Goal: Contribute content: Contribute content

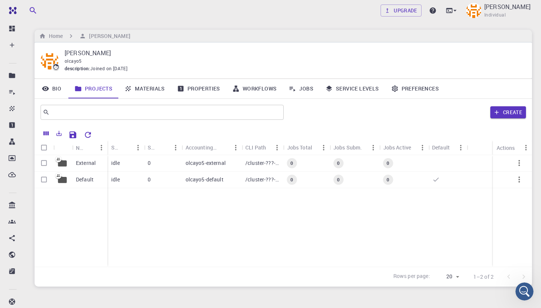
click at [148, 91] on link "Materials" at bounding box center [144, 89] width 53 height 20
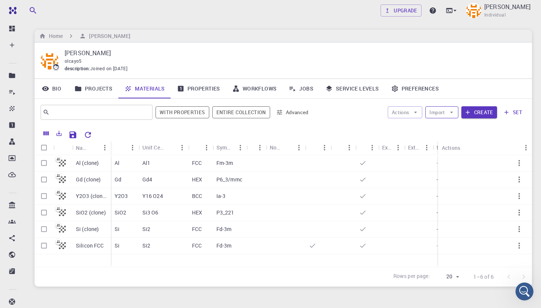
click at [453, 111] on icon "button" at bounding box center [451, 112] width 7 height 7
click at [455, 125] on span "Upload File" at bounding box center [470, 126] width 48 height 8
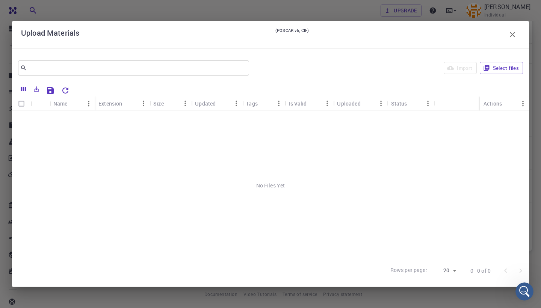
click at [512, 36] on icon "button" at bounding box center [512, 34] width 9 height 9
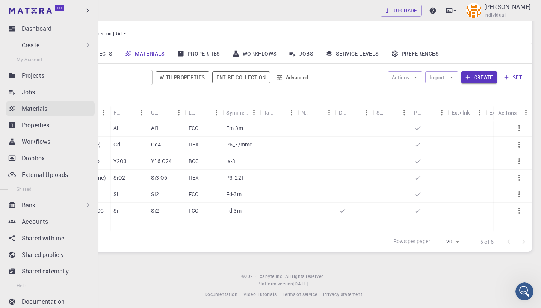
click at [41, 109] on p "Materials" at bounding box center [35, 108] width 26 height 9
click at [39, 112] on p "Materials" at bounding box center [35, 108] width 26 height 9
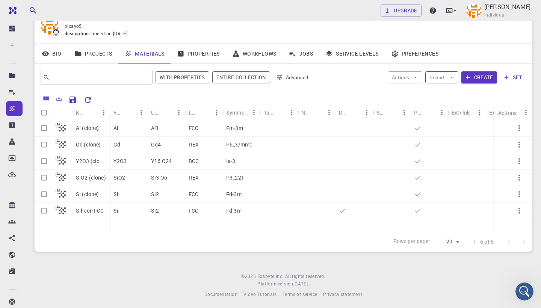
click at [445, 74] on button "Import" at bounding box center [441, 77] width 33 height 12
click at [452, 93] on span "Upload File" at bounding box center [470, 91] width 48 height 8
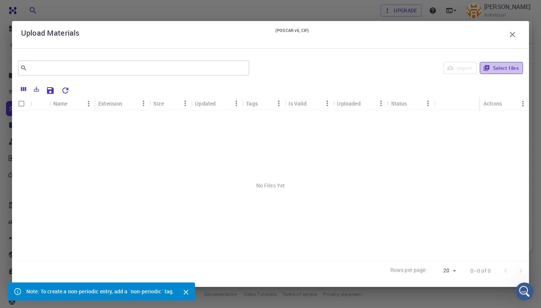
click at [489, 69] on button "Select files" at bounding box center [500, 68] width 43 height 12
click at [503, 65] on button "Select files" at bounding box center [500, 68] width 43 height 12
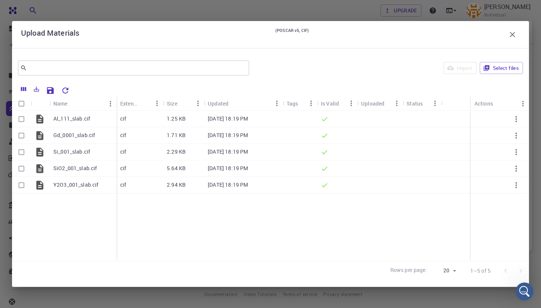
click at [515, 36] on icon "button" at bounding box center [512, 34] width 9 height 9
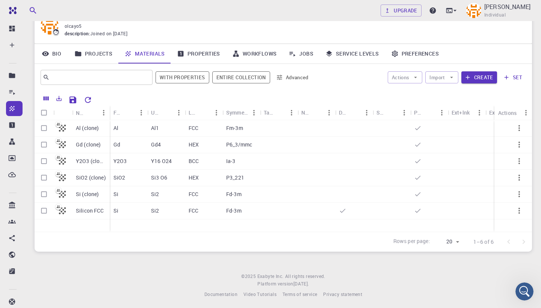
click at [45, 113] on input "Select all rows" at bounding box center [44, 112] width 14 height 14
checkbox input "true"
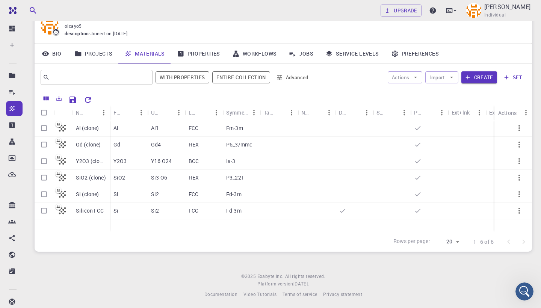
checkbox input "true"
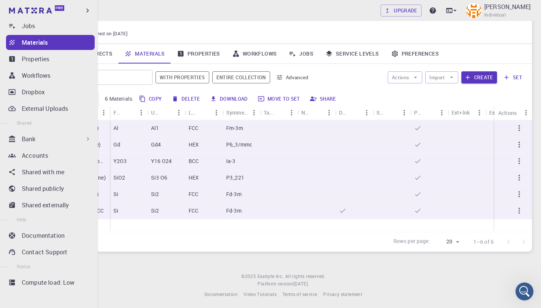
scroll to position [66, 0]
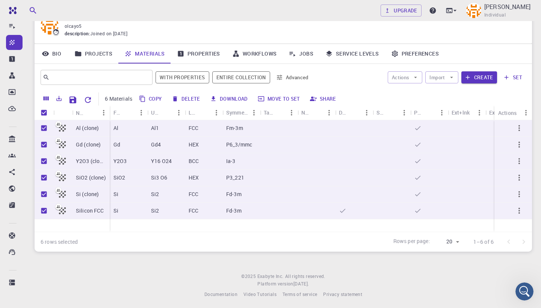
click at [220, 52] on link "Properties" at bounding box center [198, 54] width 55 height 20
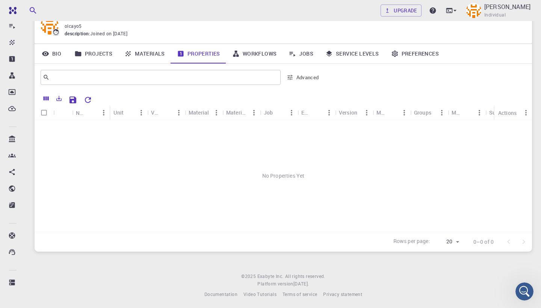
click at [154, 53] on link "Materials" at bounding box center [144, 54] width 53 height 20
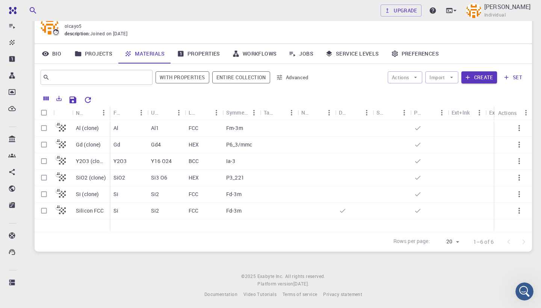
click at [102, 54] on link "Projects" at bounding box center [93, 54] width 50 height 20
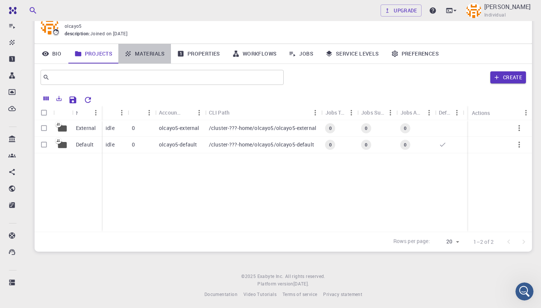
click at [149, 57] on link "Materials" at bounding box center [144, 54] width 53 height 20
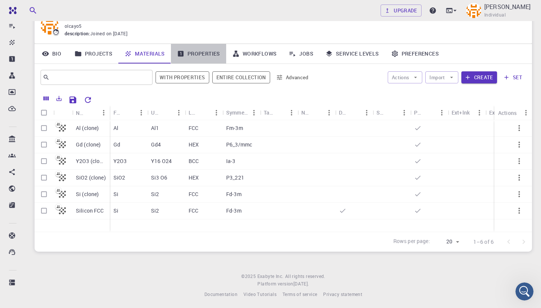
click at [194, 57] on link "Properties" at bounding box center [198, 54] width 55 height 20
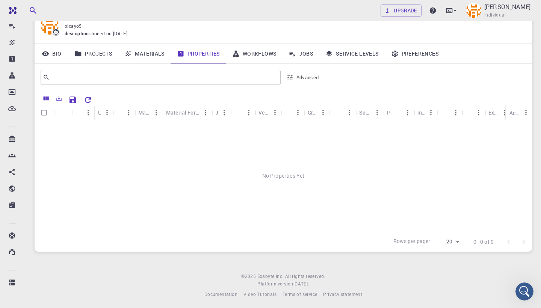
click at [249, 60] on link "Workflows" at bounding box center [254, 54] width 57 height 20
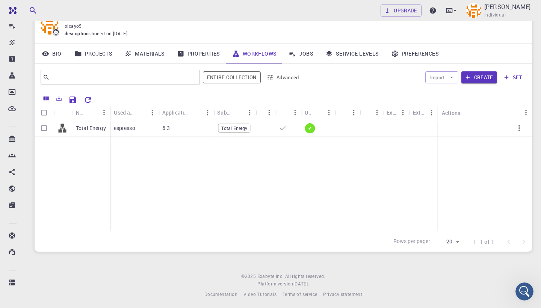
click at [155, 51] on link "Materials" at bounding box center [144, 54] width 53 height 20
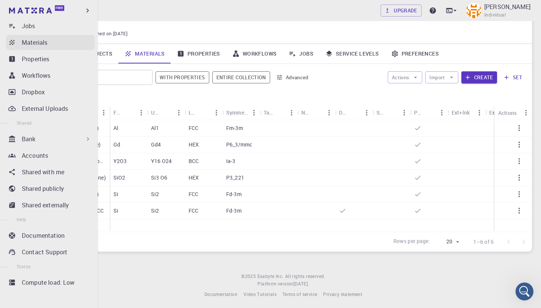
click at [41, 42] on p "Materials" at bounding box center [35, 42] width 26 height 9
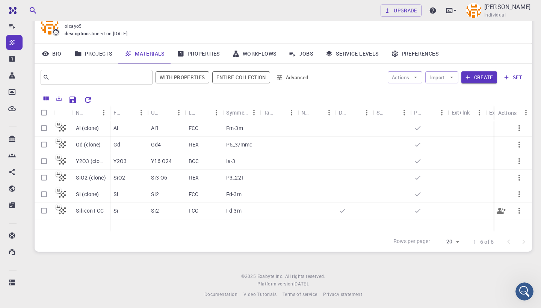
scroll to position [35, 0]
click at [150, 55] on link "Materials" at bounding box center [144, 54] width 53 height 20
click at [44, 211] on input "Select row" at bounding box center [44, 210] width 14 height 14
checkbox input "true"
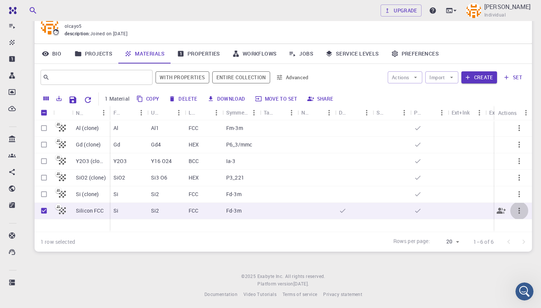
click at [521, 210] on icon "button" at bounding box center [518, 210] width 9 height 9
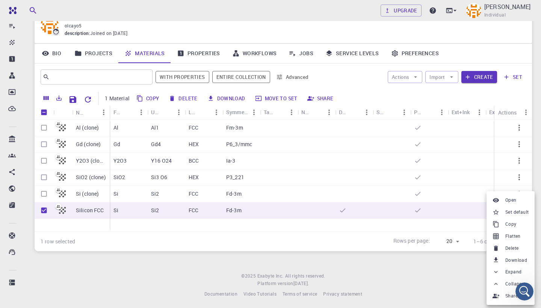
scroll to position [35, 0]
click at [11, 42] on div at bounding box center [270, 154] width 541 height 308
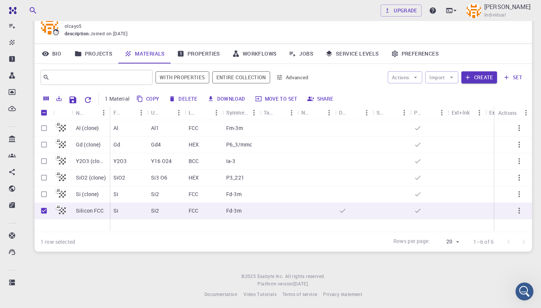
click at [92, 50] on link "Projects" at bounding box center [93, 54] width 50 height 20
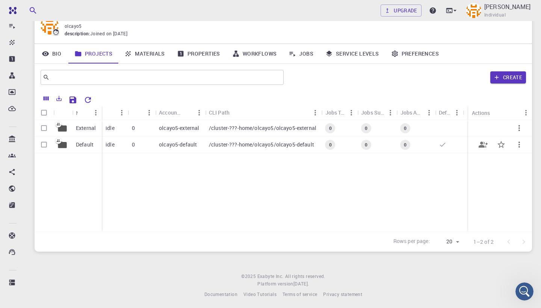
click at [96, 143] on div "Default" at bounding box center [87, 145] width 30 height 17
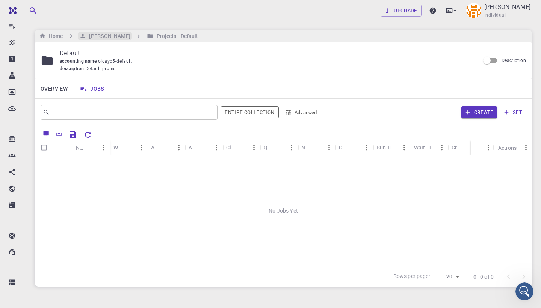
click at [105, 34] on h6 "[PERSON_NAME]" at bounding box center [108, 36] width 44 height 8
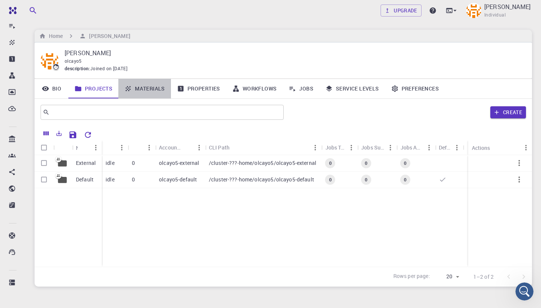
click at [137, 87] on link "Materials" at bounding box center [144, 89] width 53 height 20
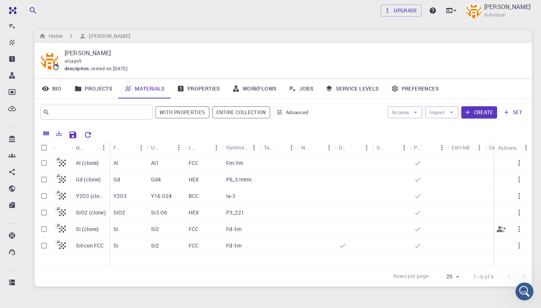
click at [44, 229] on input "Select row" at bounding box center [44, 229] width 14 height 14
checkbox input "true"
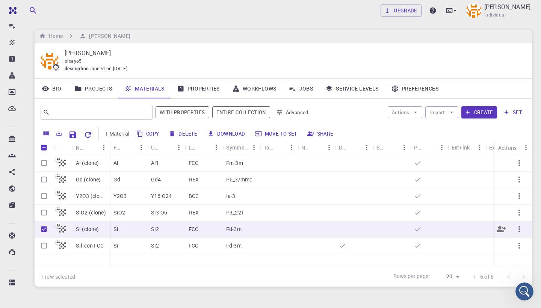
click at [518, 229] on icon "button" at bounding box center [518, 228] width 9 height 9
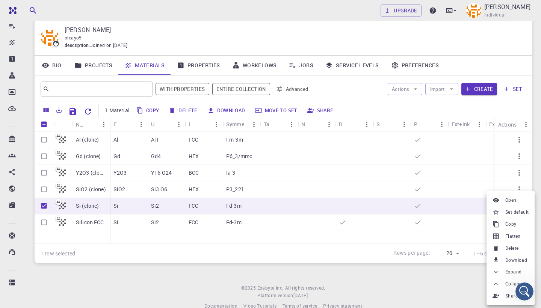
scroll to position [26, 0]
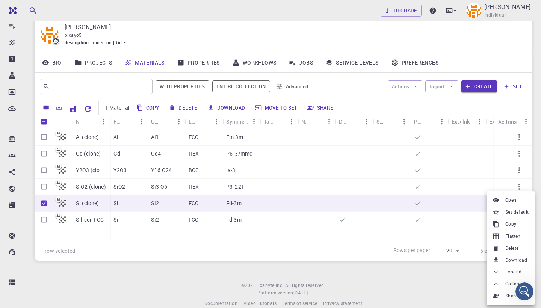
click at [512, 125] on div at bounding box center [270, 154] width 541 height 308
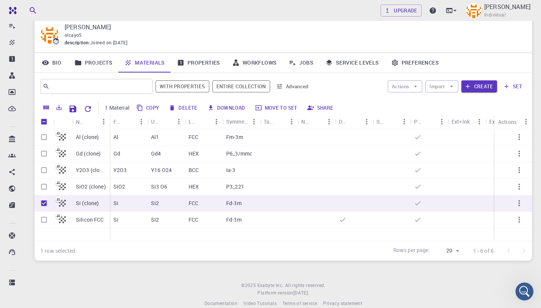
click at [511, 120] on div "Actions" at bounding box center [507, 121] width 18 height 15
click at [526, 120] on icon "Menu" at bounding box center [525, 121] width 8 height 8
click at [522, 97] on div "​ With properties Entire collection Advanced Actions Import Create set" at bounding box center [283, 86] width 497 height 27
click at [517, 83] on button "set" at bounding box center [513, 86] width 26 height 12
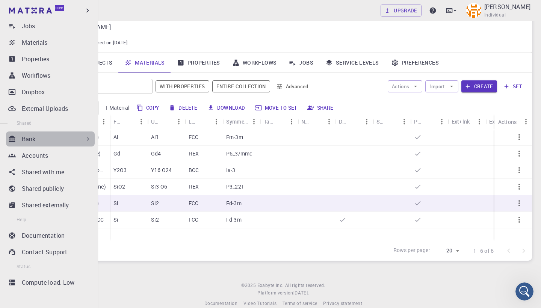
click at [88, 139] on icon at bounding box center [88, 139] width 2 height 4
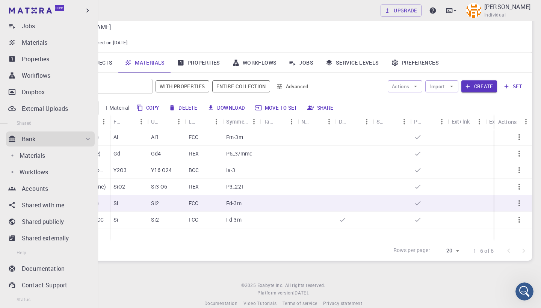
click at [88, 139] on icon at bounding box center [88, 139] width 4 height 2
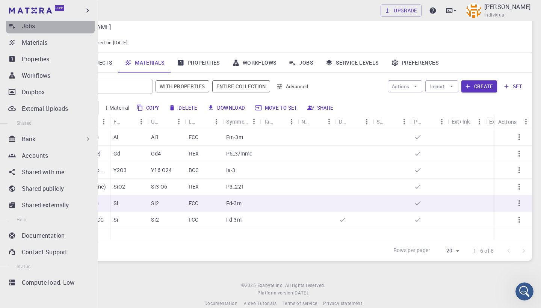
click at [15, 27] on icon at bounding box center [12, 26] width 8 height 8
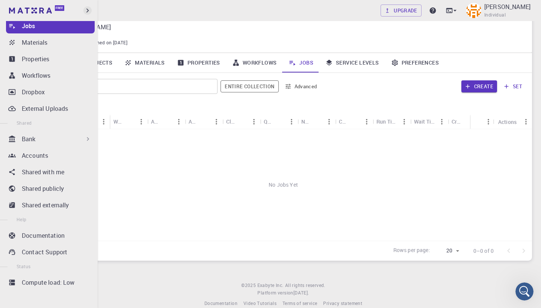
click at [86, 11] on icon "button" at bounding box center [87, 10] width 8 height 8
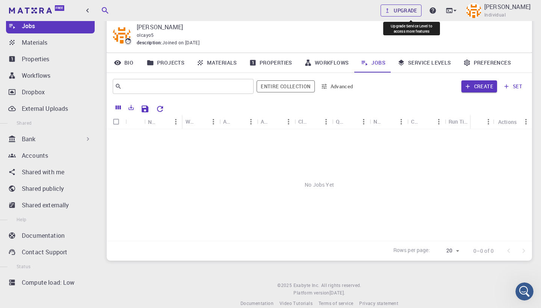
click at [404, 15] on link "Upgrade" at bounding box center [400, 11] width 41 height 12
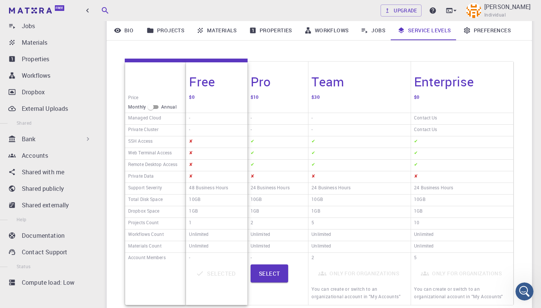
scroll to position [93, 0]
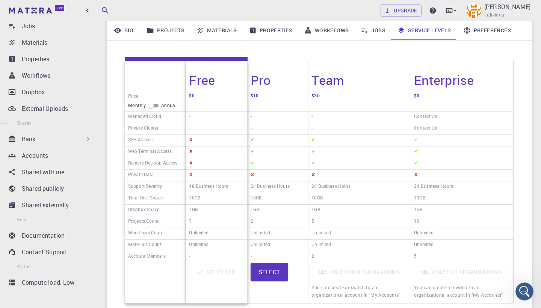
drag, startPoint x: 218, startPoint y: 210, endPoint x: 216, endPoint y: 200, distance: 9.9
click at [216, 200] on div "Free $0 - - ✘ ✘ ✘ ✘ 48 Business Hours 10GB 1GB 1 Unlimited Unlimited - Selected" at bounding box center [216, 181] width 61 height 243
click at [171, 29] on link "Projects" at bounding box center [165, 31] width 50 height 20
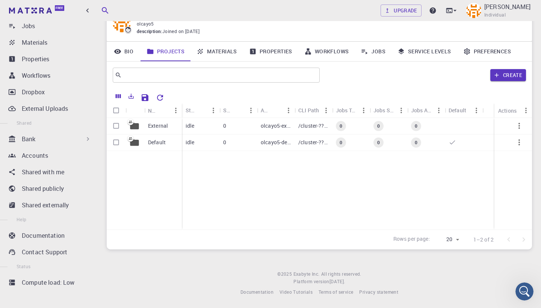
scroll to position [35, 0]
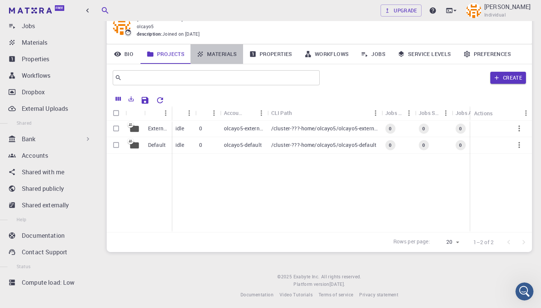
click at [224, 52] on link "Materials" at bounding box center [216, 54] width 53 height 20
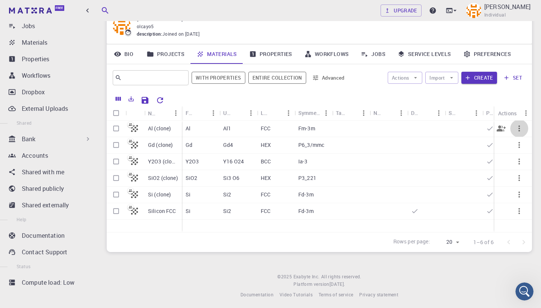
click at [520, 128] on icon "button" at bounding box center [518, 128] width 9 height 9
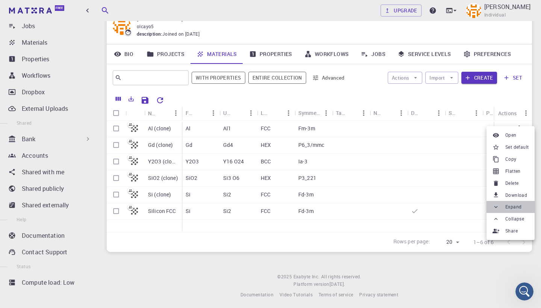
click at [497, 207] on icon at bounding box center [495, 206] width 7 height 7
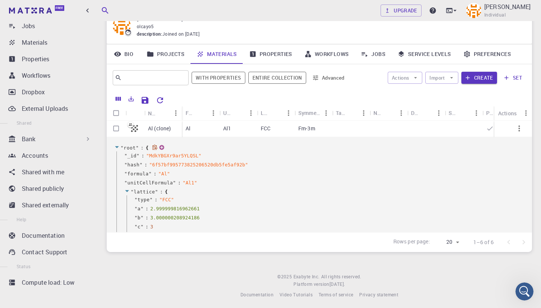
click at [120, 145] on div at bounding box center [117, 148] width 6 height 7
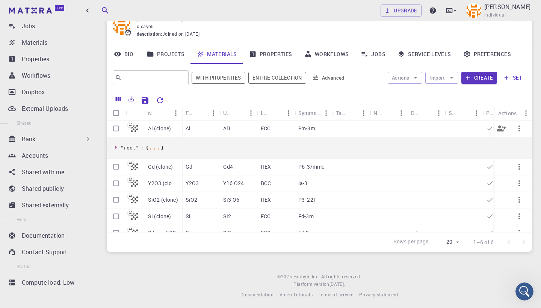
click at [529, 122] on div at bounding box center [513, 128] width 38 height 17
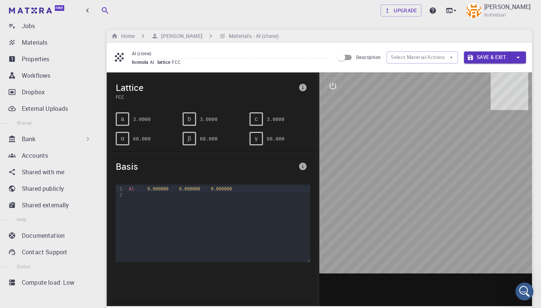
drag, startPoint x: 408, startPoint y: 179, endPoint x: 400, endPoint y: 151, distance: 29.4
click at [399, 151] on div at bounding box center [425, 188] width 212 height 233
drag, startPoint x: 400, startPoint y: 151, endPoint x: 474, endPoint y: 178, distance: 79.4
click at [474, 178] on div at bounding box center [425, 188] width 212 height 233
click at [457, 255] on div at bounding box center [425, 188] width 212 height 233
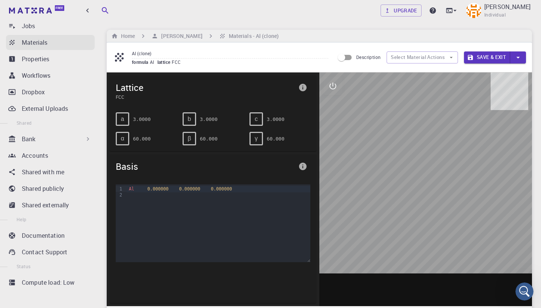
click at [49, 43] on div "Materials" at bounding box center [58, 42] width 73 height 9
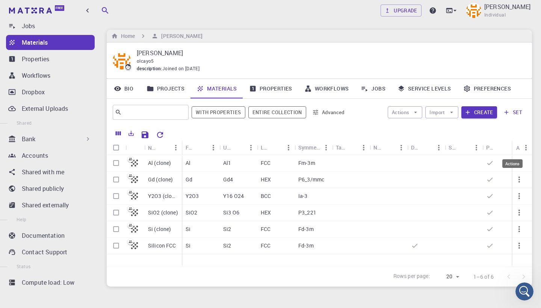
drag, startPoint x: 495, startPoint y: 148, endPoint x: 513, endPoint y: 154, distance: 19.0
click at [513, 154] on body "Free Dashboard Create New Job New Material Create Material Upload File Import f…" at bounding box center [270, 172] width 541 height 345
drag, startPoint x: 512, startPoint y: 147, endPoint x: 460, endPoint y: 148, distance: 52.6
click at [460, 148] on div "Actions" at bounding box center [459, 147] width 8 height 15
click at [459, 139] on div at bounding box center [346, 133] width 358 height 13
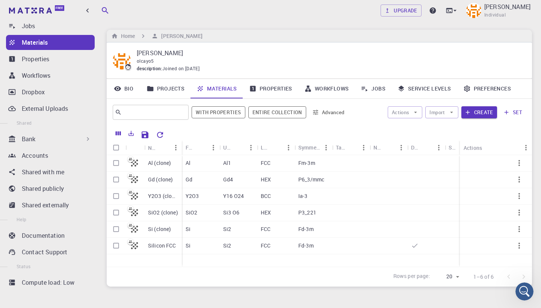
click at [459, 142] on div "Shared" at bounding box center [464, 148] width 12 height 12
drag, startPoint x: 460, startPoint y: 143, endPoint x: 486, endPoint y: 144, distance: 26.3
click at [486, 144] on div "Actions" at bounding box center [485, 147] width 8 height 15
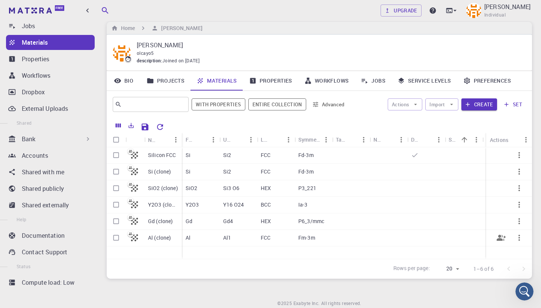
scroll to position [15, 0]
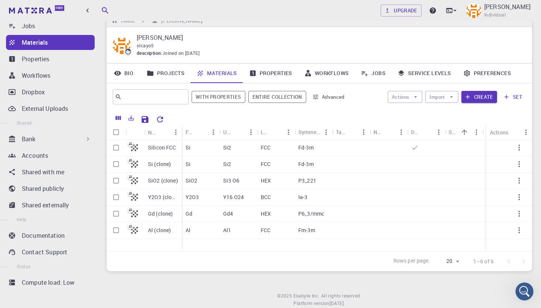
click at [469, 135] on div "Shared" at bounding box center [464, 132] width 12 height 12
click at [524, 283] on div "Open Intercom Messenger" at bounding box center [523, 290] width 25 height 25
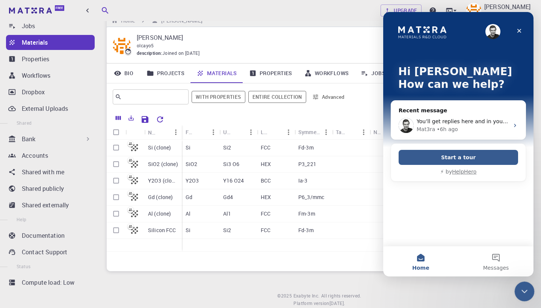
scroll to position [0, 0]
click at [472, 125] on div "You’ll get replies here and in your email: ✉️ [EMAIL_ADDRESS][DOMAIN_NAME] The …" at bounding box center [462, 121] width 92 height 8
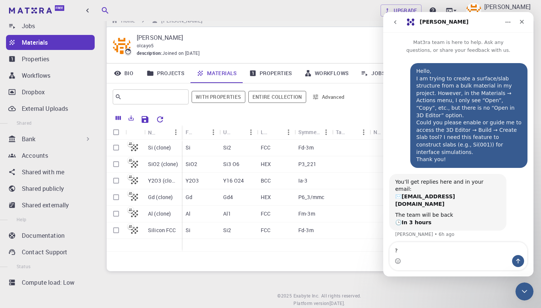
type textarea "?"
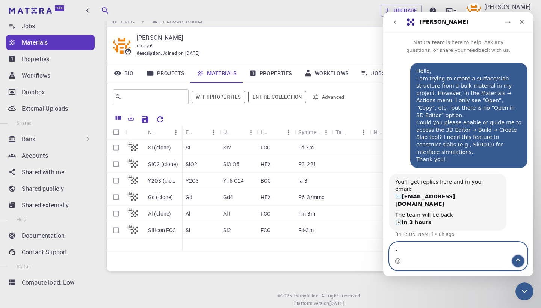
click at [518, 261] on icon "Send a message…" at bounding box center [518, 261] width 6 height 6
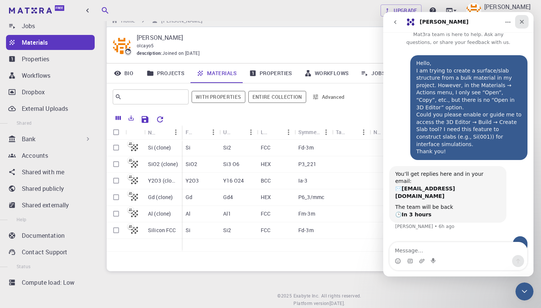
click at [520, 21] on icon "Close" at bounding box center [521, 22] width 6 height 6
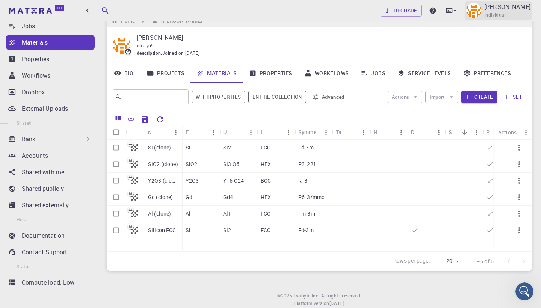
click at [492, 14] on div "[PERSON_NAME] Individual" at bounding box center [497, 11] width 67 height 20
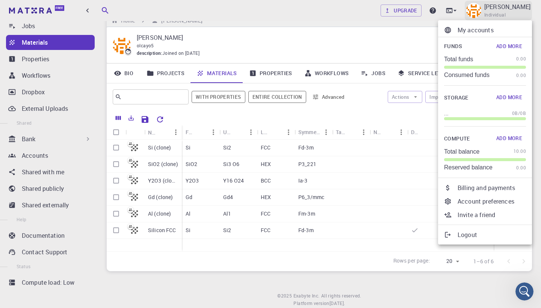
scroll to position [0, 0]
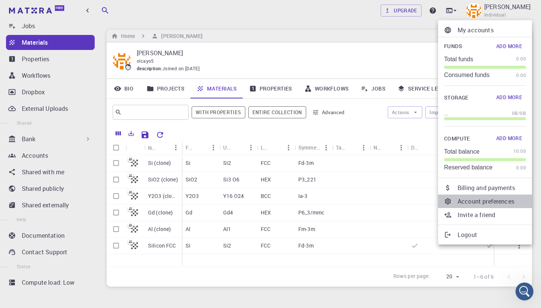
click at [502, 199] on p "Account preferences" at bounding box center [491, 201] width 68 height 9
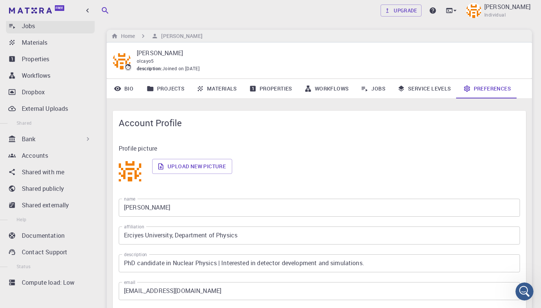
click at [12, 23] on icon at bounding box center [12, 26] width 8 height 8
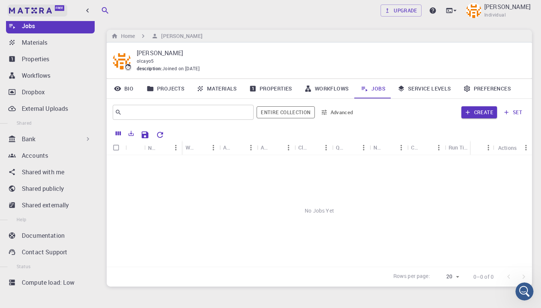
click at [45, 10] on img at bounding box center [30, 11] width 43 height 6
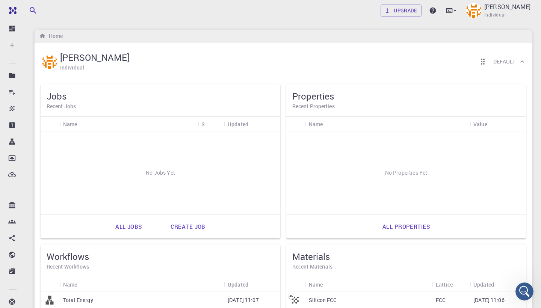
click at [508, 62] on h6 "Default" at bounding box center [504, 61] width 22 height 8
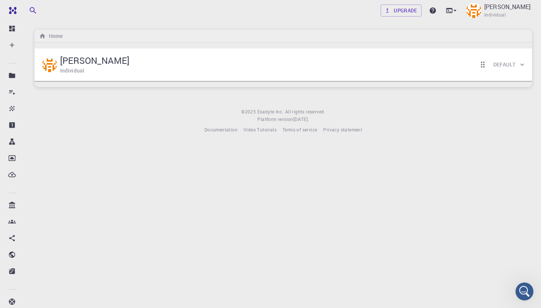
click at [508, 62] on h6 "Default" at bounding box center [504, 64] width 22 height 8
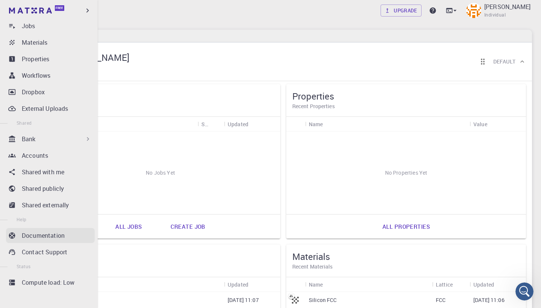
scroll to position [66, 0]
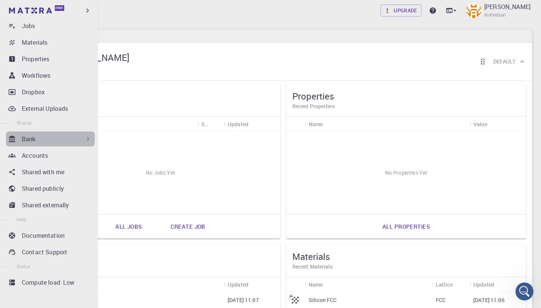
click at [86, 139] on icon at bounding box center [88, 139] width 8 height 8
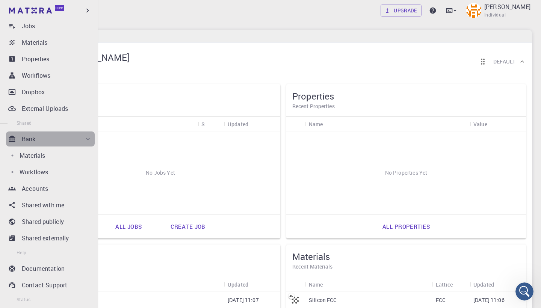
click at [86, 139] on icon at bounding box center [88, 139] width 8 height 8
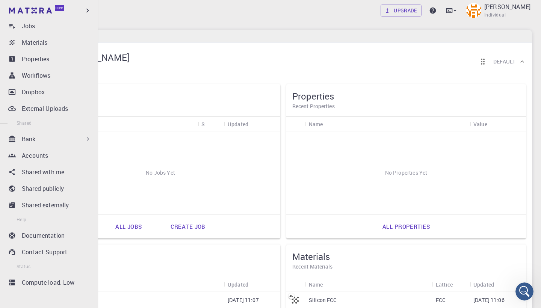
scroll to position [40, 0]
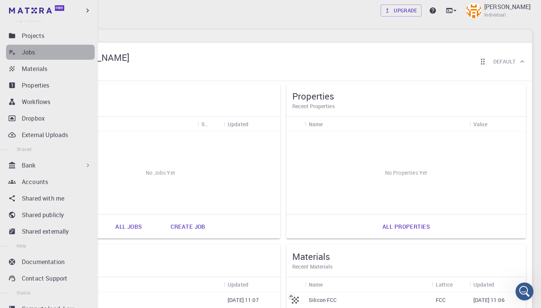
click at [17, 55] on link "Jobs" at bounding box center [50, 52] width 89 height 15
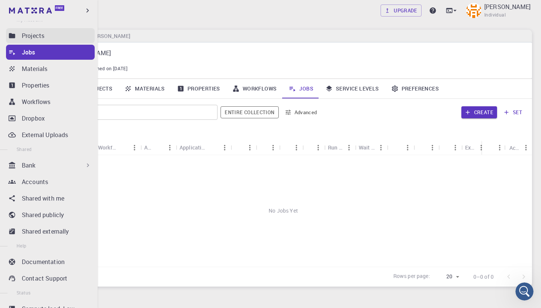
click at [27, 39] on p "Projects" at bounding box center [33, 35] width 23 height 9
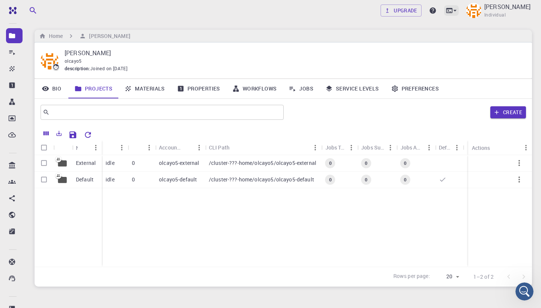
click at [458, 12] on icon at bounding box center [455, 11] width 8 height 8
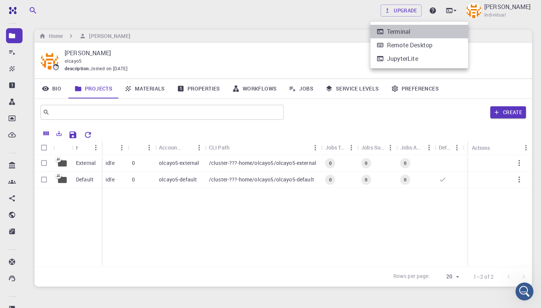
click at [425, 34] on li "Terminal" at bounding box center [419, 32] width 98 height 14
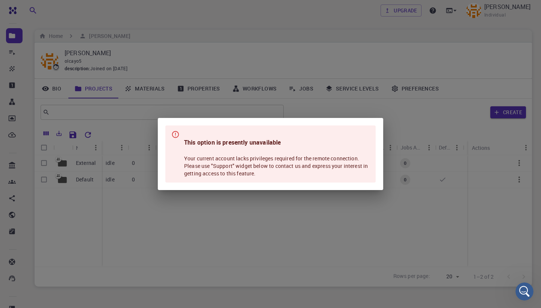
click at [420, 71] on div "This option is presently unavailable Your current account lacks privileges requ…" at bounding box center [270, 154] width 541 height 308
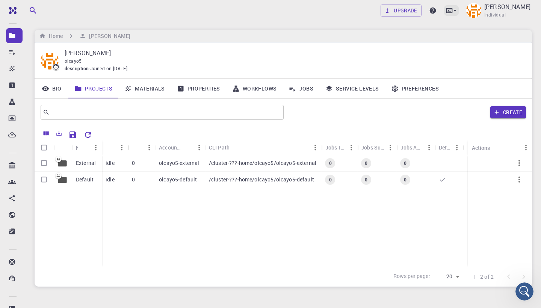
click at [458, 8] on icon at bounding box center [455, 11] width 8 height 8
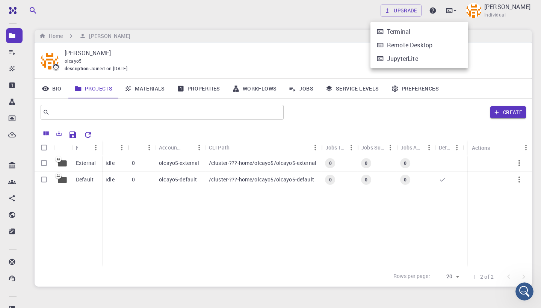
click at [435, 62] on li "JupyterLite" at bounding box center [419, 59] width 98 height 14
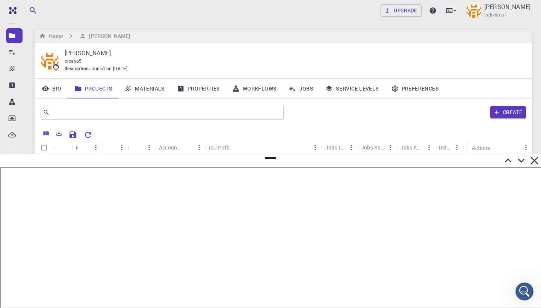
click at [535, 161] on icon at bounding box center [534, 161] width 8 height 8
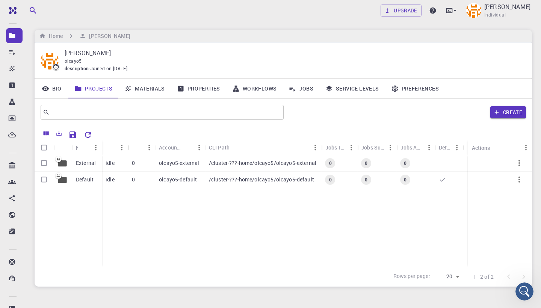
click at [153, 84] on link "Materials" at bounding box center [144, 89] width 53 height 20
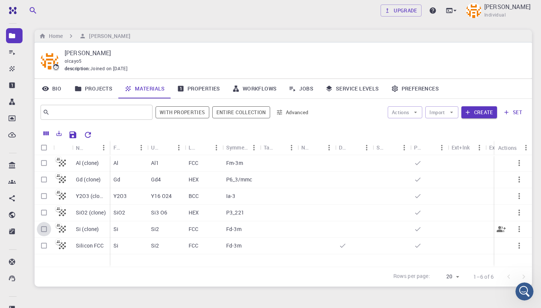
click at [42, 230] on input "Select row" at bounding box center [44, 229] width 14 height 14
checkbox input "true"
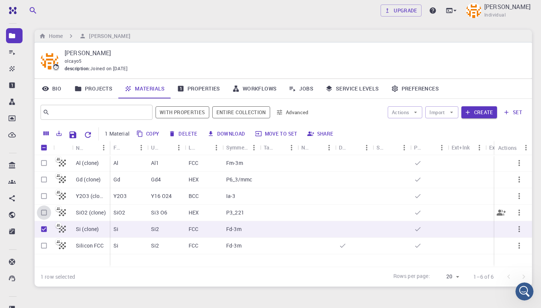
click at [45, 214] on input "Select row" at bounding box center [44, 212] width 14 height 14
checkbox input "true"
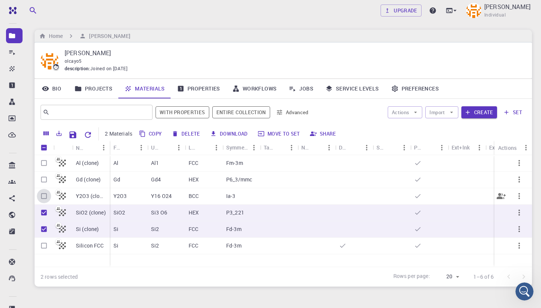
click at [44, 195] on input "Select row" at bounding box center [44, 196] width 14 height 14
checkbox input "true"
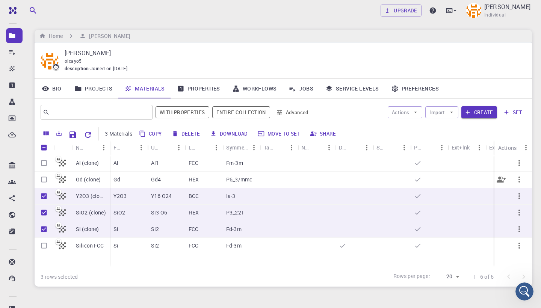
click at [44, 173] on input "Select row" at bounding box center [44, 179] width 14 height 14
checkbox input "true"
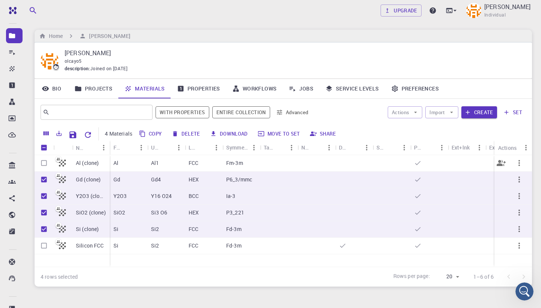
click at [44, 161] on input "Select row" at bounding box center [44, 163] width 14 height 14
checkbox input "true"
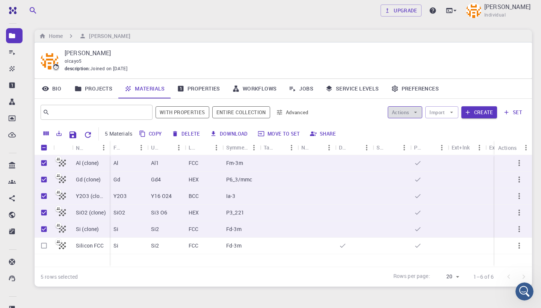
click at [414, 113] on icon "button" at bounding box center [415, 112] width 7 height 7
click at [455, 112] on icon "button" at bounding box center [451, 112] width 7 height 7
click at [361, 58] on div "olcayo5" at bounding box center [292, 61] width 455 height 8
click at [274, 129] on button "Move to set" at bounding box center [279, 134] width 48 height 12
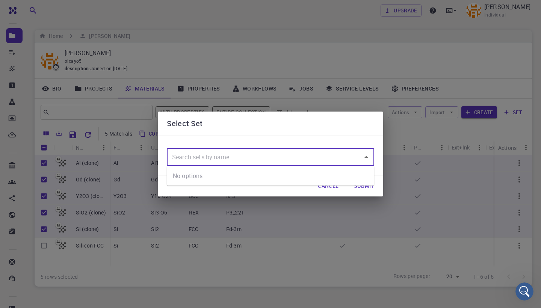
click at [303, 159] on input "text" at bounding box center [264, 157] width 189 height 14
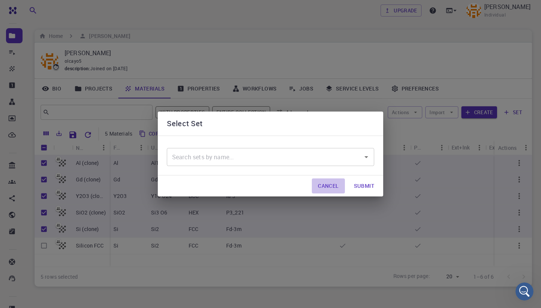
click at [334, 190] on button "Cancel" at bounding box center [328, 185] width 33 height 15
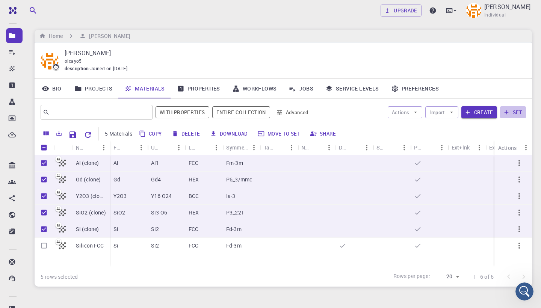
click at [513, 113] on button "set" at bounding box center [513, 112] width 26 height 12
click at [304, 115] on button "Advanced" at bounding box center [292, 112] width 39 height 12
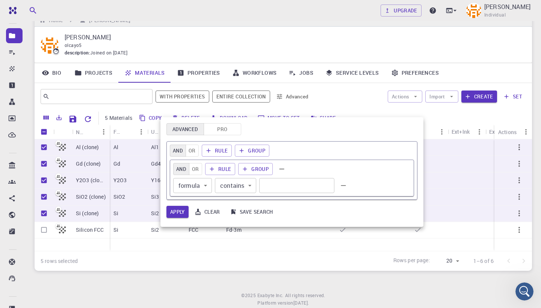
scroll to position [19, 0]
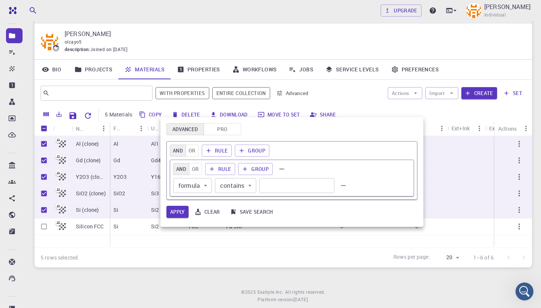
click at [337, 101] on div at bounding box center [270, 154] width 541 height 308
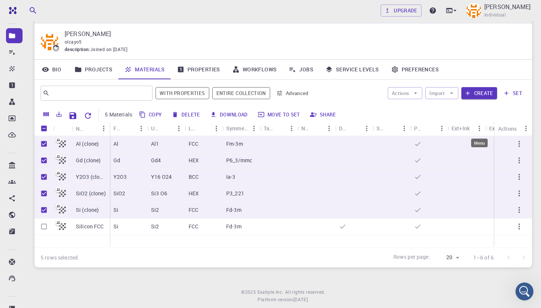
click at [479, 131] on icon "Menu" at bounding box center [479, 128] width 8 height 8
click at [465, 129] on div "Ext+lnk" at bounding box center [460, 128] width 18 height 15
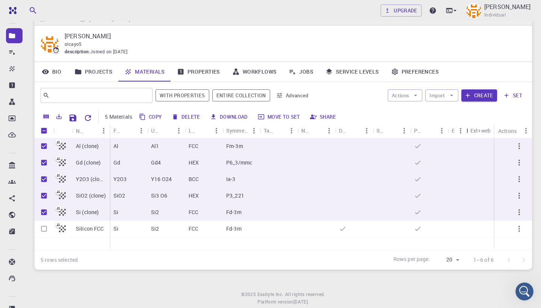
drag, startPoint x: 485, startPoint y: 130, endPoint x: 444, endPoint y: 131, distance: 41.7
click at [444, 131] on div "Formula Unit Cell Formula Lattice Symmetry Tags Non-periodic Default Shared Pub…" at bounding box center [307, 130] width 394 height 15
click at [479, 131] on div "Ext+web" at bounding box center [480, 130] width 20 height 15
click at [529, 132] on icon "Menu" at bounding box center [525, 131] width 8 height 8
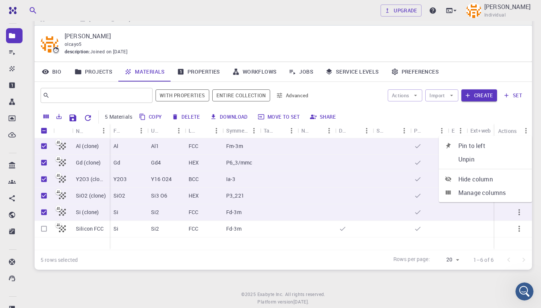
click at [398, 176] on div at bounding box center [391, 179] width 38 height 17
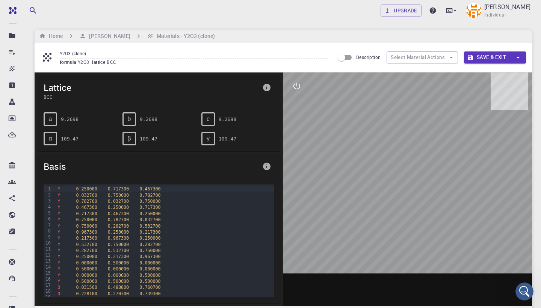
drag, startPoint x: 346, startPoint y: 206, endPoint x: 319, endPoint y: 166, distance: 48.6
click at [319, 166] on div at bounding box center [407, 188] width 249 height 233
click at [58, 32] on h6 "Home" at bounding box center [54, 36] width 17 height 8
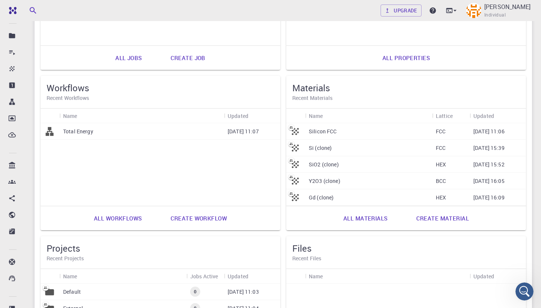
click at [366, 218] on link "All materials" at bounding box center [365, 218] width 61 height 18
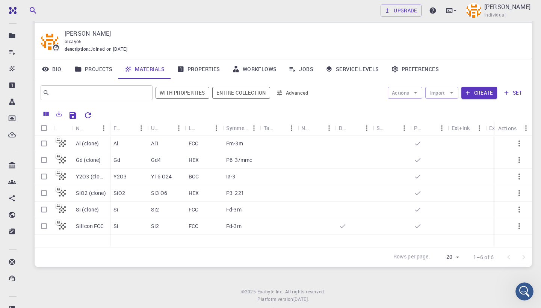
scroll to position [19, 0]
click at [436, 9] on icon at bounding box center [432, 11] width 6 height 6
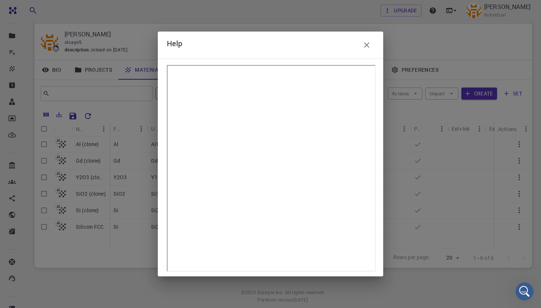
click at [366, 45] on icon "button" at bounding box center [366, 44] width 5 height 5
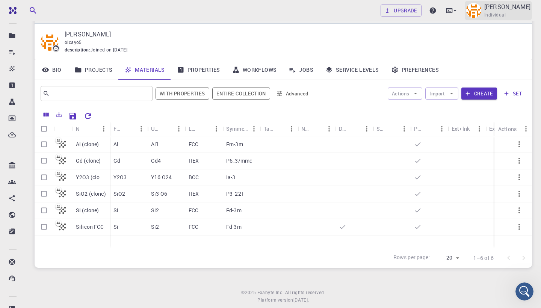
click at [515, 3] on p "[PERSON_NAME]" at bounding box center [507, 6] width 46 height 9
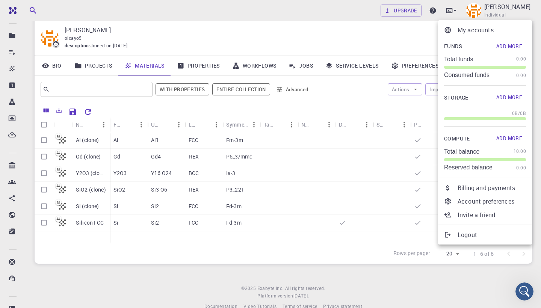
scroll to position [22, 0]
click at [506, 14] on div at bounding box center [270, 154] width 541 height 308
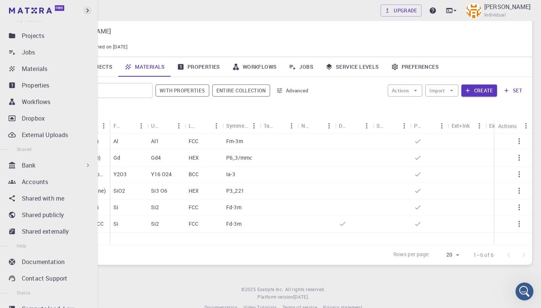
click at [87, 11] on icon "button" at bounding box center [87, 10] width 8 height 8
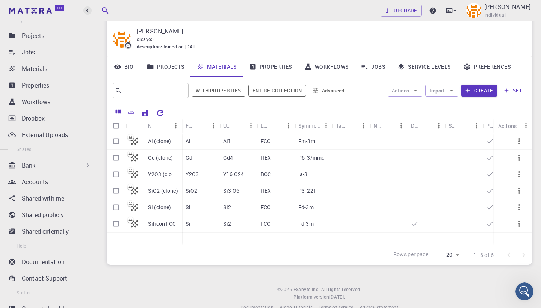
click at [87, 11] on icon "button" at bounding box center [87, 11] width 3 height 4
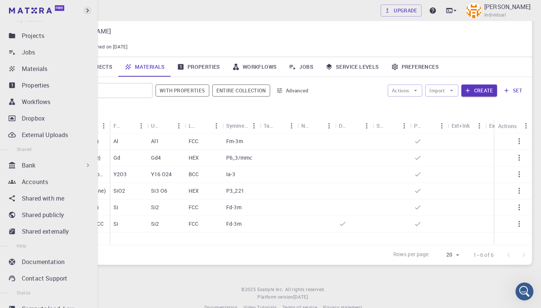
click at [87, 11] on icon "button" at bounding box center [87, 10] width 8 height 8
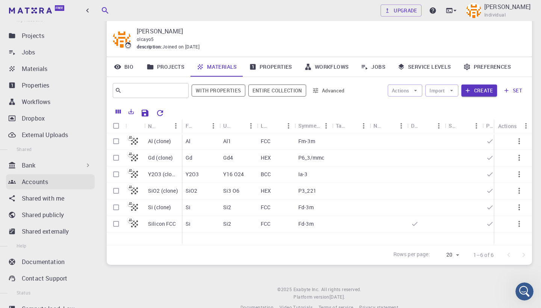
click at [39, 184] on p "Accounts" at bounding box center [35, 181] width 26 height 9
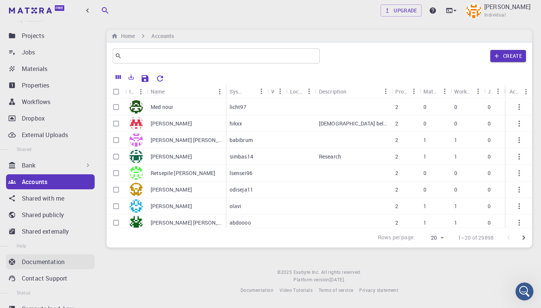
click at [41, 267] on link "Documentation" at bounding box center [50, 261] width 89 height 15
click at [26, 261] on p "Documentation" at bounding box center [43, 261] width 43 height 9
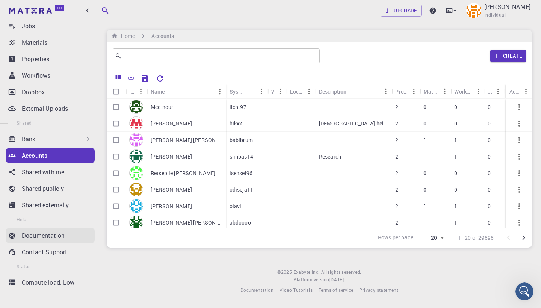
scroll to position [66, 0]
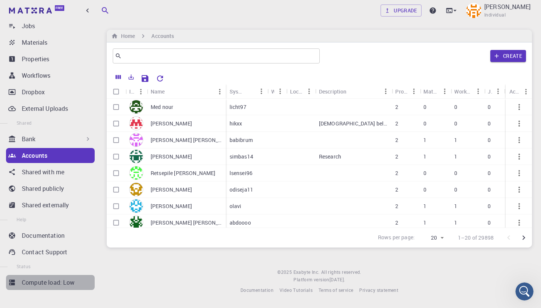
click at [39, 284] on p "Compute load: Low" at bounding box center [48, 282] width 53 height 9
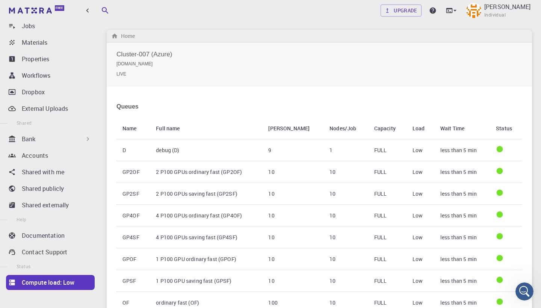
click at [39, 284] on p "Compute load: Low" at bounding box center [48, 282] width 53 height 9
click at [33, 93] on p "Dropbox" at bounding box center [33, 91] width 23 height 9
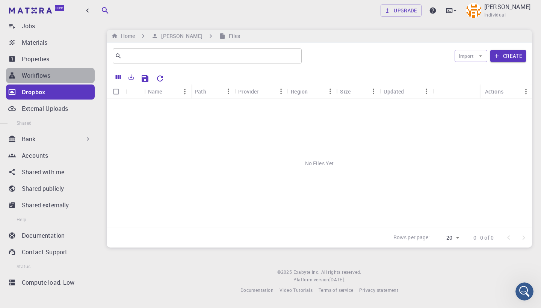
click at [36, 78] on p "Workflows" at bounding box center [36, 75] width 29 height 9
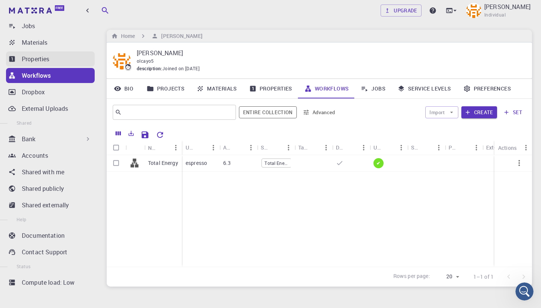
click at [45, 63] on p "Properties" at bounding box center [36, 58] width 28 height 9
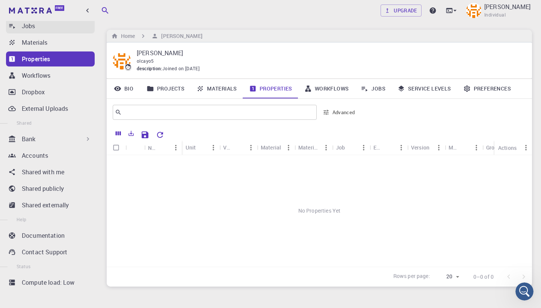
click at [14, 27] on icon at bounding box center [12, 26] width 6 height 5
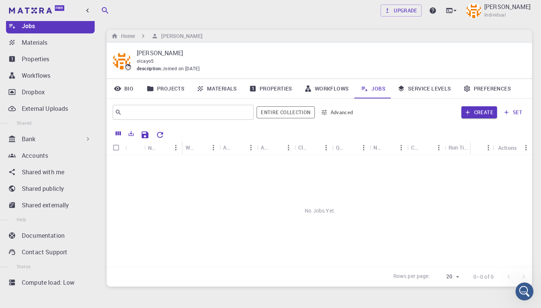
click at [14, 27] on icon at bounding box center [12, 26] width 6 height 5
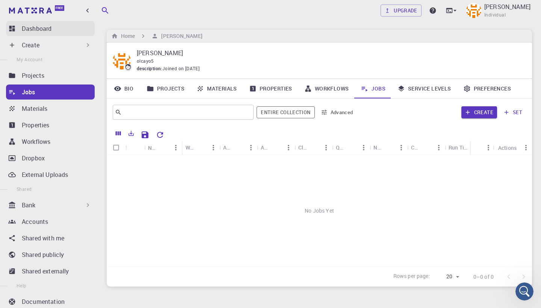
click at [33, 24] on p "Dashboard" at bounding box center [37, 28] width 30 height 9
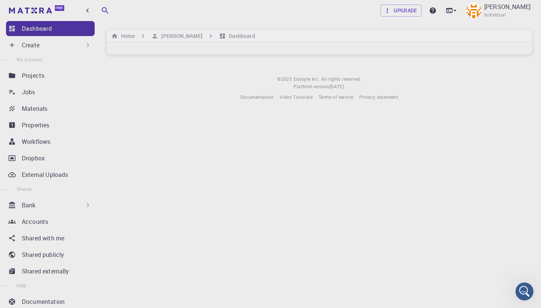
click at [41, 27] on p "Dashboard" at bounding box center [37, 28] width 30 height 9
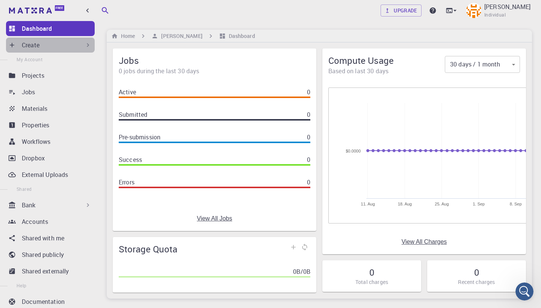
click at [83, 45] on div "Create" at bounding box center [57, 45] width 70 height 9
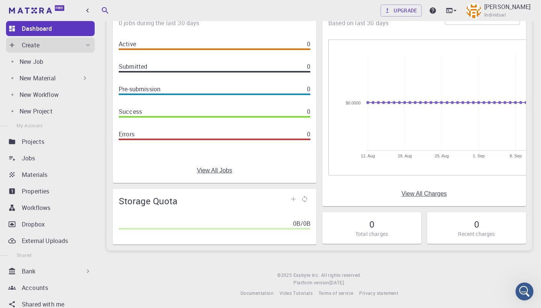
scroll to position [48, 0]
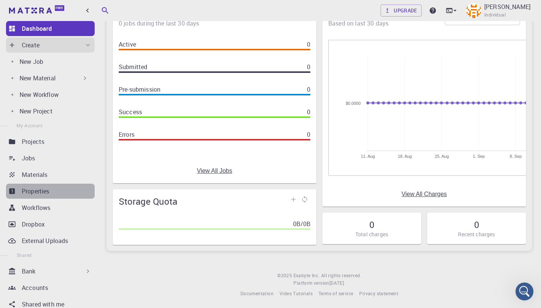
click at [41, 187] on p "Properties" at bounding box center [36, 191] width 28 height 9
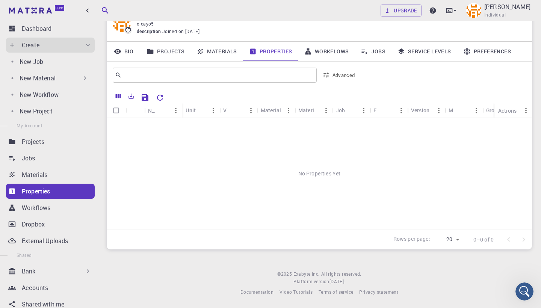
scroll to position [35, 0]
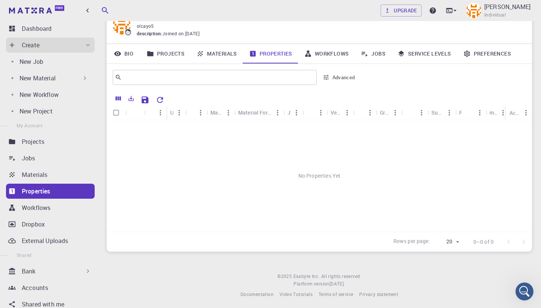
click at [126, 50] on link "Bio" at bounding box center [124, 54] width 34 height 20
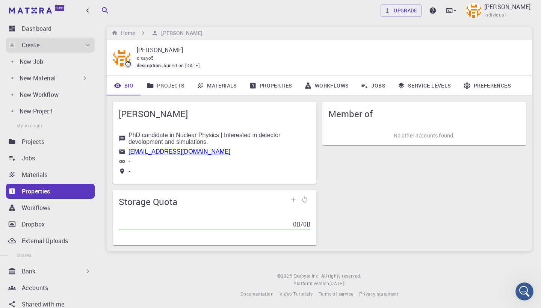
scroll to position [3, 0]
click at [470, 87] on link "Preferences" at bounding box center [487, 86] width 60 height 20
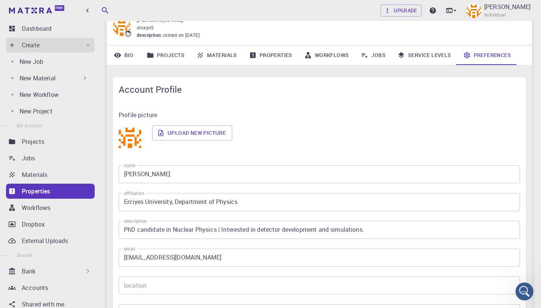
scroll to position [33, 0]
click at [433, 57] on link "Service Levels" at bounding box center [424, 56] width 66 height 20
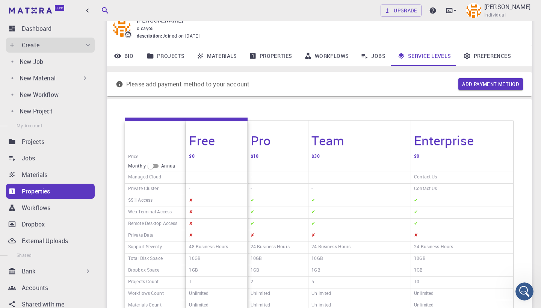
click at [370, 58] on link "Jobs" at bounding box center [372, 56] width 37 height 20
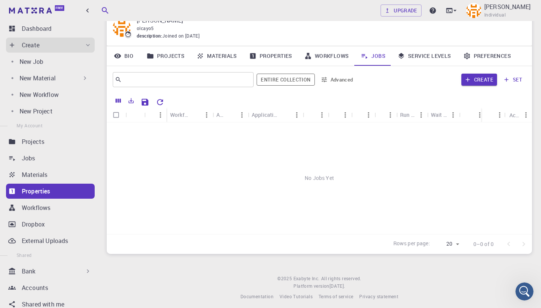
click at [329, 51] on link "Workflows" at bounding box center [326, 56] width 57 height 20
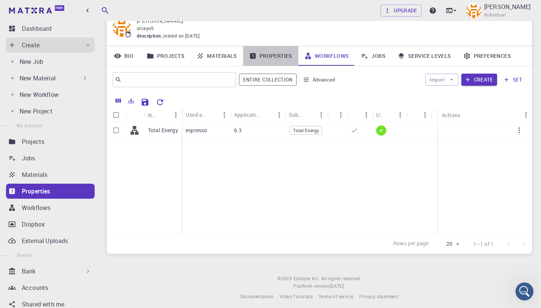
click at [282, 56] on link "Properties" at bounding box center [270, 56] width 55 height 20
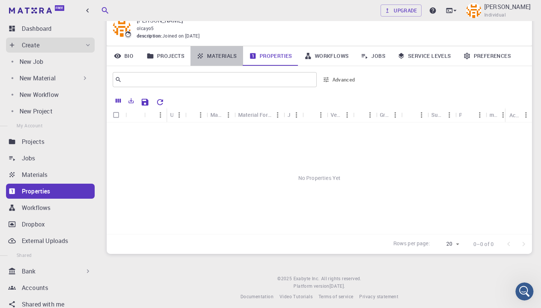
click at [224, 56] on link "Materials" at bounding box center [216, 56] width 53 height 20
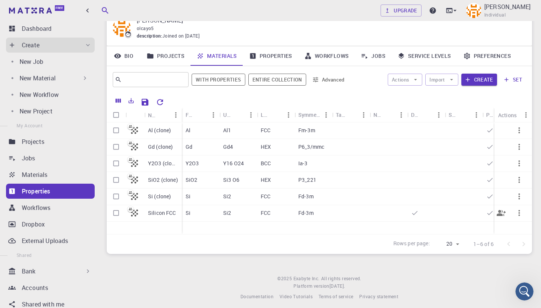
click at [164, 214] on p "Silicon FCC" at bounding box center [162, 213] width 28 height 8
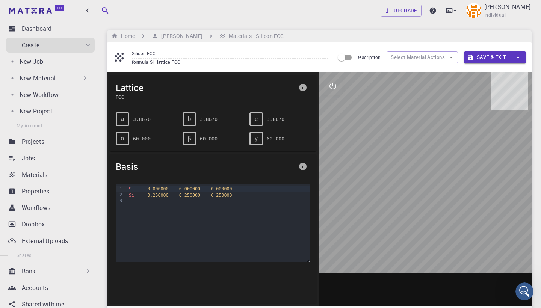
drag, startPoint x: 438, startPoint y: 154, endPoint x: 349, endPoint y: 140, distance: 90.4
click at [357, 140] on div at bounding box center [425, 188] width 212 height 233
click at [226, 33] on h6 "Materials - Silicon FCC" at bounding box center [255, 36] width 58 height 8
click at [138, 39] on ol "Home [PERSON_NAME] Materials - Silicon FCC" at bounding box center [197, 36] width 175 height 8
click at [182, 36] on h6 "[PERSON_NAME]" at bounding box center [180, 36] width 44 height 8
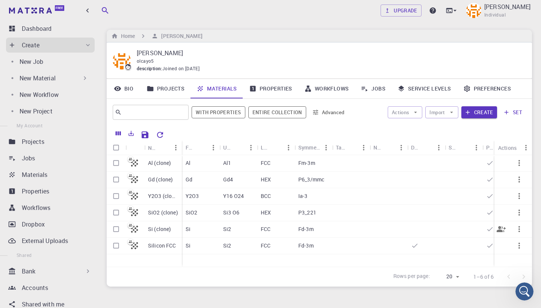
click at [159, 229] on p "Si (clone)" at bounding box center [159, 229] width 23 height 8
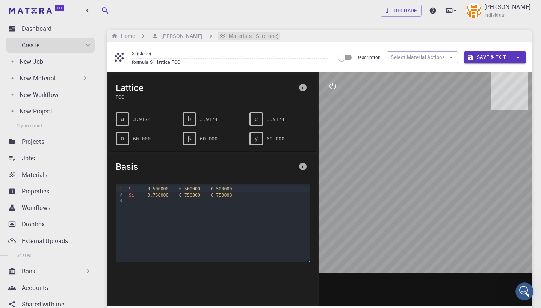
click at [229, 36] on h6 "Materials - Si (clone)" at bounding box center [252, 36] width 53 height 8
click at [190, 36] on h6 "[PERSON_NAME]" at bounding box center [180, 36] width 44 height 8
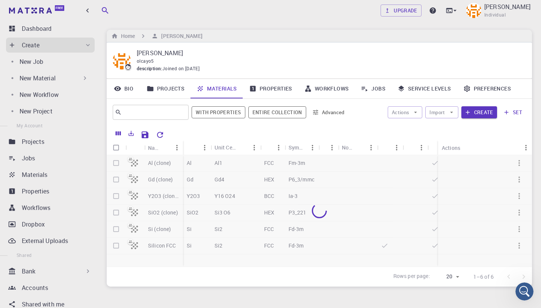
click at [170, 212] on div at bounding box center [319, 210] width 425 height 111
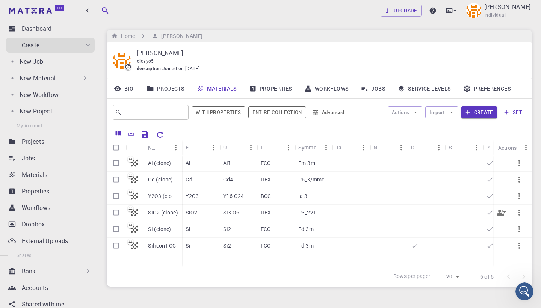
click at [170, 211] on p "SiO2 (clone)" at bounding box center [163, 213] width 30 height 8
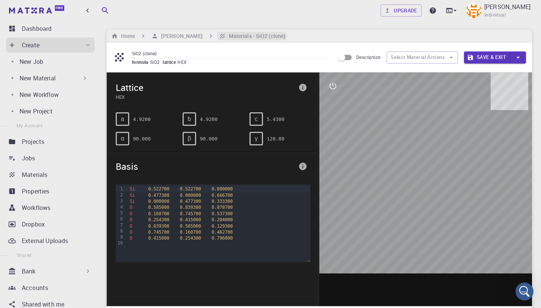
click at [227, 35] on h6 "Materials - SiO2 (clone)" at bounding box center [256, 36] width 60 height 8
click at [228, 29] on div "Upgrade [PERSON_NAME] Individual Home [PERSON_NAME] Materials - SiO2 (clone) Si…" at bounding box center [319, 277] width 443 height 554
click at [191, 32] on h6 "[PERSON_NAME]" at bounding box center [180, 36] width 44 height 8
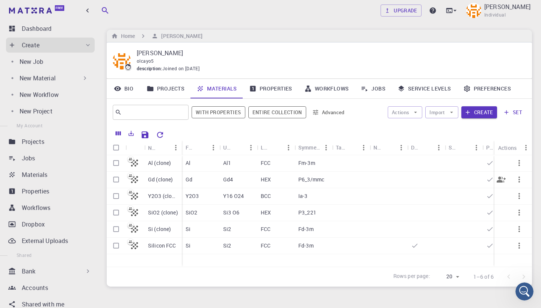
click at [153, 179] on p "Gd (clone)" at bounding box center [160, 180] width 25 height 8
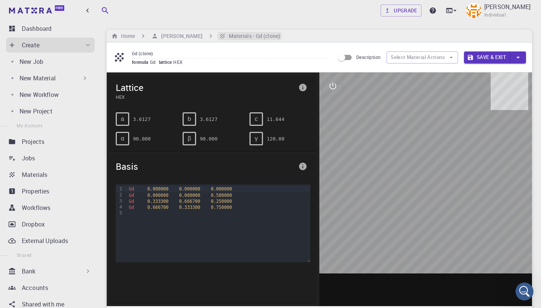
click at [226, 36] on h6 "Materials - Gd (clone)" at bounding box center [253, 36] width 54 height 8
click at [174, 37] on h6 "[PERSON_NAME]" at bounding box center [180, 36] width 44 height 8
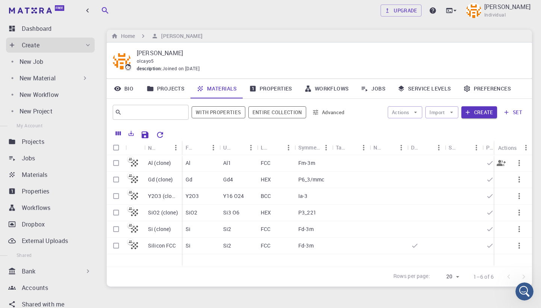
click at [164, 163] on p "Al (clone)" at bounding box center [159, 163] width 23 height 8
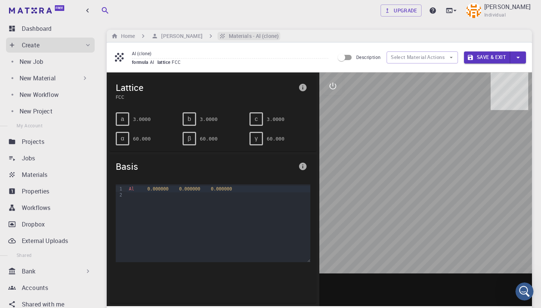
click at [237, 38] on h6 "Materials - Al (clone)" at bounding box center [252, 36] width 53 height 8
click at [237, 36] on h6 "Materials - Al (clone)" at bounding box center [252, 36] width 53 height 8
click at [188, 33] on h6 "[PERSON_NAME]" at bounding box center [180, 36] width 44 height 8
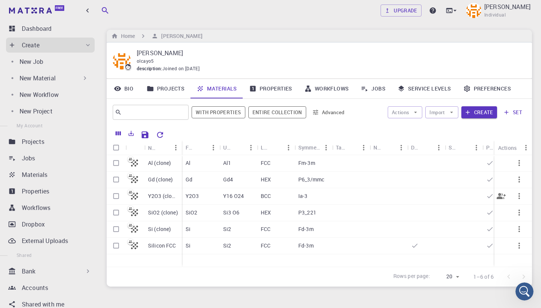
click at [150, 190] on div "Y2O3 (clone)" at bounding box center [163, 196] width 38 height 17
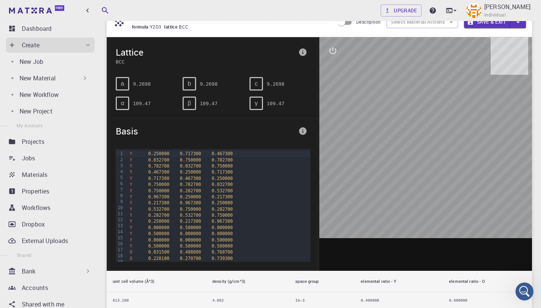
scroll to position [36, 0]
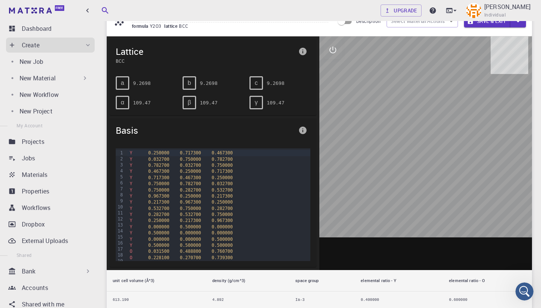
drag, startPoint x: 409, startPoint y: 169, endPoint x: 379, endPoint y: 131, distance: 48.4
click at [379, 131] on div at bounding box center [425, 152] width 212 height 233
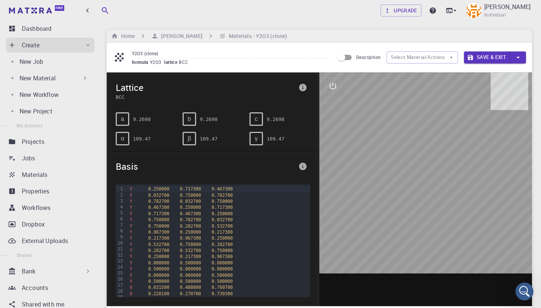
scroll to position [0, 0]
click at [180, 39] on h6 "[PERSON_NAME]" at bounding box center [180, 36] width 44 height 8
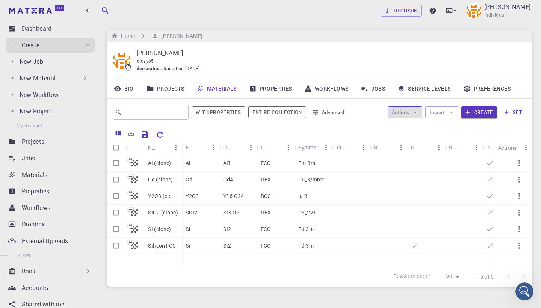
click at [420, 110] on button "Actions" at bounding box center [404, 112] width 35 height 12
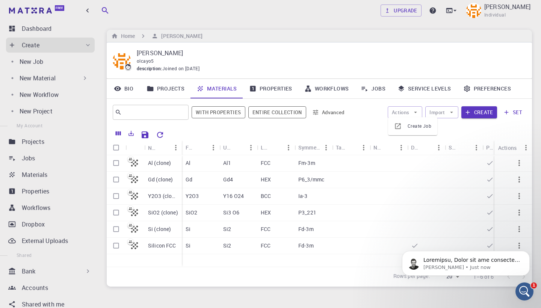
scroll to position [5, 0]
click at [459, 267] on p "Timur • 1m ago" at bounding box center [471, 267] width 97 height 7
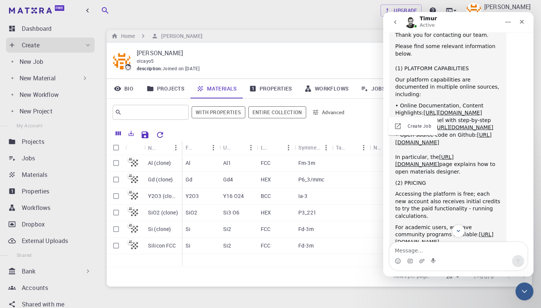
scroll to position [274, 0]
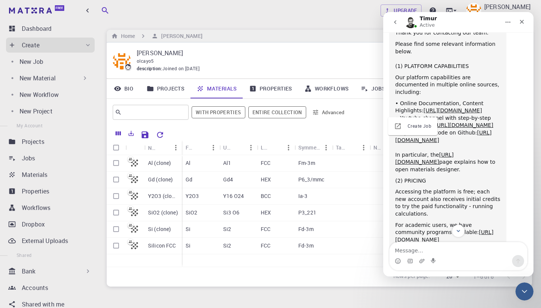
click at [472, 152] on div "In particular, the [URL][DOMAIN_NAME] page explains how to open materials desig…" at bounding box center [447, 158] width 105 height 29
click at [352, 148] on icon "Sort" at bounding box center [351, 147] width 8 height 8
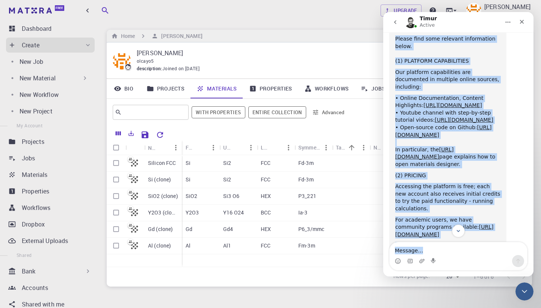
scroll to position [458, 0]
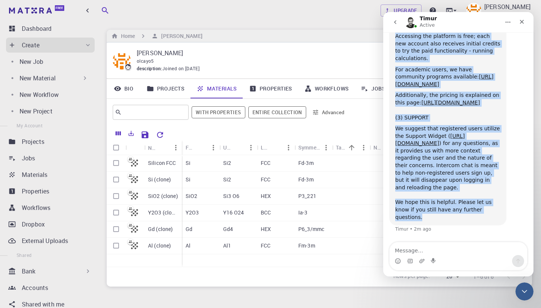
drag, startPoint x: 395, startPoint y: 91, endPoint x: 487, endPoint y: 220, distance: 158.7
click at [487, 220] on div "Greetings, Thank you for contacting our team. Please find some relevant informa…" at bounding box center [447, 41] width 117 height 367
copy div "Loremipsu, Dolor sit ame consectetu adi elit. Seddoe temp inci utlabore etdolor…"
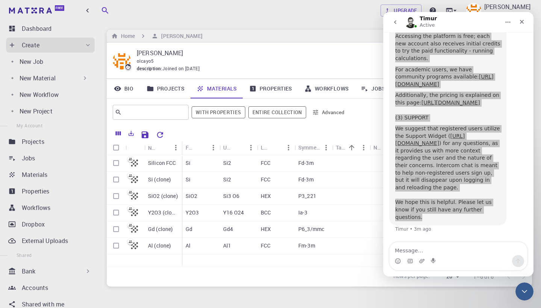
click at [155, 163] on p "Silicon FCC" at bounding box center [162, 163] width 28 height 8
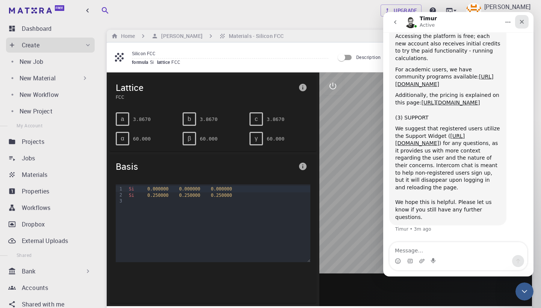
click at [524, 23] on div "Close" at bounding box center [522, 22] width 14 height 14
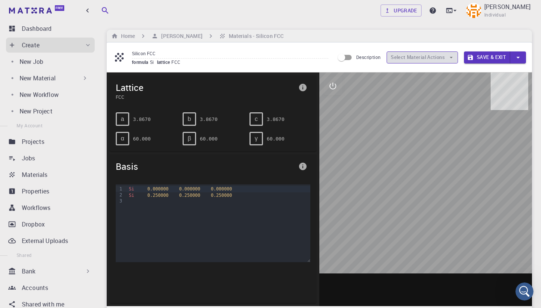
click at [406, 57] on button "Select Material Actions" at bounding box center [421, 57] width 71 height 12
click at [403, 54] on button "Select Material Actions" at bounding box center [421, 57] width 71 height 12
click at [119, 57] on icon at bounding box center [119, 57] width 9 height 9
click at [345, 58] on input "Description" at bounding box center [341, 57] width 43 height 14
checkbox input "true"
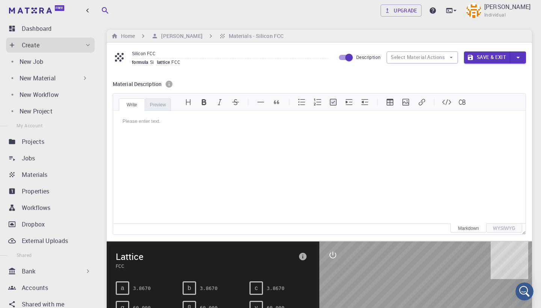
click at [408, 47] on div "Silicon FCC formula Si lattice FCC Description Select Material Actions Save & E…" at bounding box center [319, 57] width 425 height 30
click at [408, 53] on button "Select Material Actions" at bounding box center [421, 57] width 71 height 12
click at [407, 53] on button "Select Material Actions" at bounding box center [421, 57] width 71 height 12
click at [119, 57] on icon at bounding box center [119, 57] width 13 height 13
click at [171, 33] on h6 "[PERSON_NAME]" at bounding box center [180, 36] width 44 height 8
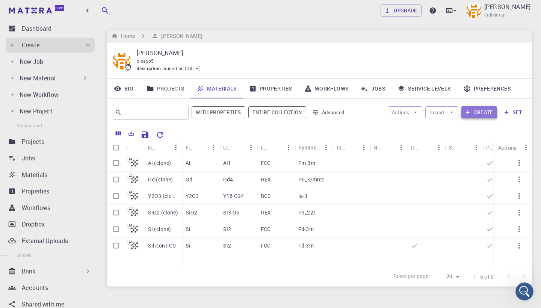
click at [473, 114] on button "Create" at bounding box center [479, 112] width 36 height 12
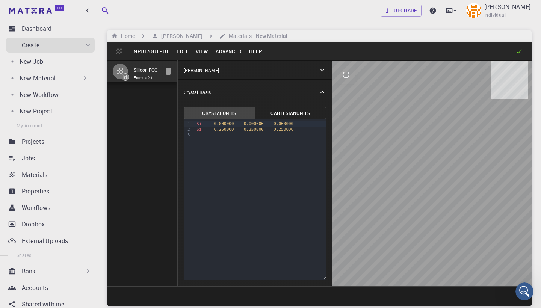
click at [156, 49] on button "Input/Output" at bounding box center [150, 51] width 44 height 12
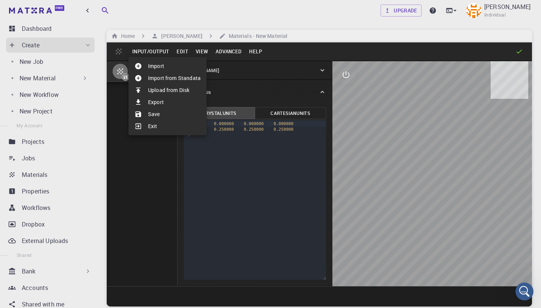
click at [154, 202] on div at bounding box center [270, 154] width 541 height 308
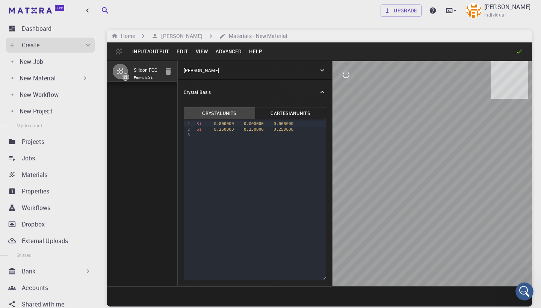
click at [158, 50] on button "Input/Output" at bounding box center [150, 51] width 44 height 12
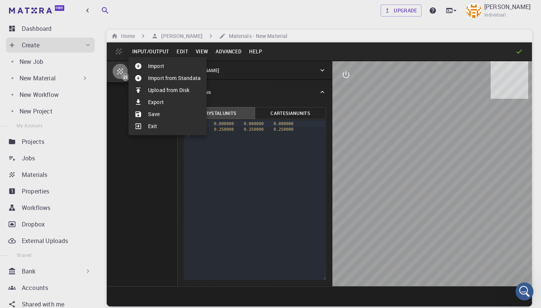
click at [180, 52] on div at bounding box center [270, 154] width 541 height 308
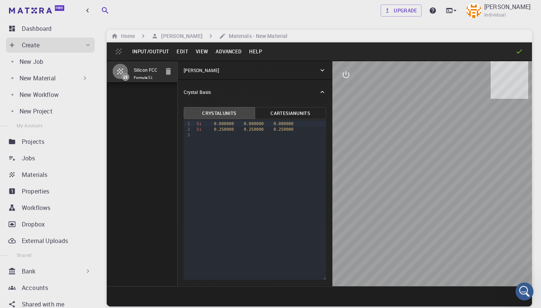
click at [181, 52] on button "Edit" at bounding box center [182, 51] width 19 height 12
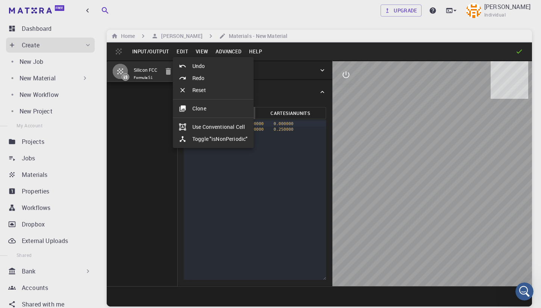
click at [203, 53] on div at bounding box center [270, 154] width 541 height 308
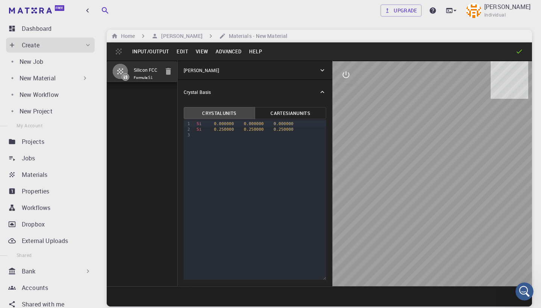
click at [203, 53] on button "View" at bounding box center [202, 51] width 20 height 12
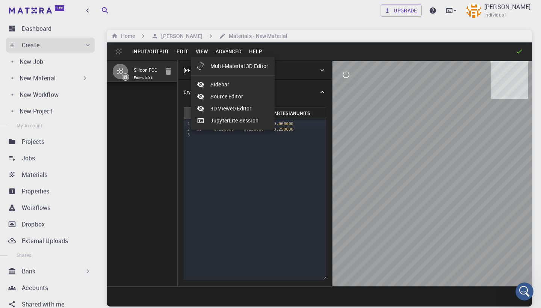
click at [230, 54] on div at bounding box center [270, 154] width 541 height 308
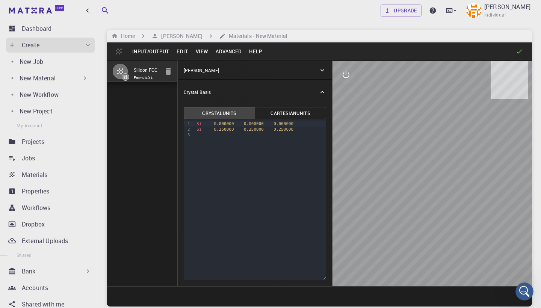
click at [230, 52] on button "Advanced" at bounding box center [228, 51] width 33 height 12
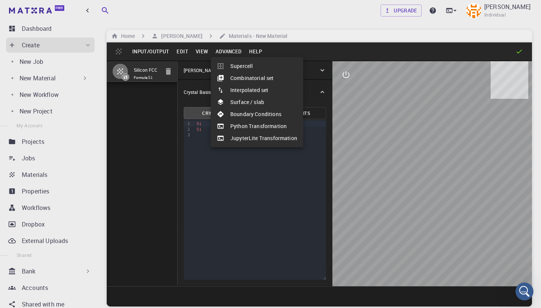
click at [249, 52] on div at bounding box center [270, 154] width 541 height 308
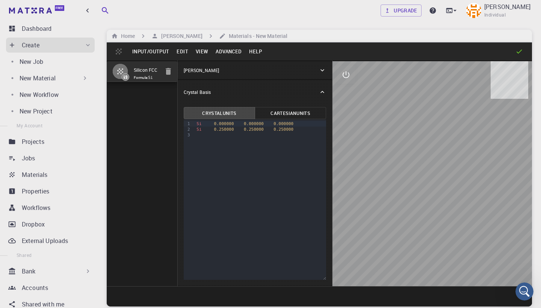
click at [197, 47] on button "View" at bounding box center [202, 51] width 20 height 12
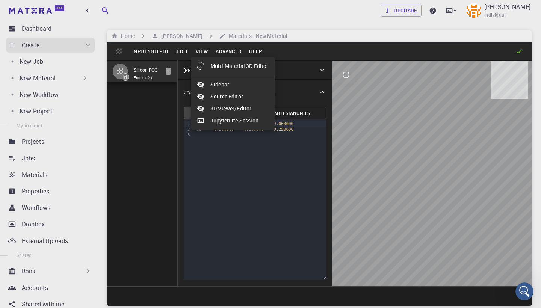
click at [230, 65] on li "Multi-Material 3D Editor" at bounding box center [233, 66] width 84 height 12
select select "Color"
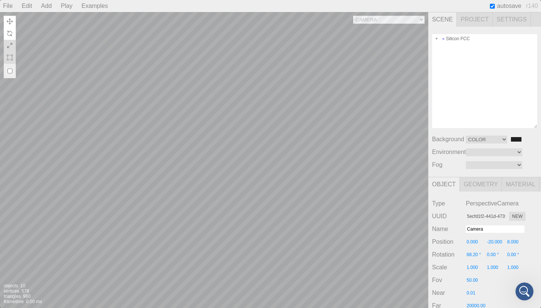
click at [13, 34] on button at bounding box center [10, 34] width 12 height 12
click at [11, 46] on img at bounding box center [10, 45] width 6 height 6
drag, startPoint x: 309, startPoint y: 126, endPoint x: 321, endPoint y: 122, distance: 12.8
drag, startPoint x: 275, startPoint y: 200, endPoint x: 286, endPoint y: 138, distance: 63.3
select select "5ecfd1f2-441d-473f-aed4-1e9d514ad701"
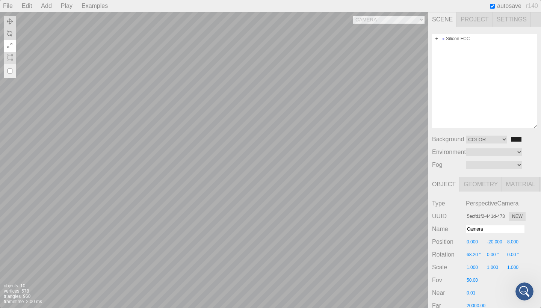
drag, startPoint x: 244, startPoint y: 202, endPoint x: 249, endPoint y: 160, distance: 43.0
click at [477, 14] on span "Project" at bounding box center [474, 19] width 36 height 14
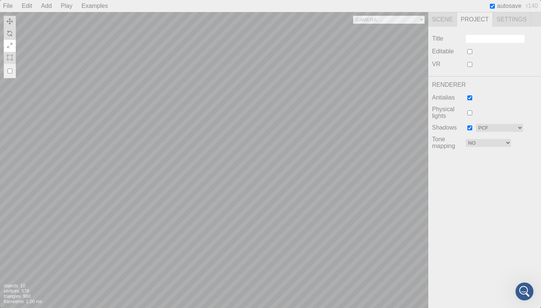
click at [505, 19] on span "Settings" at bounding box center [512, 19] width 38 height 14
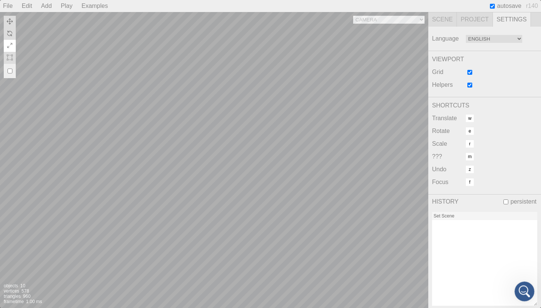
click at [523, 292] on icon "Open Intercom Messenger" at bounding box center [523, 290] width 12 height 12
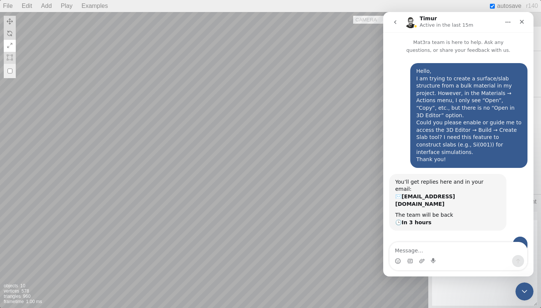
scroll to position [446, 0]
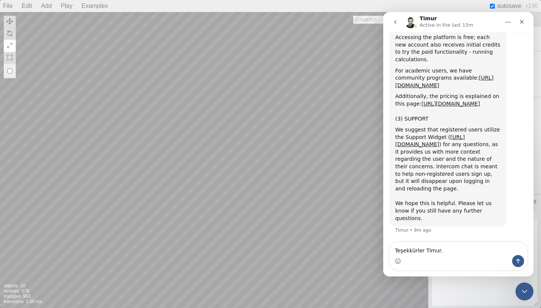
type textarea "Teşekkürler Timur."
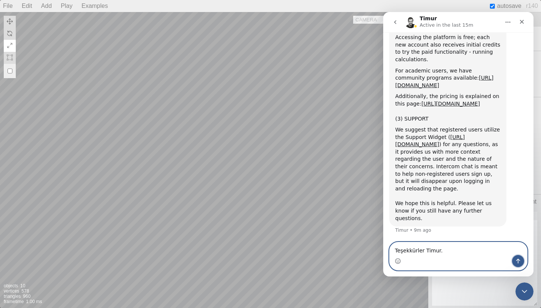
click at [521, 259] on button "Send a message…" at bounding box center [518, 261] width 12 height 12
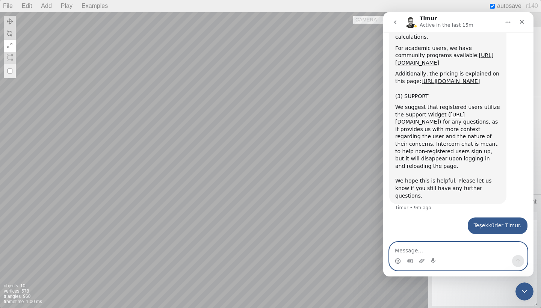
scroll to position [468, 0]
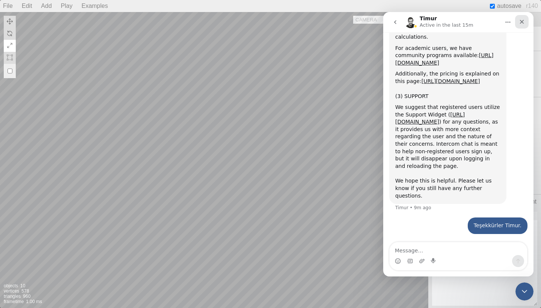
click at [522, 20] on icon "Close" at bounding box center [521, 22] width 6 height 6
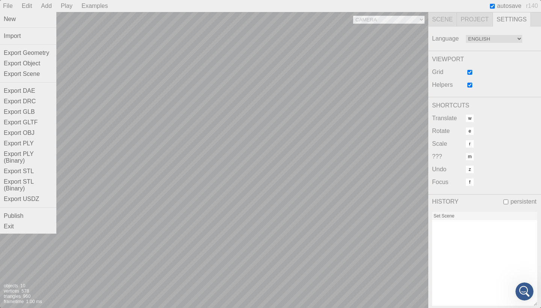
click at [11, 7] on div "File" at bounding box center [8, 6] width 16 height 12
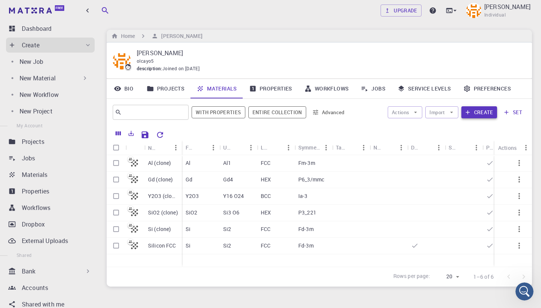
click at [484, 112] on button "Create" at bounding box center [479, 112] width 36 height 12
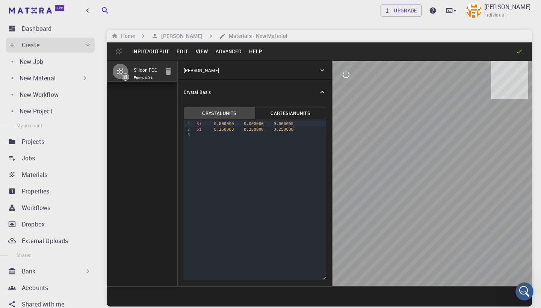
click at [221, 52] on button "Advanced" at bounding box center [228, 51] width 33 height 12
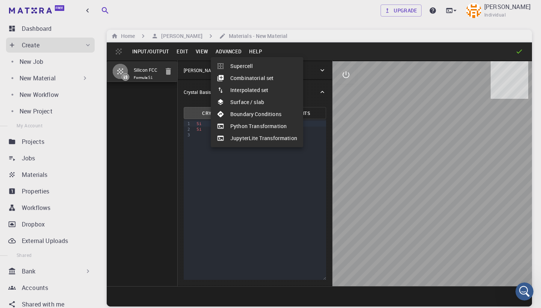
click at [204, 51] on div at bounding box center [270, 154] width 541 height 308
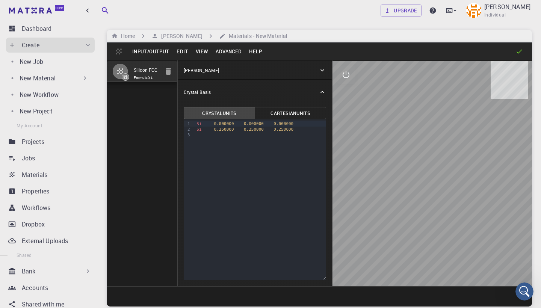
click at [156, 50] on button "Input/Output" at bounding box center [150, 51] width 44 height 12
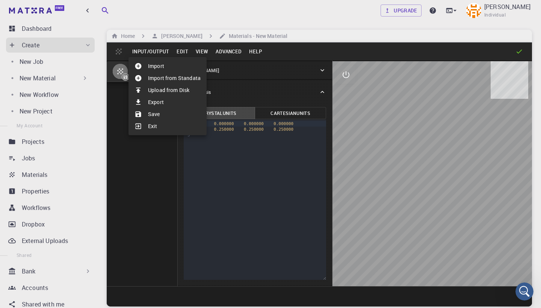
click at [182, 52] on div at bounding box center [270, 154] width 541 height 308
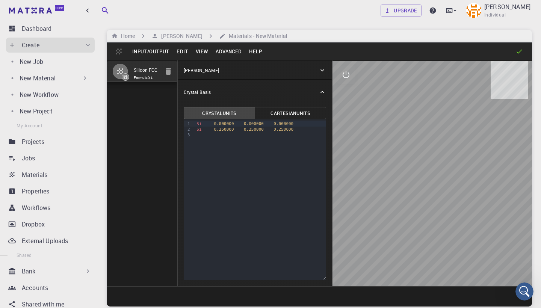
click at [182, 52] on button "Edit" at bounding box center [182, 51] width 19 height 12
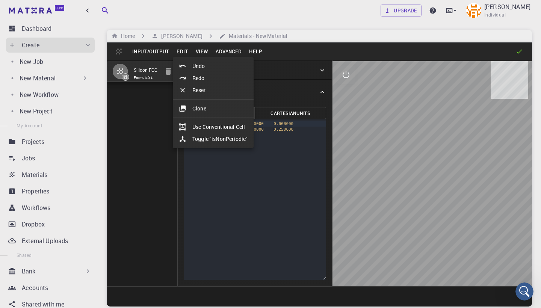
click at [199, 53] on div at bounding box center [270, 154] width 541 height 308
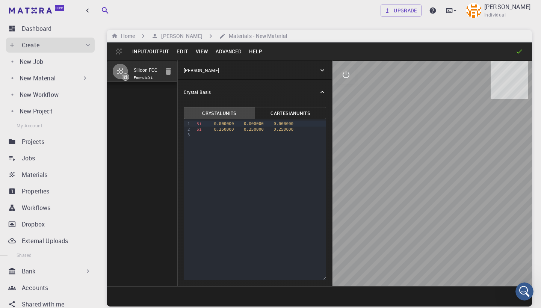
click at [199, 53] on button "View" at bounding box center [202, 51] width 20 height 12
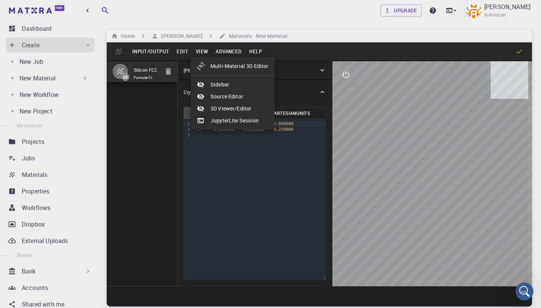
click at [225, 53] on div at bounding box center [270, 154] width 541 height 308
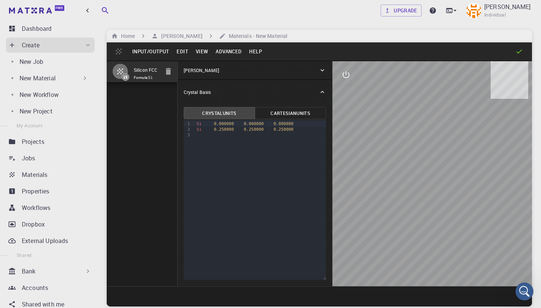
click at [225, 53] on button "Advanced" at bounding box center [228, 51] width 33 height 12
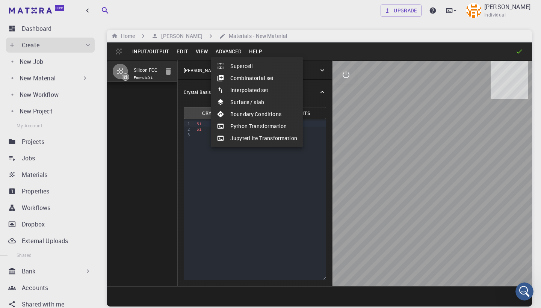
click at [203, 53] on div at bounding box center [270, 154] width 541 height 308
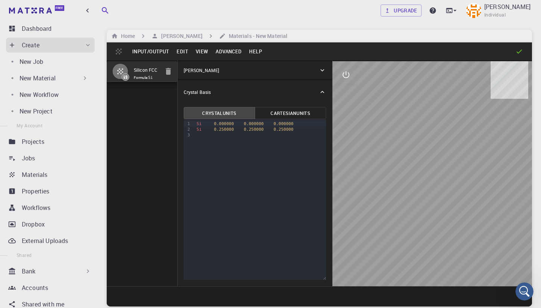
click at [203, 53] on button "View" at bounding box center [202, 51] width 20 height 12
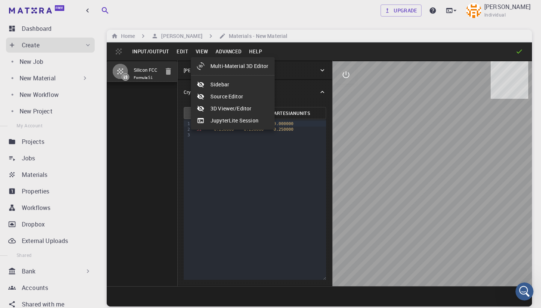
click at [232, 51] on div at bounding box center [270, 154] width 541 height 308
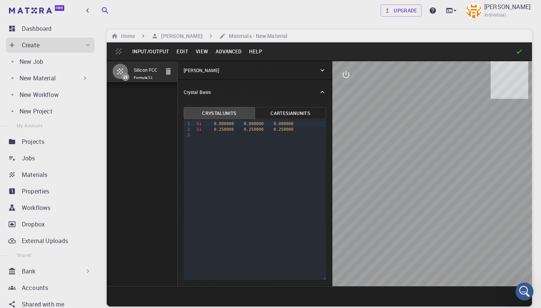
click at [232, 51] on button "Advanced" at bounding box center [228, 51] width 33 height 12
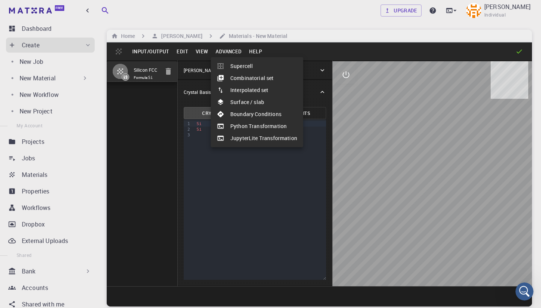
click at [199, 53] on div at bounding box center [270, 154] width 541 height 308
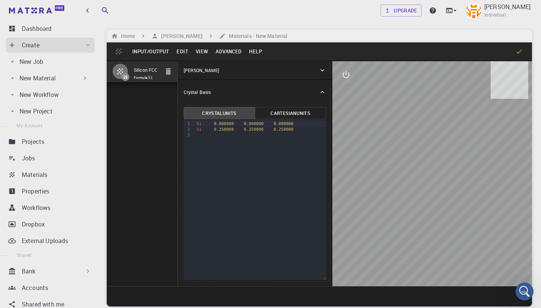
click at [223, 51] on button "Advanced" at bounding box center [228, 51] width 33 height 12
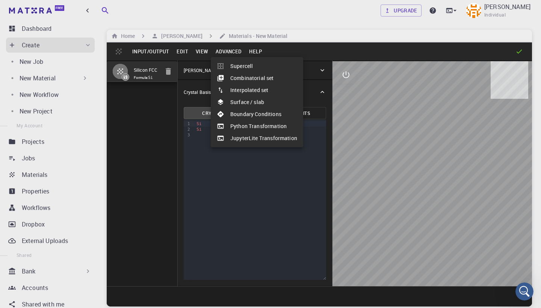
click at [193, 46] on div at bounding box center [270, 154] width 541 height 308
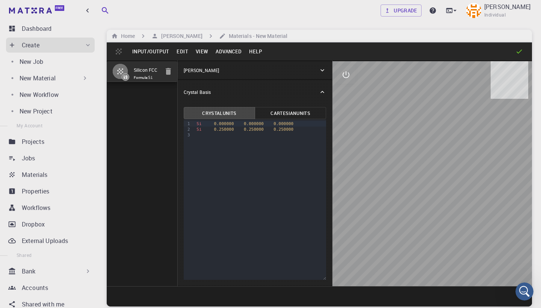
click at [203, 52] on button "View" at bounding box center [202, 51] width 20 height 12
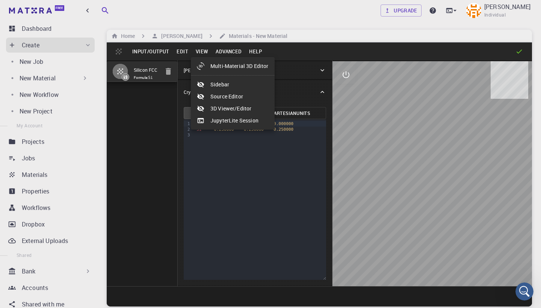
click at [180, 55] on div at bounding box center [270, 154] width 541 height 308
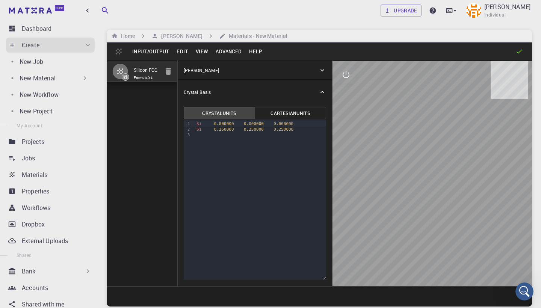
click at [180, 55] on button "Edit" at bounding box center [182, 51] width 19 height 12
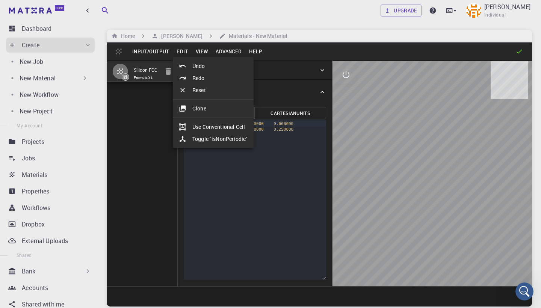
click at [145, 51] on div at bounding box center [270, 154] width 541 height 308
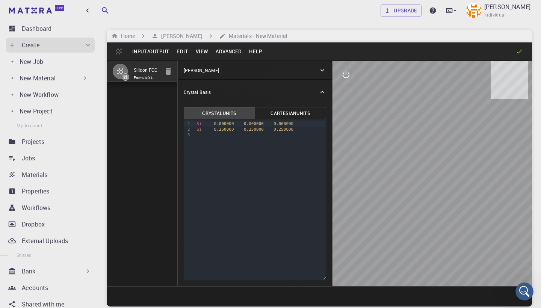
click at [145, 51] on button "Input/Output" at bounding box center [150, 51] width 44 height 12
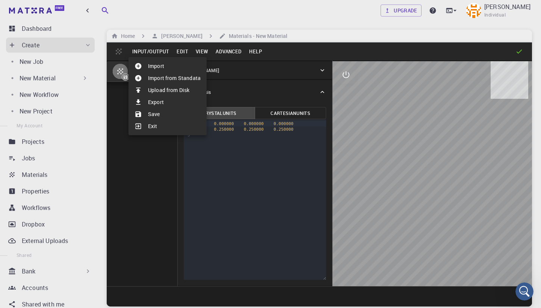
click at [256, 56] on div at bounding box center [270, 154] width 541 height 308
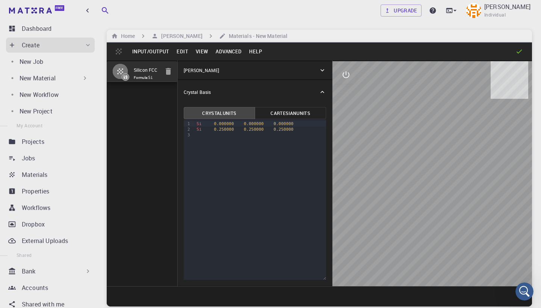
click at [254, 54] on button "Help" at bounding box center [255, 51] width 20 height 12
click at [226, 53] on div at bounding box center [270, 154] width 541 height 308
click at [227, 48] on button "Advanced" at bounding box center [228, 51] width 33 height 12
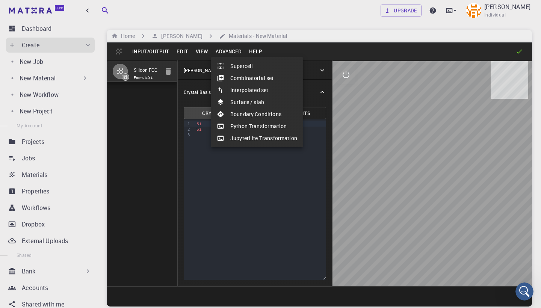
click at [270, 77] on li "Combinatorial set" at bounding box center [257, 78] width 92 height 12
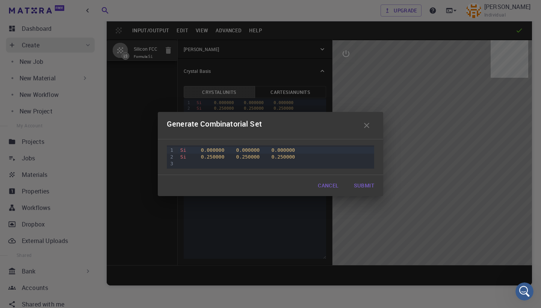
scroll to position [23, 0]
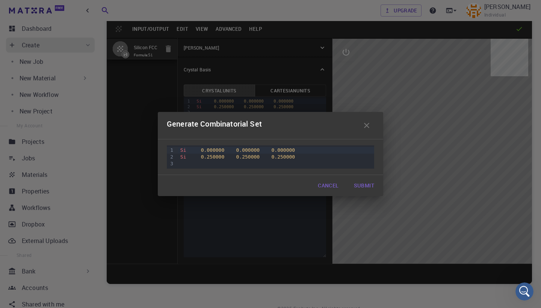
click at [368, 124] on icon "button" at bounding box center [366, 125] width 5 height 5
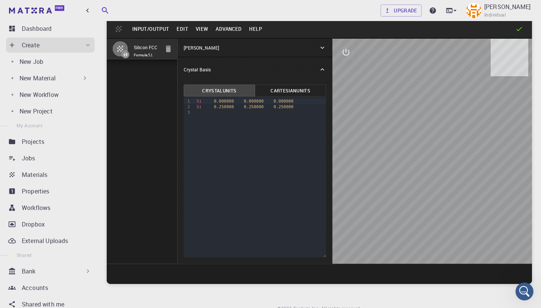
click at [223, 29] on button "Advanced" at bounding box center [228, 29] width 33 height 12
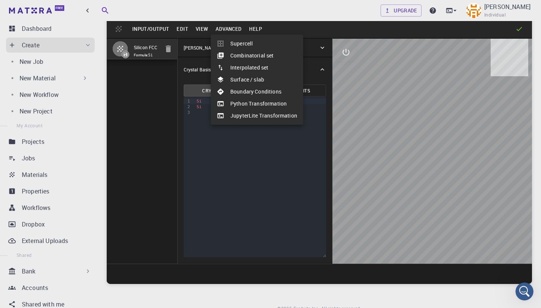
click at [244, 47] on li "Supercell" at bounding box center [257, 44] width 92 height 12
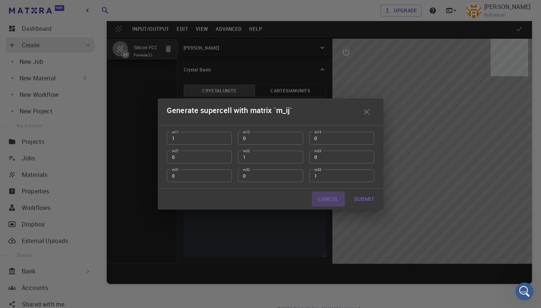
click at [335, 197] on button "Cancel" at bounding box center [328, 198] width 33 height 15
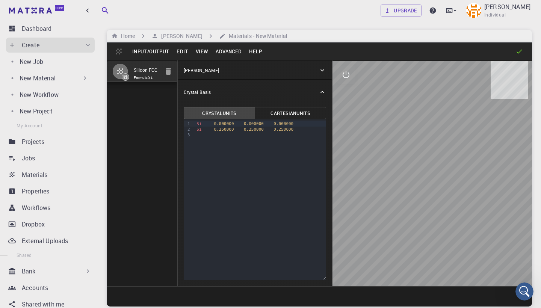
scroll to position [0, 0]
click at [274, 75] on div "[PERSON_NAME]" at bounding box center [255, 70] width 155 height 18
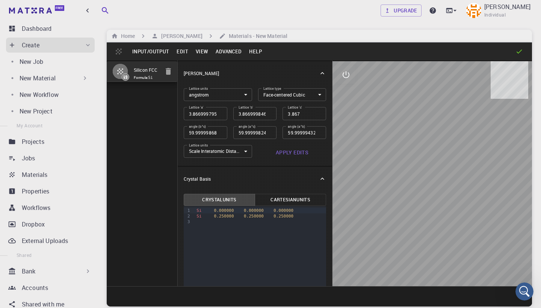
click at [272, 73] on div "[PERSON_NAME]" at bounding box center [251, 73] width 135 height 7
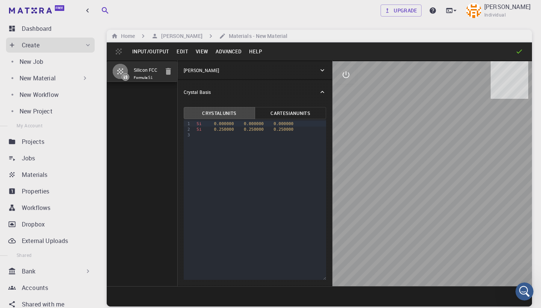
click at [239, 68] on div "[PERSON_NAME]" at bounding box center [251, 70] width 135 height 7
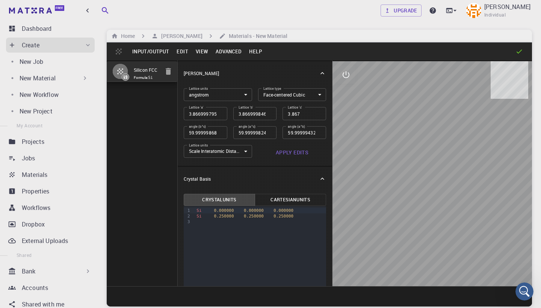
click at [199, 53] on button "View" at bounding box center [202, 51] width 20 height 12
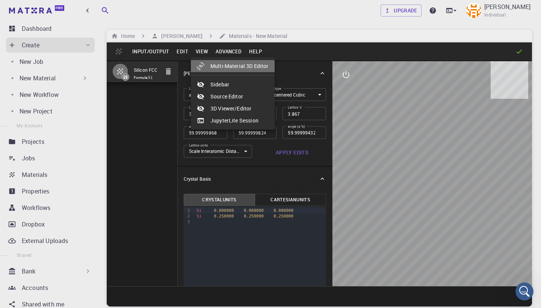
click at [224, 68] on li "Multi-Material 3D Editor" at bounding box center [233, 66] width 84 height 12
select select "Color"
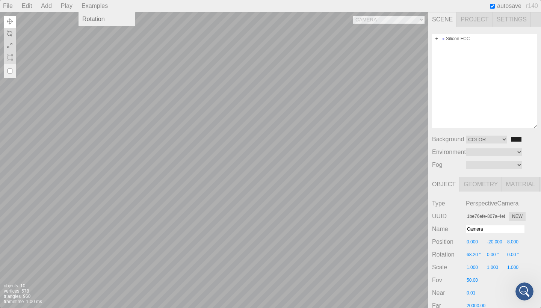
click at [97, 3] on div "Examples" at bounding box center [94, 6] width 32 height 12
click at [60, 5] on div "Play" at bounding box center [67, 6] width 18 height 12
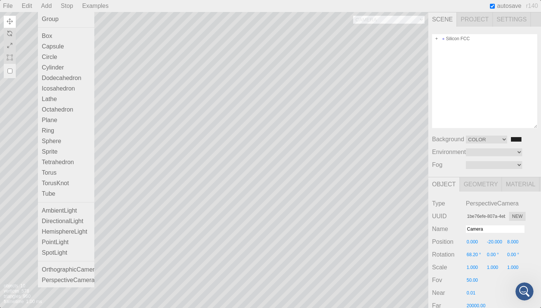
click at [48, 6] on div "Add" at bounding box center [46, 6] width 17 height 12
click at [48, 4] on div "Add" at bounding box center [46, 6] width 17 height 12
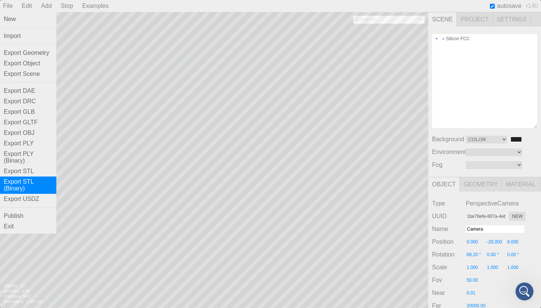
scroll to position [38, 0]
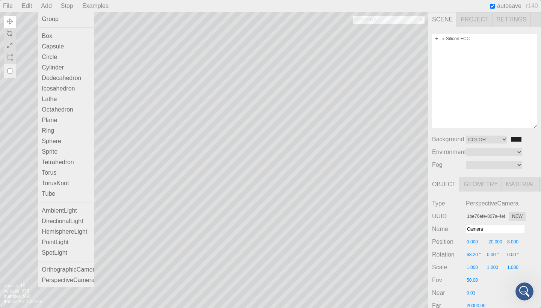
click at [50, 5] on div "Add" at bounding box center [46, 6] width 17 height 12
click at [54, 21] on div "Group" at bounding box center [66, 19] width 56 height 11
type input "7e69be28-c9da-4628-ae7f-aa48941ac4b3"
type input "Group"
type input "0.000"
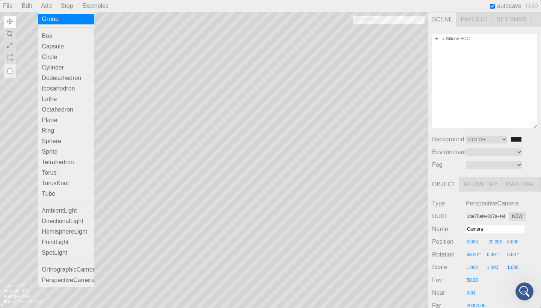
type input "0.000"
type input "0.00 °"
click at [54, 21] on div "Group" at bounding box center [66, 19] width 56 height 11
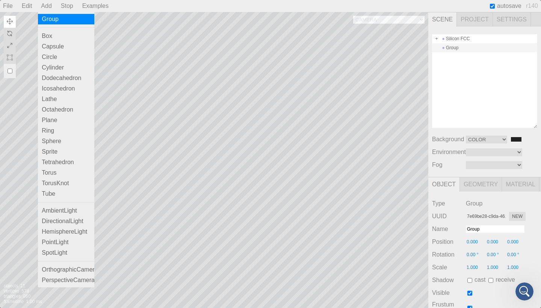
type input "4a2c7756-fafc-485e-93aa-a25c4d6c1d80"
type input "0.00 °"
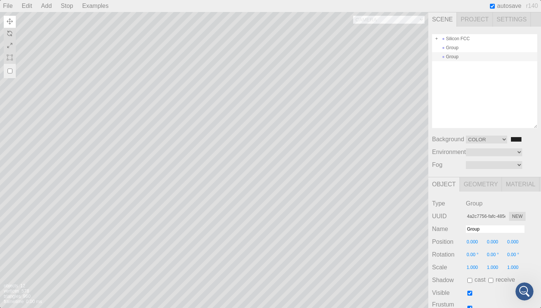
click at [66, 6] on div "Stop" at bounding box center [67, 6] width 18 height 12
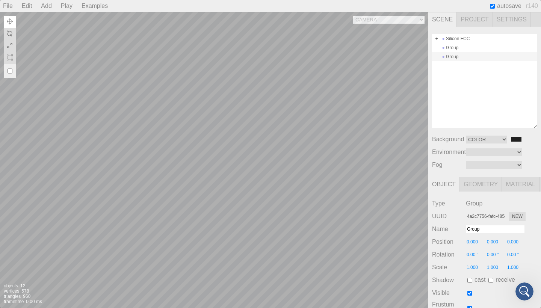
click at [66, 6] on div "Play" at bounding box center [67, 6] width 18 height 12
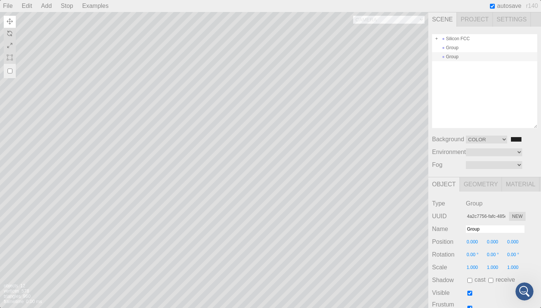
click at [66, 6] on div "Stop" at bounding box center [67, 6] width 18 height 12
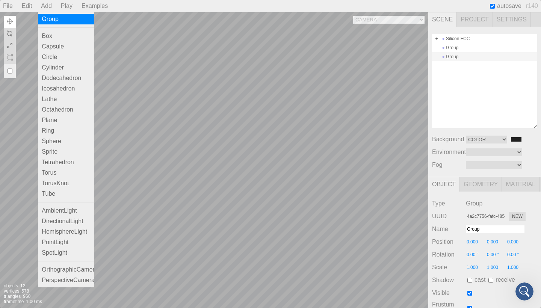
click at [54, 16] on div "Group" at bounding box center [66, 19] width 56 height 11
type input "dc1e0417-d57e-4be0-9a5e-858b2b1771fe"
type input "0.00 °"
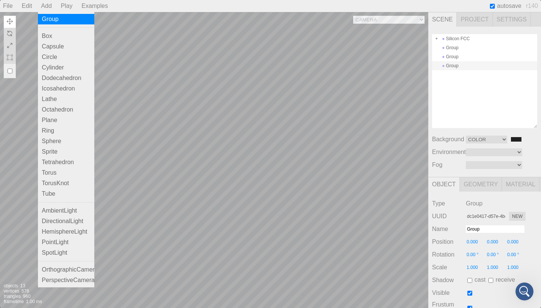
click at [54, 16] on div "Group" at bounding box center [66, 19] width 56 height 11
type input "53167965-5ef3-447f-86f5-88ef2ef4b9a1"
type input "0.00 °"
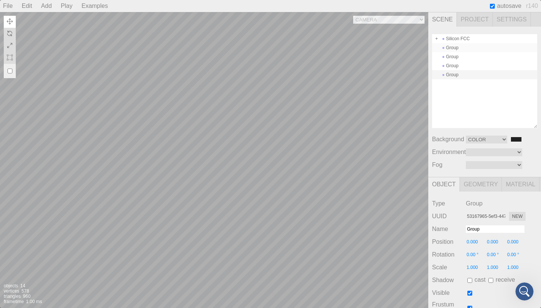
type input "7e69be28-c9da-4628-ae7f-aa48941ac4b3"
type input "0.00 °"
click at [459, 48] on div "Group" at bounding box center [484, 47] width 105 height 9
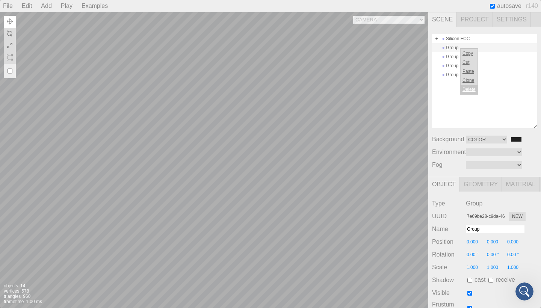
click at [474, 88] on li "Delete" at bounding box center [468, 89] width 17 height 9
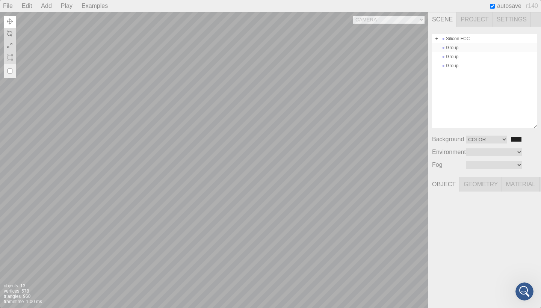
type input "4a2c7756-fafc-485e-93aa-a25c4d6c1d80"
type input "0.00 °"
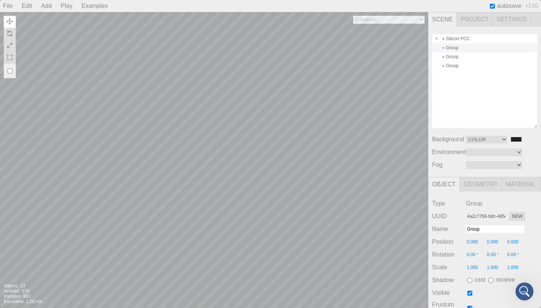
click at [452, 47] on div "Group" at bounding box center [484, 47] width 105 height 9
click at [464, 86] on li "Delete" at bounding box center [461, 87] width 17 height 9
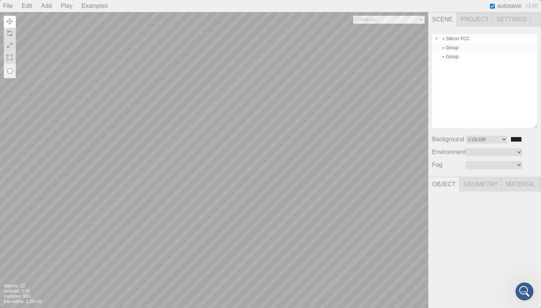
click at [452, 51] on div "Group" at bounding box center [484, 47] width 105 height 9
type input "dc1e0417-d57e-4be0-9a5e-858b2b1771fe"
type input "0.00 °"
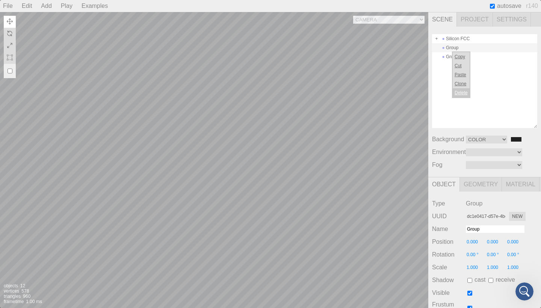
click at [459, 92] on li "Delete" at bounding box center [460, 92] width 17 height 9
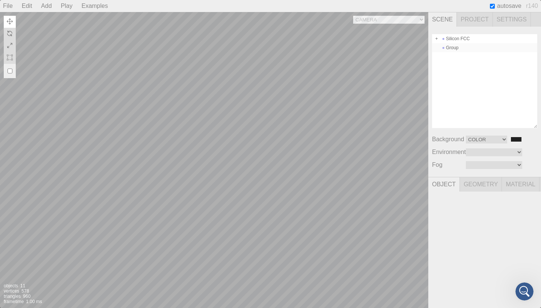
click at [462, 48] on div "Group" at bounding box center [484, 47] width 105 height 9
type input "53167965-5ef3-447f-86f5-88ef2ef4b9a1"
type input "0.00 °"
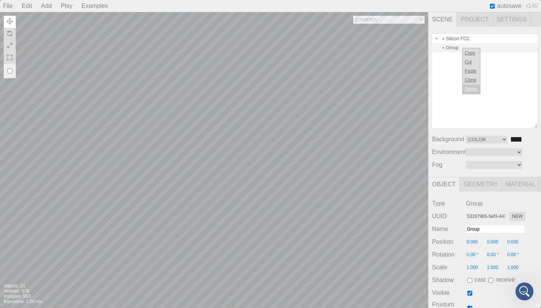
click at [475, 90] on li "Delete" at bounding box center [470, 88] width 17 height 9
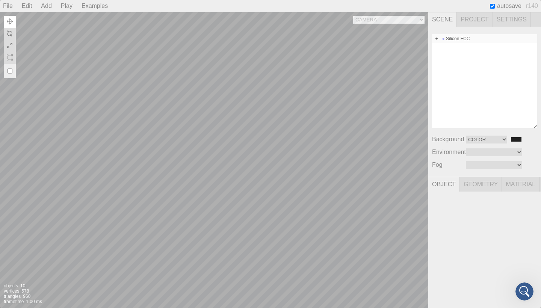
type input "85d6a7af-7856-4ed1-adf4-de5d94cc27c3"
type input "Silicon FCC"
type input "0.00 °"
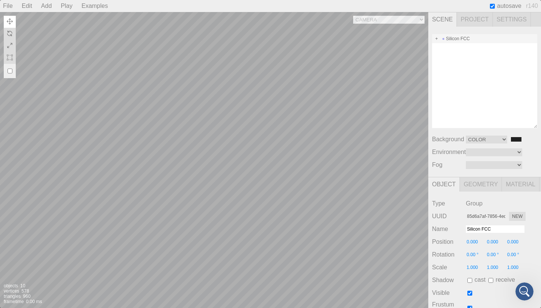
click at [457, 40] on div "Silicon FCC" at bounding box center [484, 38] width 105 height 9
click at [445, 51] on div "Silicon FCC Copy Cut Paste Clone Delete" at bounding box center [484, 81] width 105 height 94
click at [435, 38] on span at bounding box center [436, 38] width 5 height 5
click at [445, 48] on span at bounding box center [442, 47] width 5 height 5
type input "e59eb564-b3ea-4669-9d78-66ba4f8743fe"
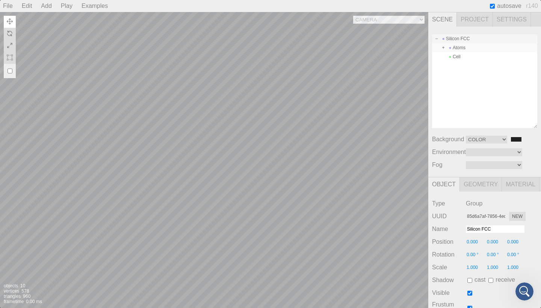
type input "Atoms"
type input "0.00 °"
click at [435, 40] on span at bounding box center [436, 38] width 5 height 5
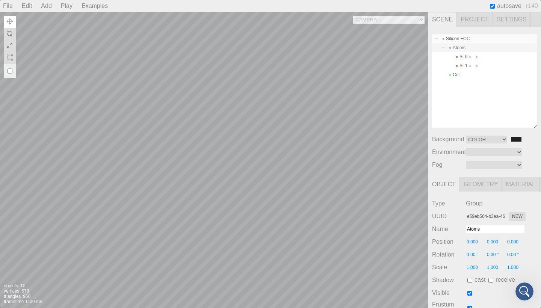
type input "85d6a7af-7856-4ed1-adf4-de5d94cc27c3"
type input "Silicon FCC"
type input "0.00 °"
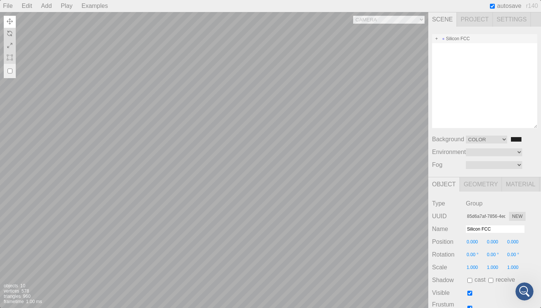
click at [462, 22] on span "Project" at bounding box center [474, 19] width 36 height 14
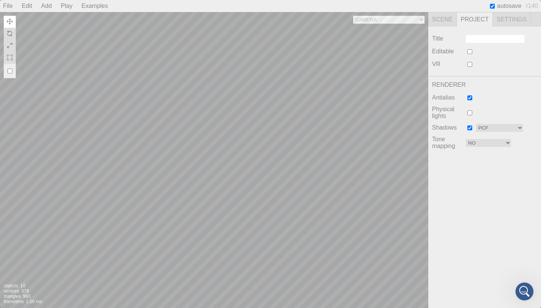
click at [515, 11] on div "autosave r140" at bounding box center [514, 6] width 53 height 12
click at [518, 21] on span "Settings" at bounding box center [512, 19] width 38 height 14
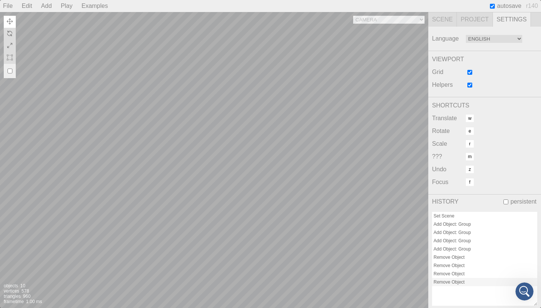
scroll to position [6, 0]
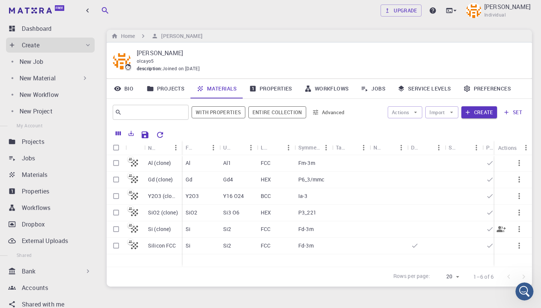
click at [166, 227] on p "Si (clone)" at bounding box center [159, 229] width 23 height 8
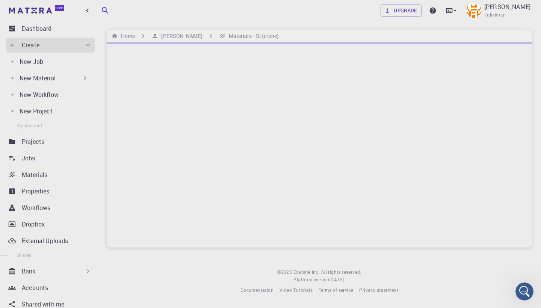
click at [166, 227] on div at bounding box center [319, 144] width 425 height 205
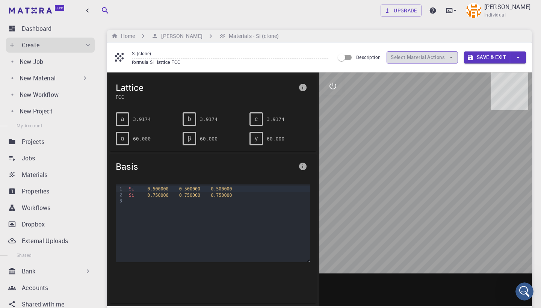
click at [444, 56] on button "Select Material Actions" at bounding box center [421, 57] width 71 height 12
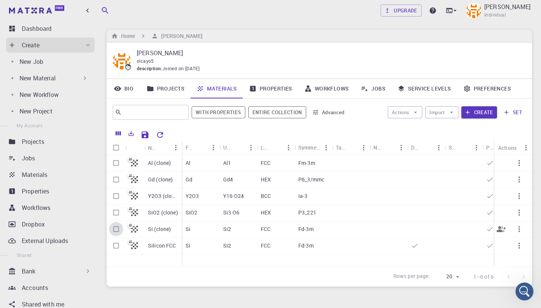
click at [116, 228] on input "Select row" at bounding box center [116, 229] width 14 height 14
checkbox input "true"
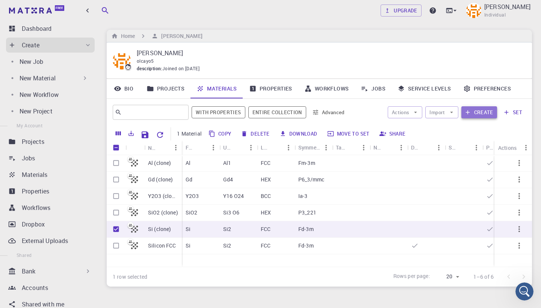
click at [480, 111] on button "Create" at bounding box center [479, 112] width 36 height 12
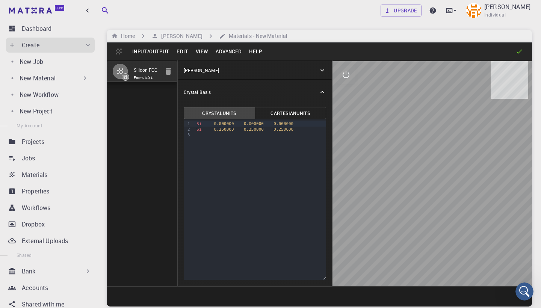
click at [231, 52] on button "Advanced" at bounding box center [228, 51] width 33 height 12
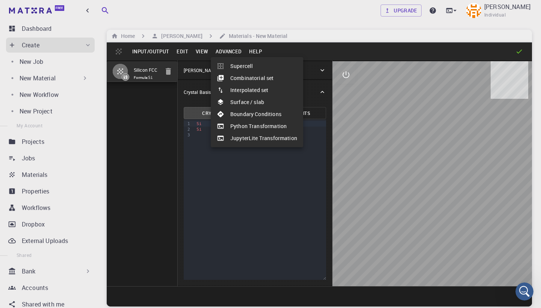
click at [197, 49] on div at bounding box center [270, 154] width 541 height 308
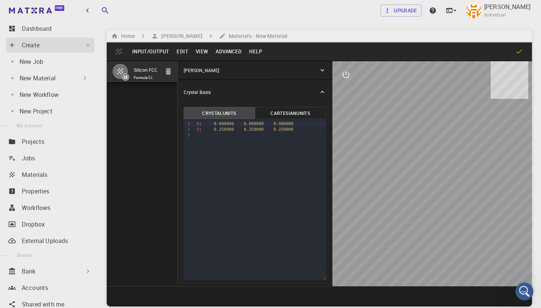
click at [200, 50] on button "View" at bounding box center [202, 51] width 20 height 12
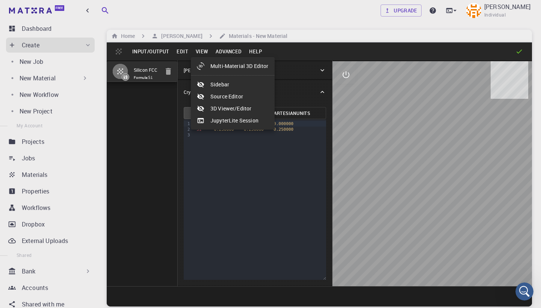
click at [310, 51] on div at bounding box center [270, 154] width 541 height 308
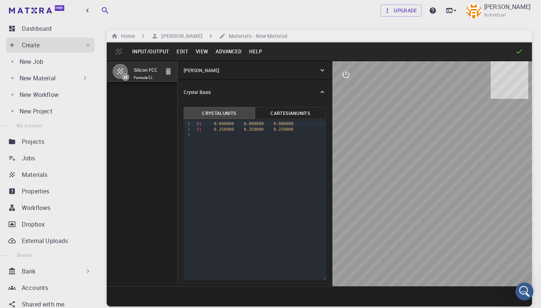
click at [185, 51] on button "Edit" at bounding box center [182, 51] width 19 height 12
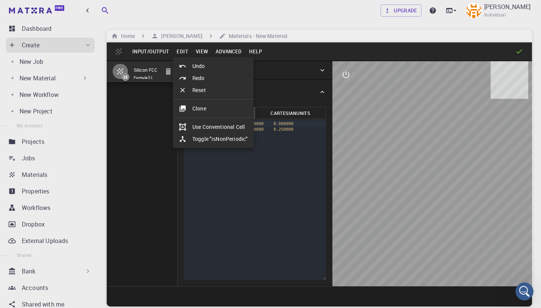
click at [202, 48] on div at bounding box center [270, 154] width 541 height 308
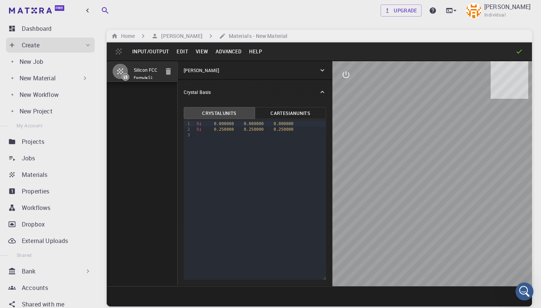
click at [202, 48] on button "View" at bounding box center [202, 51] width 20 height 12
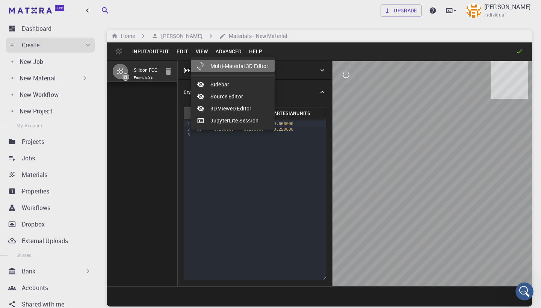
click at [220, 64] on li "Multi-Material 3D Editor" at bounding box center [233, 66] width 84 height 12
select select "Color"
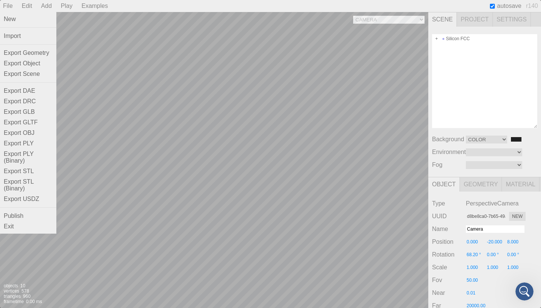
click at [10, 9] on div "File" at bounding box center [8, 6] width 16 height 12
click at [21, 34] on div "Import" at bounding box center [28, 36] width 56 height 11
click at [10, 9] on div "File" at bounding box center [8, 6] width 16 height 12
click at [28, 36] on div "Import" at bounding box center [28, 36] width 56 height 11
click at [17, 33] on div "Import" at bounding box center [28, 36] width 56 height 11
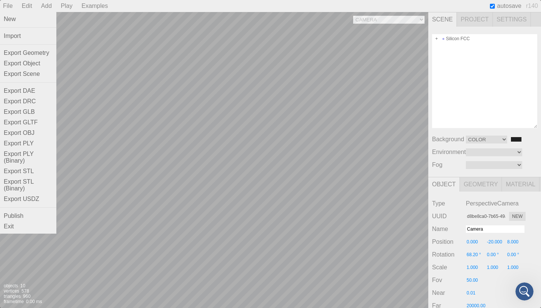
click at [3, 6] on div "File" at bounding box center [8, 6] width 16 height 12
click at [17, 36] on div "Import" at bounding box center [28, 36] width 56 height 11
click at [17, 38] on div "Import" at bounding box center [28, 36] width 56 height 11
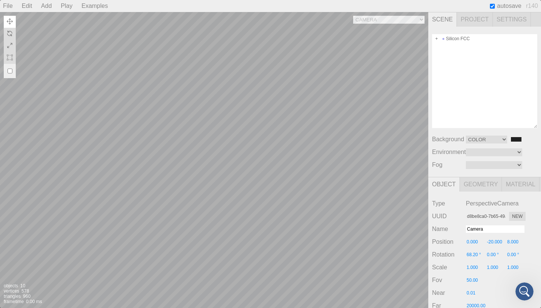
click at [466, 21] on span "Project" at bounding box center [474, 19] width 36 height 14
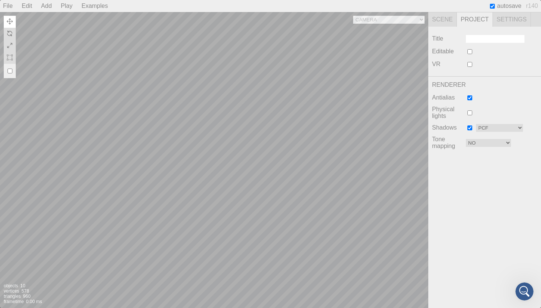
click at [504, 22] on span "Settings" at bounding box center [512, 19] width 38 height 14
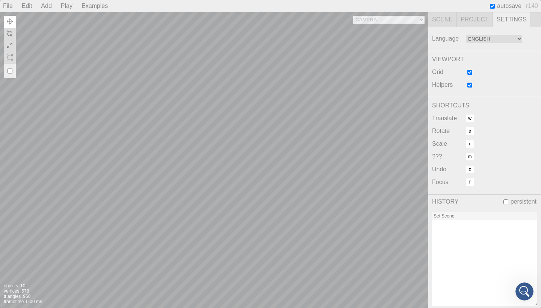
click at [441, 12] on div "File New Import Export Geometry Export Object Export Scene Export DAE Export DR…" at bounding box center [270, 6] width 541 height 12
click at [443, 19] on span "Scene" at bounding box center [442, 19] width 29 height 14
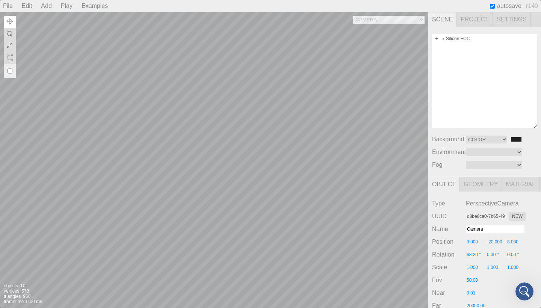
click at [73, 5] on div "Play" at bounding box center [67, 6] width 18 height 12
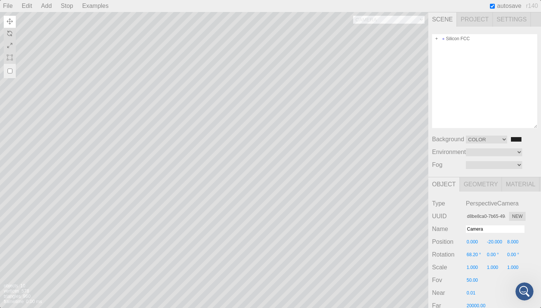
click at [73, 5] on div "Stop" at bounding box center [67, 6] width 18 height 12
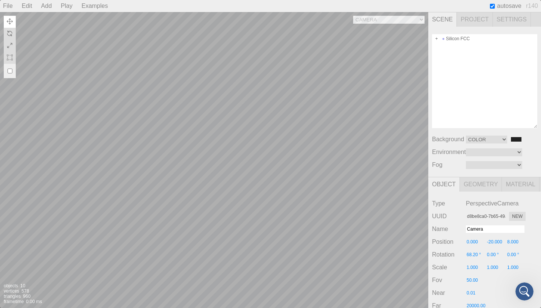
click at [466, 47] on div "Silicon FCC" at bounding box center [484, 81] width 105 height 94
click at [437, 37] on span at bounding box center [436, 38] width 5 height 5
type input "8b38fbbb-db0d-4dfb-ad75-1b7dd47a4294"
type input "Silicon FCC"
type input "0.000"
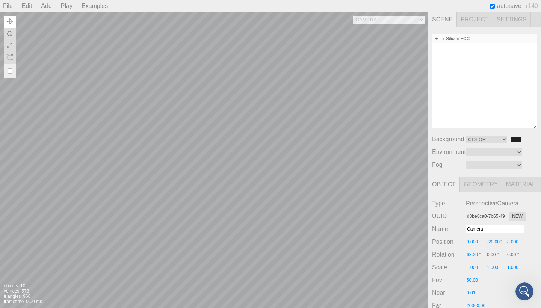
type input "0.000"
type input "0.00 °"
click at [437, 39] on span at bounding box center [436, 38] width 5 height 5
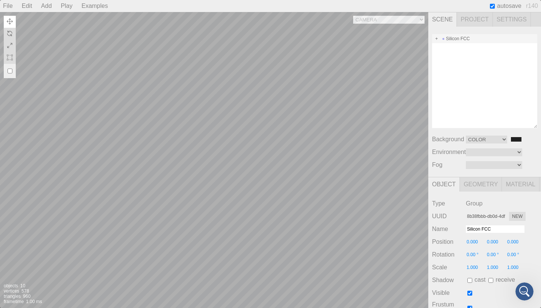
click at [437, 39] on span at bounding box center [436, 38] width 5 height 5
click at [464, 22] on span "Project" at bounding box center [474, 19] width 36 height 14
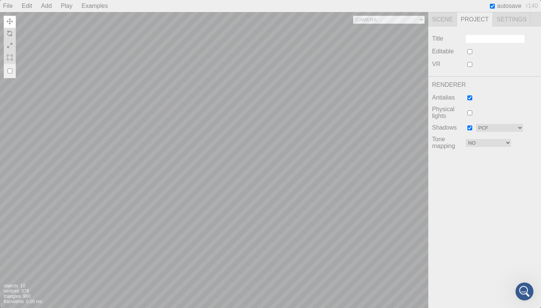
click at [507, 21] on span "Settings" at bounding box center [512, 19] width 38 height 14
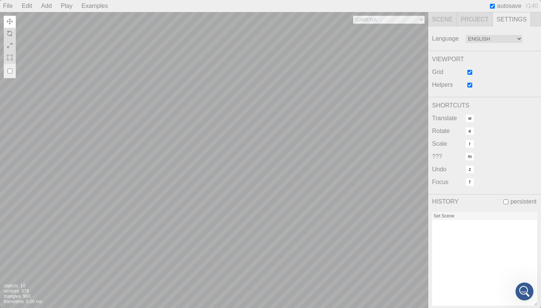
click at [507, 7] on span "autosave" at bounding box center [509, 6] width 24 height 7
click at [447, 17] on span "Scene" at bounding box center [442, 19] width 29 height 14
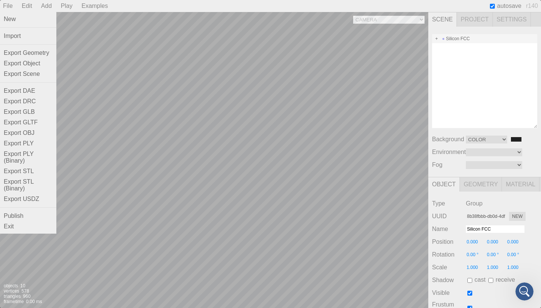
click at [8, 3] on div "File" at bounding box center [8, 6] width 16 height 12
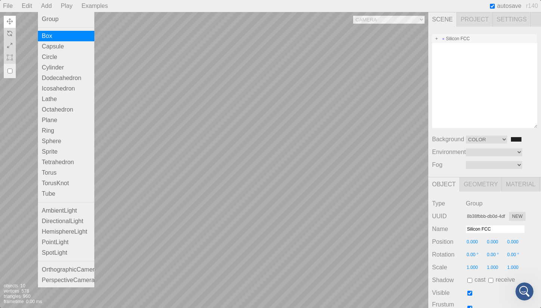
click at [54, 33] on div "Box" at bounding box center [66, 36] width 56 height 11
type input "e44ef46b-a1c5-4213-b835-f99b3cbf2c2c"
type input "Box"
type input "0.00 °"
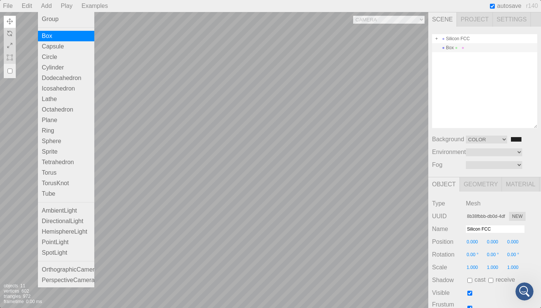
type input "0.00 °"
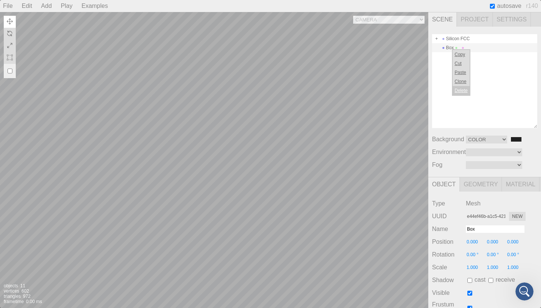
click at [467, 91] on li "Delete" at bounding box center [460, 90] width 17 height 9
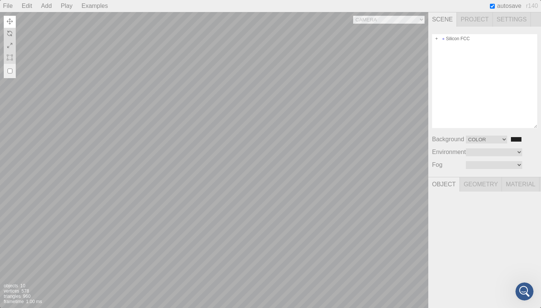
click at [68, 5] on div "Play" at bounding box center [67, 6] width 18 height 12
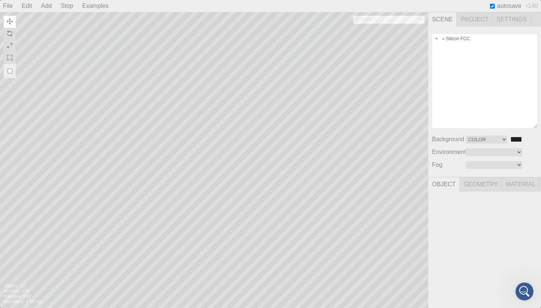
click at [68, 8] on div "Stop" at bounding box center [67, 6] width 18 height 12
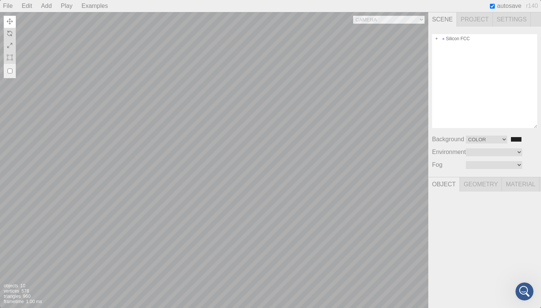
click at [68, 8] on div "Play" at bounding box center [67, 6] width 18 height 12
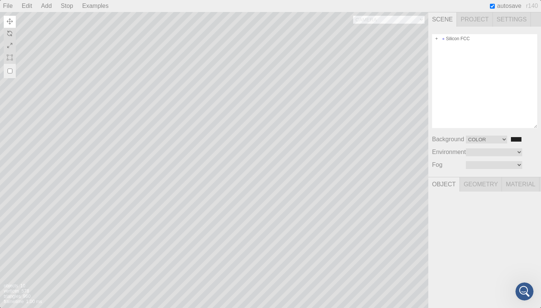
click at [68, 8] on div "Stop" at bounding box center [67, 6] width 18 height 12
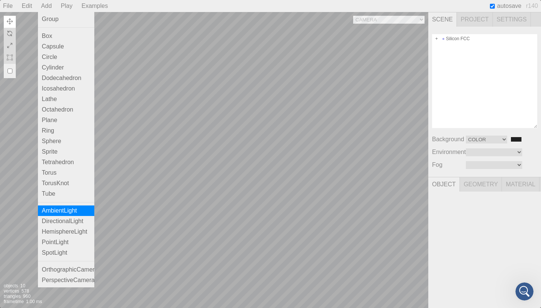
click at [69, 206] on div "AmbientLight" at bounding box center [66, 210] width 56 height 11
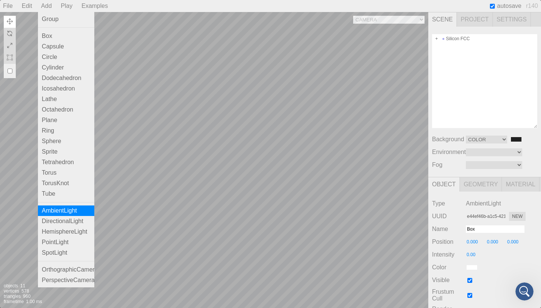
click at [72, 211] on div "AmbientLight" at bounding box center [66, 210] width 56 height 11
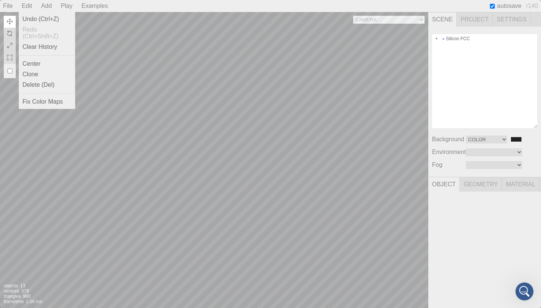
click at [31, 9] on div "Edit" at bounding box center [27, 6] width 17 height 12
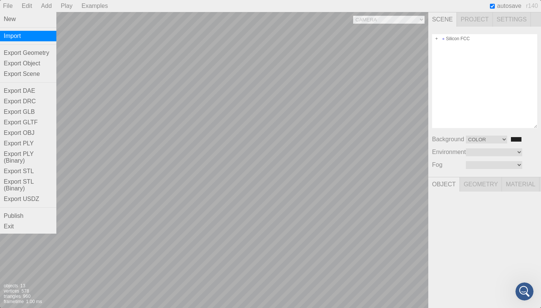
click at [23, 36] on div "Import" at bounding box center [28, 36] width 56 height 11
click at [29, 38] on div "Import" at bounding box center [28, 36] width 56 height 11
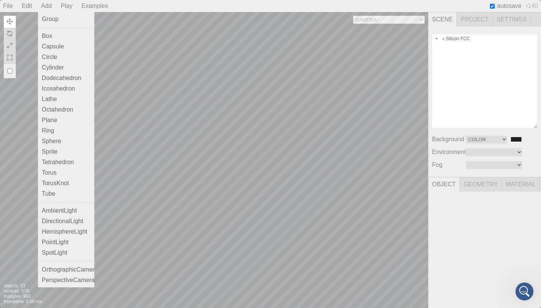
click at [53, 5] on div "Add" at bounding box center [46, 6] width 17 height 12
click at [66, 44] on div "Capsule" at bounding box center [66, 46] width 56 height 11
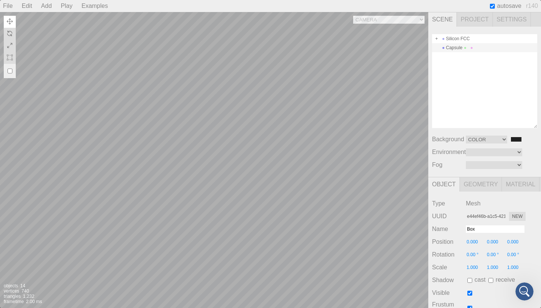
click at [451, 48] on div "Capsule" at bounding box center [484, 47] width 105 height 9
click at [463, 91] on li "Delete" at bounding box center [460, 89] width 17 height 9
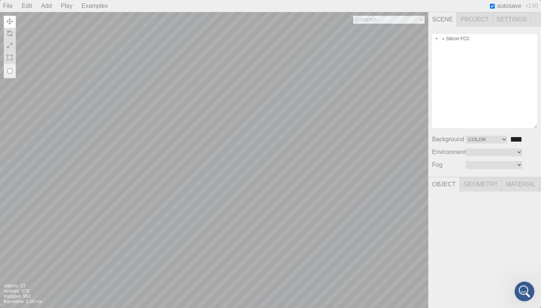
click at [519, 290] on icon "Open Intercom Messenger" at bounding box center [523, 290] width 12 height 12
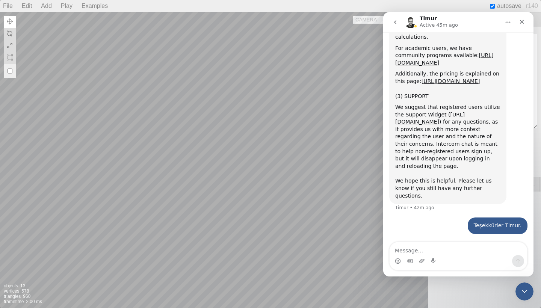
click at [410, 21] on img "Intercom messenger" at bounding box center [410, 22] width 12 height 12
click at [526, 21] on div "Close" at bounding box center [522, 22] width 14 height 14
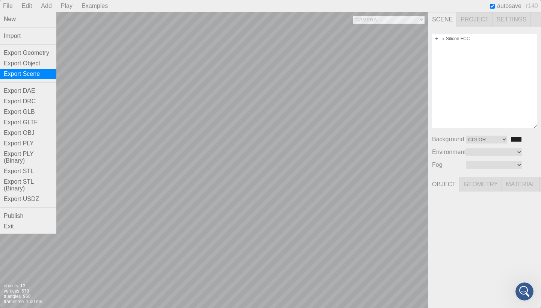
click at [23, 73] on div "Export Scene" at bounding box center [28, 74] width 56 height 11
click at [28, 62] on div "Export Object" at bounding box center [28, 63] width 56 height 11
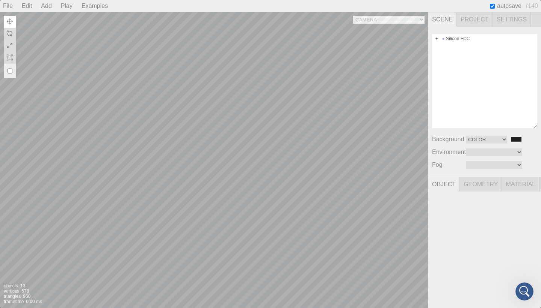
click at [0, 4] on div "File" at bounding box center [8, 6] width 16 height 12
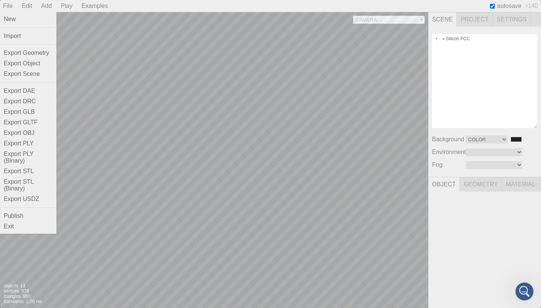
click at [13, 8] on div "File" at bounding box center [8, 6] width 16 height 12
click at [37, 51] on div "Export Geometry" at bounding box center [28, 53] width 56 height 11
click at [35, 129] on div "Export OBJ" at bounding box center [28, 133] width 56 height 11
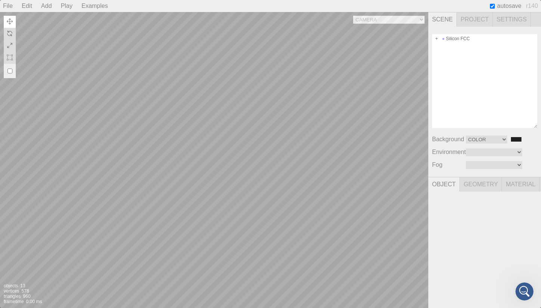
click at [236, 0] on html "Free Dashboard Create New Job New Material Create Material Upload File Import f…" at bounding box center [270, 173] width 541 height 347
click at [511, 14] on span "Settings" at bounding box center [512, 19] width 38 height 14
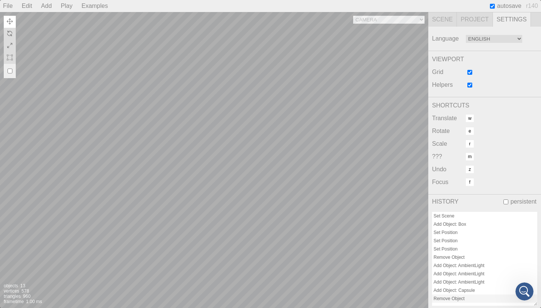
click at [524, 7] on span "r140" at bounding box center [532, 6] width 18 height 12
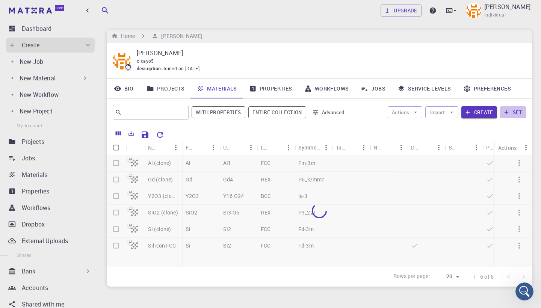
drag, startPoint x: 524, startPoint y: 6, endPoint x: 513, endPoint y: 113, distance: 107.5
click at [513, 113] on button "set" at bounding box center [513, 112] width 26 height 12
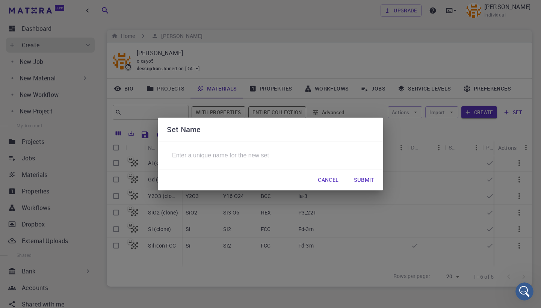
click at [337, 187] on button "Cancel" at bounding box center [328, 179] width 33 height 15
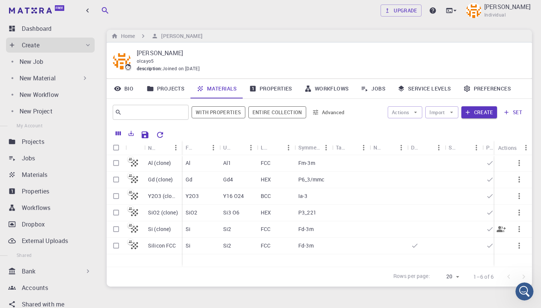
click at [117, 230] on input "Select row" at bounding box center [116, 229] width 14 height 14
checkbox input "true"
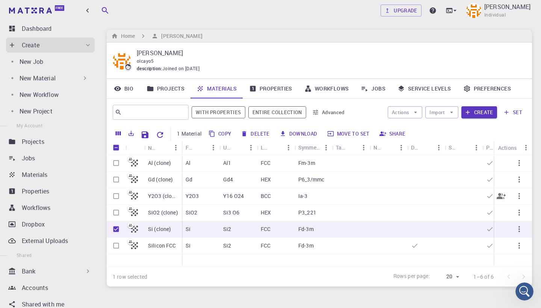
click at [116, 194] on input "Select row" at bounding box center [116, 196] width 14 height 14
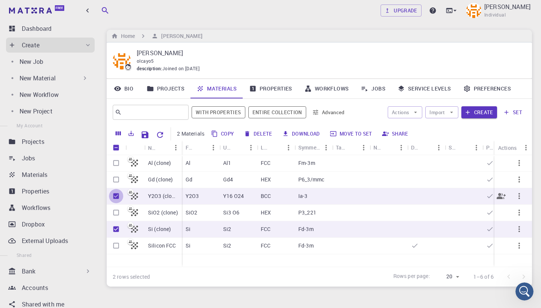
click at [116, 194] on input "Unselect row" at bounding box center [116, 196] width 14 height 14
checkbox input "false"
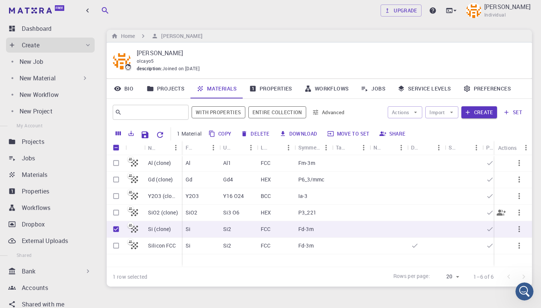
click at [115, 211] on input "Select row" at bounding box center [116, 212] width 14 height 14
checkbox input "true"
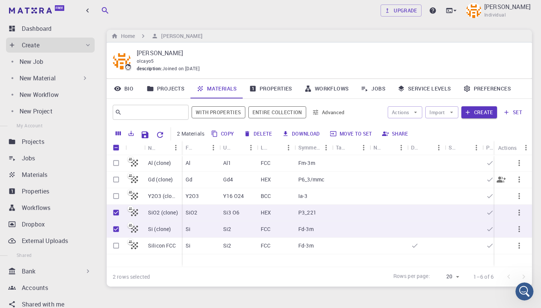
click at [116, 175] on input "Select row" at bounding box center [116, 179] width 14 height 14
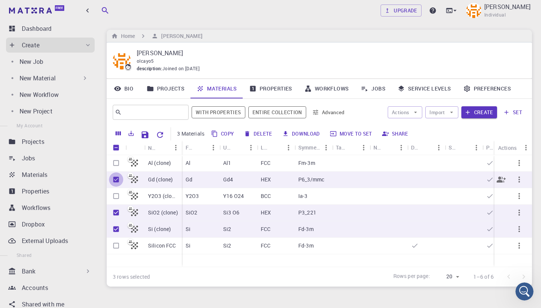
click at [118, 178] on input "Unselect row" at bounding box center [116, 179] width 14 height 14
checkbox input "false"
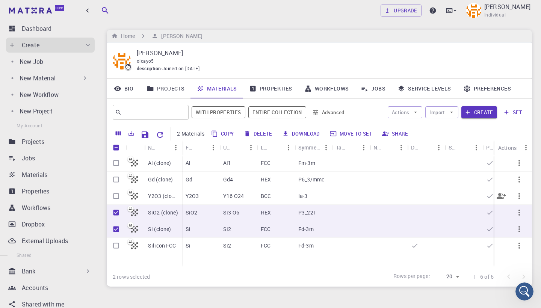
click at [117, 193] on input "Select row" at bounding box center [116, 196] width 14 height 14
checkbox input "true"
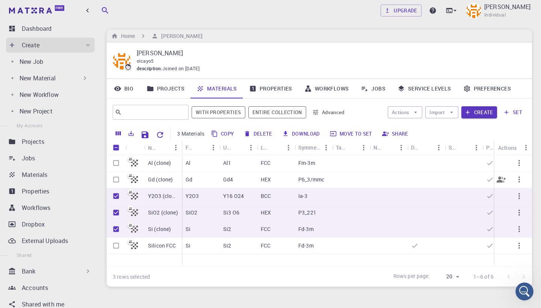
click at [116, 180] on input "Select row" at bounding box center [116, 179] width 14 height 14
checkbox input "true"
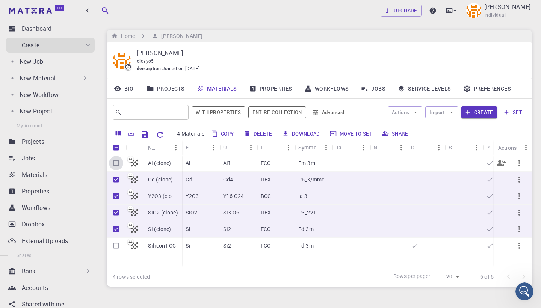
click at [117, 163] on input "Select row" at bounding box center [116, 163] width 14 height 14
checkbox input "true"
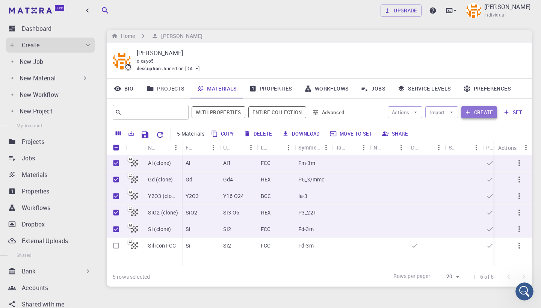
click at [477, 109] on button "Create" at bounding box center [479, 112] width 36 height 12
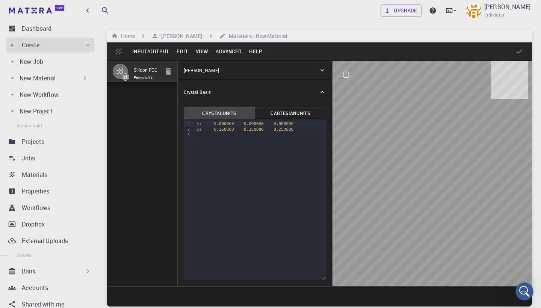
click at [127, 77] on icon at bounding box center [126, 77] width 4 height 4
click at [246, 73] on div "[PERSON_NAME]" at bounding box center [251, 70] width 135 height 7
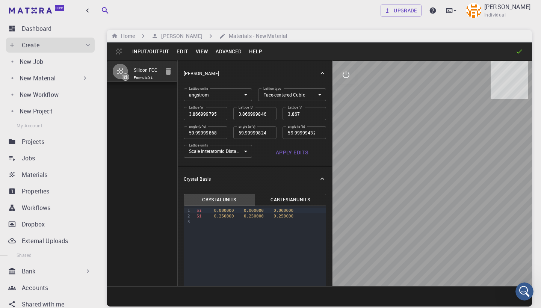
click at [136, 131] on div "Silicon FCC Formula: Si" at bounding box center [142, 173] width 71 height 226
click at [180, 53] on button "Edit" at bounding box center [182, 51] width 19 height 12
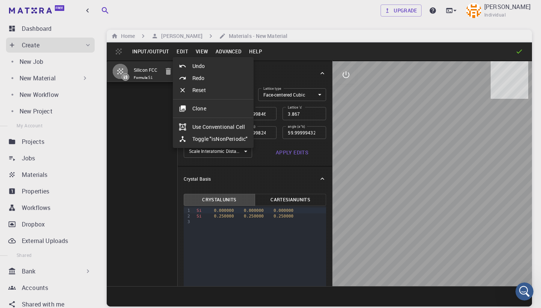
click at [157, 53] on div at bounding box center [270, 154] width 541 height 308
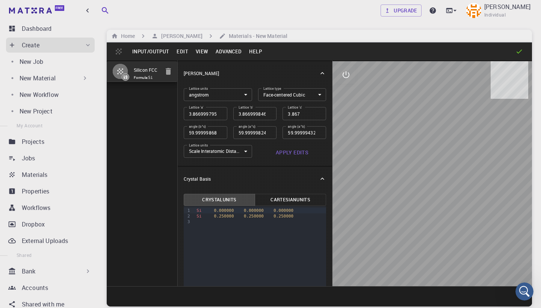
click at [155, 51] on button "Input/Output" at bounding box center [150, 51] width 44 height 12
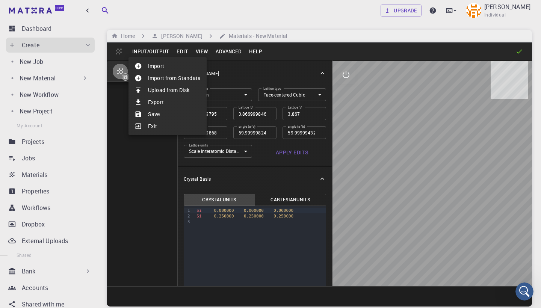
click at [159, 66] on li "Import" at bounding box center [167, 66] width 78 height 12
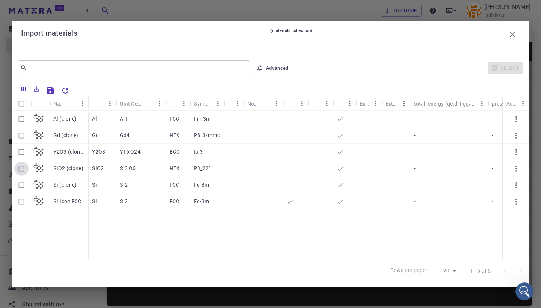
click at [23, 169] on input "Select row" at bounding box center [21, 168] width 14 height 14
checkbox input "true"
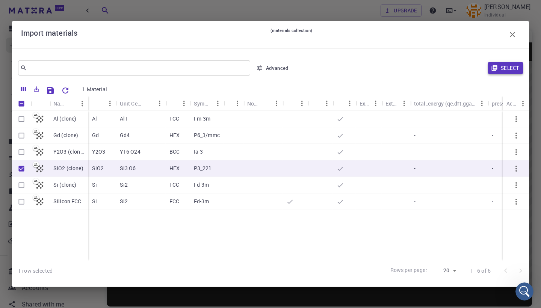
click at [507, 69] on button "Select" at bounding box center [505, 68] width 35 height 12
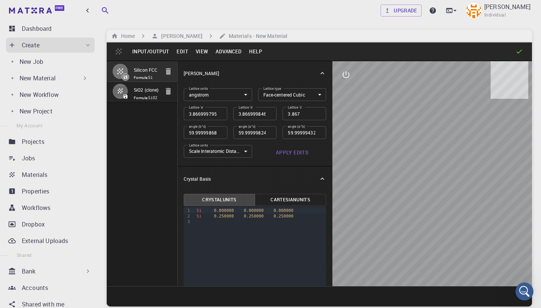
click at [141, 53] on button "Input/Output" at bounding box center [150, 51] width 44 height 12
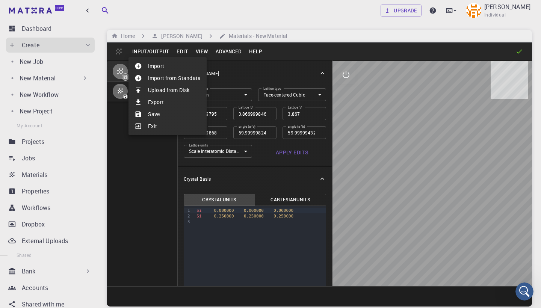
click at [154, 65] on li "Import" at bounding box center [167, 66] width 78 height 12
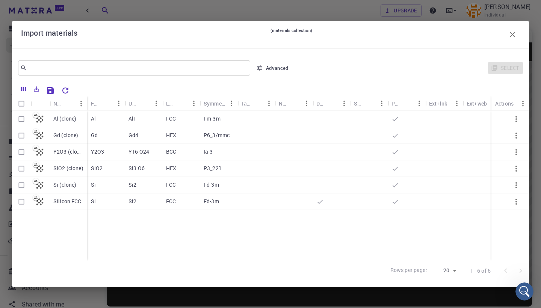
click at [23, 152] on input "Select row" at bounding box center [21, 152] width 14 height 14
checkbox input "true"
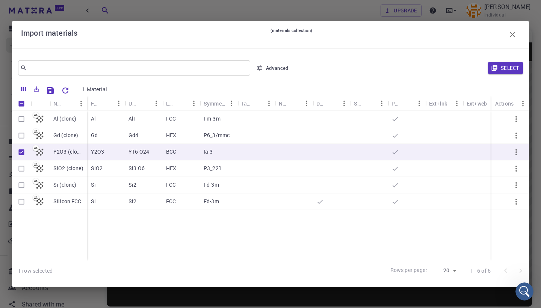
checkbox input "true"
click at [23, 134] on input "Select row" at bounding box center [21, 135] width 14 height 14
checkbox input "true"
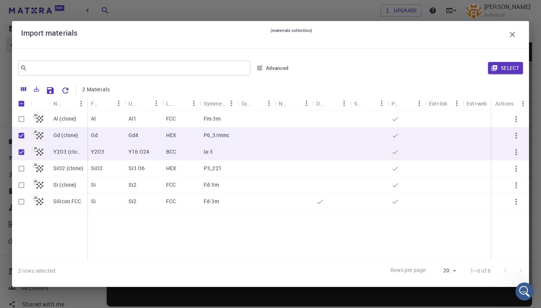
click at [24, 120] on input "Select row" at bounding box center [21, 119] width 14 height 14
checkbox input "true"
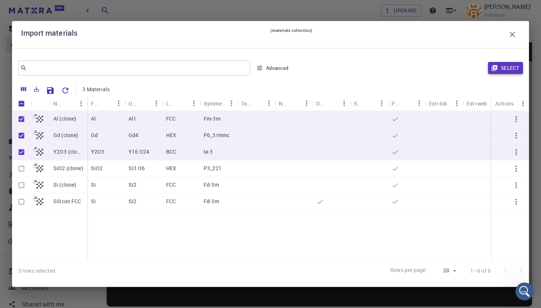
click at [497, 71] on icon "button" at bounding box center [494, 68] width 7 height 7
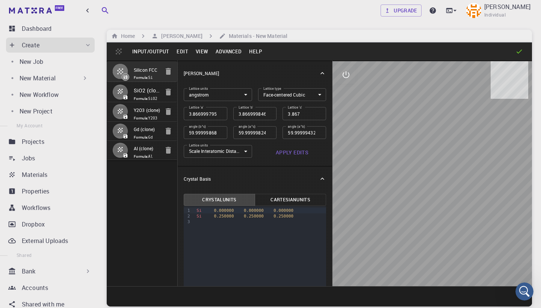
click at [154, 94] on input "SiO2 (clone)" at bounding box center [148, 91] width 28 height 10
type input "HEX"
type input "4.92"
type input "4.920000011587907"
type input "5.43"
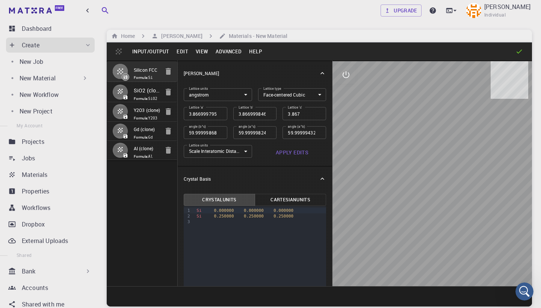
type input "90"
type input "119.99999992208845"
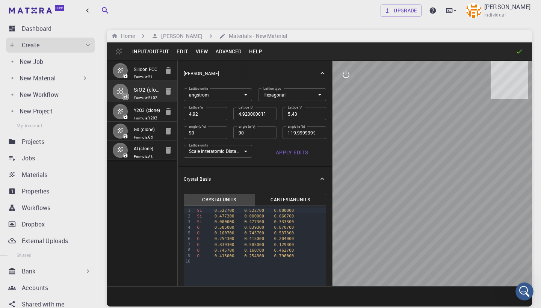
click at [146, 113] on input "Y2O3 (clone)" at bounding box center [148, 110] width 28 height 9
type input "BCC"
type input "9.269841028767269"
type input "9.269840881798403"
type input "9.269841"
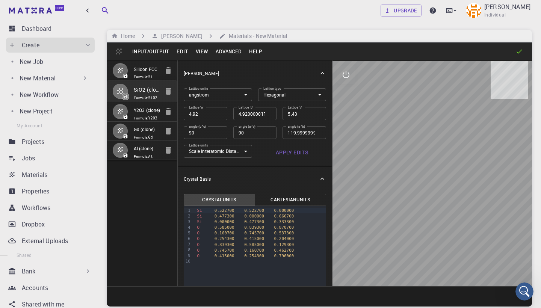
type input "109.47120122535283"
type input "109.47120090418635"
type input "109.47120051022637"
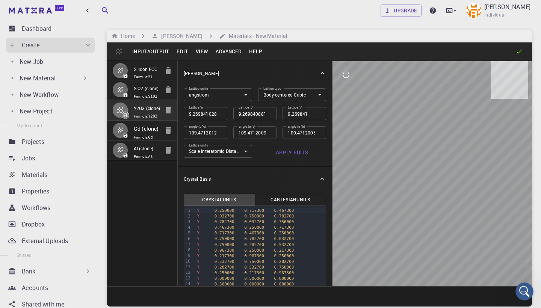
click at [146, 134] on input "Gd (clone)" at bounding box center [148, 130] width 28 height 10
type input "HEX"
type input "3.612748"
type input "3.6127475276079006"
type input "11.64422"
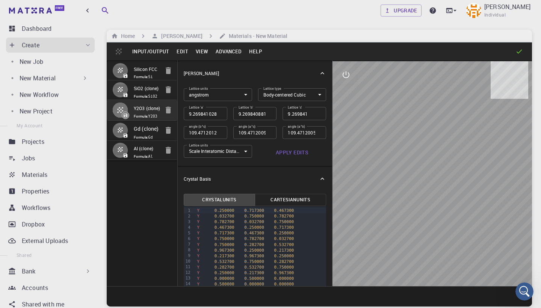
type input "90"
type input "120.00000432540749"
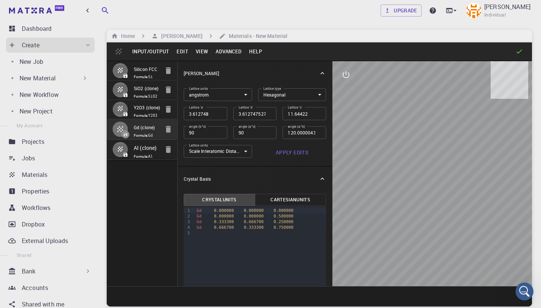
click at [149, 154] on input "Al (clone)" at bounding box center [148, 149] width 28 height 10
type input "FCC"
type input "2.999999816962661"
type input "3.000000208924186"
type input "3"
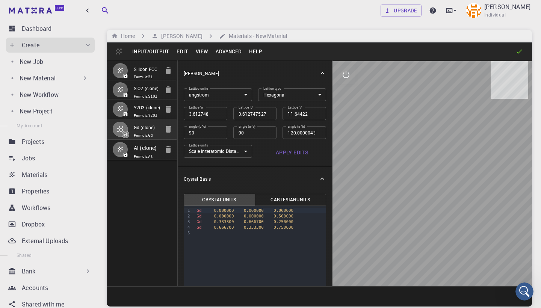
type input "60.000002303718624"
type input "59.999997981724384"
type input "60.00000170323761"
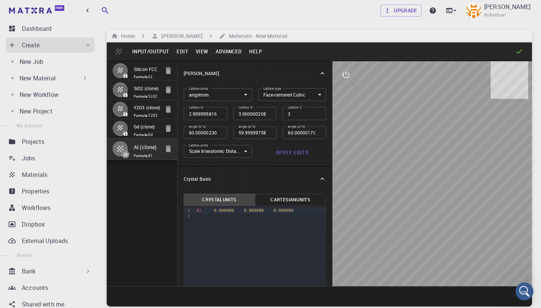
click at [203, 51] on button "View" at bounding box center [202, 51] width 20 height 12
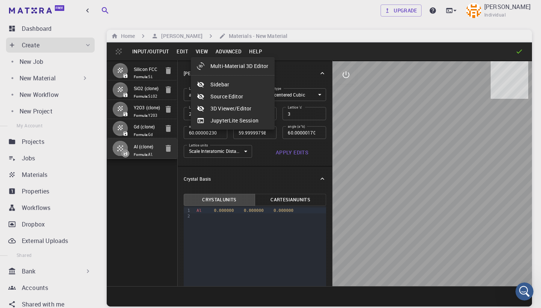
click at [220, 66] on li "Multi-Material 3D Editor" at bounding box center [233, 66] width 84 height 12
select select "Color"
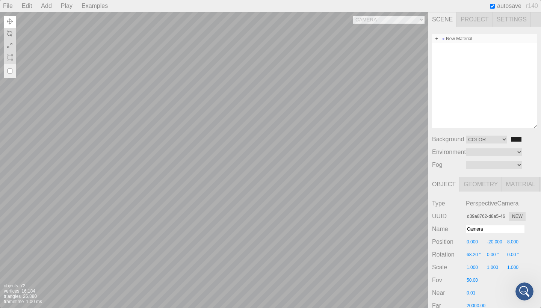
click at [435, 39] on span at bounding box center [436, 38] width 5 height 5
click at [443, 67] on span at bounding box center [442, 65] width 5 height 5
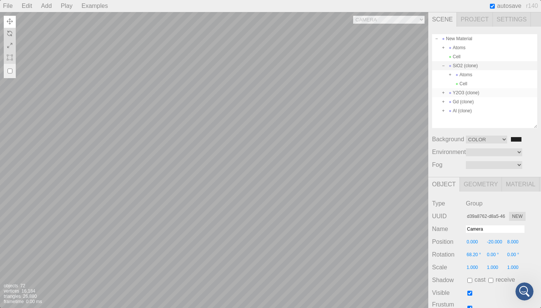
click at [444, 93] on span at bounding box center [442, 92] width 5 height 5
click at [459, 92] on div "Y2O3 (clone)" at bounding box center [484, 92] width 105 height 9
click at [464, 103] on div "Atoms" at bounding box center [484, 101] width 105 height 9
click at [461, 65] on div "SiO2 (clone)" at bounding box center [484, 65] width 105 height 9
click at [460, 60] on div "Cell" at bounding box center [484, 56] width 105 height 9
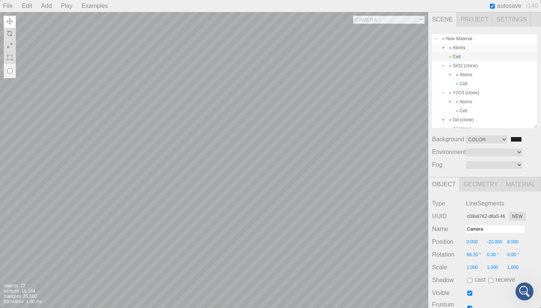
click at [460, 47] on div "Atoms" at bounding box center [484, 47] width 105 height 9
click at [459, 38] on div "New Material" at bounding box center [484, 38] width 105 height 9
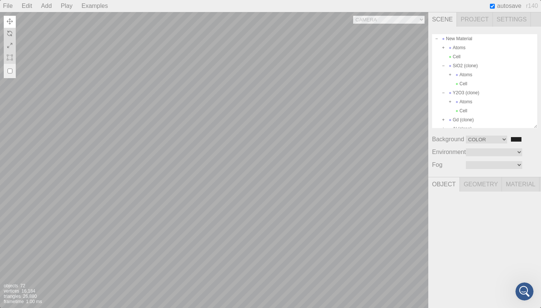
scroll to position [32, 0]
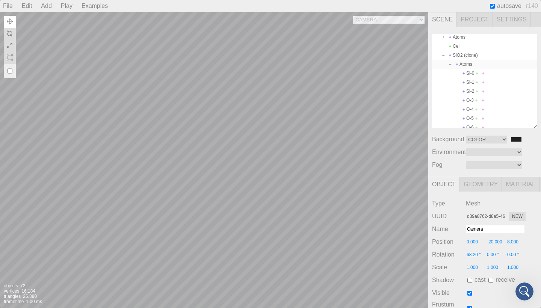
click at [448, 63] on span at bounding box center [449, 64] width 5 height 5
click at [446, 62] on div "SiO2 (clone)" at bounding box center [484, 60] width 105 height 9
click at [441, 59] on span at bounding box center [442, 60] width 5 height 5
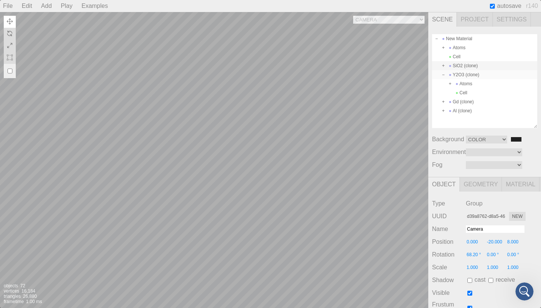
click at [441, 74] on span at bounding box center [442, 74] width 5 height 5
click at [435, 40] on span at bounding box center [436, 38] width 5 height 5
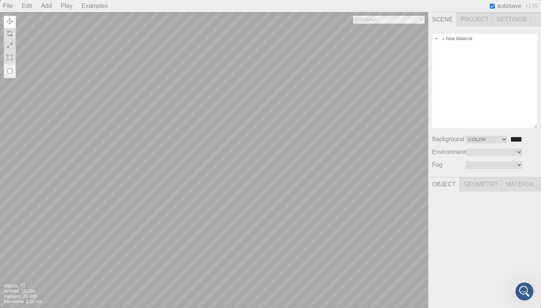
click at [409, 295] on div at bounding box center [404, 284] width 48 height 48
click at [414, 286] on div at bounding box center [404, 284] width 48 height 48
click at [482, 193] on div "New Material Background Color Texture Equirect #202020 Environment Equirect Mod…" at bounding box center [484, 175] width 113 height 296
click at [482, 187] on span "Geometry" at bounding box center [480, 184] width 42 height 14
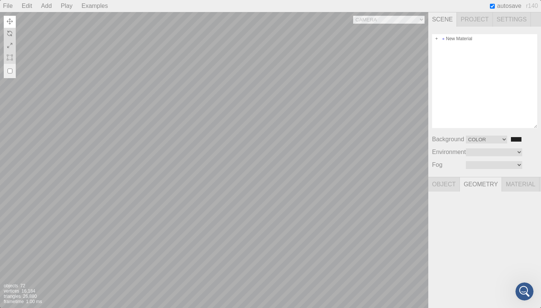
click at [515, 183] on span "Material" at bounding box center [521, 184] width 38 height 14
click at [437, 39] on span at bounding box center [436, 38] width 5 height 5
click at [450, 40] on div "New Material" at bounding box center [484, 38] width 105 height 9
click at [456, 39] on div "New Material" at bounding box center [484, 38] width 105 height 9
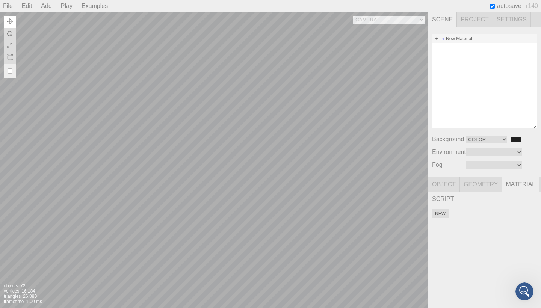
click at [435, 39] on span at bounding box center [436, 38] width 5 height 5
click at [441, 47] on span at bounding box center [442, 47] width 5 height 5
click at [444, 81] on span at bounding box center [442, 83] width 5 height 5
click at [464, 93] on div "Atoms" at bounding box center [484, 92] width 105 height 9
click at [468, 99] on div "Cell" at bounding box center [484, 101] width 105 height 9
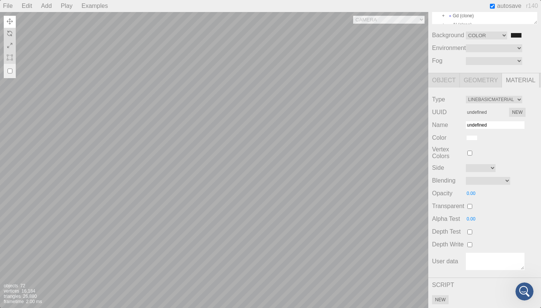
scroll to position [105, 0]
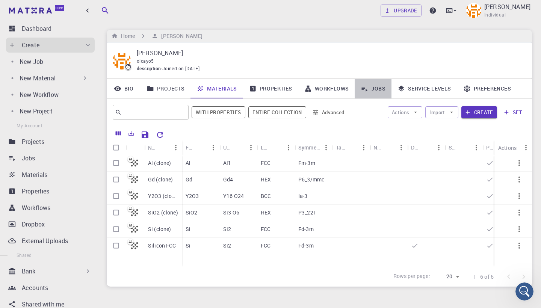
click at [371, 87] on link "Jobs" at bounding box center [372, 89] width 37 height 20
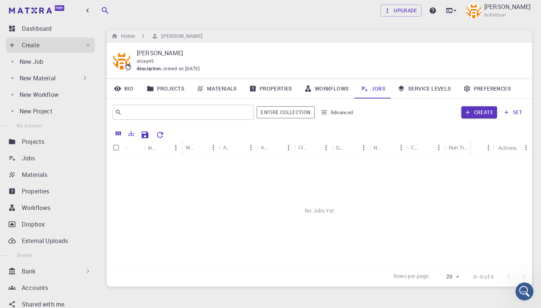
click at [225, 91] on link "Materials" at bounding box center [216, 89] width 53 height 20
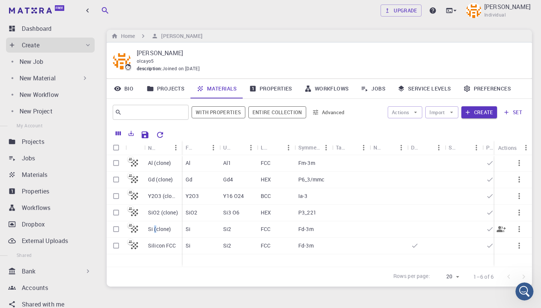
click at [155, 226] on p "Si (clone)" at bounding box center [159, 229] width 23 height 8
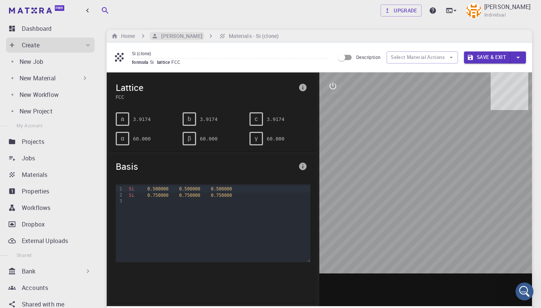
click at [170, 38] on h6 "[PERSON_NAME]" at bounding box center [180, 36] width 44 height 8
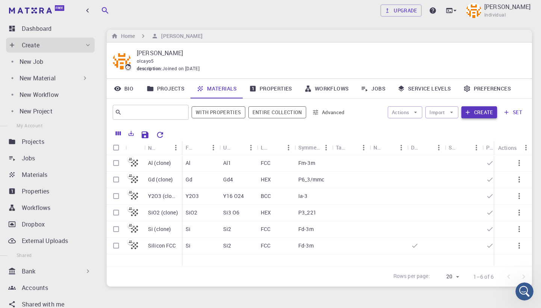
click at [477, 115] on button "Create" at bounding box center [479, 112] width 36 height 12
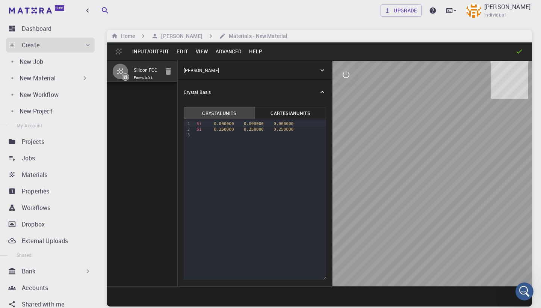
click at [233, 67] on div "[PERSON_NAME]" at bounding box center [251, 70] width 135 height 7
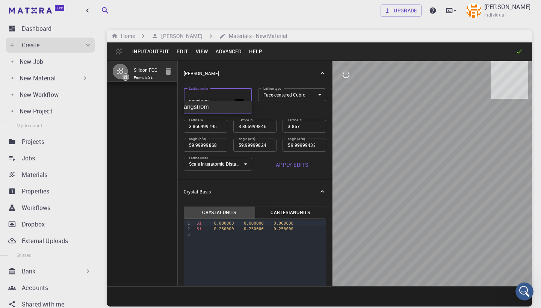
click at [214, 96] on body "Free Dashboard Create New Job New Material Create Material Upload File Import f…" at bounding box center [270, 182] width 541 height 365
click at [214, 96] on div at bounding box center [270, 154] width 541 height 308
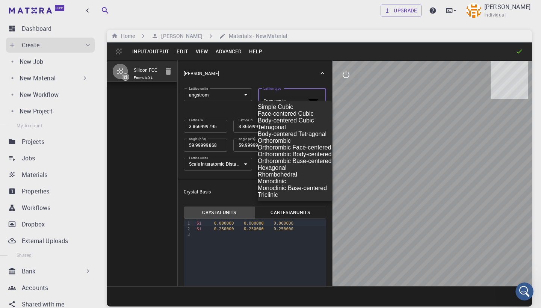
click at [285, 96] on body "Free Dashboard Create New Job New Material Create Material Upload File Import f…" at bounding box center [270, 182] width 541 height 365
click at [282, 109] on li "Simple Cubic" at bounding box center [295, 107] width 74 height 7
type input "CUB"
type input "3.866999795"
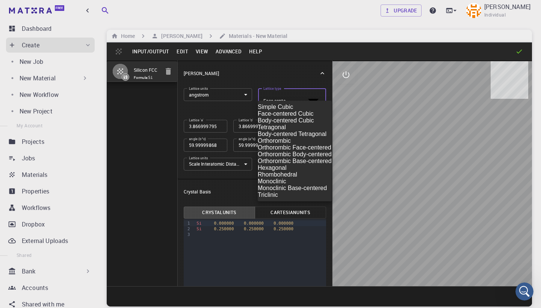
type input "3.866999795"
type input "90"
click at [285, 95] on body "Free Dashboard Create New Job New Material Create Material Upload File Import f…" at bounding box center [270, 182] width 541 height 365
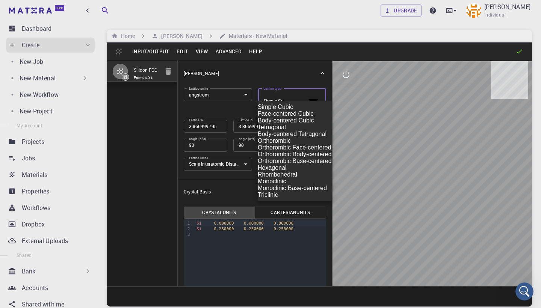
click at [284, 117] on li "Face-centered Cubic" at bounding box center [295, 113] width 74 height 7
type input "FCC"
type input "60"
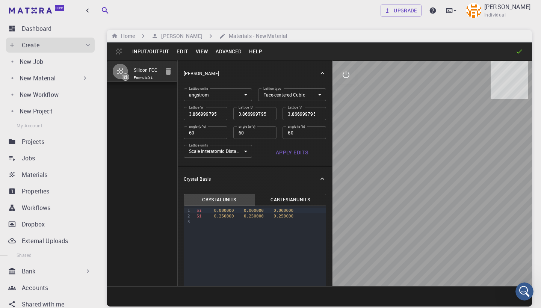
click at [162, 50] on button "Input/Output" at bounding box center [150, 51] width 44 height 12
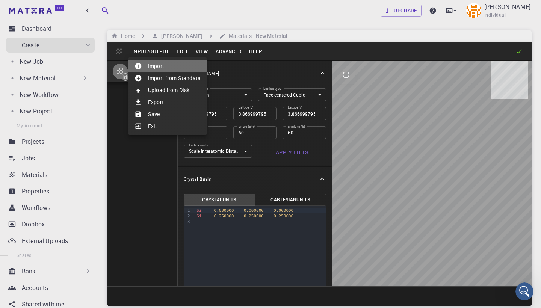
click at [158, 68] on li "Import" at bounding box center [167, 66] width 78 height 12
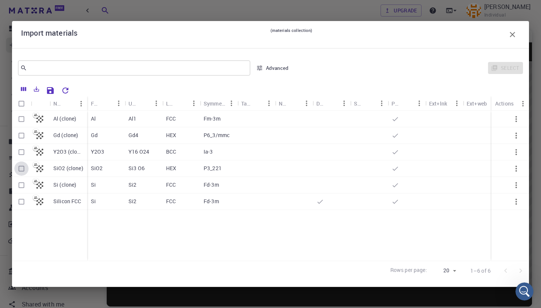
click at [20, 169] on input "Select row" at bounding box center [21, 168] width 14 height 14
checkbox input "true"
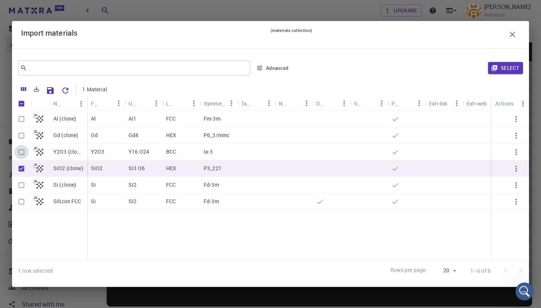
click at [21, 153] on input "Select row" at bounding box center [21, 152] width 14 height 14
checkbox input "true"
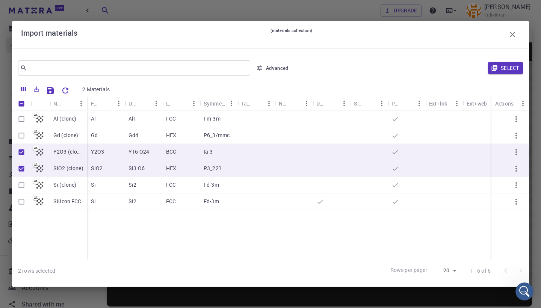
click at [21, 136] on input "Select row" at bounding box center [21, 135] width 14 height 14
checkbox input "true"
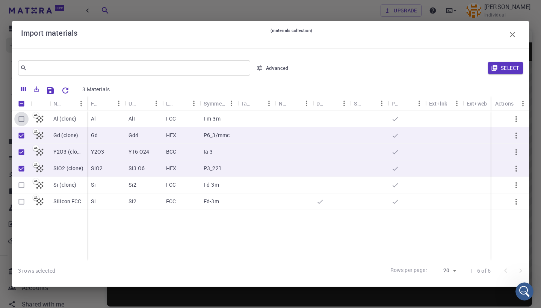
click at [21, 117] on input "Select row" at bounding box center [21, 119] width 14 height 14
checkbox input "true"
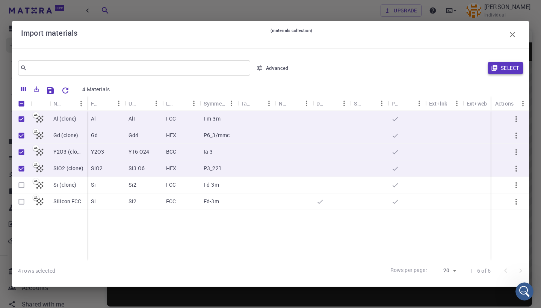
click at [514, 68] on button "Select" at bounding box center [505, 68] width 35 height 12
type input "3.8669997952417843"
type input "3.8669998461227024"
type input "3.867"
type input "59.9999986836772"
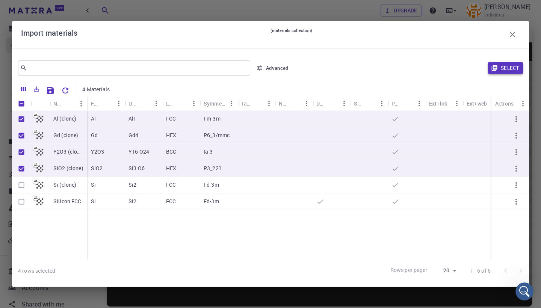
type input "59.999998248423154"
type input "59.99999432867027"
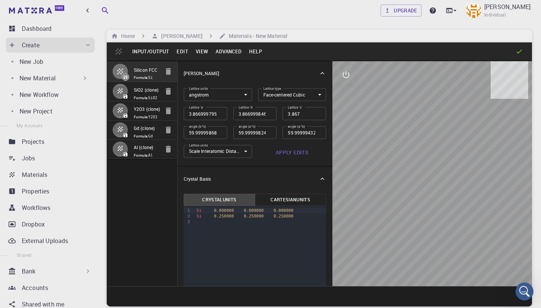
click at [232, 147] on body "Free Dashboard Create New Job New Material Create Material Upload File Import f…" at bounding box center [270, 182] width 541 height 365
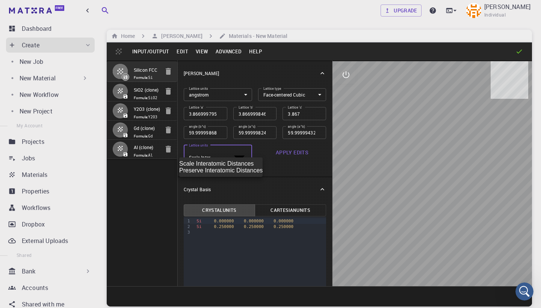
click at [273, 166] on div at bounding box center [270, 154] width 541 height 308
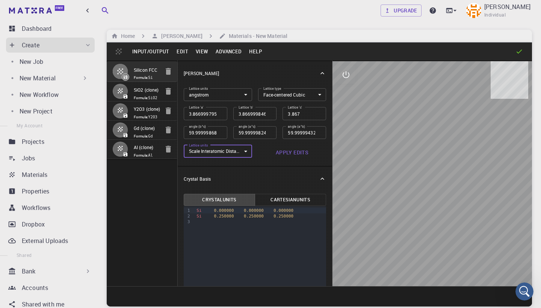
click at [139, 94] on input "SiO2 (clone)" at bounding box center [148, 90] width 28 height 9
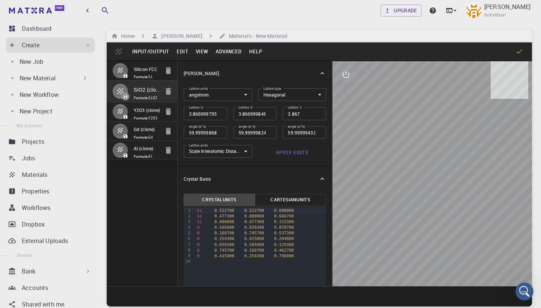
type input "HEX"
type input "4.92"
type input "4.920000011587907"
type input "5.43"
type input "90"
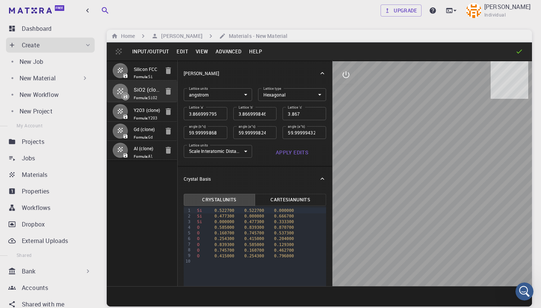
type input "90"
type input "119.99999992208845"
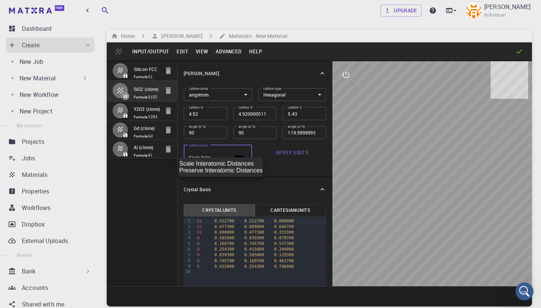
click at [215, 154] on body "Free Dashboard Create New Job New Material Create Material Upload File Import f…" at bounding box center [270, 182] width 541 height 365
click at [224, 174] on li "Preserve Interatomic Distances" at bounding box center [220, 170] width 83 height 7
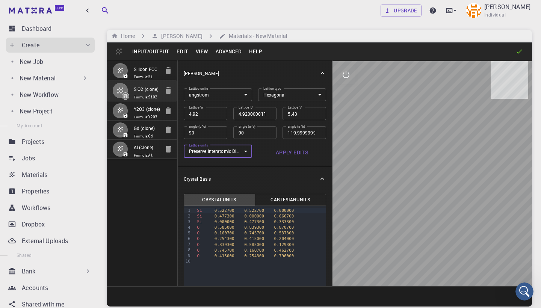
click at [214, 151] on body "Free Dashboard Create New Job New Material Create Material Upload File Import f…" at bounding box center [270, 182] width 541 height 365
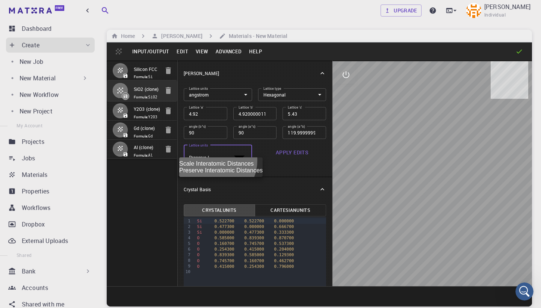
click at [211, 163] on li "Scale Interatomic Distances" at bounding box center [220, 163] width 83 height 7
type input "0"
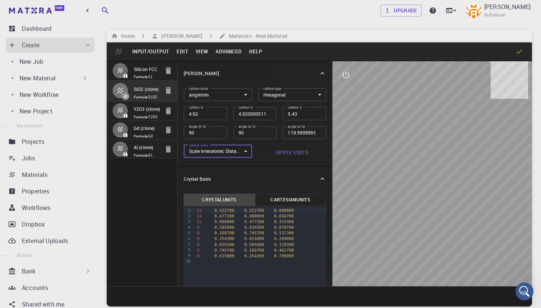
click at [291, 96] on body "Free Dashboard Create New Job New Material Create Material Upload File Import f…" at bounding box center [270, 182] width 541 height 365
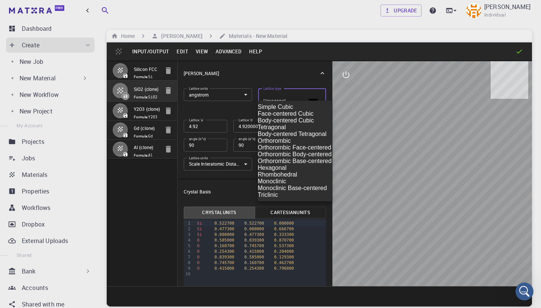
click at [291, 96] on div at bounding box center [270, 154] width 541 height 308
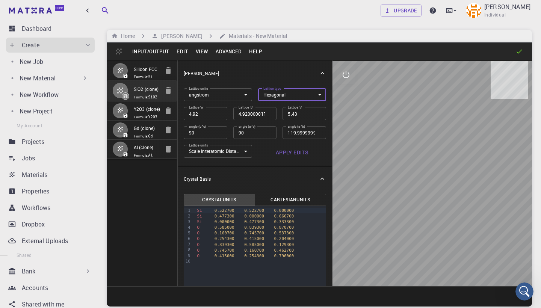
click at [126, 98] on icon at bounding box center [126, 96] width 4 height 4
click at [145, 97] on span "Formula: SiO2" at bounding box center [147, 97] width 26 height 6
click at [160, 49] on button "Input/Output" at bounding box center [150, 51] width 44 height 12
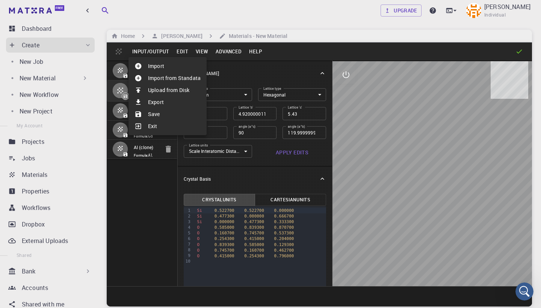
click at [155, 217] on div at bounding box center [270, 154] width 541 height 308
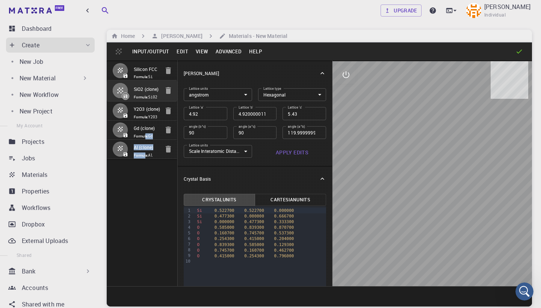
drag, startPoint x: 146, startPoint y: 172, endPoint x: 146, endPoint y: 152, distance: 19.5
click at [146, 152] on ul "Silicon FCC Formula: Si SiO2 (clone) Formula: SiO2 Y2O3 (clone) Formula: Y2O3 G…" at bounding box center [142, 110] width 71 height 98
drag, startPoint x: 119, startPoint y: 166, endPoint x: 119, endPoint y: 155, distance: 11.3
click at [119, 154] on ul "Silicon FCC Formula: Si SiO2 (clone) Formula: SiO2 Y2O3 (clone) Formula: Y2O3 G…" at bounding box center [142, 110] width 71 height 98
click at [120, 93] on icon "button" at bounding box center [120, 90] width 6 height 6
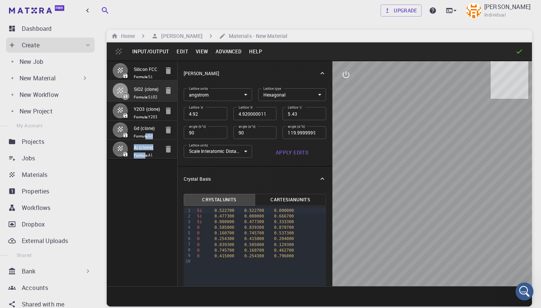
click at [120, 93] on icon "button" at bounding box center [120, 90] width 6 height 6
click at [145, 96] on span "Formula: SiO2" at bounding box center [147, 97] width 26 height 6
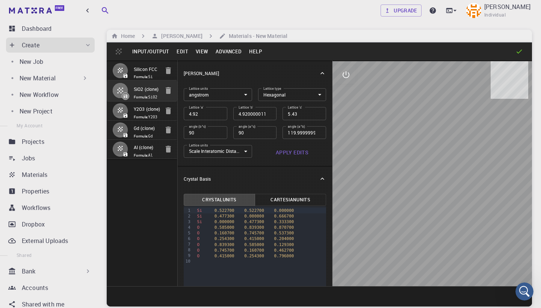
click at [180, 54] on button "Edit" at bounding box center [182, 51] width 19 height 12
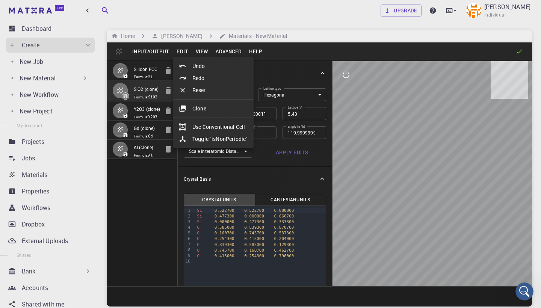
click at [202, 67] on li "Undo" at bounding box center [213, 66] width 81 height 12
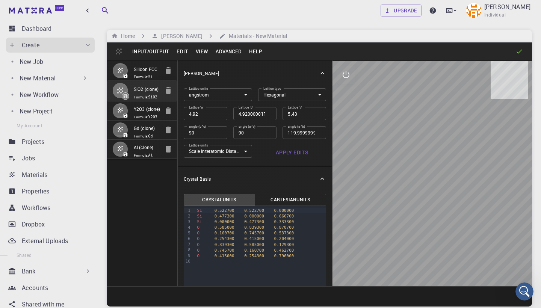
click at [172, 92] on button "button" at bounding box center [168, 90] width 15 height 15
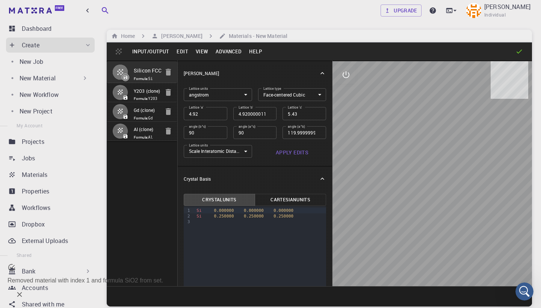
type input "FCC"
type input "3.8669997952417843"
type input "3.8669998461227024"
type input "3.867"
type input "59.9999986836772"
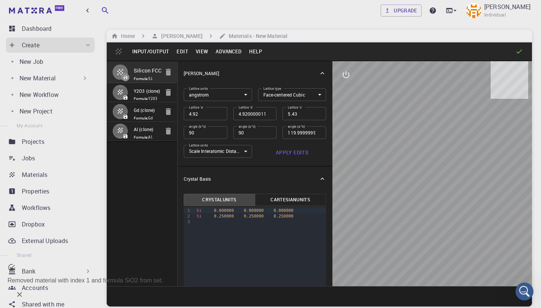
type input "59.999998248423154"
type input "59.99999432867027"
click at [167, 95] on icon "button" at bounding box center [168, 92] width 5 height 7
type input "BCC"
type input "9.269841028767269"
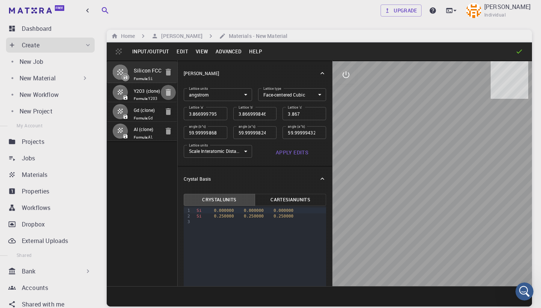
type input "9.269840881798403"
type input "9.269841"
type input "109.47120122535283"
type input "109.47120090418635"
type input "109.47120051022637"
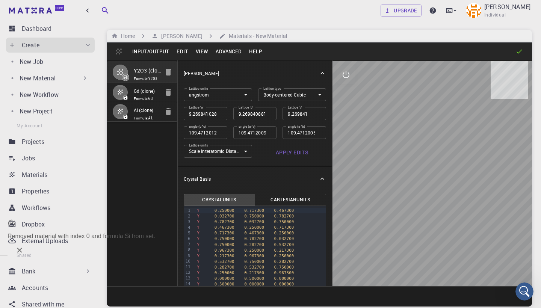
click at [167, 95] on icon "button" at bounding box center [168, 92] width 5 height 7
type input "HEX"
type input "3.612748"
type input "3.6127475276079006"
type input "11.64422"
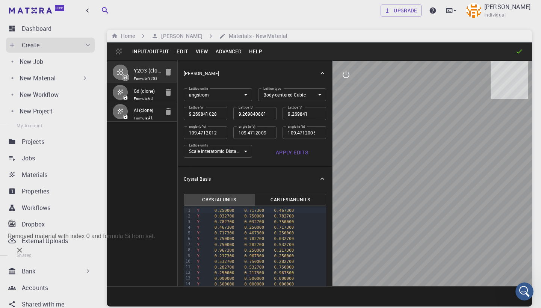
type input "90"
type input "120.00000432540749"
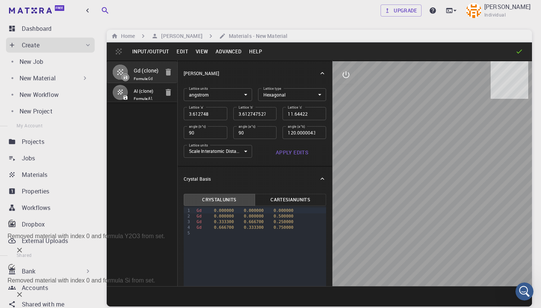
click at [167, 95] on icon "button" at bounding box center [168, 92] width 5 height 7
type input "FCC"
type input "2.999999816962661"
type input "3.000000208924186"
type input "3"
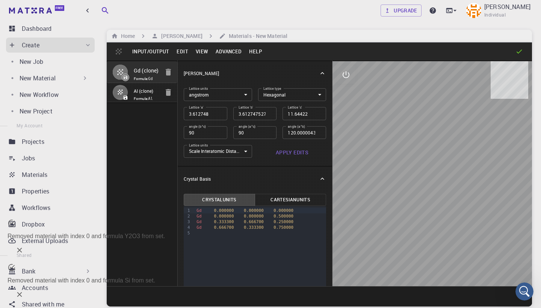
type input "60.000002303718624"
type input "59.999997981724384"
type input "60.00000170323761"
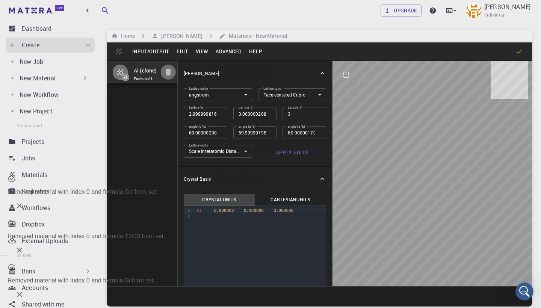
click at [170, 73] on icon "button" at bounding box center [168, 72] width 5 height 7
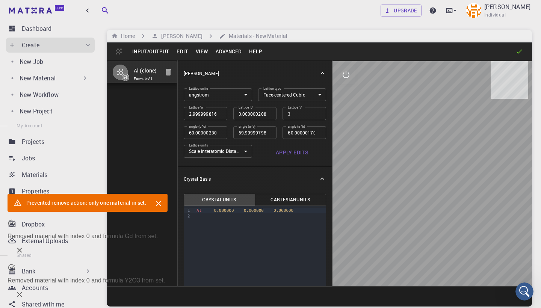
click at [148, 51] on button "Input/Output" at bounding box center [150, 51] width 44 height 12
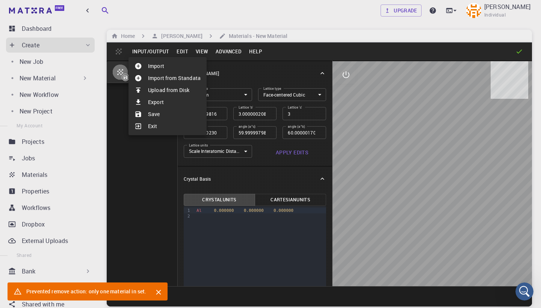
click at [173, 36] on div at bounding box center [270, 154] width 541 height 308
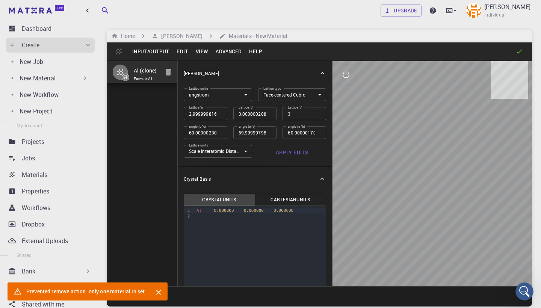
click at [138, 34] on ol "Home [PERSON_NAME] Materials - New Material" at bounding box center [199, 36] width 179 height 8
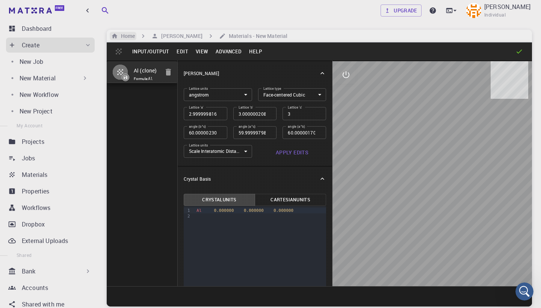
click at [131, 35] on h6 "Home" at bounding box center [126, 36] width 17 height 8
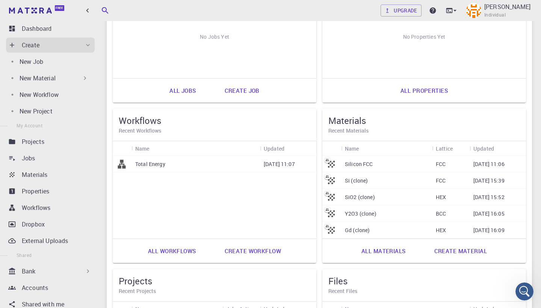
scroll to position [137, 0]
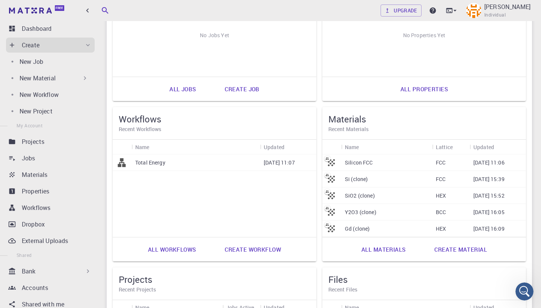
click at [391, 245] on link "All materials" at bounding box center [383, 249] width 61 height 18
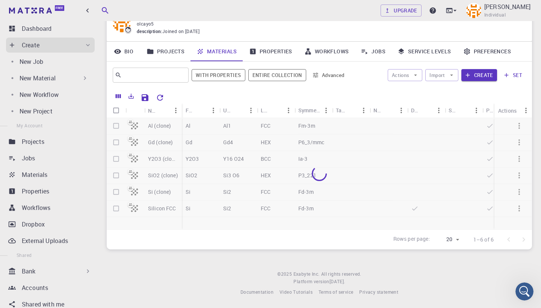
scroll to position [35, 0]
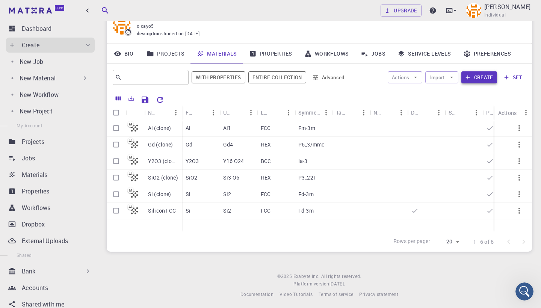
click at [479, 76] on button "Create" at bounding box center [479, 77] width 36 height 12
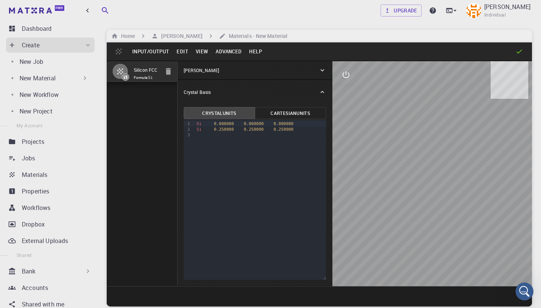
click at [140, 51] on button "Input/Output" at bounding box center [150, 51] width 44 height 12
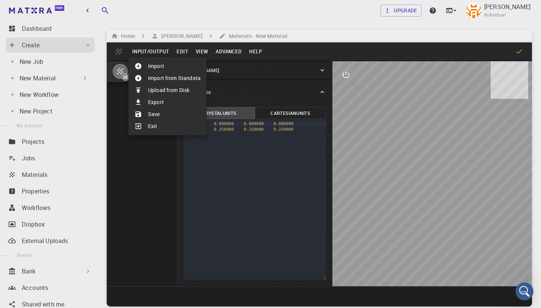
click at [154, 69] on li "Import" at bounding box center [167, 66] width 78 height 12
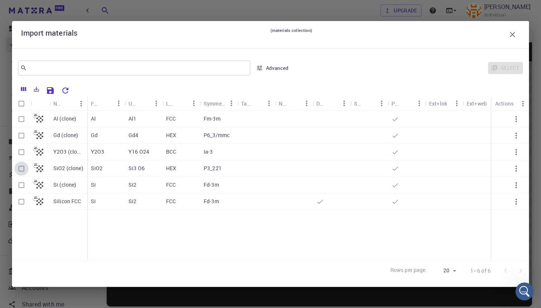
click at [23, 167] on input "Select row" at bounding box center [21, 168] width 14 height 14
checkbox input "true"
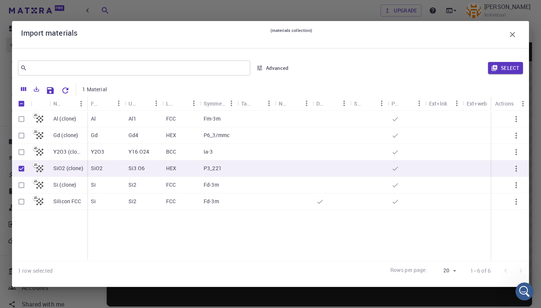
click at [23, 152] on input "Select row" at bounding box center [21, 152] width 14 height 14
checkbox input "true"
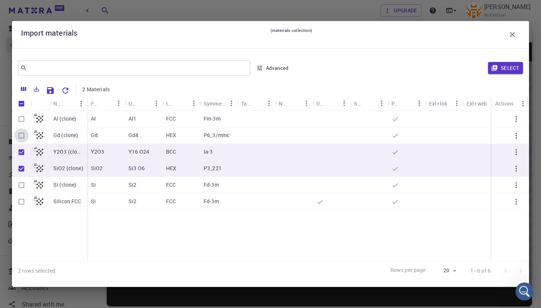
click at [21, 136] on input "Select row" at bounding box center [21, 135] width 14 height 14
checkbox input "true"
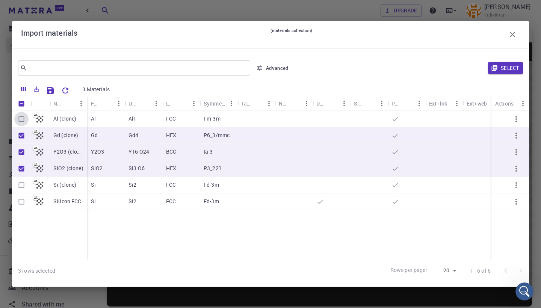
click at [23, 118] on input "Select row" at bounding box center [21, 119] width 14 height 14
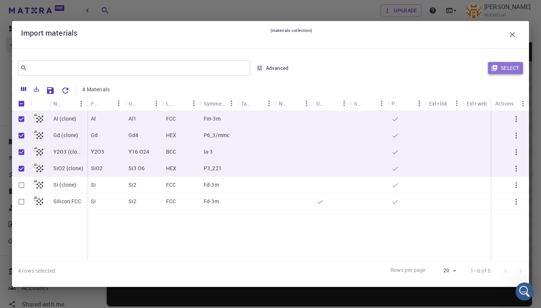
click at [503, 66] on button "Select" at bounding box center [505, 68] width 35 height 12
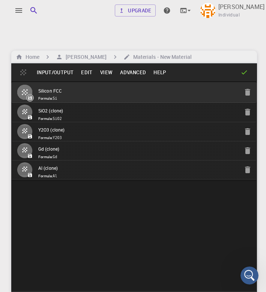
click at [55, 66] on button "Input/Output" at bounding box center [55, 72] width 44 height 12
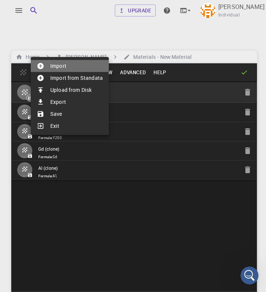
click at [66, 68] on li "Import" at bounding box center [70, 66] width 78 height 12
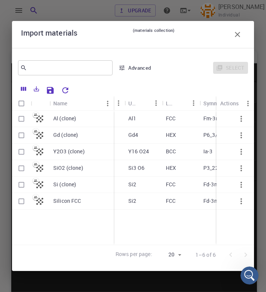
drag, startPoint x: 87, startPoint y: 100, endPoint x: 114, endPoint y: 101, distance: 27.0
click at [114, 101] on div "Name" at bounding box center [115, 103] width 8 height 15
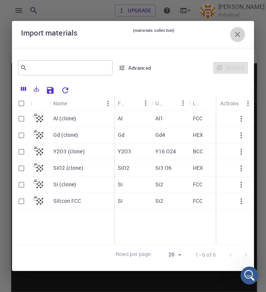
click at [239, 32] on icon "button" at bounding box center [237, 34] width 9 height 9
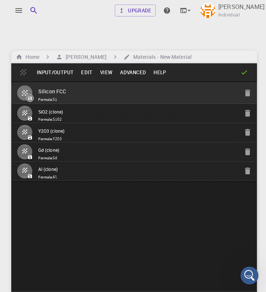
click at [80, 87] on input "Silicon FCC" at bounding box center [138, 92] width 200 height 10
click at [87, 117] on span "Formula: SiO2" at bounding box center [62, 120] width 49 height 6
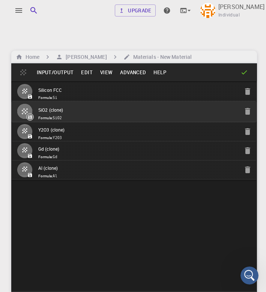
click at [99, 106] on input "SiO2 (clone)" at bounding box center [138, 110] width 200 height 9
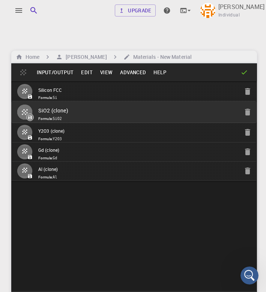
click at [99, 106] on input "SiO2 (clone)" at bounding box center [138, 111] width 200 height 10
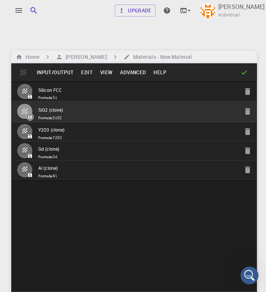
click at [24, 107] on icon "button" at bounding box center [24, 111] width 9 height 9
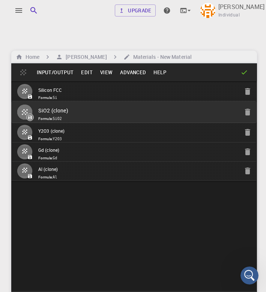
click at [48, 106] on input "SiO2 (clone)" at bounding box center [138, 111] width 200 height 10
click at [208, 106] on input "SiO2 (clone)" at bounding box center [138, 111] width 200 height 10
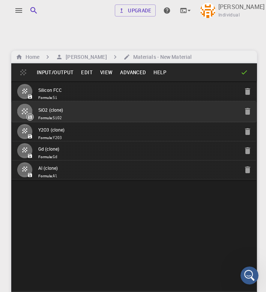
click at [81, 66] on button "Edit" at bounding box center [86, 72] width 19 height 12
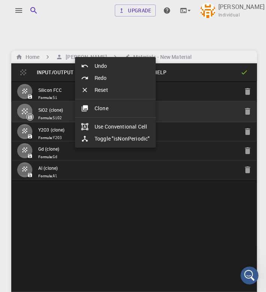
click at [60, 49] on div at bounding box center [133, 146] width 266 height 292
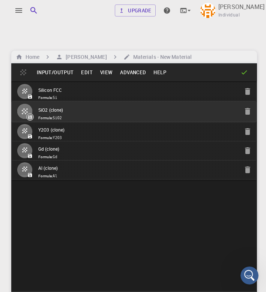
click at [60, 66] on button "Input/Output" at bounding box center [55, 72] width 44 height 12
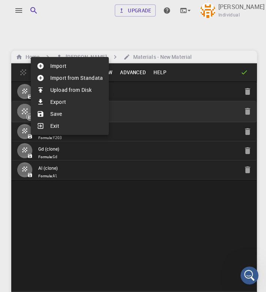
click at [138, 52] on div at bounding box center [133, 146] width 266 height 292
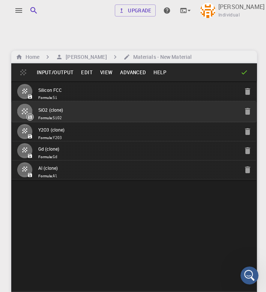
click at [138, 66] on button "Advanced" at bounding box center [132, 72] width 33 height 12
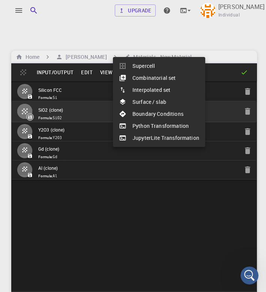
click at [155, 104] on li "Surface / slab" at bounding box center [159, 102] width 92 height 12
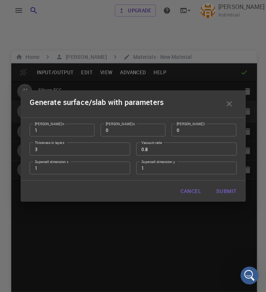
click at [182, 191] on button "Cancel" at bounding box center [191, 191] width 33 height 15
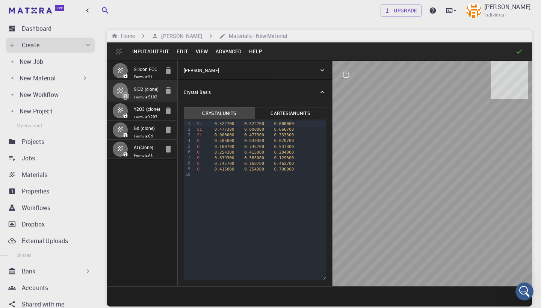
click at [314, 69] on div "[PERSON_NAME]" at bounding box center [251, 70] width 135 height 7
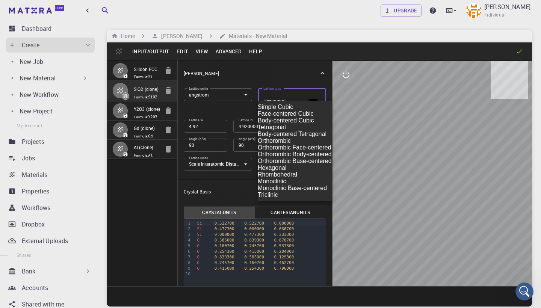
click at [287, 91] on body "Free Dashboard Create New Job New Material Create Material Upload File Import f…" at bounding box center [270, 182] width 541 height 365
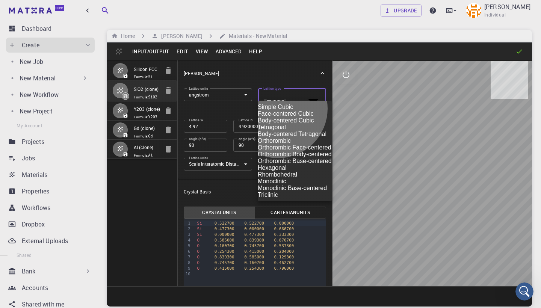
click at [278, 110] on li "Simple Cubic" at bounding box center [295, 107] width 74 height 7
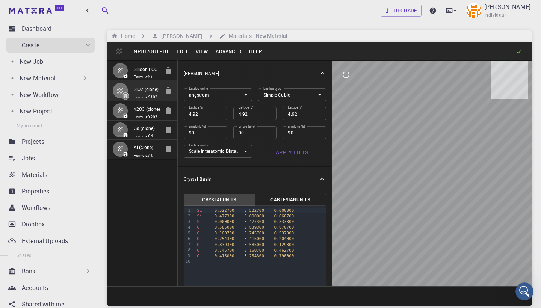
drag, startPoint x: 400, startPoint y: 165, endPoint x: 381, endPoint y: 157, distance: 20.5
click at [381, 157] on div at bounding box center [431, 173] width 199 height 225
click at [143, 72] on input "Silicon FCC" at bounding box center [148, 69] width 28 height 9
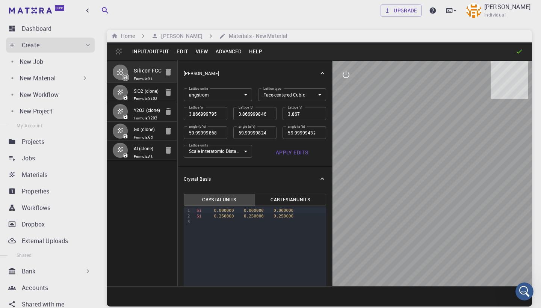
click at [143, 94] on input "SiO2 (clone)" at bounding box center [148, 91] width 28 height 9
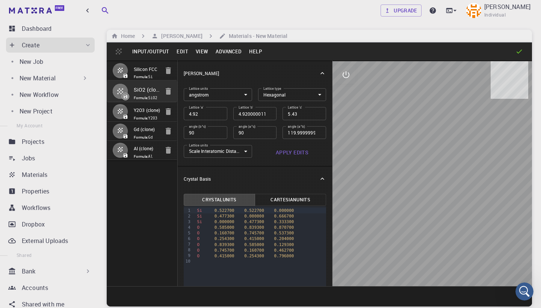
click at [155, 48] on button "Input/Output" at bounding box center [150, 51] width 44 height 12
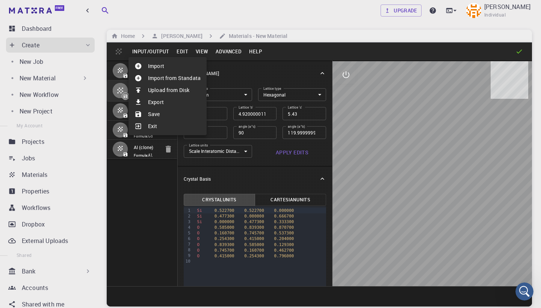
click at [167, 66] on li "Import" at bounding box center [167, 66] width 78 height 12
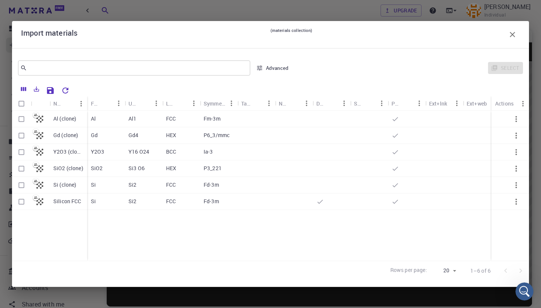
scroll to position [1, 0]
click at [512, 35] on icon "button" at bounding box center [511, 34] width 5 height 5
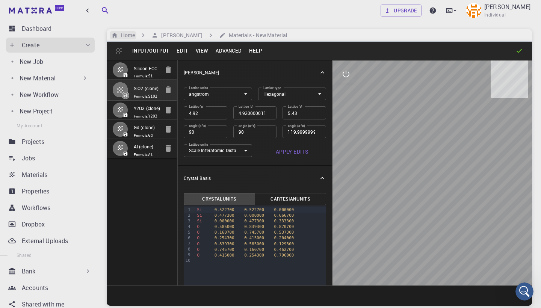
click at [133, 33] on h6 "Home" at bounding box center [126, 35] width 17 height 8
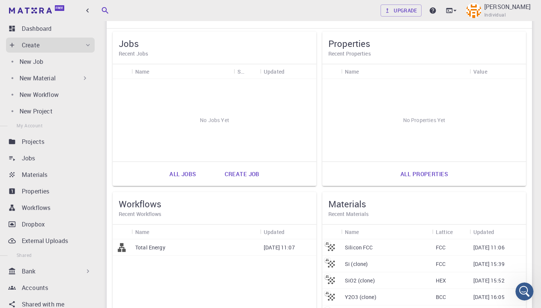
scroll to position [55, 0]
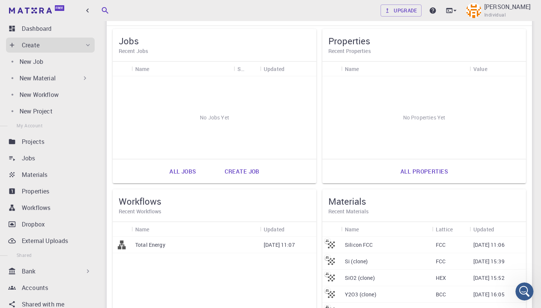
click at [358, 200] on h5 "Materials" at bounding box center [423, 201] width 191 height 12
click at [36, 175] on p "Materials" at bounding box center [35, 174] width 26 height 9
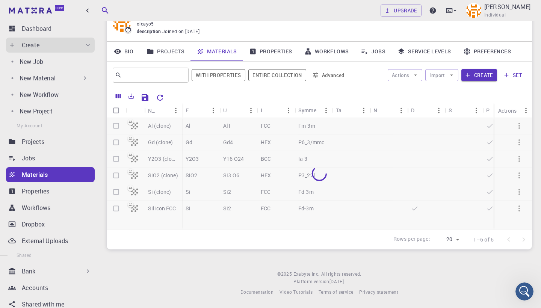
scroll to position [35, 0]
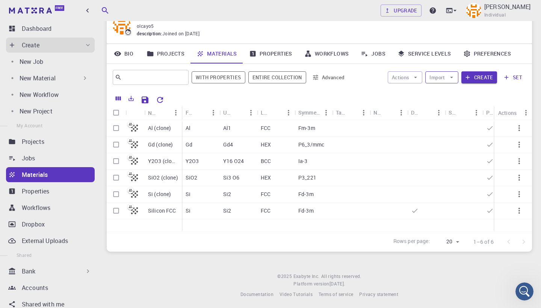
click at [437, 72] on button "Import" at bounding box center [441, 77] width 33 height 12
click at [462, 104] on span "Import From Bank" at bounding box center [470, 103] width 48 height 8
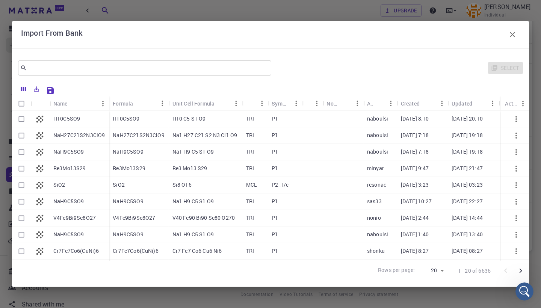
click at [510, 36] on icon "button" at bounding box center [511, 34] width 5 height 5
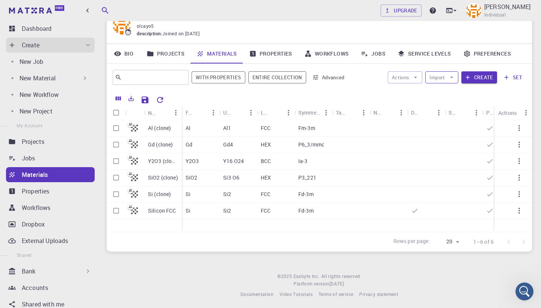
click at [441, 77] on button "Import" at bounding box center [441, 77] width 33 height 12
click at [447, 89] on span "Upload File" at bounding box center [470, 91] width 48 height 8
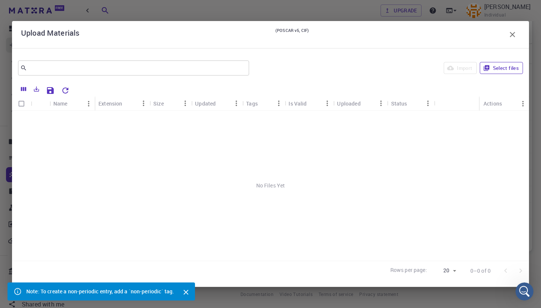
click at [499, 66] on button "Select files" at bounding box center [500, 68] width 43 height 12
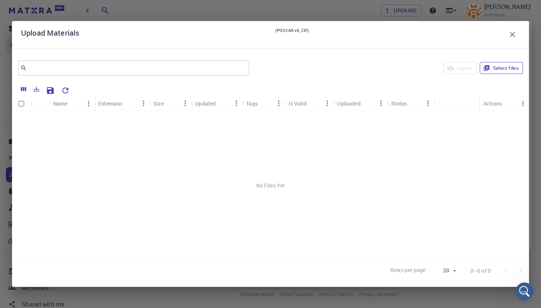
click at [496, 73] on button "Select files" at bounding box center [500, 68] width 43 height 12
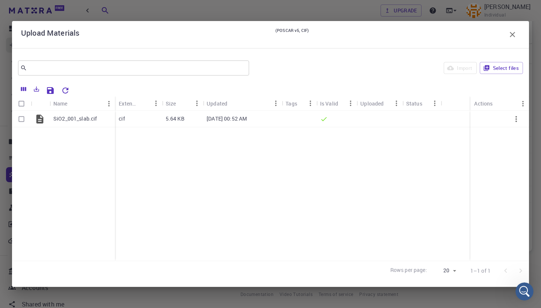
click at [515, 37] on icon "button" at bounding box center [512, 34] width 9 height 9
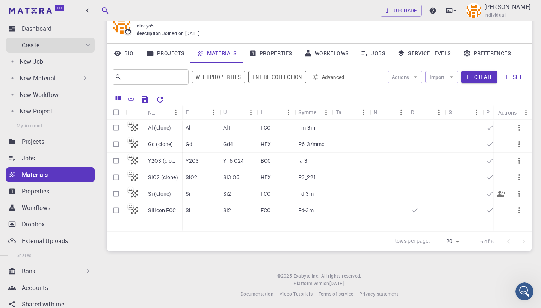
scroll to position [35, 0]
click at [439, 76] on button "Import" at bounding box center [441, 77] width 33 height 12
click at [451, 90] on span "Upload File" at bounding box center [470, 91] width 48 height 8
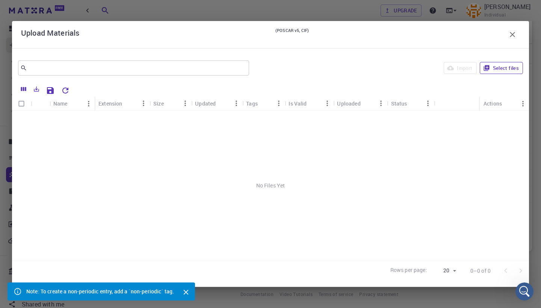
click at [498, 66] on button "Select files" at bounding box center [500, 68] width 43 height 12
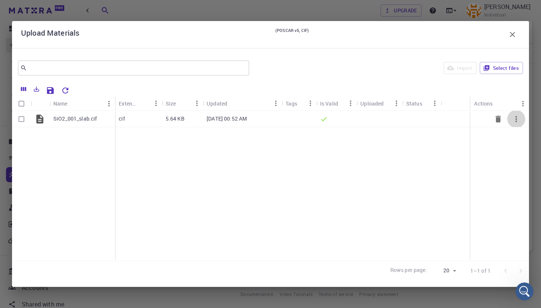
click at [516, 118] on icon "button" at bounding box center [516, 119] width 2 height 6
click at [494, 180] on div at bounding box center [270, 154] width 541 height 308
click at [512, 34] on icon "button" at bounding box center [511, 34] width 5 height 5
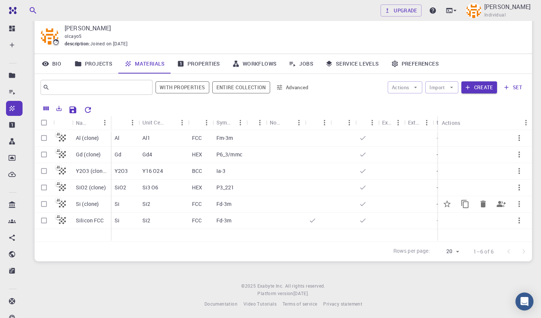
scroll to position [24, 0]
click at [450, 93] on div "Actions Import Create set" at bounding box center [420, 88] width 211 height 18
click at [446, 88] on button "Import" at bounding box center [441, 88] width 33 height 12
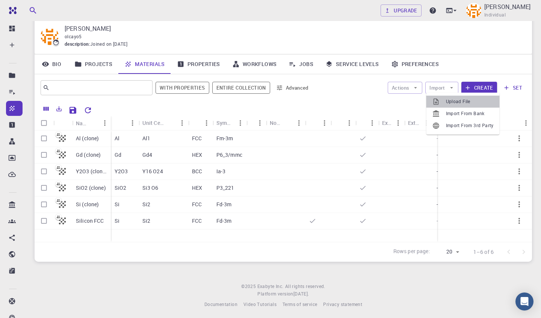
click at [452, 99] on span "Upload File" at bounding box center [470, 102] width 48 height 8
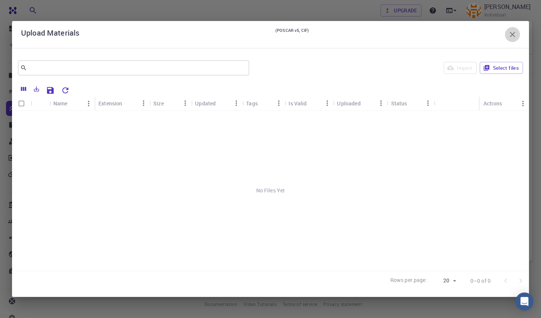
click at [512, 32] on icon "button" at bounding box center [512, 34] width 9 height 9
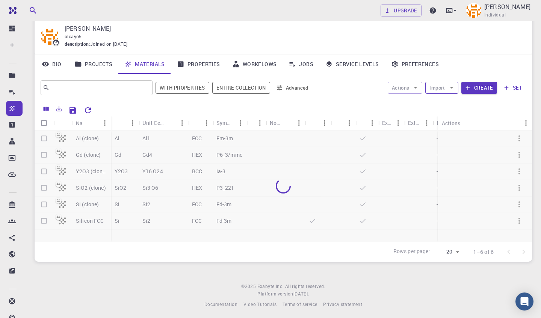
click at [444, 87] on button "Import" at bounding box center [441, 88] width 33 height 12
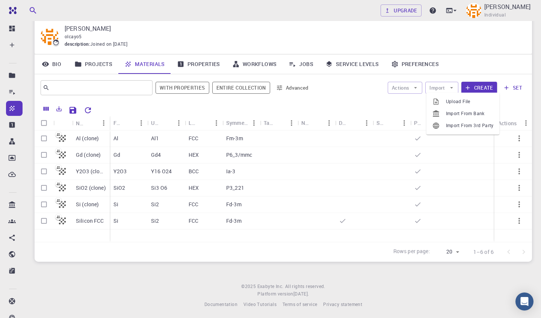
click at [455, 102] on span "Upload File" at bounding box center [470, 102] width 48 height 8
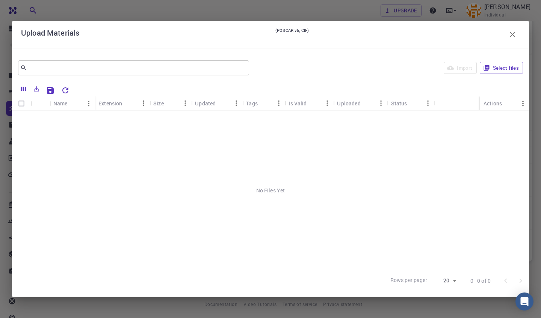
click at [25, 105] on input "Select all rows" at bounding box center [21, 103] width 14 height 14
click at [23, 105] on input "Select all rows" at bounding box center [21, 103] width 14 height 14
checkbox input "false"
click at [489, 62] on button "Select files" at bounding box center [500, 68] width 43 height 12
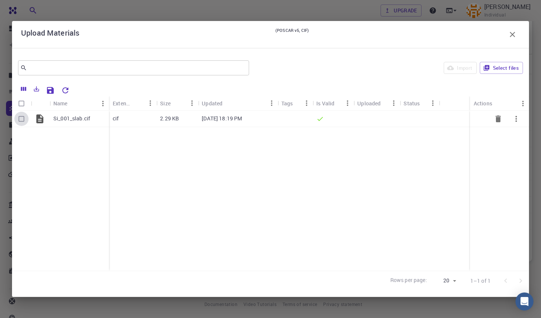
click at [21, 121] on input "Select row" at bounding box center [21, 119] width 14 height 14
checkbox input "true"
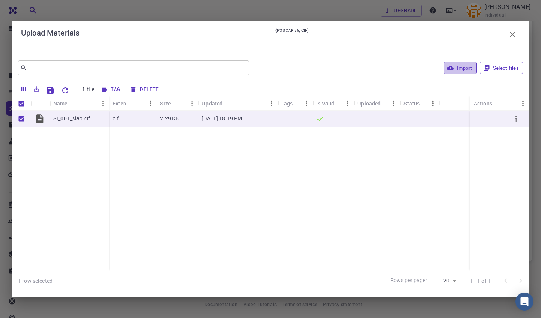
click at [467, 66] on button "Import" at bounding box center [459, 68] width 33 height 12
checkbox input "false"
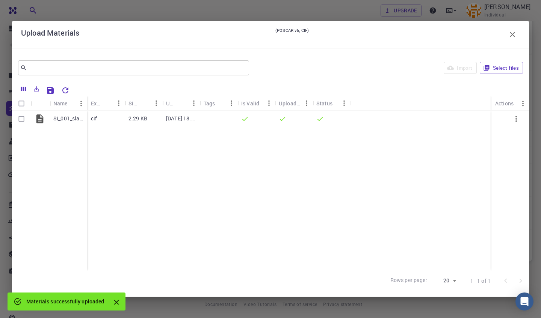
click at [513, 36] on icon "button" at bounding box center [511, 34] width 5 height 5
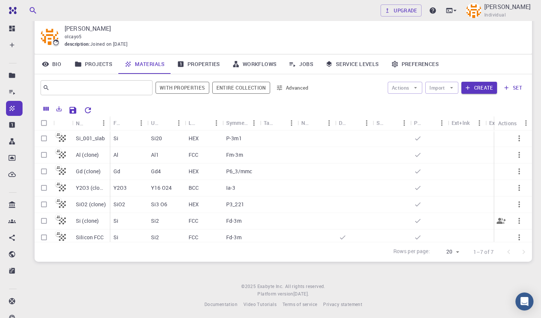
click at [44, 221] on input "Select row" at bounding box center [44, 221] width 14 height 14
checkbox input "true"
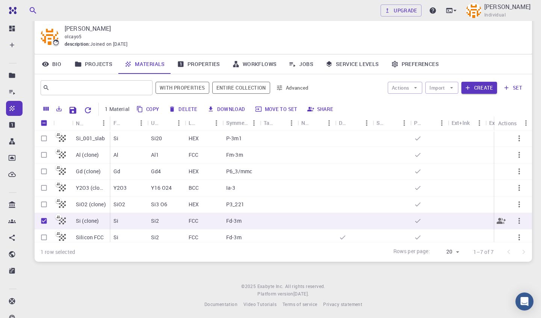
checkbox input "true"
click at [44, 220] on input "Unselect row" at bounding box center [44, 221] width 14 height 14
checkbox input "false"
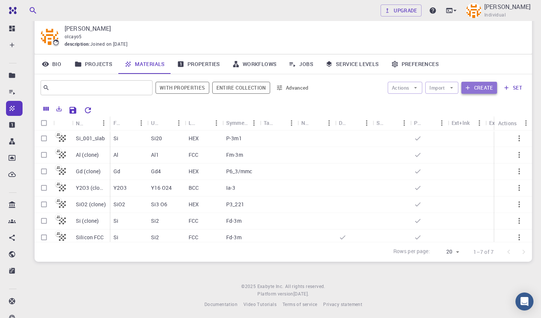
click at [486, 86] on button "Create" at bounding box center [479, 88] width 36 height 12
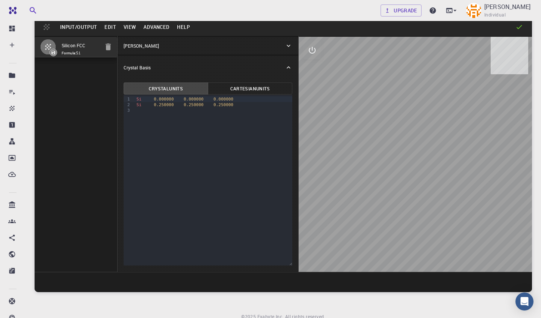
click at [75, 26] on button "Input/Output" at bounding box center [78, 27] width 44 height 12
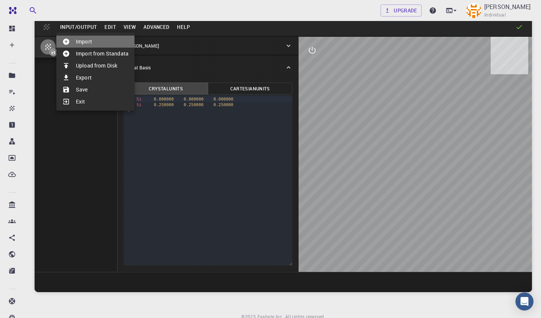
click at [84, 41] on li "Import" at bounding box center [95, 42] width 78 height 12
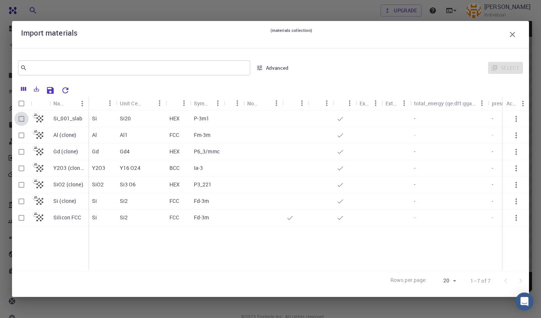
click at [21, 118] on input "Select row" at bounding box center [21, 119] width 14 height 14
checkbox input "true"
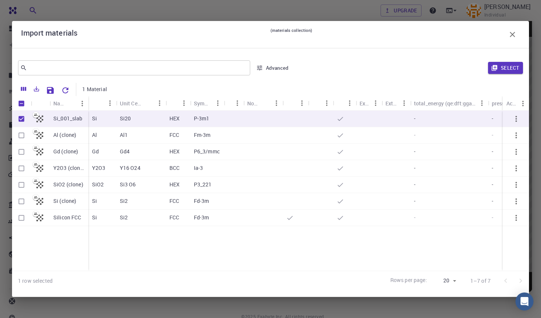
click at [20, 121] on input "Unselect row" at bounding box center [21, 119] width 14 height 14
checkbox input "false"
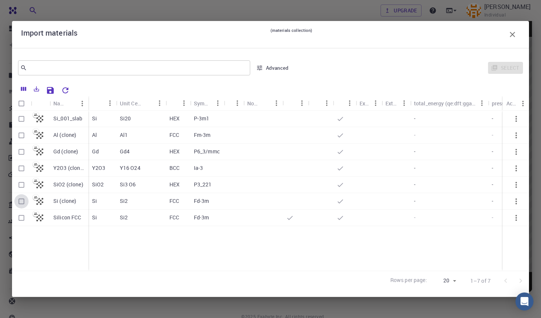
click at [23, 202] on input "Select row" at bounding box center [21, 201] width 14 height 14
checkbox input "true"
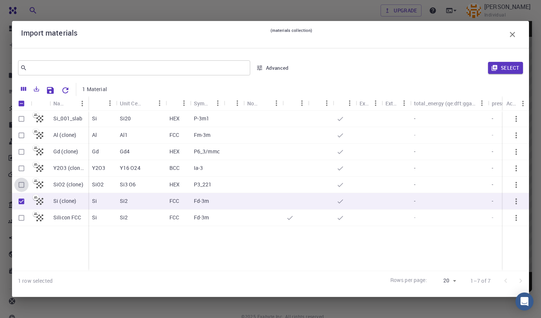
click at [19, 184] on input "Select row" at bounding box center [21, 185] width 14 height 14
checkbox input "true"
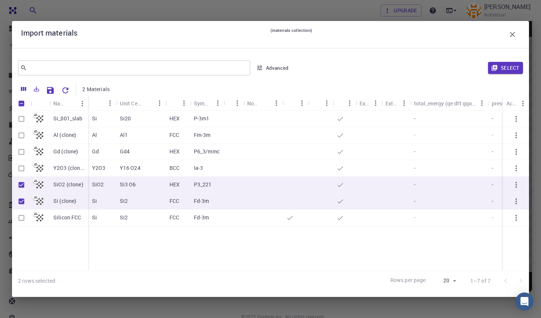
click at [22, 165] on input "Select row" at bounding box center [21, 168] width 14 height 14
checkbox input "true"
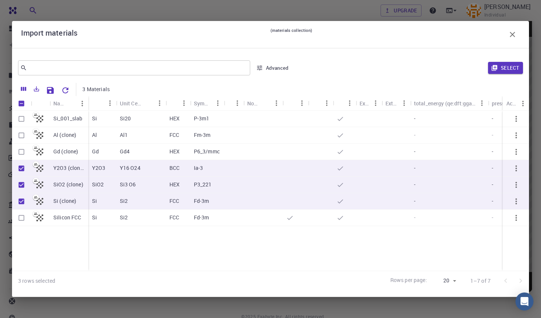
click at [19, 148] on input "Select row" at bounding box center [21, 152] width 14 height 14
checkbox input "true"
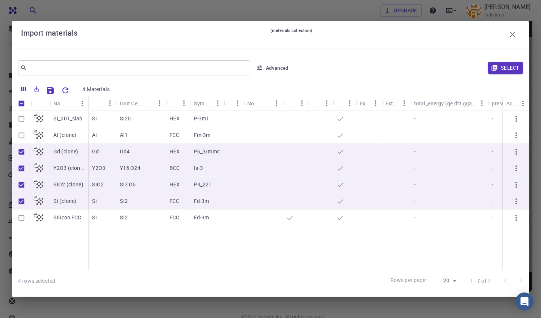
click at [20, 131] on input "Select row" at bounding box center [21, 135] width 14 height 14
checkbox input "true"
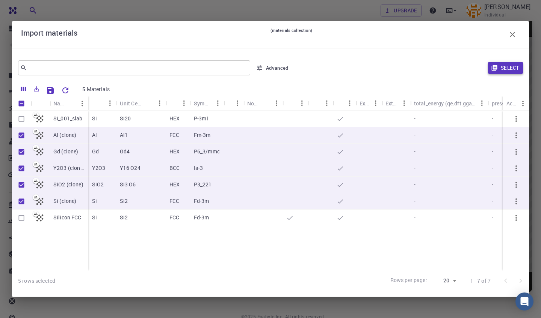
click at [492, 72] on button "Select" at bounding box center [505, 68] width 35 height 12
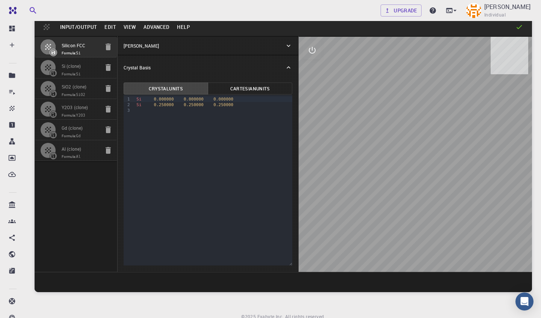
click at [87, 72] on span "Formula: Si" at bounding box center [81, 74] width 38 height 6
type input "3.9174372848791084"
type input "3.9174374182781784"
type input "3.917437"
type input "59.99999508780833"
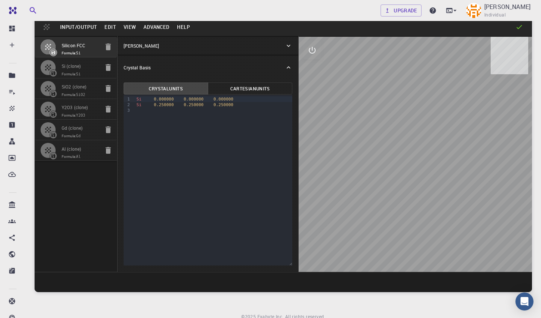
type input "59.99999396135593"
type input "59.99999222541214"
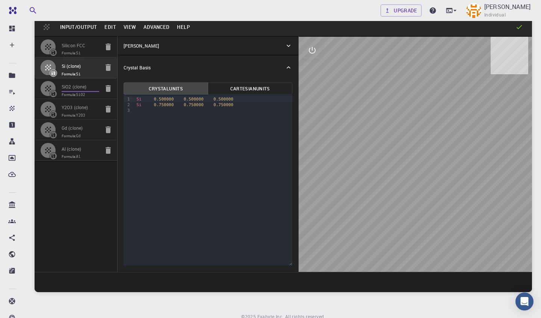
click at [90, 90] on input "SiO2 (clone)" at bounding box center [81, 87] width 38 height 9
type input "HEX"
type input "4.92"
type input "4.920000011587907"
type input "5.43"
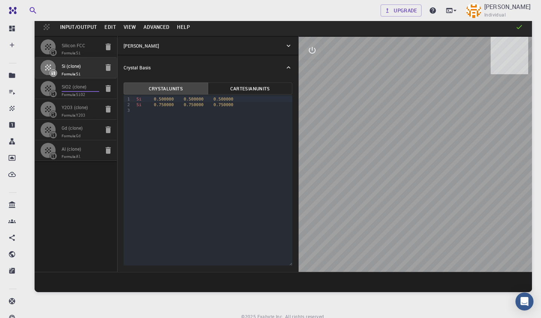
type input "90"
type input "119.99999992208845"
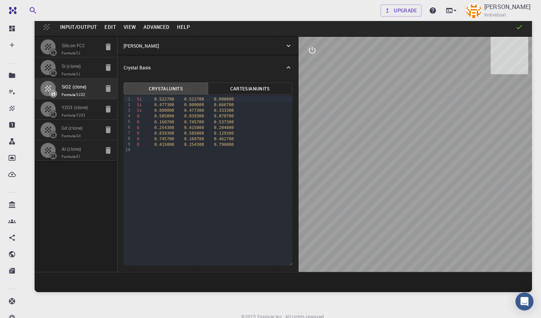
click at [184, 42] on div "[PERSON_NAME]" at bounding box center [204, 45] width 161 height 7
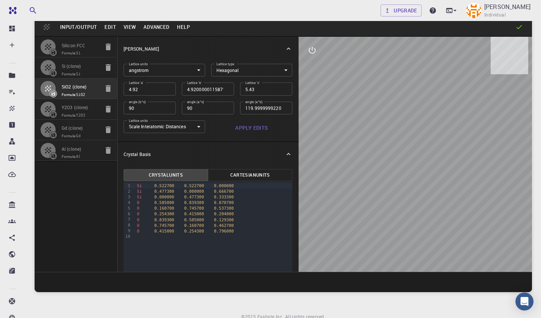
click at [231, 68] on body "Free Dashboard Create New Job New Material Create Material Upload File Import f…" at bounding box center [270, 163] width 541 height 375
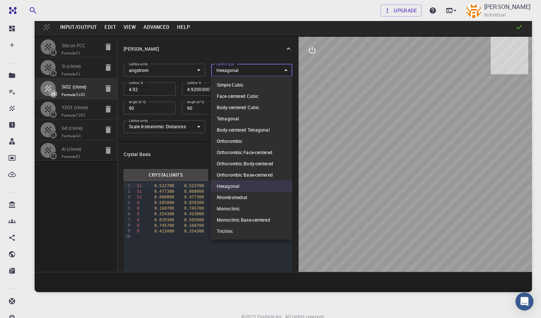
click at [234, 84] on li "Simple Cubic" at bounding box center [251, 84] width 81 height 11
type input "CUB"
type input "4.92"
type input "90"
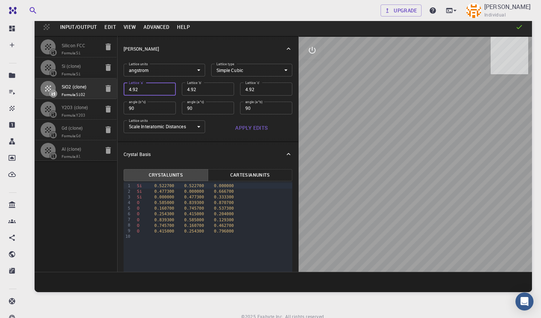
drag, startPoint x: 148, startPoint y: 88, endPoint x: 114, endPoint y: 87, distance: 33.4
click at [114, 88] on div "Silicon FCC Formula: Si Si (clone) Formula: Si SiO2 (clone) Formula: SiO2 Y2O3 …" at bounding box center [283, 154] width 497 height 236
type input "4.95"
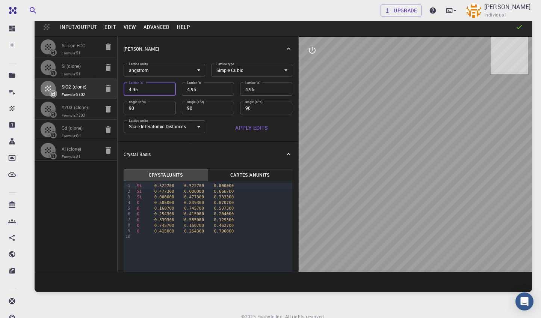
click at [169, 89] on input "4.95" at bounding box center [150, 89] width 52 height 13
type input "5"
click at [169, 89] on input "5" at bounding box center [150, 89] width 52 height 13
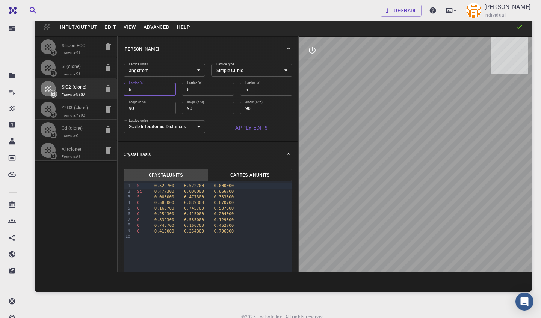
type input "5.05"
click at [169, 89] on input "5.05" at bounding box center [150, 89] width 52 height 13
type input "5.1"
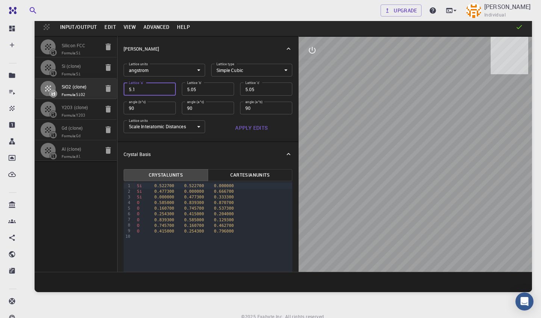
type input "5.1"
click at [169, 89] on input "5.1" at bounding box center [150, 89] width 52 height 13
type input "5.15"
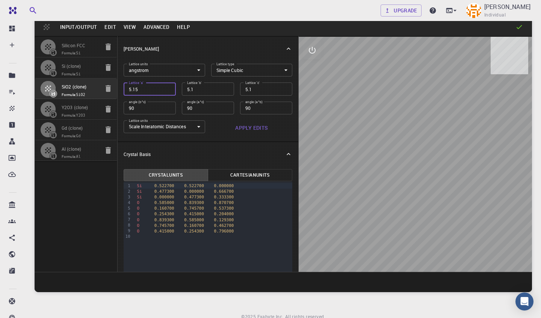
type input "5.15"
click at [169, 89] on input "5.15" at bounding box center [150, 89] width 52 height 13
type input "5.2"
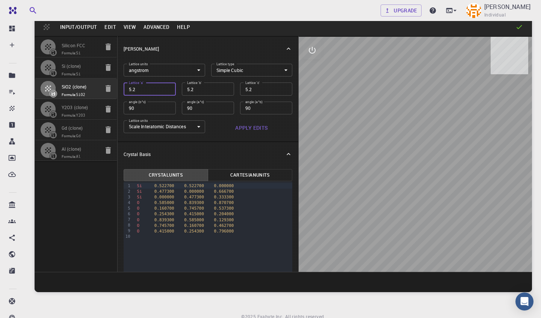
click at [169, 89] on input "5.2" at bounding box center [150, 89] width 52 height 13
type input "5.25"
click at [169, 89] on input "5.25" at bounding box center [150, 89] width 52 height 13
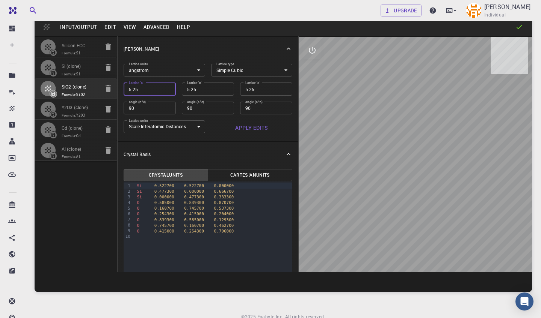
type input "5.3"
click at [169, 89] on input "5.3" at bounding box center [150, 89] width 52 height 13
type input "5.35"
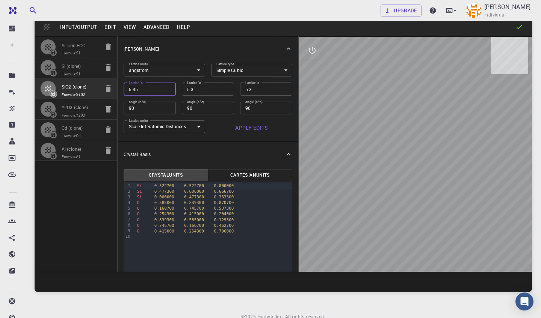
type input "5.35"
click at [169, 89] on input "5.35" at bounding box center [150, 89] width 52 height 13
type input "5.4"
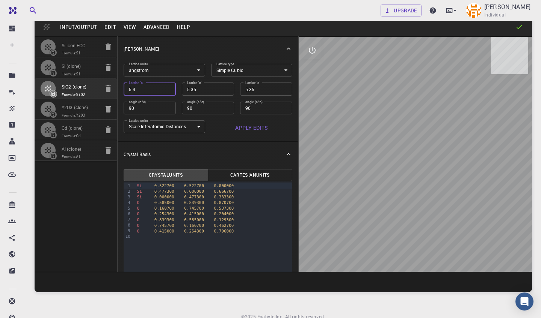
type input "5.4"
click at [169, 89] on input "5.4" at bounding box center [150, 89] width 52 height 13
type input "5.45"
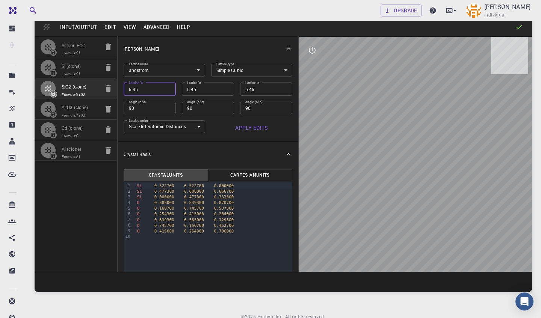
click at [169, 89] on input "5.45" at bounding box center [150, 89] width 52 height 13
type input "5.5"
click at [169, 89] on input "5.5" at bounding box center [150, 89] width 52 height 13
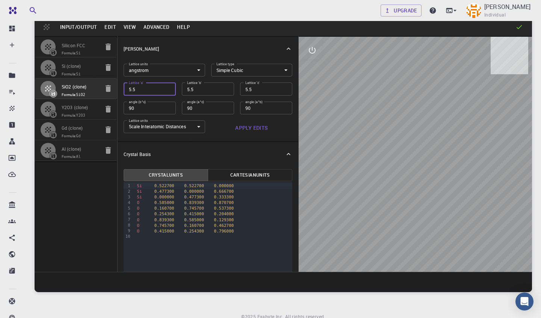
type input "5.55"
click at [169, 89] on input "5.55" at bounding box center [150, 89] width 52 height 13
type input "5.6"
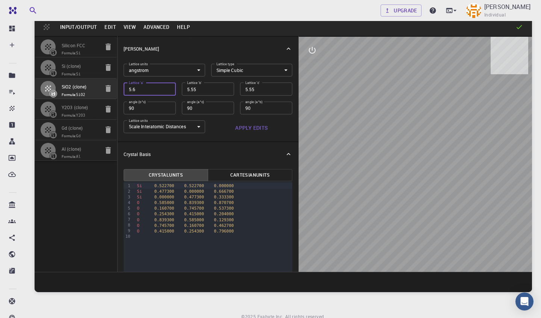
type input "5.6"
click at [169, 89] on input "5.6" at bounding box center [150, 89] width 52 height 13
type input "5.65"
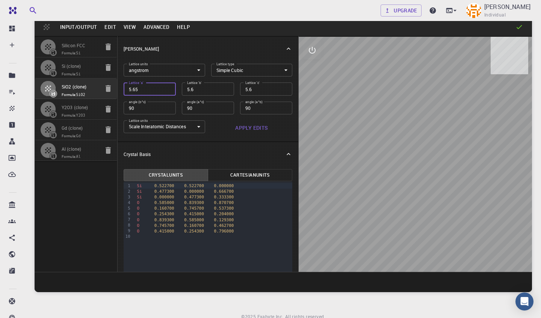
type input "5.65"
click at [169, 89] on input "5.65" at bounding box center [150, 89] width 52 height 13
type input "5.7"
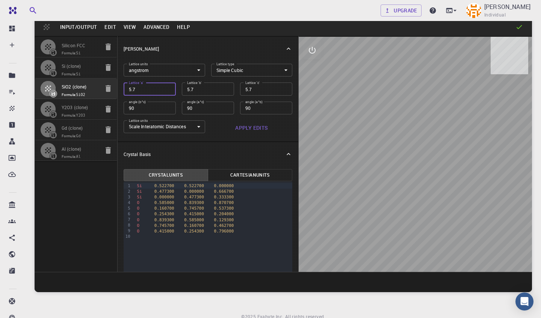
click at [169, 89] on input "5.7" at bounding box center [150, 89] width 52 height 13
type input "5.75"
click at [169, 89] on input "5.75" at bounding box center [150, 89] width 52 height 13
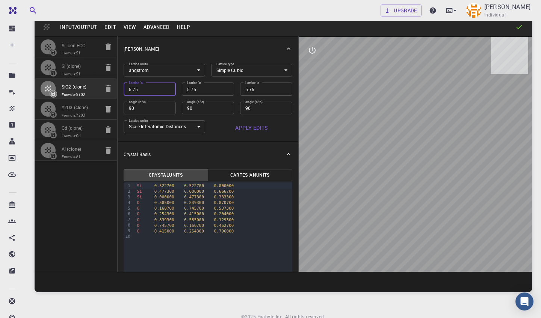
type input "5.8"
click at [169, 89] on input "5.8" at bounding box center [150, 89] width 52 height 13
type input "5.85"
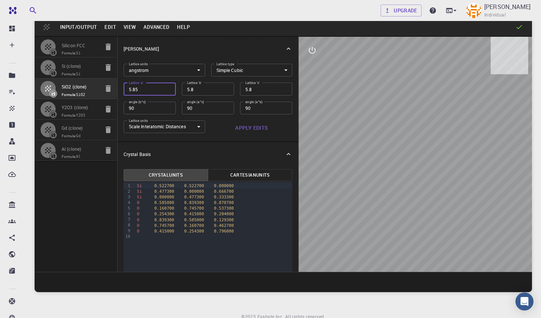
type input "5.85"
click at [169, 89] on input "5.85" at bounding box center [150, 89] width 52 height 13
type input "5.9"
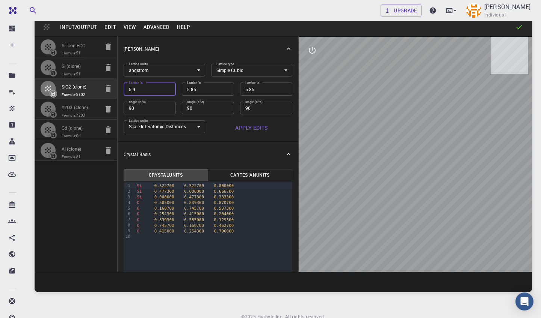
type input "5.9"
click at [169, 89] on input "5.9" at bounding box center [150, 89] width 52 height 13
type input "5.95"
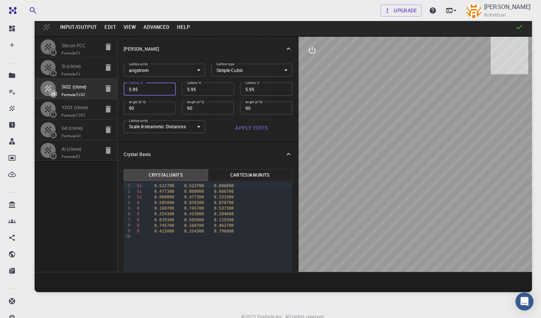
click at [169, 89] on input "5.95" at bounding box center [150, 89] width 52 height 13
type input "6"
click at [169, 89] on input "6" at bounding box center [150, 89] width 52 height 13
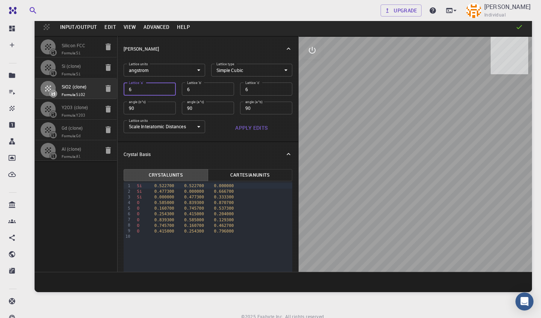
type input "6.05"
click at [169, 89] on input "6.05" at bounding box center [150, 89] width 52 height 13
type input "6.1"
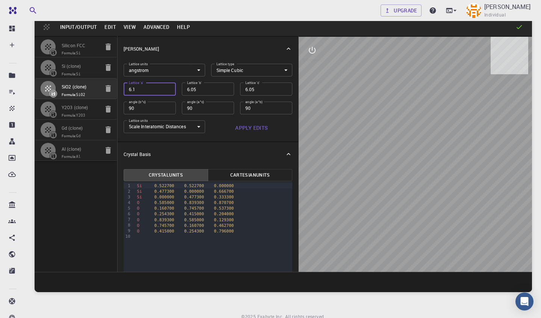
type input "6.1"
click at [169, 89] on input "6.1" at bounding box center [150, 89] width 52 height 13
type input "6.15"
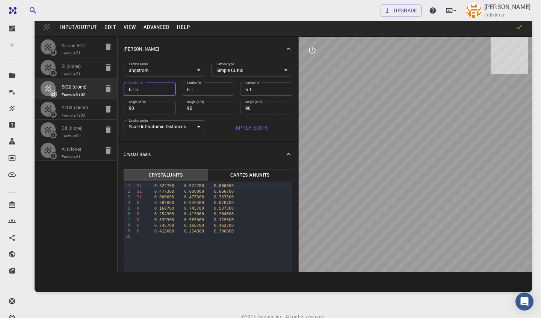
type input "6.15"
click at [169, 89] on input "6.15" at bounding box center [150, 89] width 52 height 13
type input "6.2"
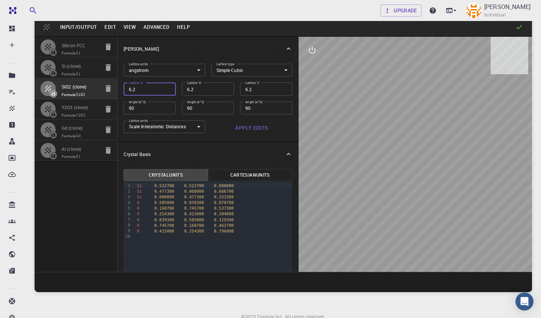
click at [169, 89] on input "6.2" at bounding box center [150, 89] width 52 height 13
type input "6.25"
click at [169, 89] on input "6.25" at bounding box center [150, 89] width 52 height 13
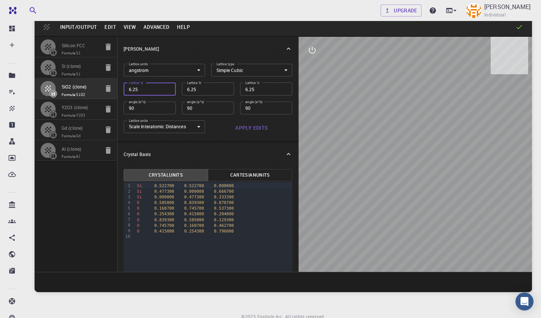
type input "6.3"
click at [169, 89] on input "6.3" at bounding box center [150, 89] width 52 height 13
type input "6.35"
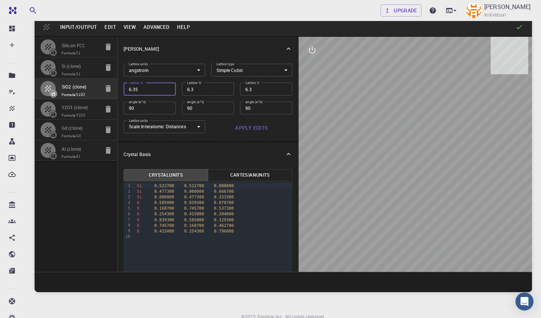
type input "6.35"
click at [169, 89] on input "6.35" at bounding box center [150, 89] width 52 height 13
type input "6.4"
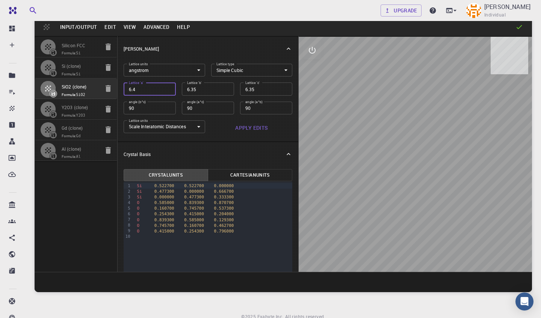
type input "6.4"
click at [169, 89] on input "6.4" at bounding box center [150, 89] width 52 height 13
type input "6.45"
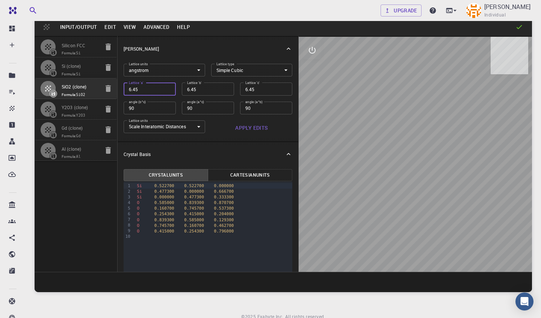
click at [169, 89] on input "6.45" at bounding box center [150, 89] width 52 height 13
type input "6.5"
click at [169, 89] on input "6.5" at bounding box center [150, 89] width 52 height 13
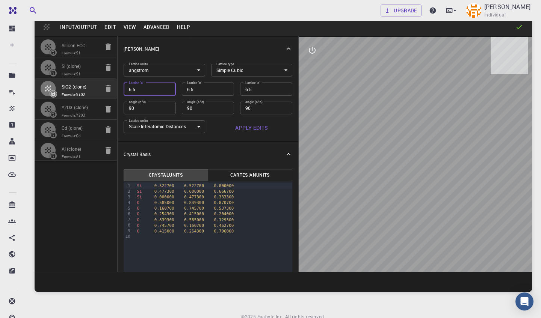
type input "6.55"
click at [169, 89] on input "6.55" at bounding box center [150, 89] width 52 height 13
type input "6.6"
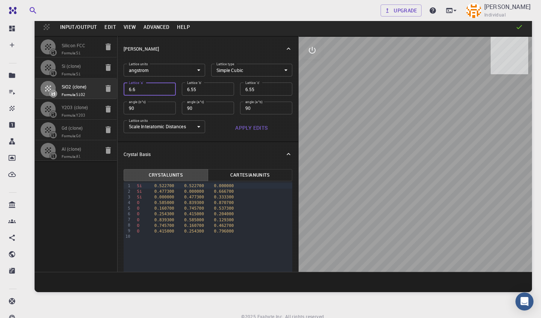
type input "6.6"
click at [169, 89] on input "6.6" at bounding box center [150, 89] width 52 height 13
type input "6.65"
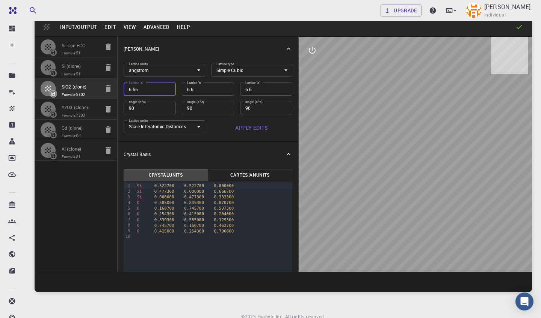
type input "6.65"
click at [169, 89] on input "6.65" at bounding box center [150, 89] width 52 height 13
type input "6.7"
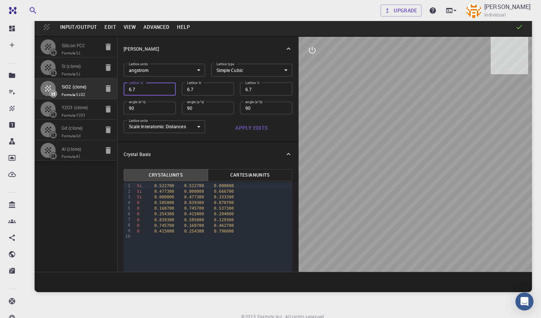
click at [169, 89] on input "6.7" at bounding box center [150, 89] width 52 height 13
type input "6.75"
click at [169, 89] on input "6.75" at bounding box center [150, 89] width 52 height 13
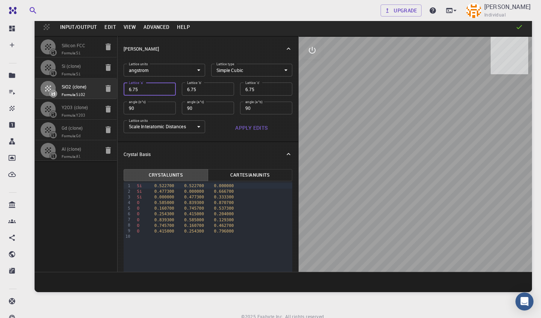
type input "6.8"
click at [169, 89] on input "6.8" at bounding box center [150, 89] width 52 height 13
type input "6.85"
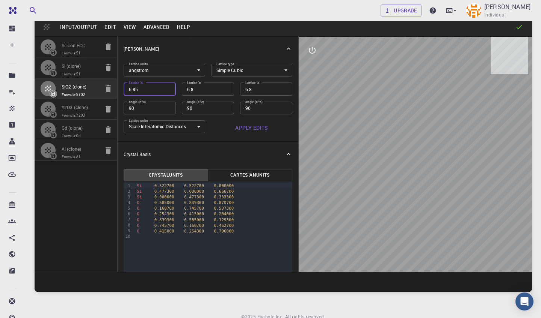
type input "6.85"
click at [169, 89] on input "6.85" at bounding box center [150, 89] width 52 height 13
type input "6.9"
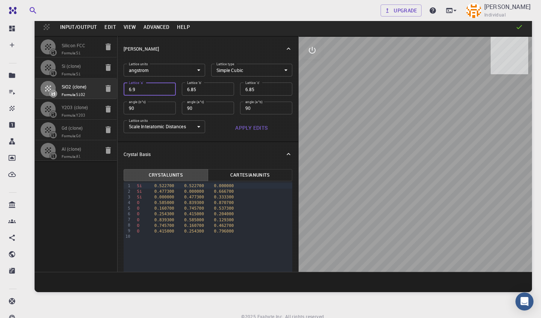
type input "6.9"
click at [169, 89] on input "6.9" at bounding box center [150, 89] width 52 height 13
type input "6.95"
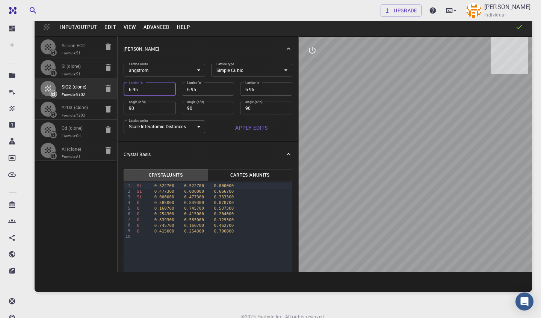
click at [169, 89] on input "6.95" at bounding box center [150, 89] width 52 height 13
type input "7"
click at [169, 89] on input "7" at bounding box center [150, 89] width 52 height 13
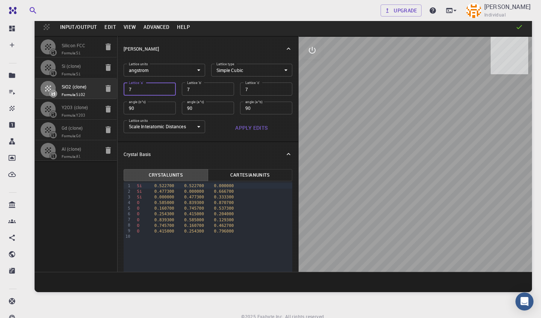
type input "7.05"
click at [169, 89] on input "7.05" at bounding box center [150, 89] width 52 height 13
type input "7.1"
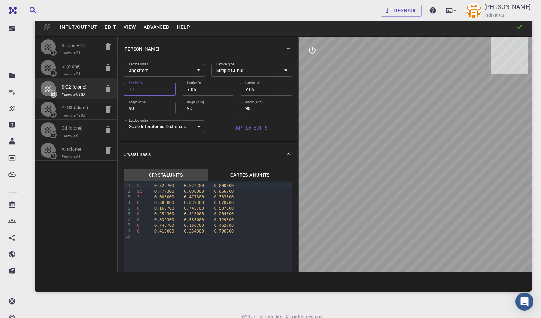
type input "7.1"
click at [169, 89] on input "7.1" at bounding box center [150, 89] width 52 height 13
type input "7.15"
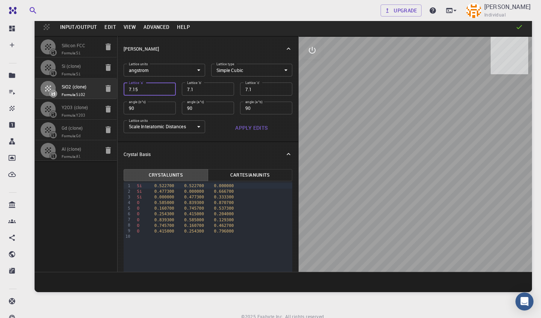
type input "7.15"
click at [169, 89] on input "7.15" at bounding box center [150, 89] width 52 height 13
type input "7.2"
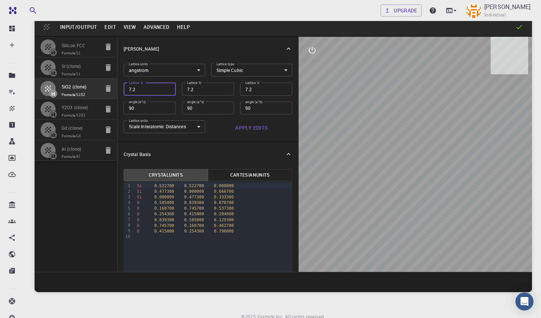
click at [169, 89] on input "7.2" at bounding box center [150, 89] width 52 height 13
click at [168, 93] on input "7.2" at bounding box center [150, 89] width 52 height 13
type input "7.15"
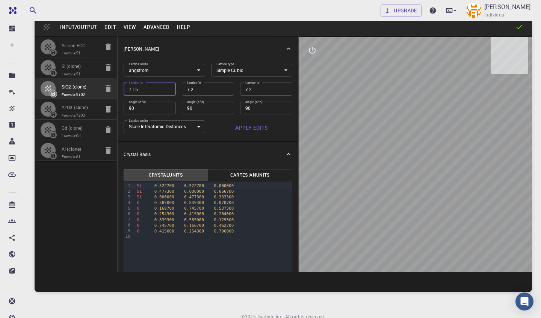
type input "7.15"
click at [168, 91] on input "7.15" at bounding box center [150, 89] width 52 height 13
type input "7.1"
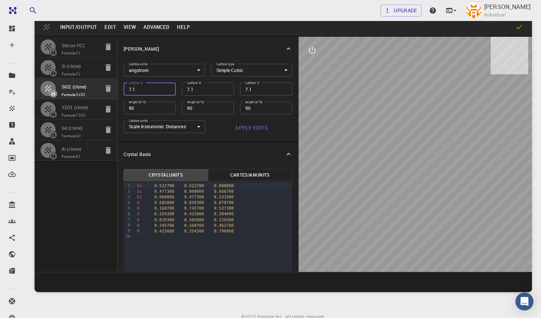
type input "7.16"
click at [254, 128] on button "Apply Edits" at bounding box center [251, 127] width 81 height 15
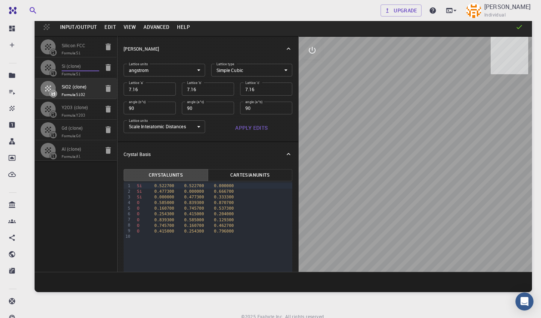
click at [86, 66] on input "Si (clone)" at bounding box center [81, 66] width 38 height 9
type input "FCC"
type input "3.9174372848791084"
type input "3.9174374182781784"
type input "3.917437"
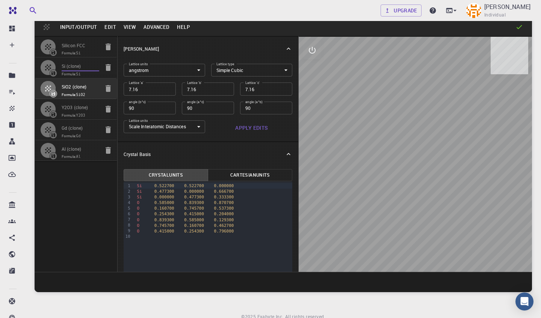
type input "59.99999508780833"
type input "59.99999396135593"
type input "59.99999222541214"
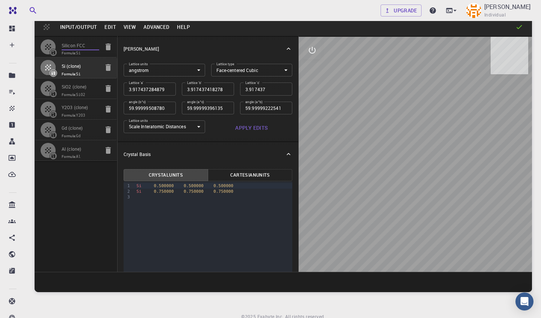
click at [91, 47] on input "Silicon FCC" at bounding box center [81, 46] width 38 height 9
type input "3.8669997952417843"
type input "3.8669998461227024"
type input "3.867"
type input "59.9999986836772"
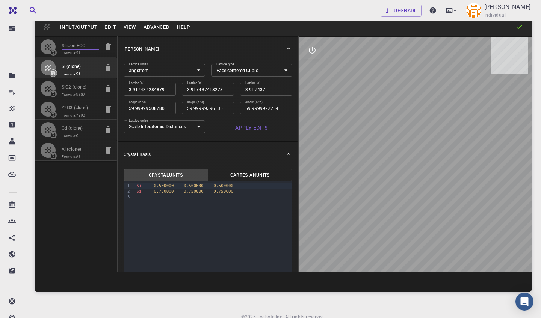
type input "59.999998248423154"
type input "59.99999432867027"
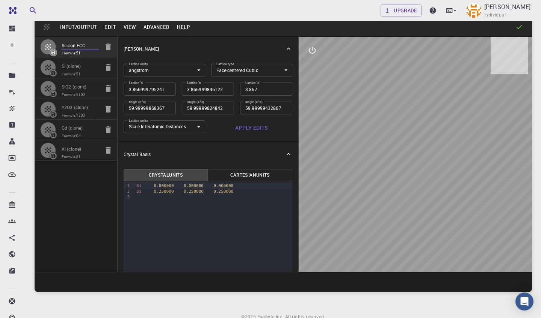
click at [54, 52] on icon at bounding box center [53, 52] width 4 height 4
click at [52, 53] on icon at bounding box center [53, 52] width 4 height 4
click at [109, 48] on icon "button" at bounding box center [107, 47] width 5 height 7
type input "3.9174372848791084"
type input "3.9174374182781784"
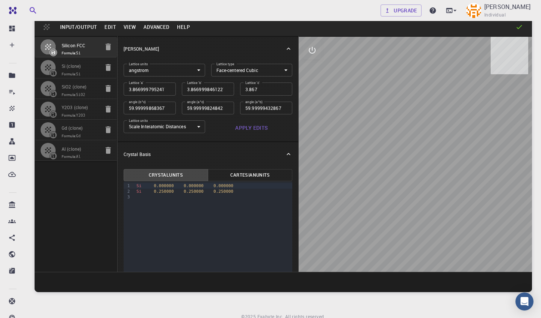
type input "3.917437"
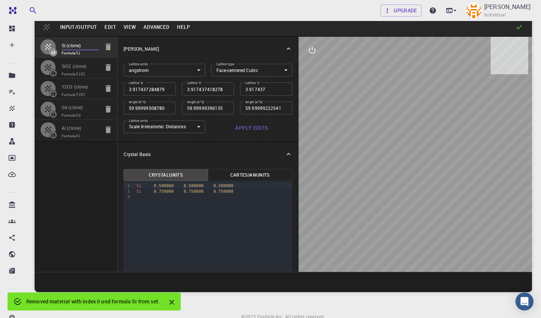
click at [77, 49] on input "Si (clone)" at bounding box center [81, 46] width 38 height 9
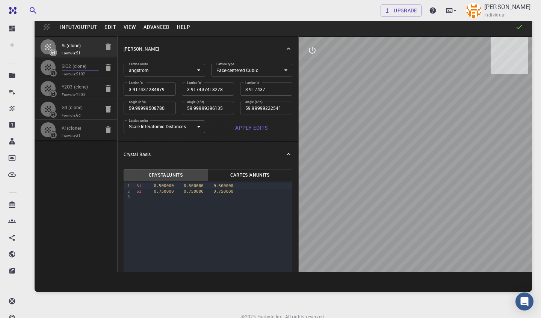
click at [92, 67] on input "SiO2 (clone)" at bounding box center [81, 66] width 38 height 9
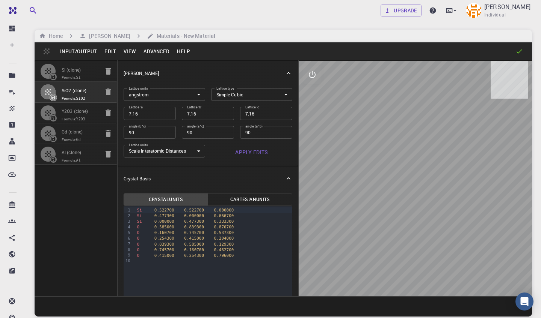
click at [519, 53] on icon at bounding box center [519, 52] width 8 height 8
click at [90, 69] on input "Si (clone)" at bounding box center [81, 70] width 38 height 9
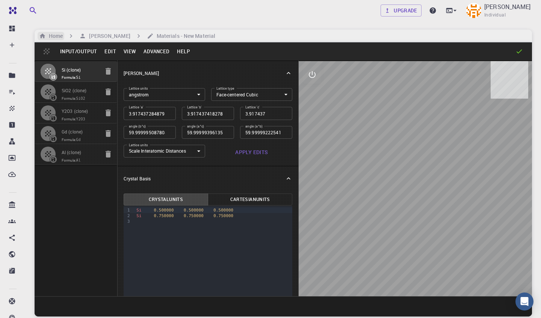
click at [60, 35] on h6 "Home" at bounding box center [54, 36] width 17 height 8
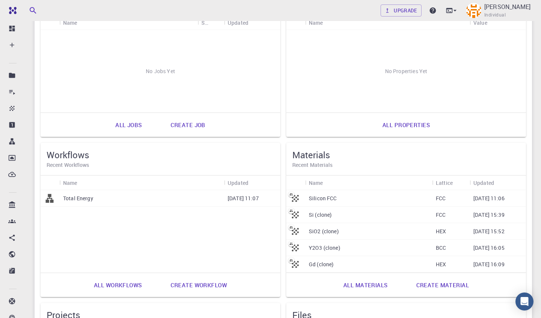
scroll to position [100, 0]
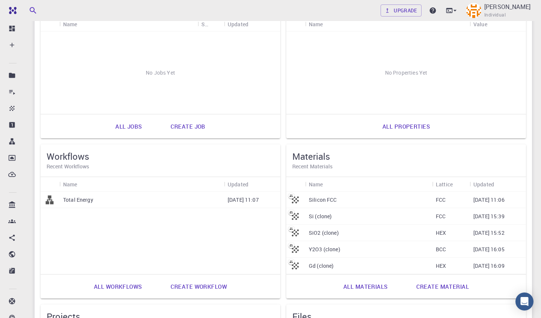
click at [367, 285] on link "All materials" at bounding box center [365, 287] width 61 height 18
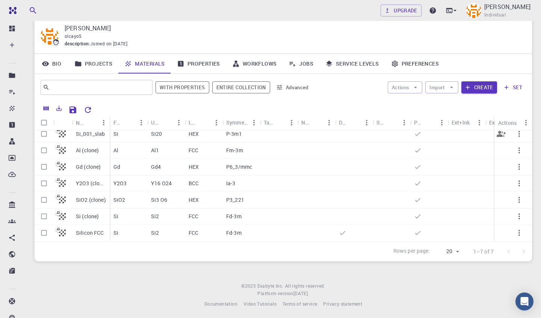
scroll to position [24, 0]
click at [521, 134] on icon "button" at bounding box center [518, 134] width 9 height 9
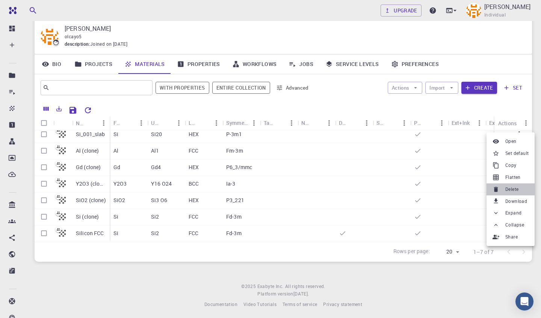
click at [510, 188] on span "Delete" at bounding box center [511, 190] width 13 height 8
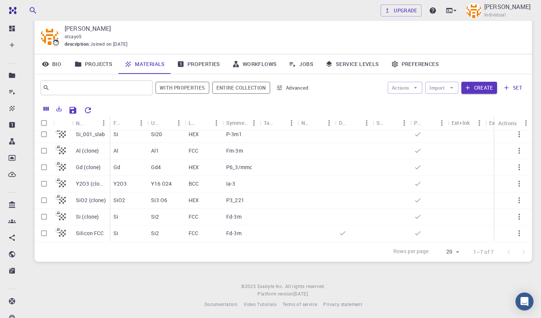
scroll to position [0, 0]
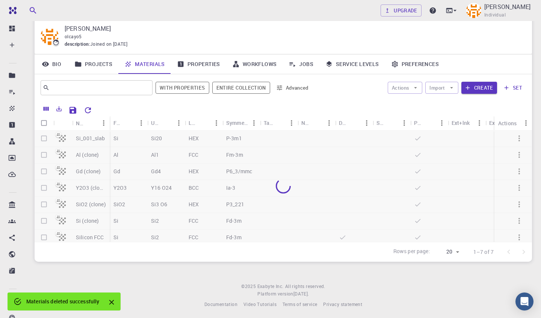
click at [518, 139] on div at bounding box center [283, 186] width 497 height 111
click at [519, 138] on icon "button" at bounding box center [519, 139] width 2 height 6
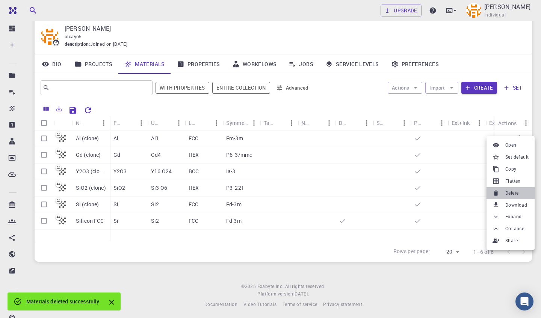
click at [517, 192] on span "Delete" at bounding box center [511, 194] width 13 height 8
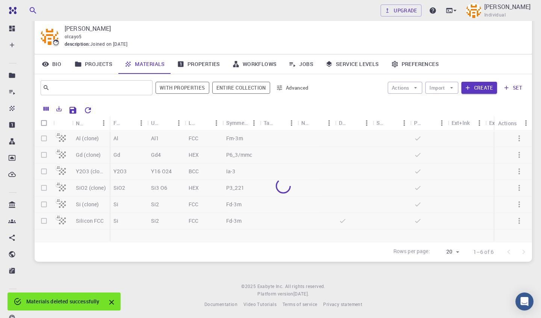
click at [520, 140] on div at bounding box center [283, 186] width 497 height 111
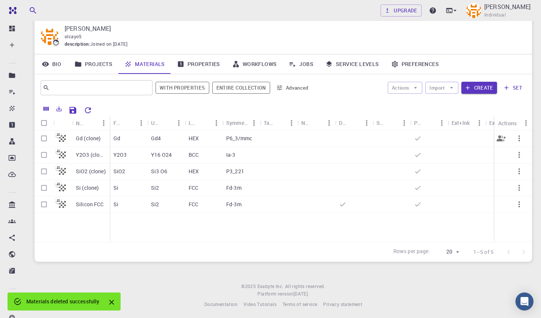
click at [519, 137] on icon "button" at bounding box center [519, 139] width 2 height 6
click at [513, 190] on span "Delete" at bounding box center [511, 193] width 13 height 8
click at [517, 137] on icon "button" at bounding box center [518, 138] width 9 height 9
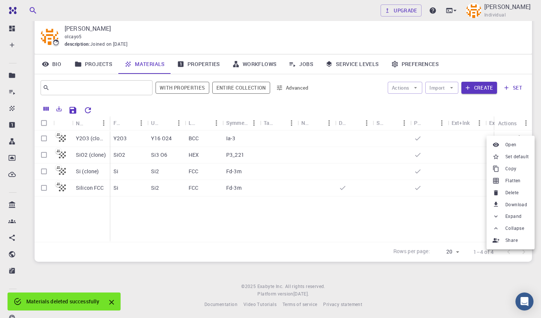
click at [511, 187] on li "Delete" at bounding box center [510, 193] width 48 height 12
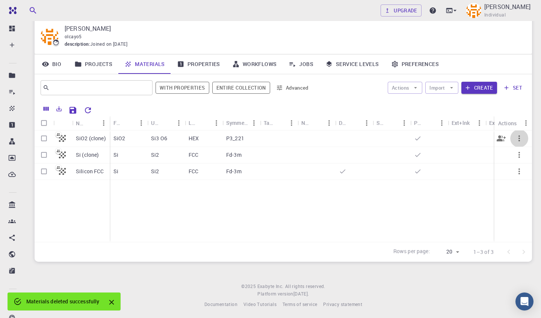
click at [518, 137] on icon "button" at bounding box center [519, 139] width 2 height 6
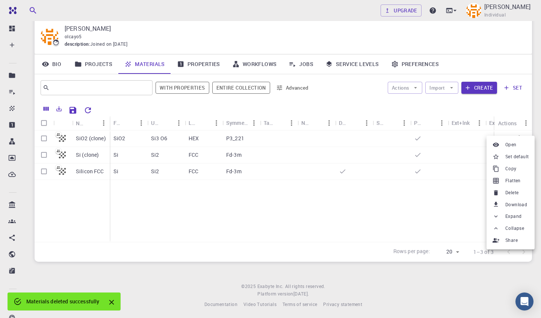
click at [512, 190] on span "Delete" at bounding box center [511, 193] width 13 height 8
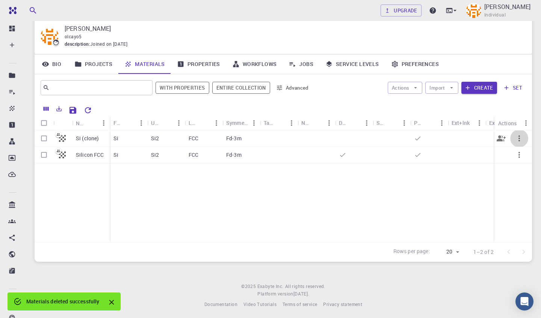
click at [520, 138] on icon "button" at bounding box center [518, 138] width 9 height 9
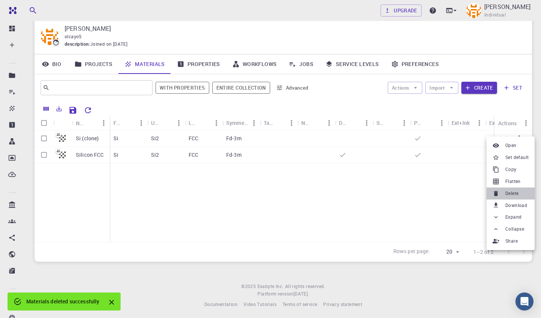
click at [510, 196] on li "Delete" at bounding box center [510, 194] width 48 height 12
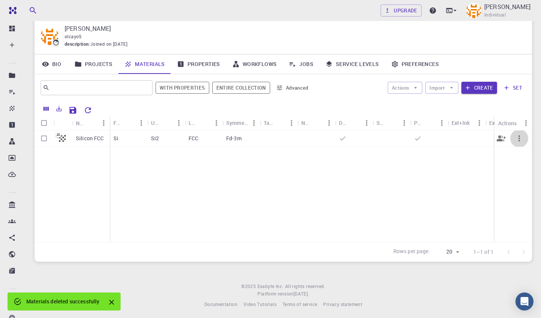
click at [518, 136] on icon "button" at bounding box center [518, 138] width 9 height 9
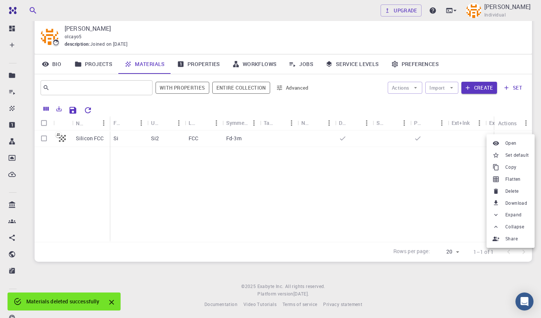
click at [514, 188] on span "Delete" at bounding box center [511, 192] width 13 height 8
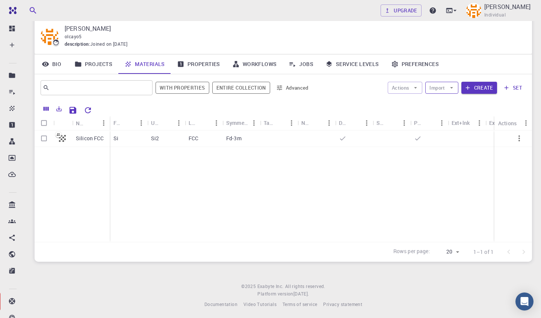
click at [443, 88] on button "Import" at bounding box center [441, 88] width 33 height 12
click at [456, 105] on span "Upload File" at bounding box center [470, 102] width 48 height 8
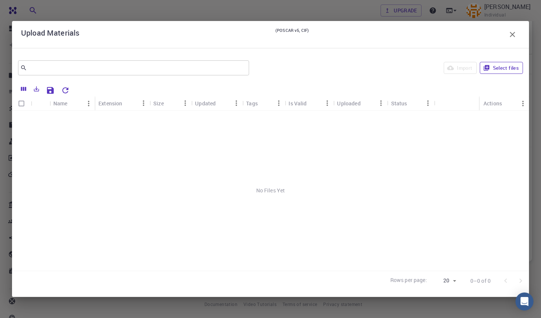
click at [510, 71] on button "Select files" at bounding box center [500, 68] width 43 height 12
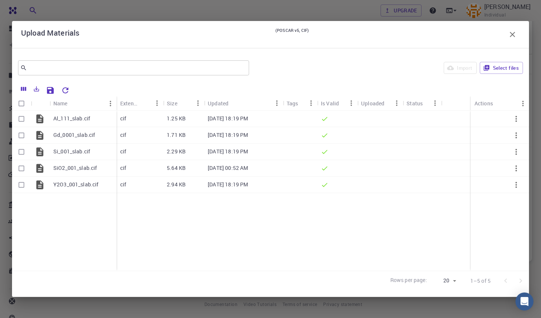
click at [21, 103] on input "Select all rows" at bounding box center [21, 103] width 14 height 14
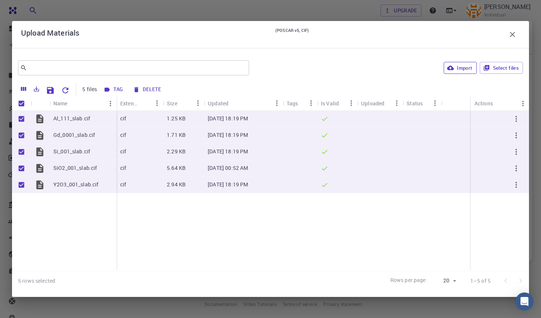
click at [462, 68] on button "Import" at bounding box center [459, 68] width 33 height 12
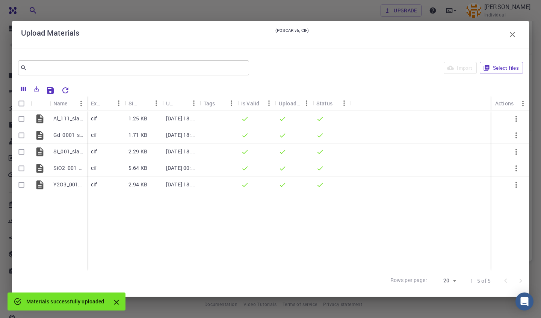
click at [512, 33] on icon "button" at bounding box center [512, 34] width 9 height 9
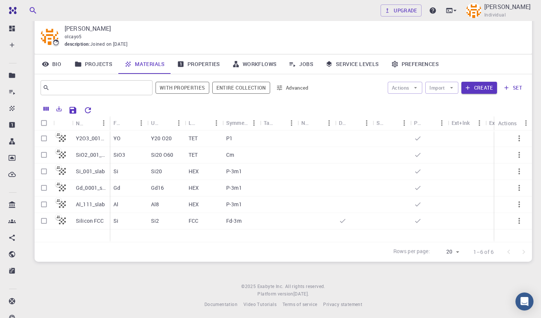
drag, startPoint x: 111, startPoint y: 117, endPoint x: 137, endPoint y: 117, distance: 25.9
click at [137, 117] on div "Formula" at bounding box center [129, 123] width 38 height 15
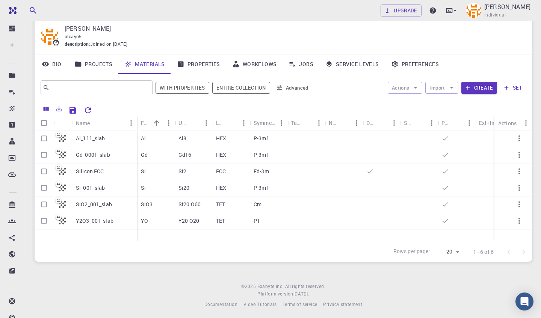
drag, startPoint x: 108, startPoint y: 116, endPoint x: 135, endPoint y: 116, distance: 26.7
click at [135, 116] on div "Name" at bounding box center [138, 123] width 8 height 15
click at [480, 84] on button "Create" at bounding box center [479, 88] width 36 height 12
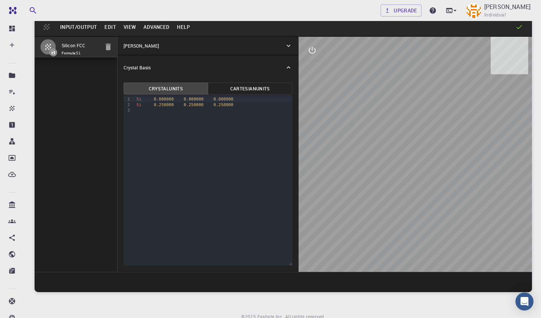
click at [76, 25] on button "Input/Output" at bounding box center [78, 27] width 44 height 12
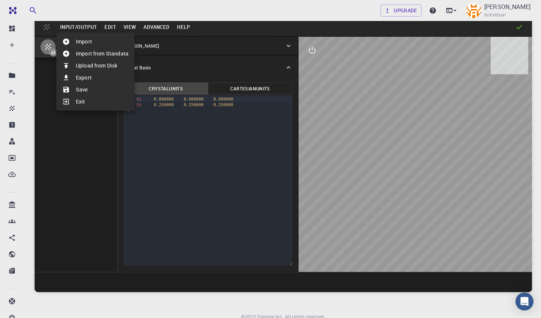
click at [87, 40] on li "Import" at bounding box center [95, 42] width 78 height 12
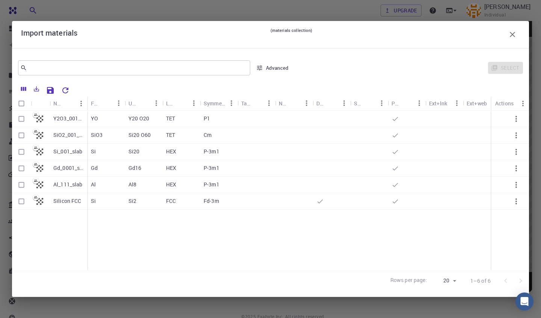
click at [71, 152] on p "Si_001_slab" at bounding box center [67, 152] width 29 height 8
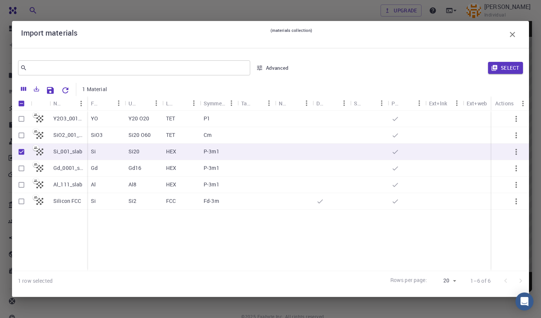
click at [21, 135] on input "Select row" at bounding box center [21, 135] width 14 height 14
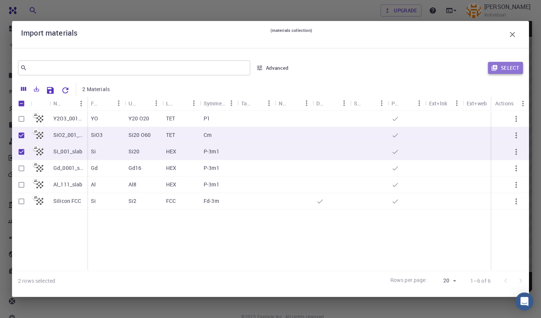
click at [521, 69] on button "Select" at bounding box center [505, 68] width 35 height 12
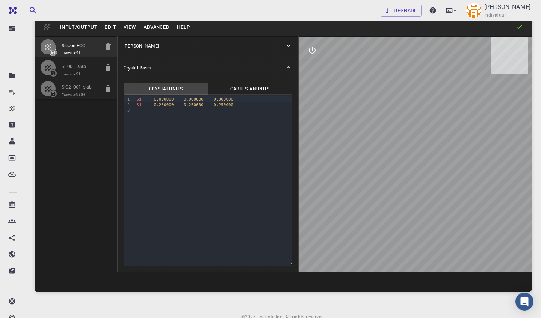
click at [111, 49] on icon "button" at bounding box center [108, 46] width 9 height 9
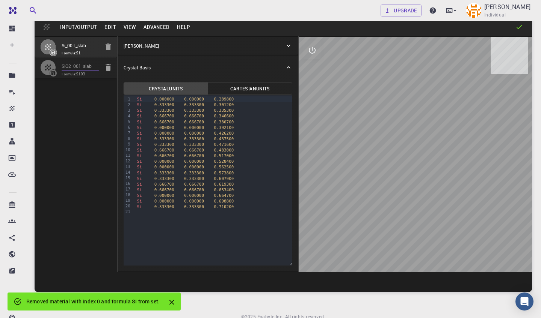
click at [84, 68] on input "SiO2_001_slab" at bounding box center [81, 66] width 38 height 9
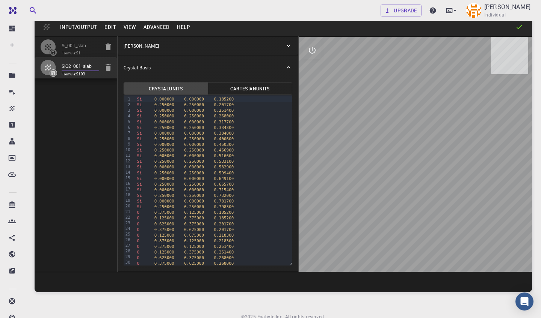
click at [157, 47] on div "[PERSON_NAME]" at bounding box center [204, 45] width 161 height 7
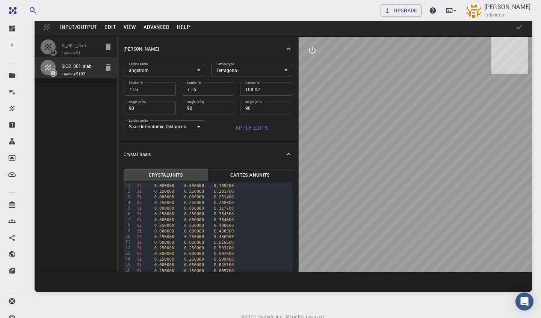
click at [85, 45] on input "Si_001_slab" at bounding box center [81, 46] width 38 height 9
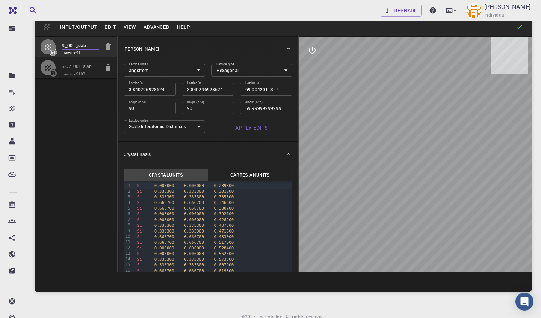
click at [84, 68] on input "SiO2_001_slab" at bounding box center [81, 66] width 38 height 9
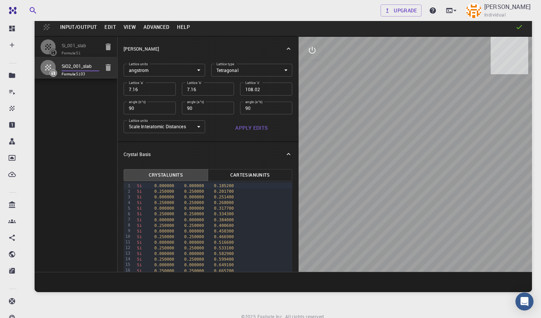
click at [141, 43] on div "[PERSON_NAME]" at bounding box center [207, 49] width 181 height 24
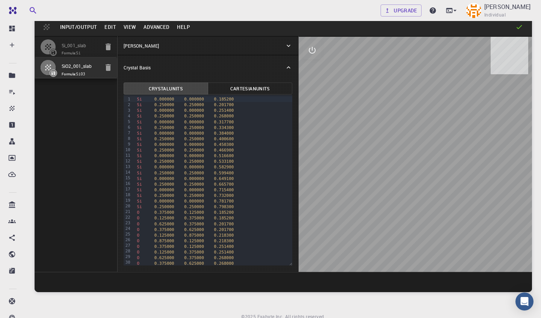
click at [89, 47] on input "Si_001_slab" at bounding box center [81, 46] width 38 height 9
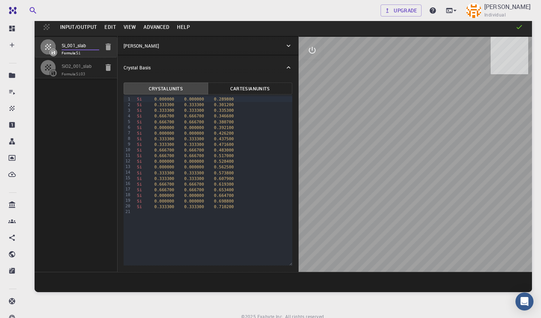
click at [128, 27] on button "View" at bounding box center [130, 27] width 20 height 12
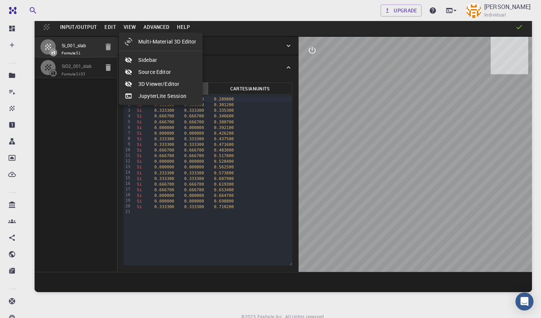
click at [153, 42] on li "Multi-Material 3D Editor" at bounding box center [161, 42] width 84 height 12
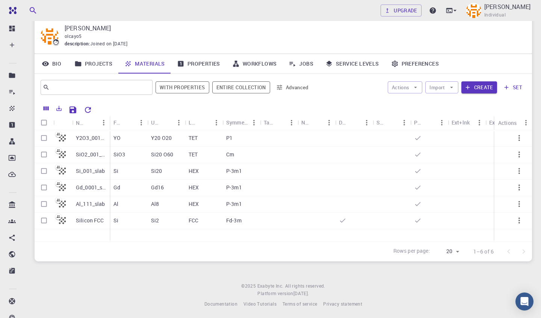
scroll to position [24, 0]
click at [479, 85] on button "Create" at bounding box center [479, 88] width 36 height 12
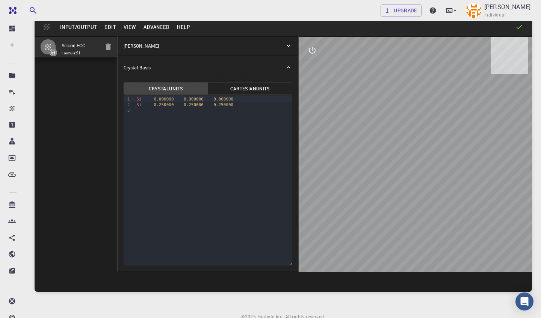
click at [77, 26] on button "Input/Output" at bounding box center [78, 27] width 44 height 12
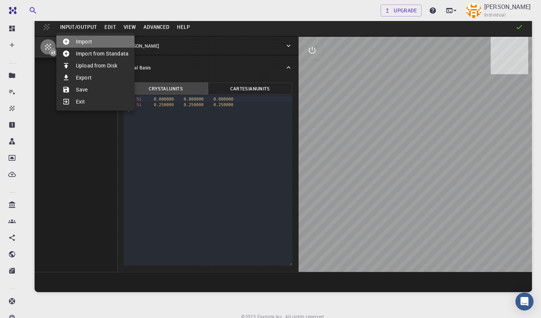
click at [89, 41] on li "Import" at bounding box center [95, 42] width 78 height 12
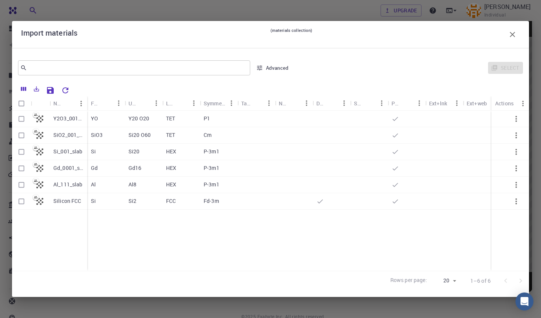
click at [18, 152] on input "Select row" at bounding box center [21, 152] width 14 height 14
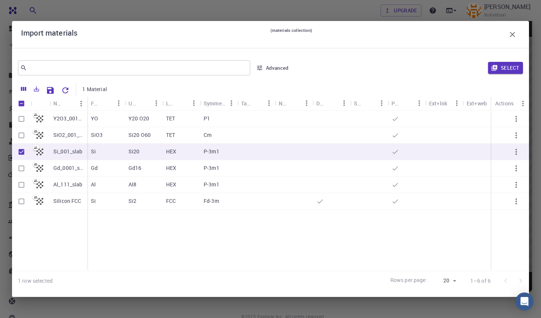
click at [21, 136] on input "Select row" at bounding box center [21, 135] width 14 height 14
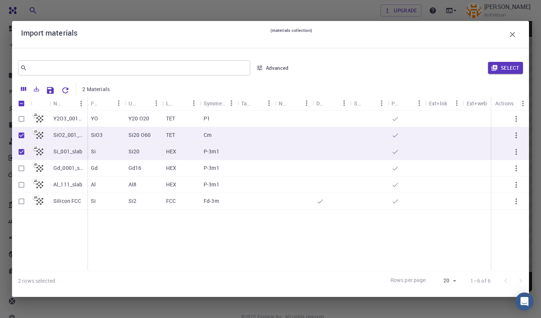
click at [502, 77] on div "Select" at bounding box center [408, 68] width 227 height 18
click at [499, 64] on button "Select" at bounding box center [505, 68] width 35 height 12
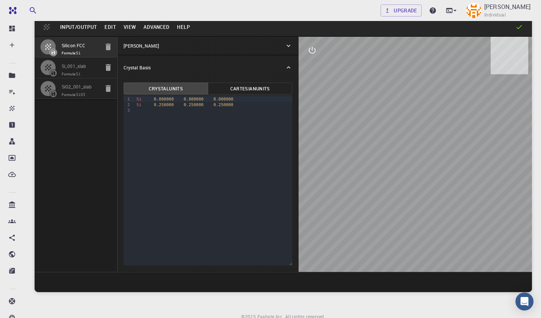
click at [110, 47] on icon "button" at bounding box center [108, 46] width 9 height 9
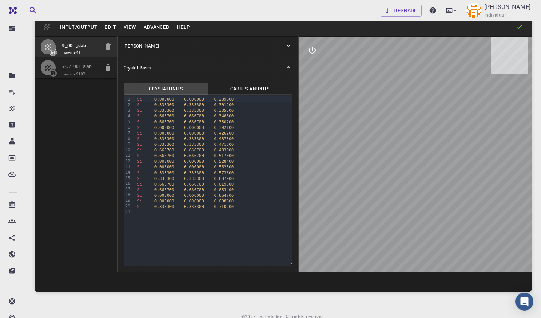
click at [148, 45] on p "[PERSON_NAME]" at bounding box center [141, 45] width 35 height 7
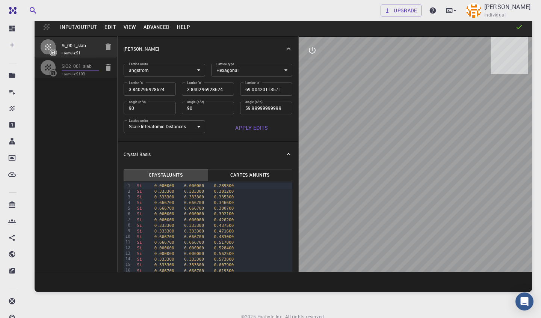
click at [84, 68] on input "SiO2_001_slab" at bounding box center [81, 66] width 38 height 9
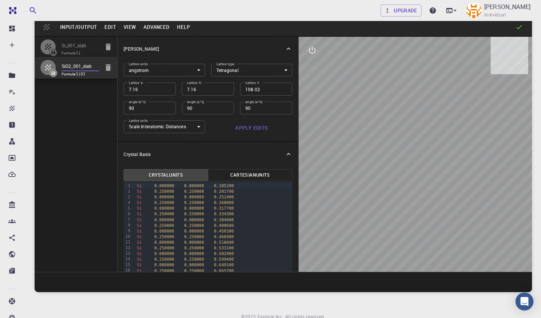
click at [108, 29] on button "Edit" at bounding box center [110, 27] width 19 height 12
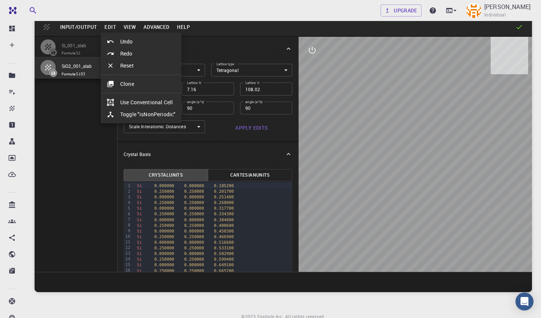
click at [126, 26] on div at bounding box center [270, 159] width 541 height 318
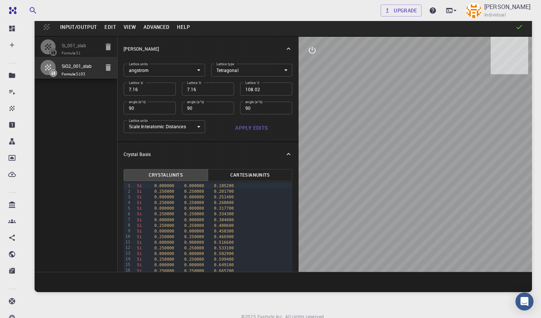
click at [127, 26] on button "View" at bounding box center [130, 27] width 20 height 12
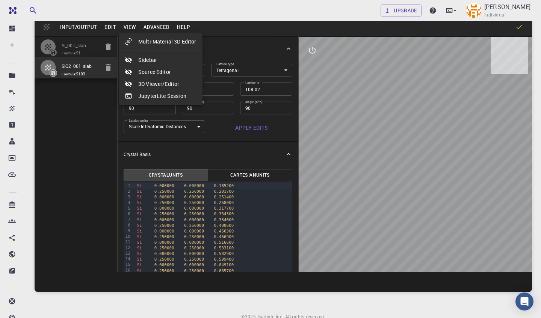
click at [155, 25] on div at bounding box center [270, 159] width 541 height 318
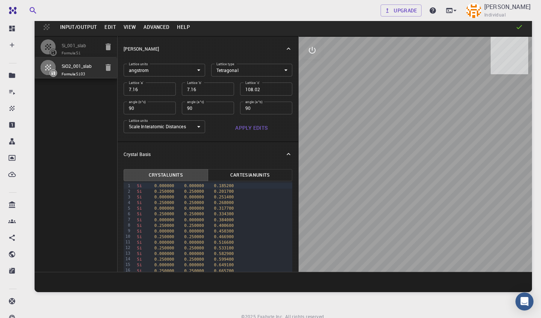
click at [155, 25] on button "Advanced" at bounding box center [156, 27] width 33 height 12
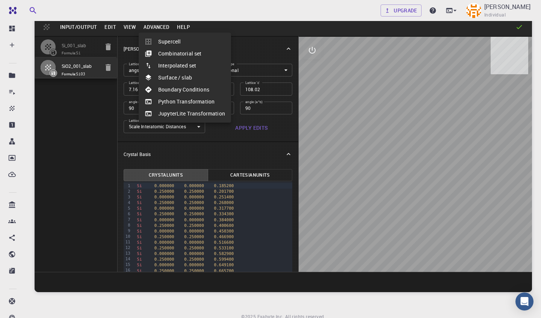
click at [90, 47] on div at bounding box center [270, 159] width 541 height 318
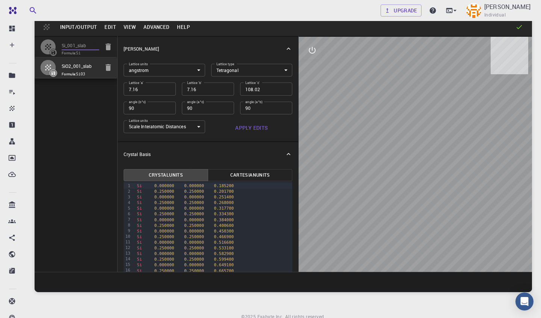
click at [76, 49] on input "Si_001_slab" at bounding box center [81, 46] width 38 height 9
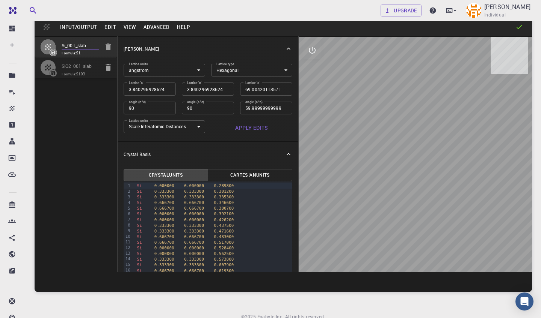
click at [147, 33] on div "Input/Output Edit View Advanced Help" at bounding box center [283, 27] width 497 height 18
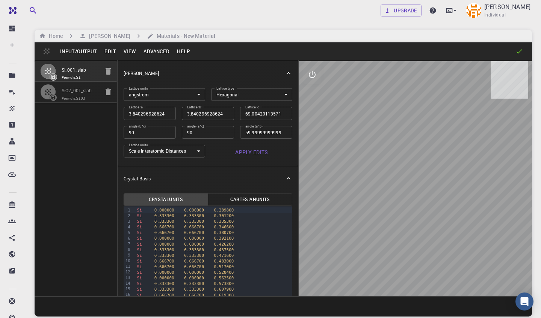
click at [154, 47] on button "Advanced" at bounding box center [156, 51] width 33 height 12
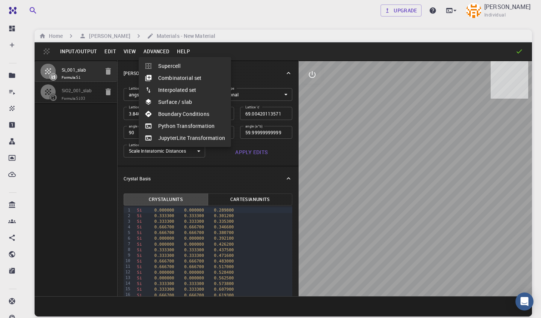
click at [131, 52] on div at bounding box center [270, 159] width 541 height 318
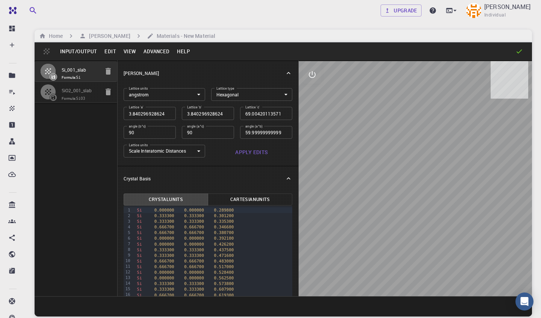
click at [111, 52] on button "Edit" at bounding box center [110, 51] width 19 height 12
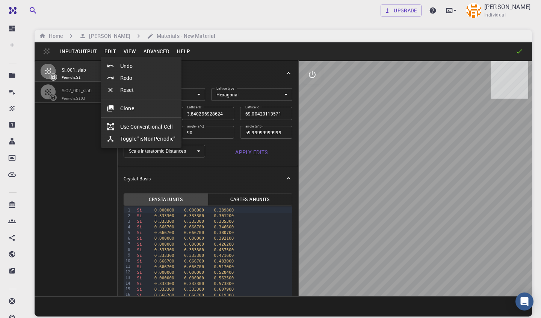
click at [87, 53] on div at bounding box center [270, 159] width 541 height 318
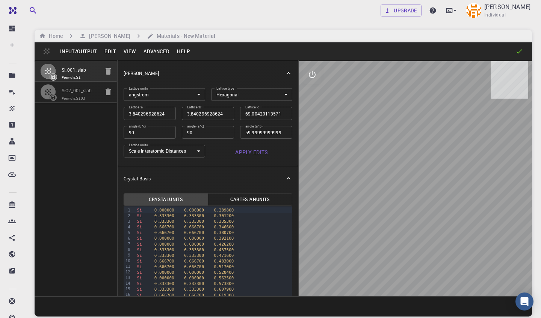
click at [87, 53] on button "Input/Output" at bounding box center [78, 51] width 44 height 12
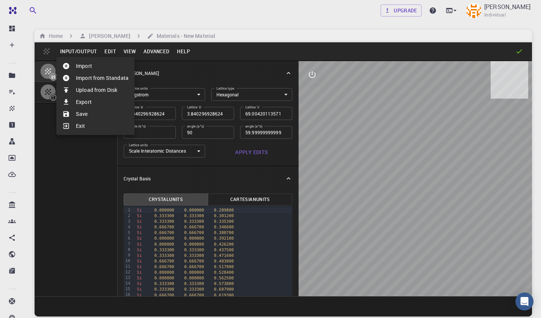
click at [199, 62] on div at bounding box center [270, 159] width 541 height 318
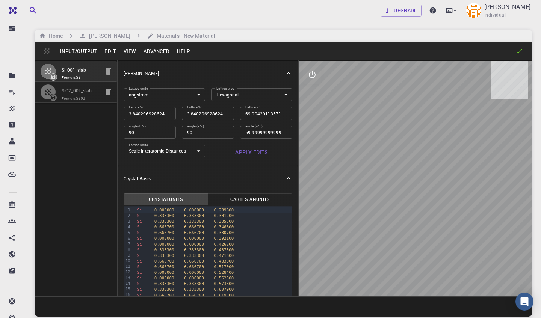
click at [244, 95] on body "Free Dashboard Create New Job New Material Create Material Upload File Import f…" at bounding box center [270, 187] width 541 height 375
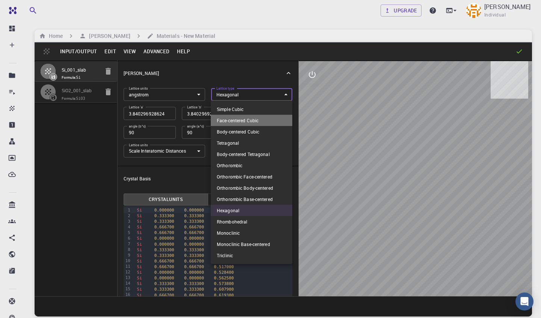
click at [243, 120] on li "Face-centered Cubic" at bounding box center [251, 120] width 81 height 11
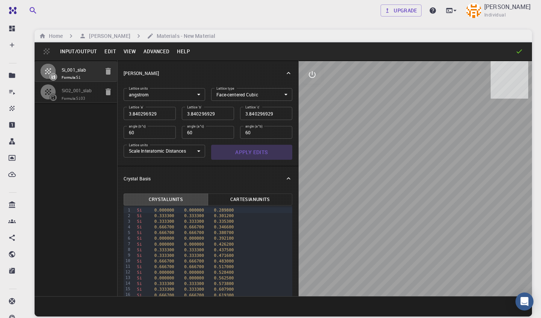
click at [233, 152] on button "Apply Edits" at bounding box center [251, 152] width 81 height 15
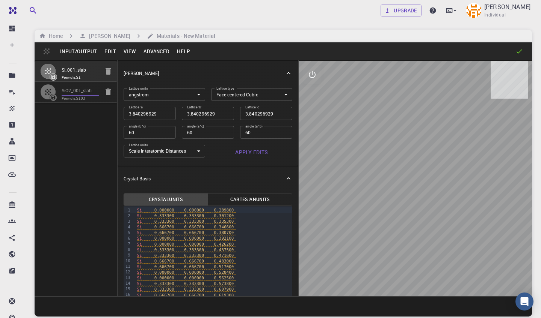
click at [77, 95] on input "SiO2_001_slab" at bounding box center [81, 91] width 38 height 9
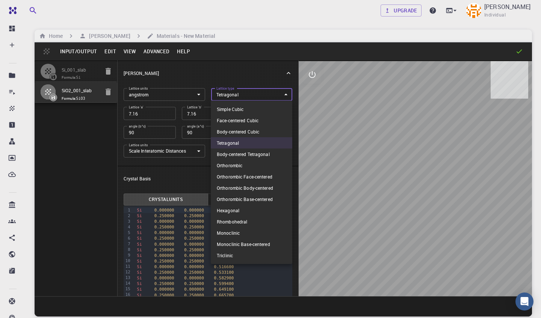
click at [226, 96] on body "Free Dashboard Create New Job New Material Create Material Upload File Import f…" at bounding box center [270, 187] width 541 height 375
click at [236, 107] on li "Simple Cubic" at bounding box center [251, 109] width 81 height 11
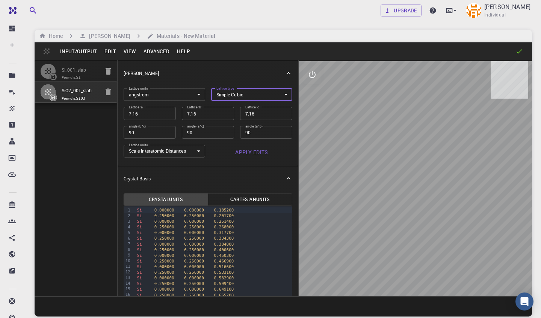
click at [255, 153] on button "Apply Edits" at bounding box center [251, 152] width 81 height 15
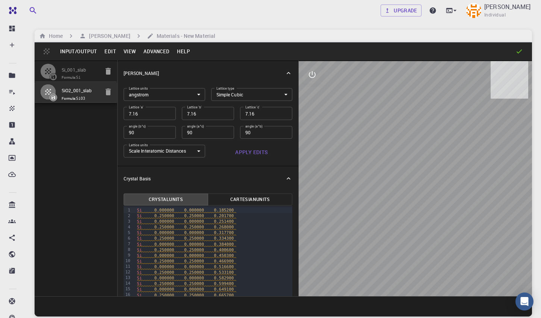
click at [65, 78] on span "Formula: Si" at bounding box center [81, 78] width 38 height 6
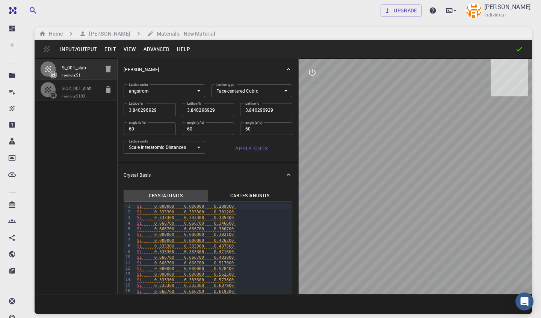
scroll to position [2, 0]
click at [251, 191] on button "Cartesian Units" at bounding box center [250, 196] width 84 height 12
click at [188, 197] on button "Crystal Units" at bounding box center [166, 196] width 84 height 12
click at [128, 49] on button "View" at bounding box center [130, 49] width 20 height 12
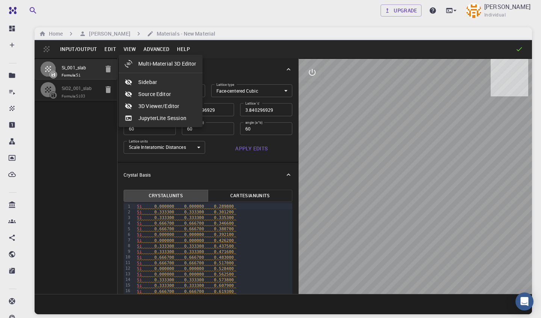
click at [149, 47] on div at bounding box center [270, 159] width 541 height 318
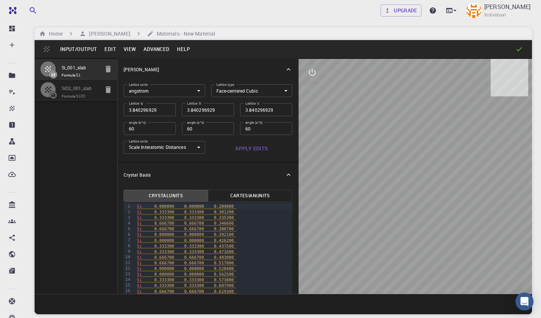
click at [149, 47] on button "Advanced" at bounding box center [156, 49] width 33 height 12
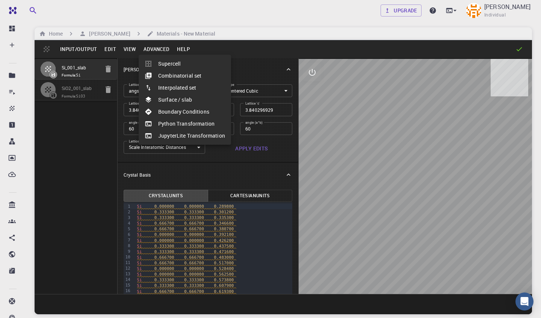
click at [105, 47] on div at bounding box center [270, 159] width 541 height 318
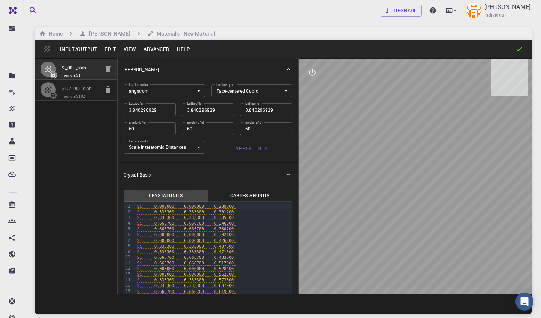
click at [110, 50] on button "Edit" at bounding box center [110, 49] width 19 height 12
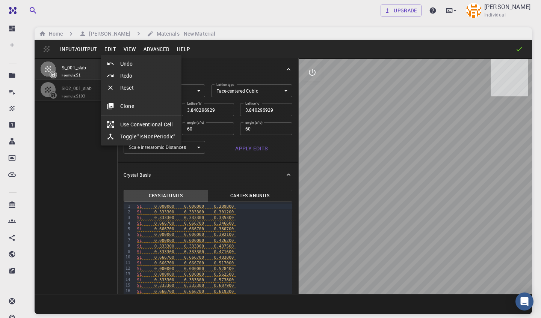
click at [80, 50] on div at bounding box center [270, 159] width 541 height 318
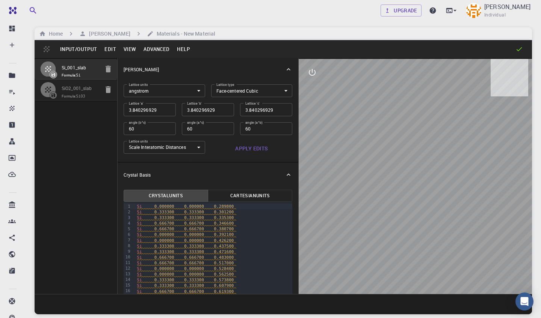
click at [80, 50] on button "Input/Output" at bounding box center [78, 49] width 44 height 12
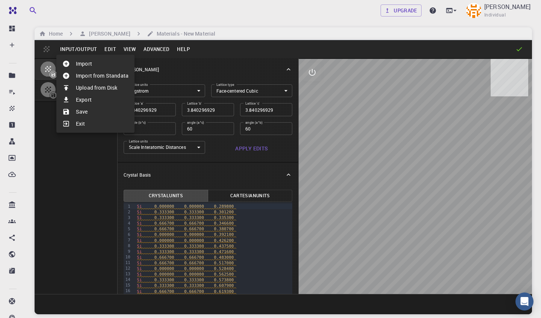
click at [213, 57] on div at bounding box center [270, 159] width 541 height 318
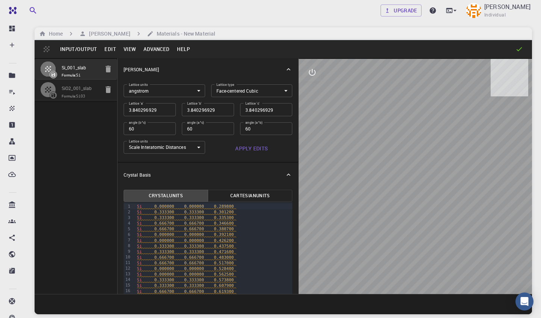
click at [165, 50] on button "Advanced" at bounding box center [156, 49] width 33 height 12
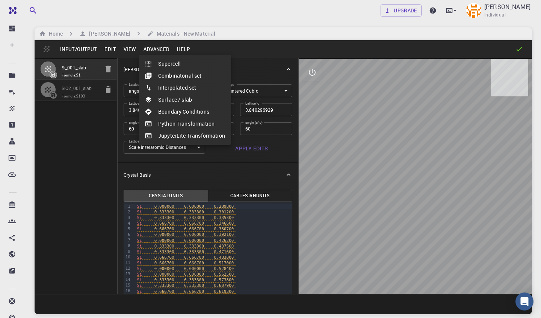
click at [367, 65] on div at bounding box center [270, 159] width 541 height 318
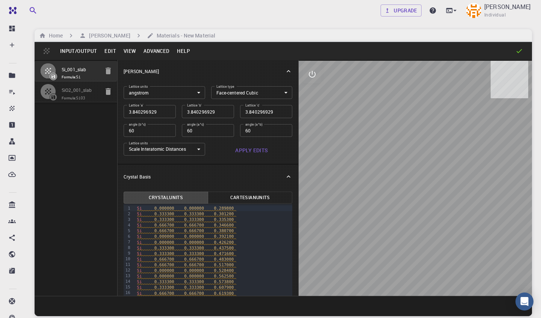
scroll to position [0, 0]
click at [488, 56] on div "Input/Output Edit View Advanced Help" at bounding box center [283, 51] width 497 height 18
click at [521, 51] on icon at bounding box center [519, 51] width 8 height 8
click at [518, 50] on icon at bounding box center [519, 51] width 8 height 8
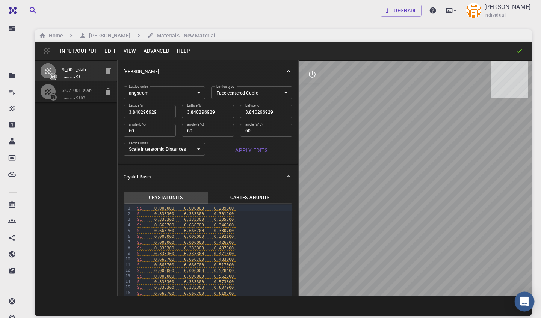
click at [529, 306] on div "Open Intercom Messenger" at bounding box center [524, 302] width 20 height 20
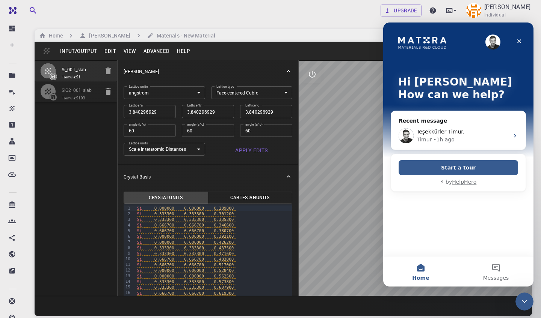
scroll to position [0, 0]
click at [526, 304] on icon "Close Intercom Messenger" at bounding box center [522, 300] width 9 height 9
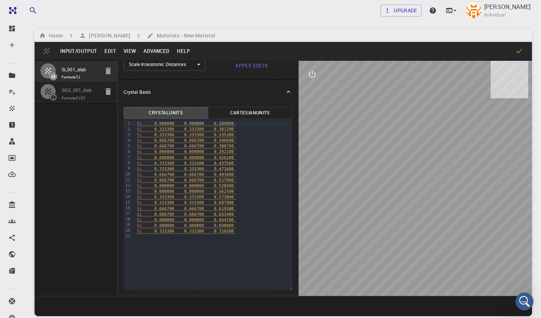
scroll to position [86, 0]
click at [131, 50] on button "View" at bounding box center [130, 51] width 20 height 12
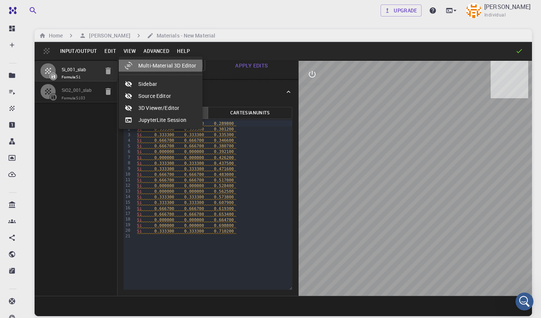
click at [156, 65] on li "Multi-Material 3D Editor" at bounding box center [161, 66] width 84 height 12
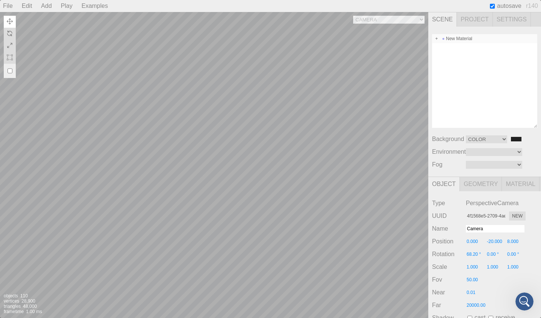
click at [435, 40] on span at bounding box center [436, 38] width 5 height 5
click at [441, 66] on span at bounding box center [442, 65] width 5 height 5
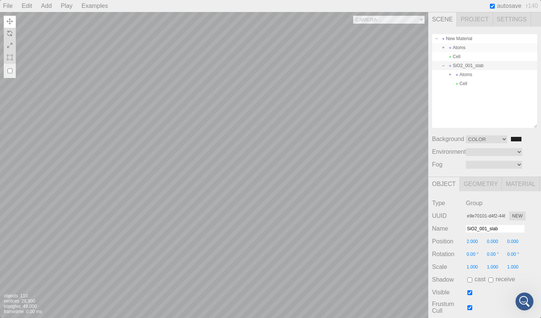
click at [443, 47] on span at bounding box center [442, 47] width 5 height 5
click at [442, 38] on span at bounding box center [442, 38] width 5 height 5
click at [463, 47] on div "Atoms" at bounding box center [484, 47] width 105 height 9
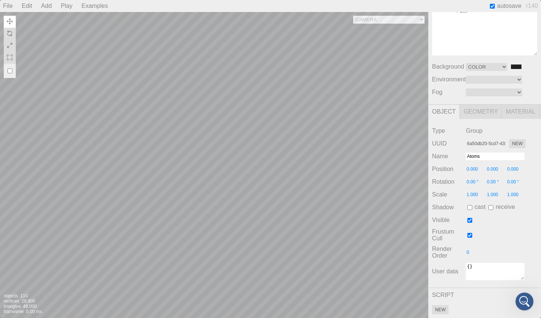
scroll to position [73, 0]
click at [472, 180] on input "0.00 °" at bounding box center [475, 182] width 20 height 7
click at [501, 239] on div "Frustum Cull" at bounding box center [484, 236] width 105 height 14
click at [491, 180] on input "0.00 °" at bounding box center [496, 182] width 20 height 7
click at [514, 178] on div "Rotation 45.00 ° 45.00 ° 0.00 °" at bounding box center [484, 182] width 105 height 9
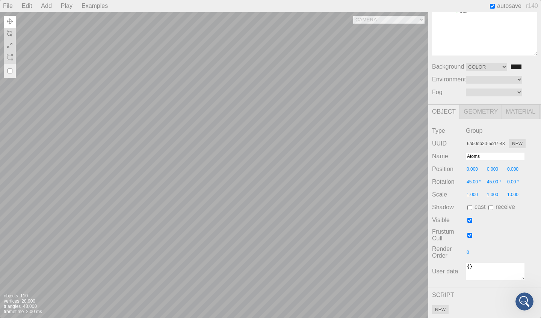
click at [516, 182] on input "0.00 °" at bounding box center [516, 182] width 20 height 7
click at [524, 229] on div "Frustum Cull" at bounding box center [484, 236] width 105 height 14
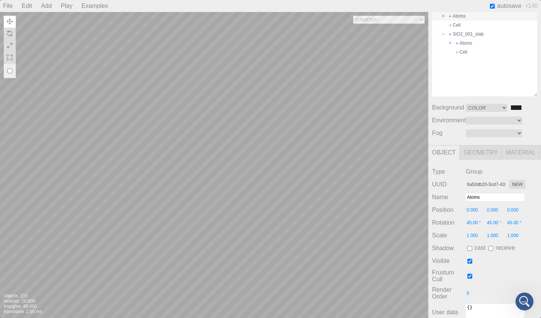
scroll to position [30, 0]
click at [479, 226] on input "45.00 °" at bounding box center [475, 224] width 20 height 7
click at [494, 223] on input "45.00 °" at bounding box center [496, 224] width 20 height 7
click at [506, 280] on div "Frustum Cull" at bounding box center [484, 278] width 105 height 14
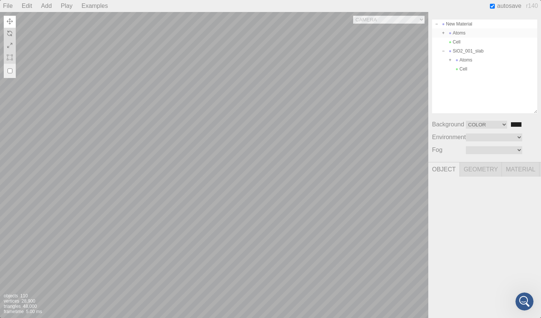
click at [460, 29] on div "Atoms" at bounding box center [484, 33] width 105 height 9
click at [471, 47] on div "SiO2_001_slab" at bounding box center [484, 51] width 105 height 9
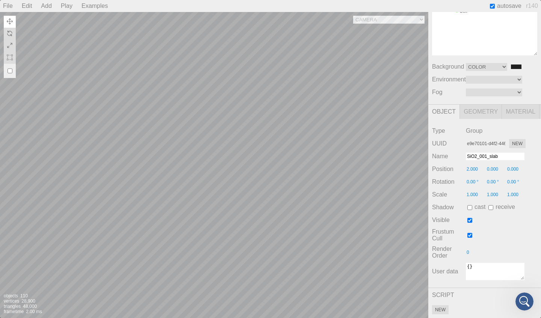
scroll to position [73, 0]
click at [512, 193] on input "1.000" at bounding box center [516, 194] width 20 height 7
click at [508, 236] on div "Frustum Cull" at bounding box center [484, 236] width 105 height 14
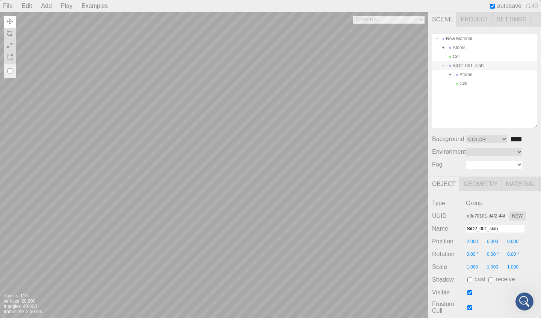
scroll to position [0, 0]
click at [462, 73] on div "Atoms" at bounding box center [484, 74] width 105 height 9
click at [470, 66] on div "SiO2_001_slab" at bounding box center [484, 65] width 105 height 9
click at [516, 264] on div "Scale 1.000 1.000 1.000" at bounding box center [484, 267] width 105 height 9
click at [514, 267] on input "1.000" at bounding box center [516, 267] width 20 height 7
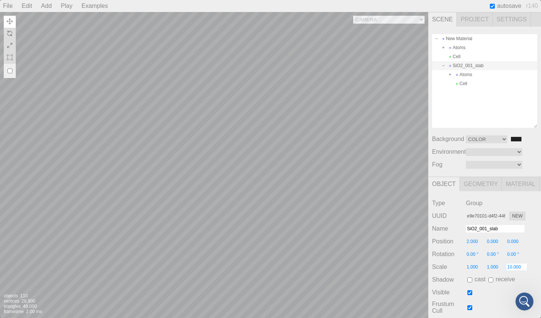
click at [502, 287] on div "Type Group UUID e9e70101-d4f2-446b-abda-da6051e9328b New Name SiO2_001_slab Pos…" at bounding box center [484, 275] width 113 height 169
click at [517, 268] on input "10.000" at bounding box center [516, 267] width 20 height 7
click at [500, 307] on div "Frustum Cull" at bounding box center [484, 308] width 105 height 14
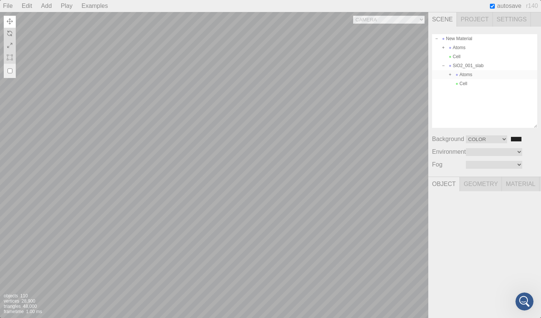
click at [465, 72] on div "Atoms" at bounding box center [484, 74] width 105 height 9
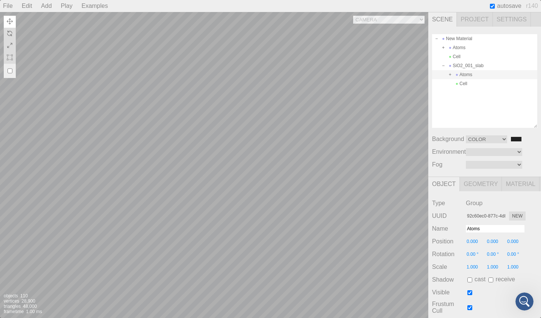
click at [448, 77] on span at bounding box center [449, 74] width 5 height 5
click at [468, 86] on div "Si-13" at bounding box center [484, 85] width 105 height 9
click at [447, 75] on span at bounding box center [449, 74] width 5 height 5
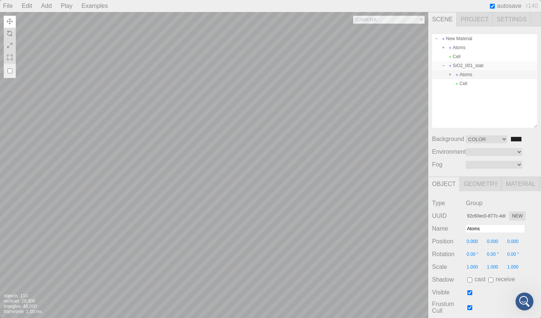
click at [456, 66] on div "SiO2_001_slab" at bounding box center [484, 65] width 105 height 9
click at [527, 184] on span "Material" at bounding box center [521, 184] width 38 height 14
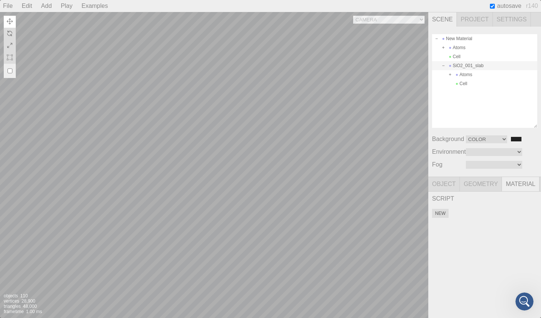
click at [489, 180] on span "Geometry" at bounding box center [480, 184] width 42 height 14
click at [445, 182] on span "Object" at bounding box center [444, 184] width 32 height 14
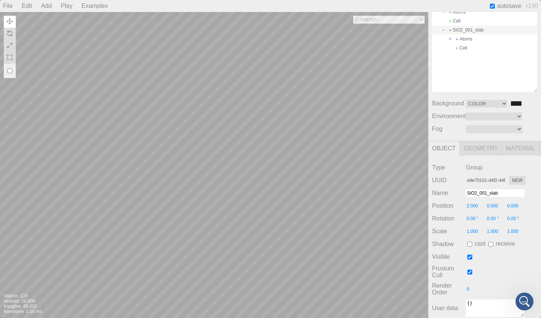
scroll to position [37, 0]
click at [511, 206] on input "0.000" at bounding box center [516, 205] width 20 height 7
click at [505, 262] on div "Type Group UUID e9e70101-d4f2-446b-abda-da6051e9328b New Name SiO2_001_slab Pos…" at bounding box center [484, 239] width 113 height 169
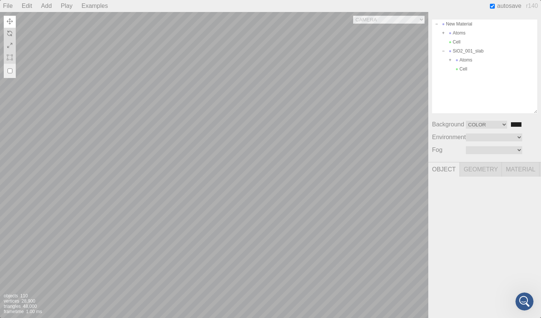
click at [447, 172] on span "Object" at bounding box center [444, 170] width 32 height 14
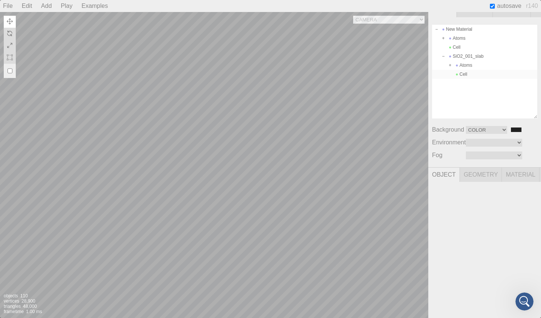
scroll to position [12, 0]
click at [478, 57] on div "SiO2_001_slab" at bounding box center [484, 54] width 105 height 9
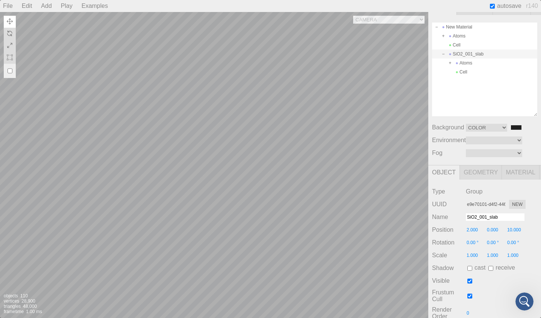
click at [514, 231] on input "10.000" at bounding box center [516, 230] width 20 height 7
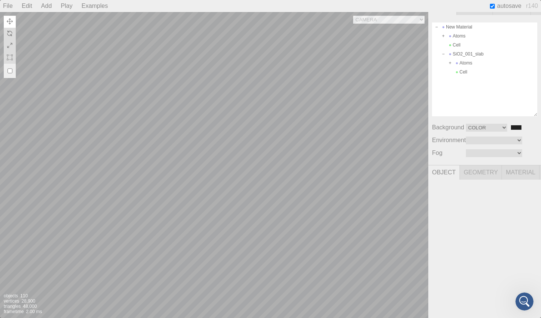
click at [451, 167] on span "Object" at bounding box center [444, 173] width 32 height 14
click at [464, 56] on div "SiO2_001_slab" at bounding box center [484, 54] width 105 height 9
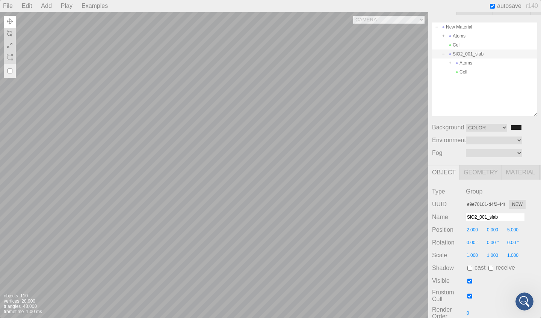
click at [503, 229] on input "0.000" at bounding box center [496, 230] width 20 height 7
click at [512, 229] on input "5.000" at bounding box center [516, 230] width 20 height 7
click at [502, 292] on div "Frustum Cull" at bounding box center [484, 296] width 105 height 14
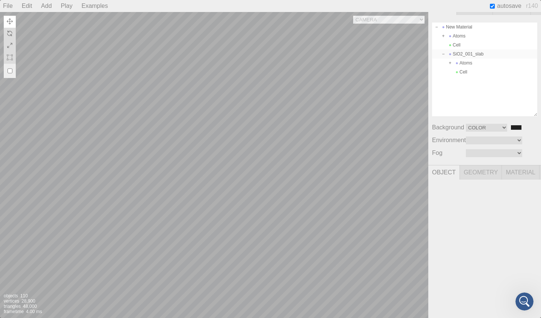
click at [464, 56] on div "SiO2_001_slab" at bounding box center [484, 54] width 105 height 9
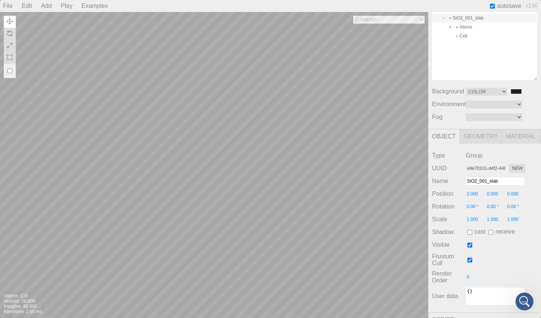
scroll to position [49, 0]
click at [514, 190] on input "0.000" at bounding box center [516, 192] width 20 height 7
click at [442, 217] on span "Scale" at bounding box center [449, 218] width 34 height 7
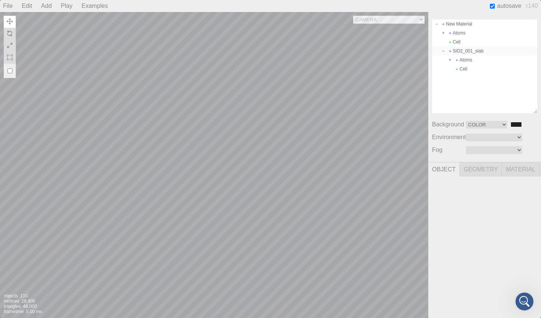
click at [469, 52] on div "SiO2_001_slab" at bounding box center [484, 51] width 105 height 9
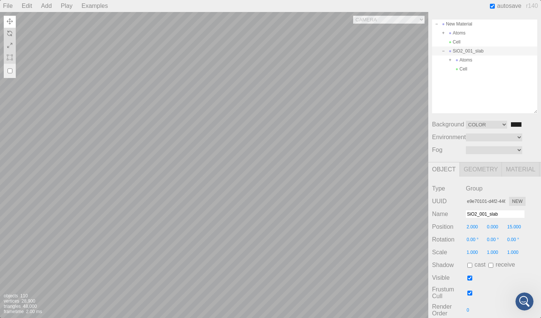
click at [513, 227] on input "15.000" at bounding box center [516, 227] width 20 height 7
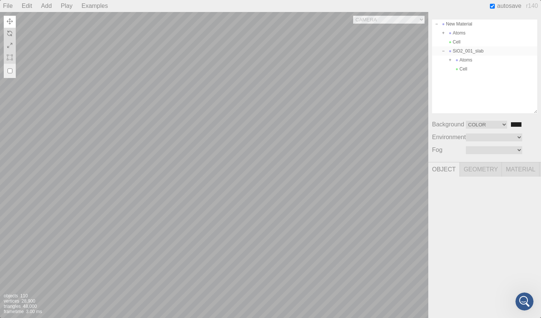
click at [464, 51] on div "SiO2_001_slab" at bounding box center [484, 51] width 105 height 9
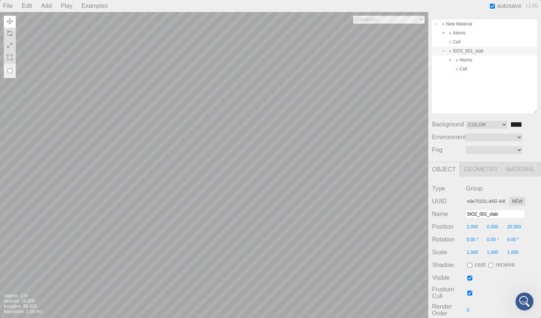
click at [514, 230] on input "20.000" at bounding box center [516, 227] width 20 height 7
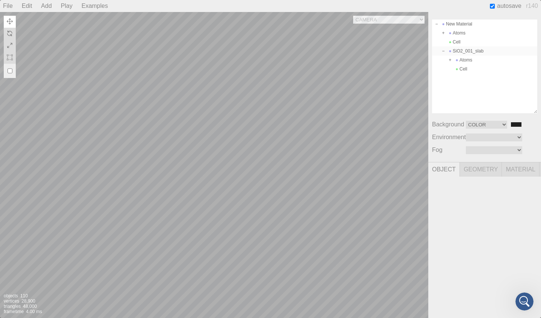
click at [474, 50] on div "SiO2_001_slab" at bounding box center [484, 51] width 105 height 9
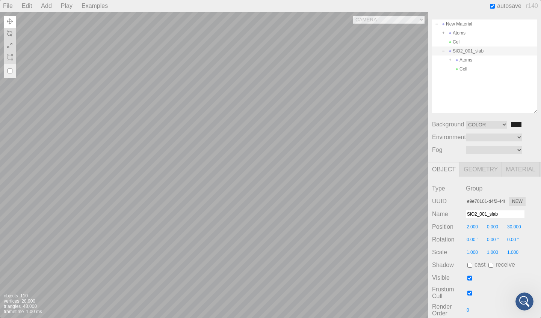
click at [512, 227] on input "30.000" at bounding box center [516, 227] width 20 height 7
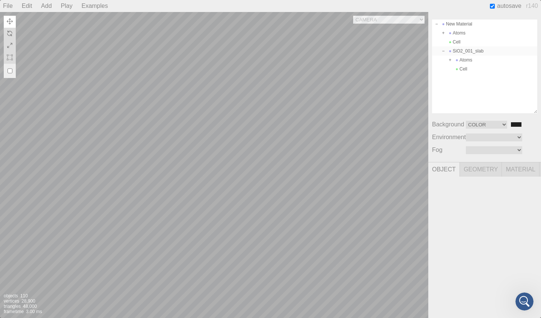
click at [469, 48] on div "SiO2_001_slab" at bounding box center [484, 51] width 105 height 9
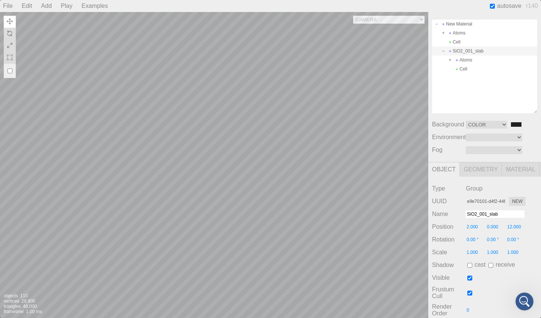
click at [512, 230] on input "12.000" at bounding box center [516, 227] width 20 height 7
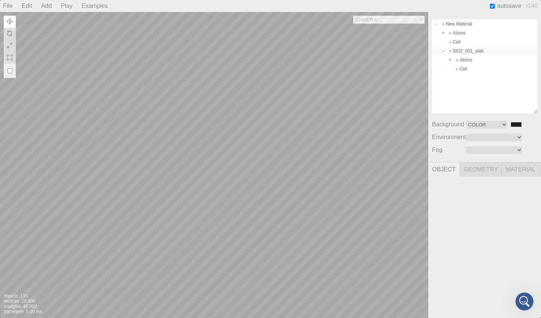
click at [478, 52] on div "SiO2_001_slab" at bounding box center [484, 51] width 105 height 9
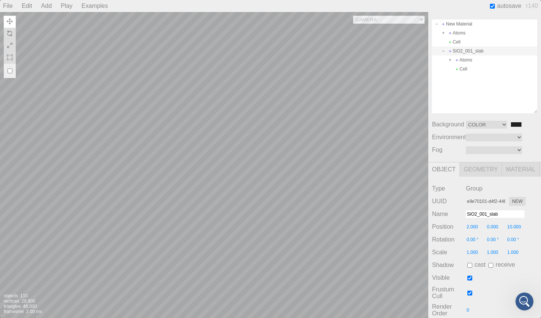
click at [512, 226] on input "10.000" at bounding box center [516, 227] width 20 height 7
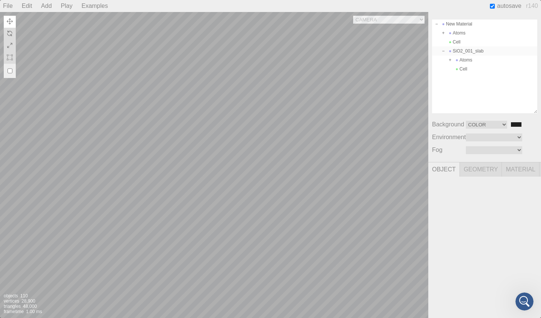
click at [461, 48] on div "SiO2_001_slab" at bounding box center [484, 51] width 105 height 9
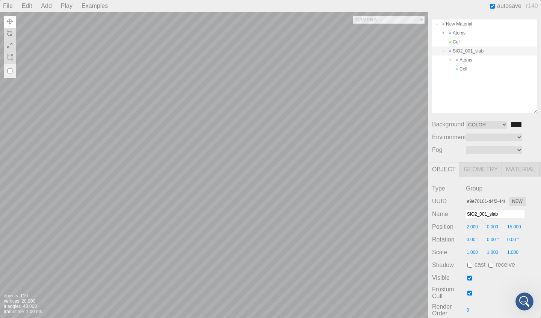
click at [477, 228] on input "2.000" at bounding box center [475, 227] width 20 height 7
click at [494, 285] on div "Type Group UUID e9e70101-d4f2-446b-abda-da6051e9328b New Name SiO2_001_slab Pos…" at bounding box center [484, 261] width 113 height 169
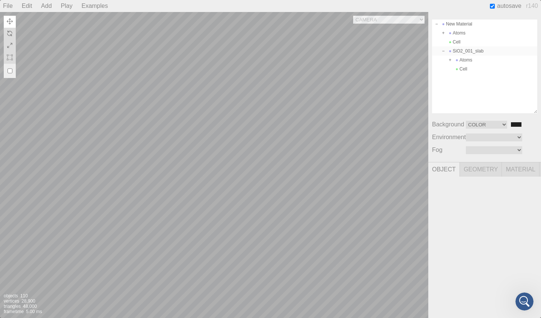
click at [468, 48] on div "SiO2_001_slab" at bounding box center [484, 51] width 105 height 9
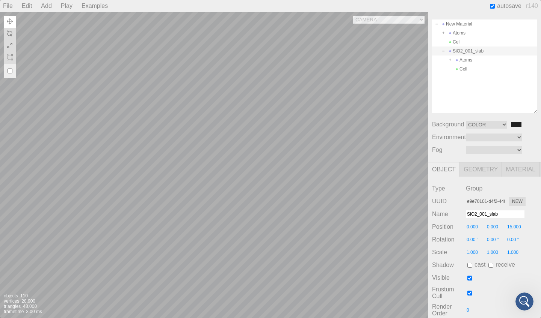
click at [470, 227] on input "0.000" at bounding box center [475, 227] width 20 height 7
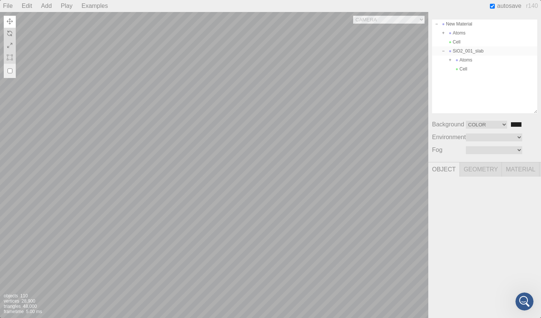
click at [467, 54] on div "SiO2_001_slab" at bounding box center [484, 51] width 105 height 9
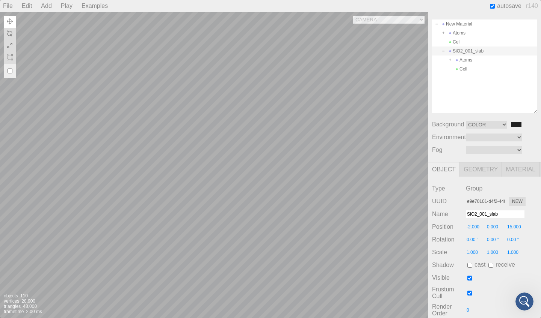
click at [474, 226] on input "-2.000" at bounding box center [475, 227] width 20 height 7
click at [501, 298] on div "Frustum Cull" at bounding box center [484, 293] width 105 height 14
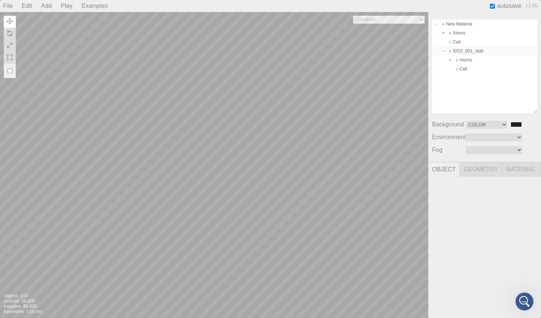
click at [462, 52] on div "SiO2_001_slab" at bounding box center [484, 51] width 105 height 9
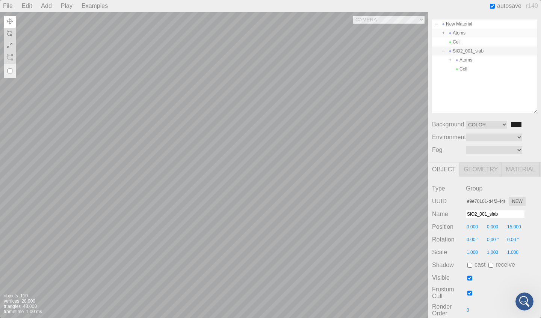
click at [461, 30] on div "Atoms" at bounding box center [484, 33] width 105 height 9
click at [458, 24] on div "New Material" at bounding box center [484, 24] width 105 height 9
click at [461, 24] on div "New Material" at bounding box center [484, 24] width 105 height 9
click at [441, 33] on span at bounding box center [442, 32] width 5 height 5
click at [442, 33] on span at bounding box center [442, 32] width 5 height 5
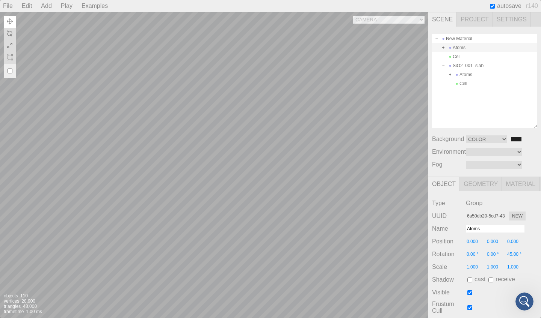
scroll to position [0, 0]
click at [461, 58] on div "Cell" at bounding box center [484, 56] width 105 height 9
click at [461, 46] on div "Atoms" at bounding box center [484, 47] width 105 height 9
click at [458, 39] on div "New Material" at bounding box center [484, 38] width 105 height 9
click at [475, 64] on div "SiO2_001_slab" at bounding box center [484, 65] width 105 height 9
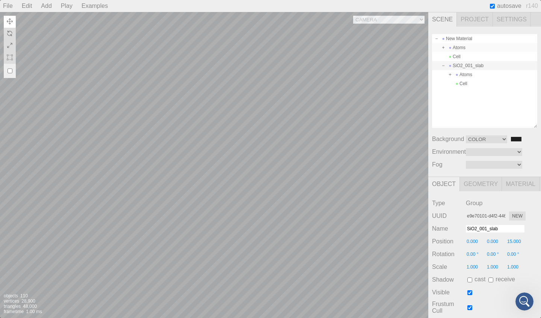
click at [466, 50] on div "Atoms" at bounding box center [484, 47] width 105 height 9
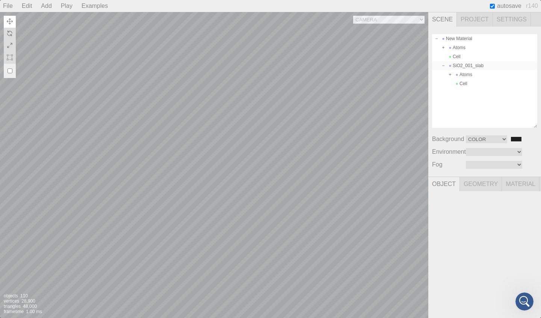
click at [476, 65] on div "SiO2_001_slab" at bounding box center [484, 65] width 105 height 9
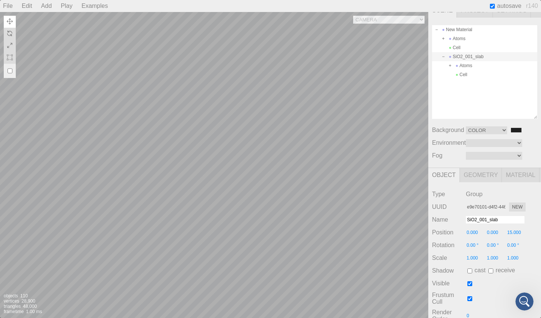
scroll to position [12, 0]
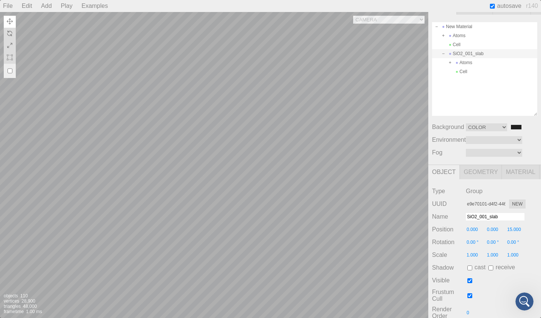
click at [470, 228] on input "0.000" at bounding box center [475, 229] width 20 height 7
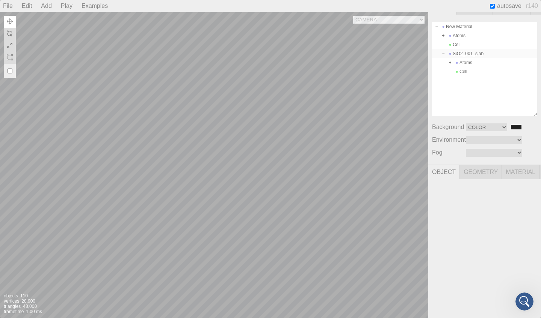
click at [470, 53] on div "SiO2_001_slab" at bounding box center [484, 53] width 105 height 9
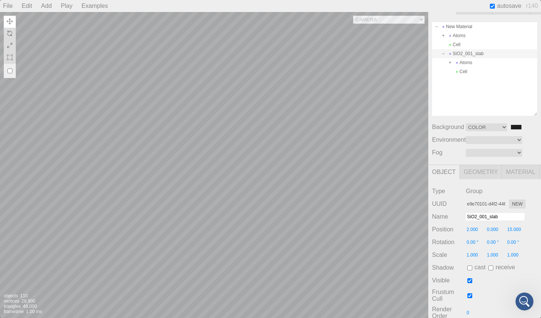
click at [513, 229] on input "15.000" at bounding box center [516, 229] width 20 height 7
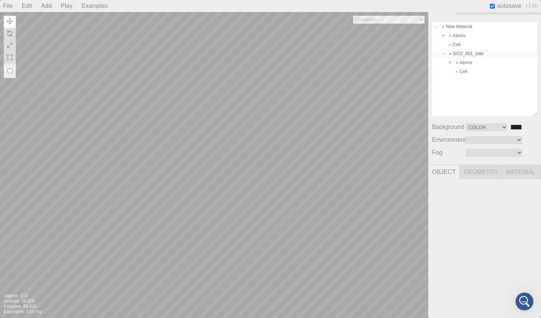
click at [471, 56] on div "SiO2_001_slab" at bounding box center [484, 53] width 105 height 9
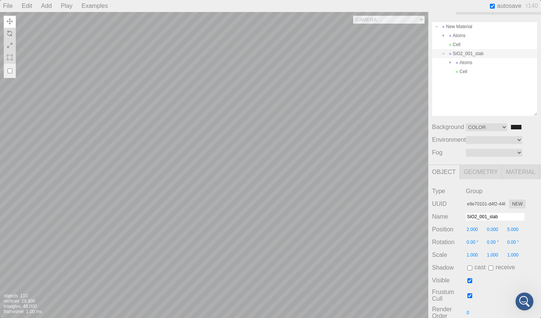
click at [509, 231] on input "5.000" at bounding box center [516, 229] width 20 height 7
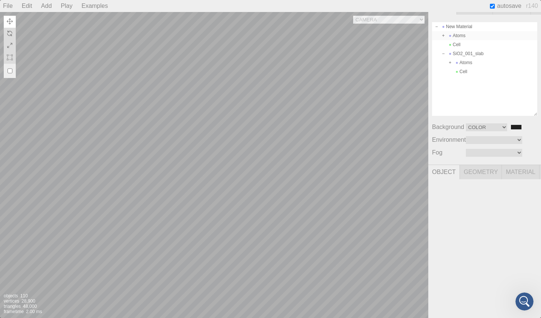
click at [457, 35] on div "Atoms" at bounding box center [484, 35] width 105 height 9
click at [461, 38] on div "Atoms" at bounding box center [484, 35] width 105 height 9
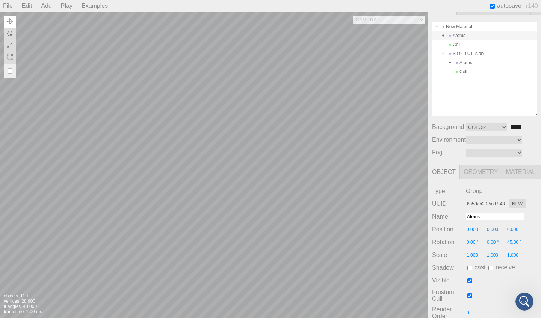
click at [517, 242] on input "45.00 °" at bounding box center [516, 242] width 20 height 7
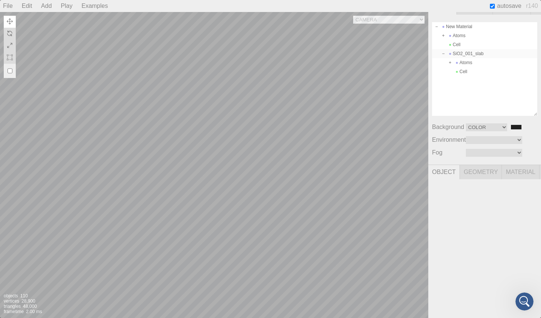
click at [468, 55] on div "SiO2_001_slab" at bounding box center [484, 53] width 105 height 9
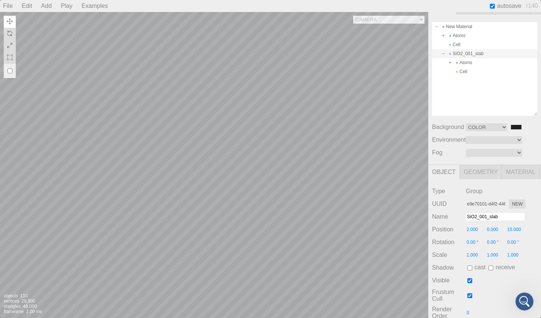
click at [517, 230] on input "15.000" at bounding box center [516, 229] width 20 height 7
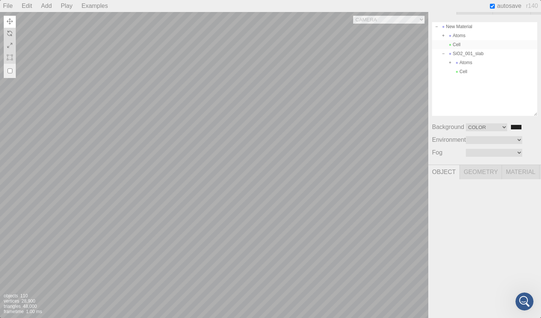
click at [465, 47] on div "Cell" at bounding box center [484, 44] width 105 height 9
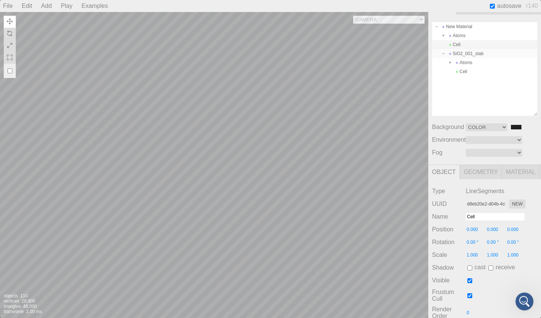
click at [470, 57] on div "SiO2_001_slab" at bounding box center [484, 53] width 105 height 9
click at [512, 242] on input "0.00 °" at bounding box center [516, 242] width 20 height 7
click at [478, 55] on div "SiO2_001_slab" at bounding box center [484, 53] width 105 height 9
click at [516, 230] on input "0.000" at bounding box center [516, 229] width 20 height 7
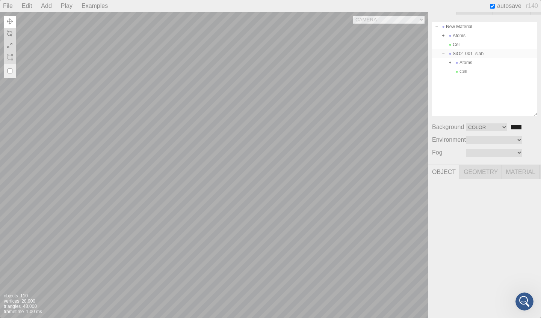
click at [482, 53] on div "SiO2_001_slab" at bounding box center [484, 53] width 105 height 9
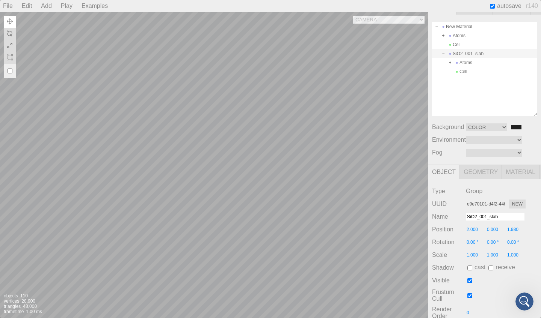
click at [515, 229] on input "1.980" at bounding box center [516, 229] width 20 height 7
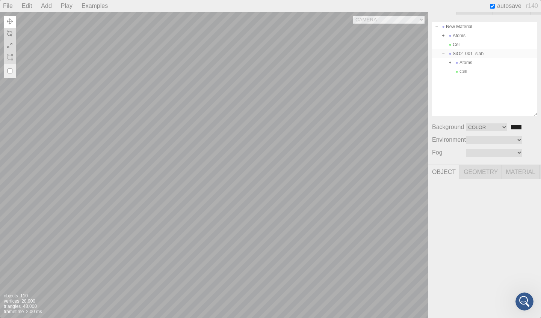
click at [466, 57] on div "SiO2_001_slab" at bounding box center [484, 53] width 105 height 9
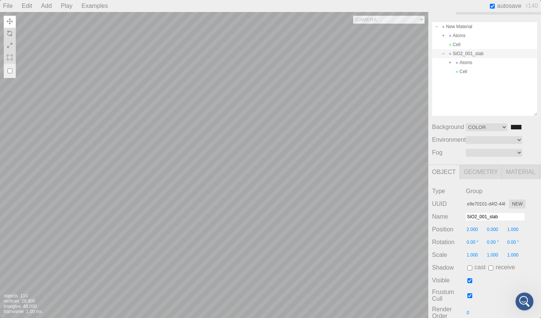
click at [472, 229] on input "2.000" at bounding box center [475, 229] width 20 height 7
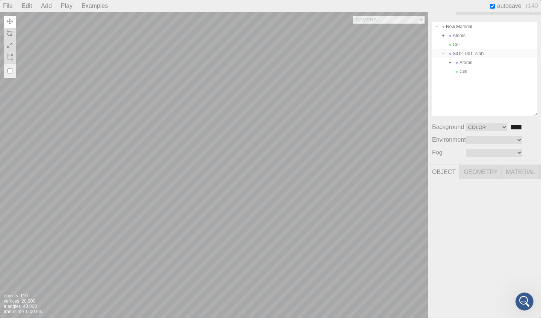
click at [463, 58] on div "SiO2_001_slab" at bounding box center [484, 53] width 105 height 9
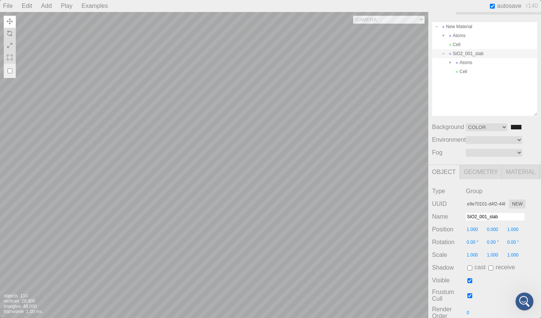
click at [492, 230] on input "0.000" at bounding box center [496, 229] width 20 height 7
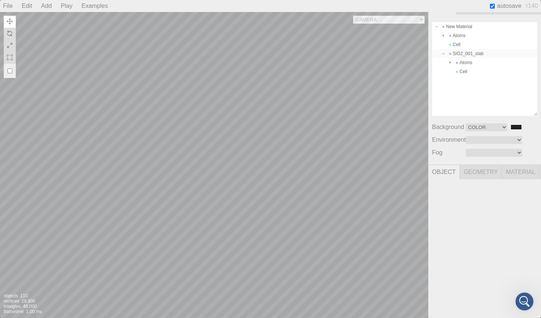
click at [480, 52] on div "SiO2_001_slab" at bounding box center [484, 53] width 105 height 9
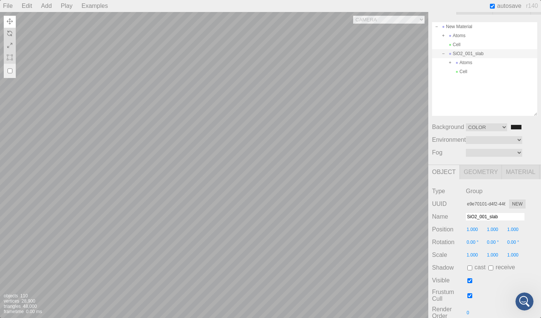
click at [473, 49] on div "SiO2_001_slab" at bounding box center [484, 53] width 105 height 9
click at [491, 229] on input "1.000" at bounding box center [496, 229] width 20 height 7
click at [449, 249] on div "Type Group UUID e9e70101-d4f2-446b-abda-da6051e9328b New Name SiO2_001_slab Pos…" at bounding box center [484, 263] width 113 height 169
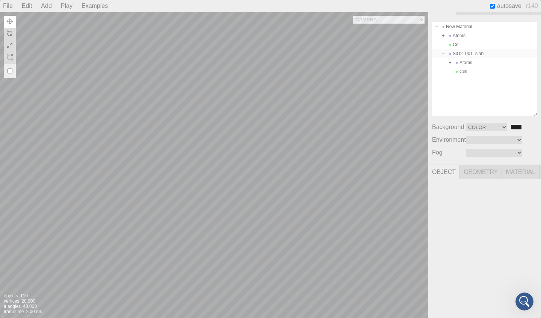
click at [474, 52] on div "SiO2_001_slab" at bounding box center [484, 53] width 105 height 9
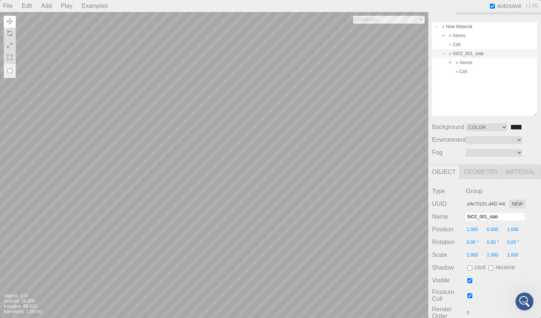
click at [494, 228] on input "0.500" at bounding box center [496, 229] width 20 height 7
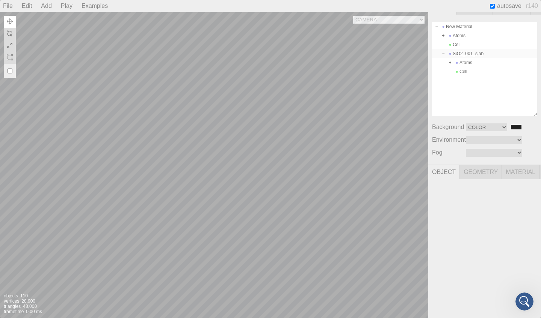
click at [479, 55] on div "SiO2_001_slab" at bounding box center [484, 53] width 105 height 9
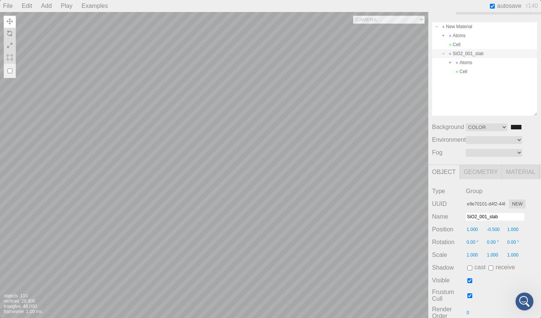
click at [496, 225] on div "Type Group UUID e9e70101-d4f2-446b-abda-da6051e9328b New Name SiO2_001_slab Pos…" at bounding box center [484, 263] width 113 height 169
click at [494, 230] on input "-0.500" at bounding box center [496, 229] width 20 height 7
click at [473, 229] on input "1.000" at bounding box center [475, 229] width 20 height 7
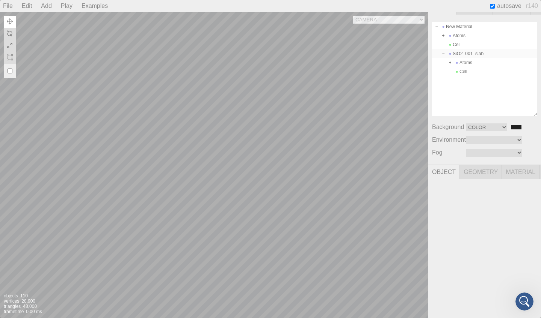
click at [471, 52] on div "SiO2_001_slab" at bounding box center [484, 53] width 105 height 9
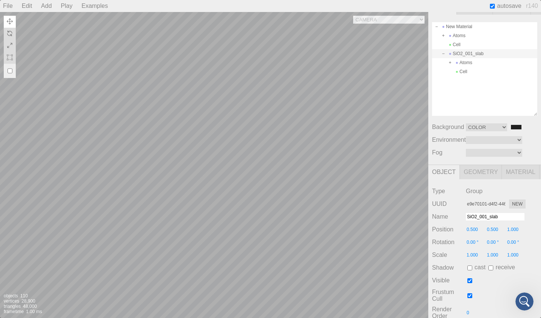
click at [474, 231] on input "0.500" at bounding box center [475, 229] width 20 height 7
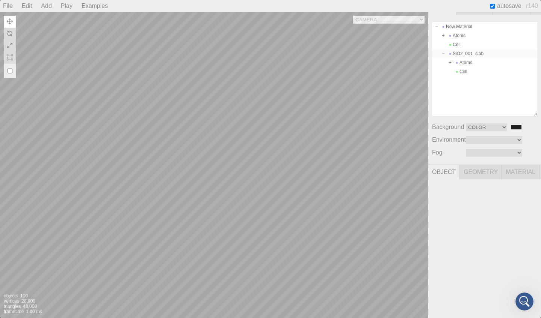
click at [477, 53] on div "SiO2_001_slab" at bounding box center [484, 53] width 105 height 9
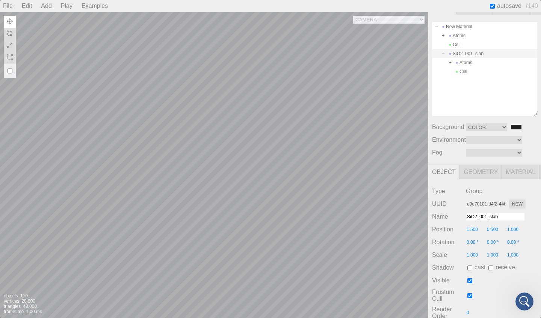
click at [466, 230] on input "1.500" at bounding box center [475, 229] width 20 height 7
click at [510, 230] on input "1.000" at bounding box center [516, 229] width 20 height 7
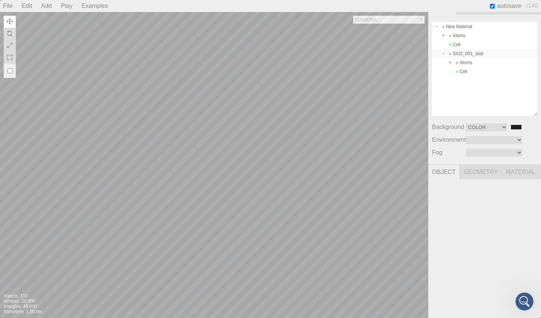
click at [470, 52] on div "SiO2_001_slab" at bounding box center [484, 53] width 105 height 9
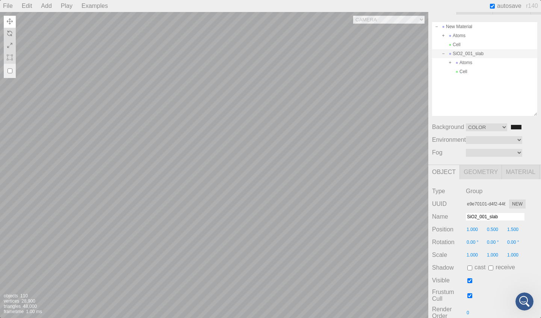
click at [513, 228] on input "1.500" at bounding box center [516, 229] width 20 height 7
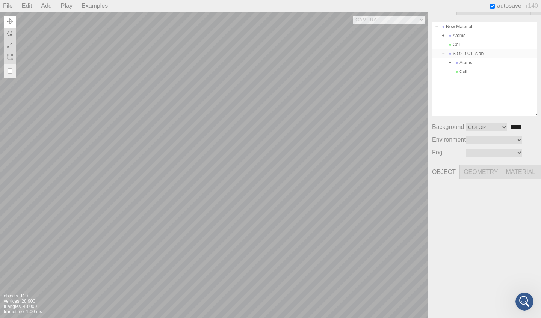
click at [475, 53] on div "SiO2_001_slab" at bounding box center [484, 53] width 105 height 9
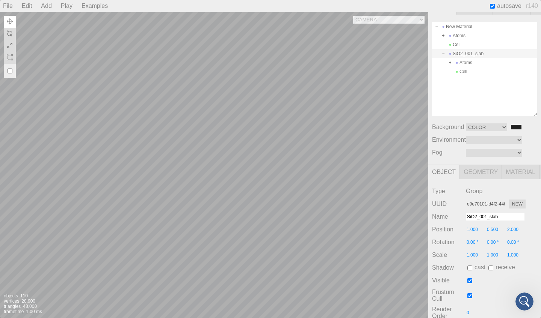
click at [514, 231] on input "2.000" at bounding box center [516, 229] width 20 height 7
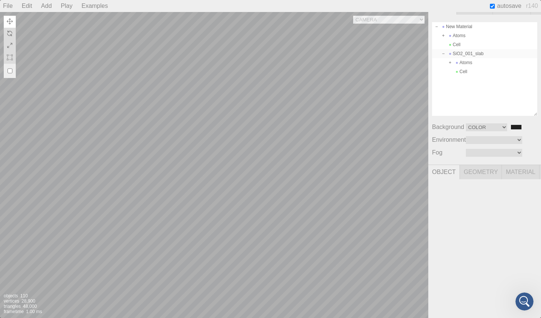
click at [477, 54] on div "SiO2_001_slab" at bounding box center [484, 53] width 105 height 9
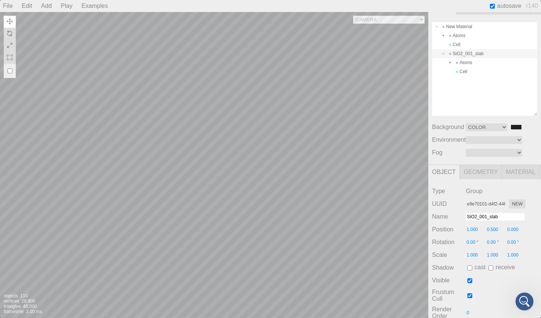
click at [472, 228] on input "1.000" at bounding box center [475, 229] width 20 height 7
click at [494, 229] on input "0.500" at bounding box center [496, 229] width 20 height 7
click at [514, 229] on input "0.000" at bounding box center [516, 229] width 20 height 7
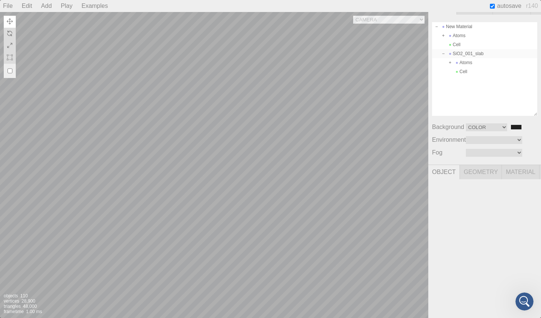
click at [460, 53] on div "SiO2_001_slab" at bounding box center [484, 53] width 105 height 9
click at [468, 56] on div "SiO2_001_slab" at bounding box center [484, 53] width 105 height 9
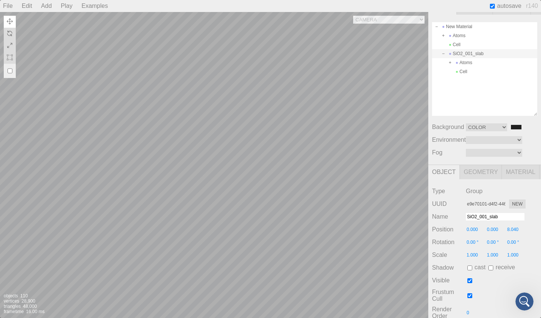
drag, startPoint x: 509, startPoint y: 229, endPoint x: 531, endPoint y: 236, distance: 22.9
click at [510, 229] on input "8.040" at bounding box center [516, 229] width 20 height 7
drag, startPoint x: 518, startPoint y: 226, endPoint x: 502, endPoint y: 227, distance: 16.2
click at [502, 227] on div "Position 0.000 0.000 7.160" at bounding box center [484, 229] width 105 height 9
click at [516, 229] on input "7.160" at bounding box center [516, 229] width 20 height 7
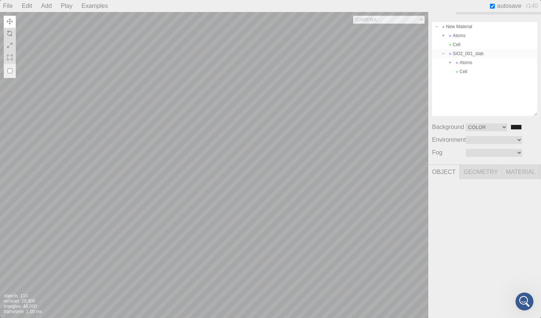
click at [468, 54] on div "SiO2_001_slab" at bounding box center [484, 53] width 105 height 9
click at [461, 49] on div "Cell" at bounding box center [484, 44] width 105 height 9
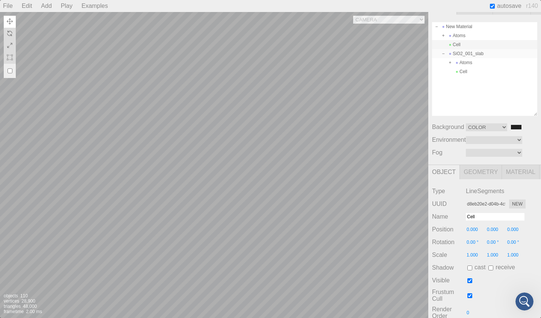
click at [468, 53] on div "SiO2_001_slab" at bounding box center [484, 53] width 105 height 9
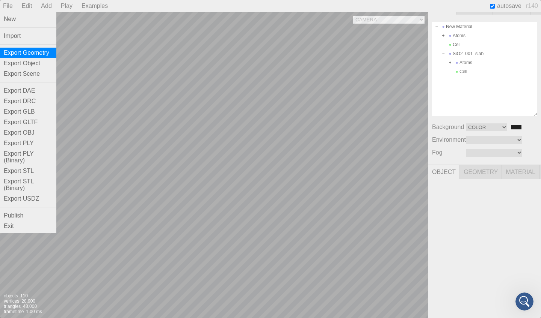
click at [38, 50] on div "Export Geometry" at bounding box center [28, 53] width 56 height 11
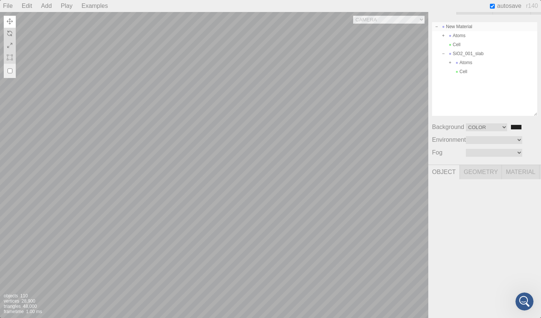
click at [456, 26] on div "New Material" at bounding box center [484, 26] width 105 height 9
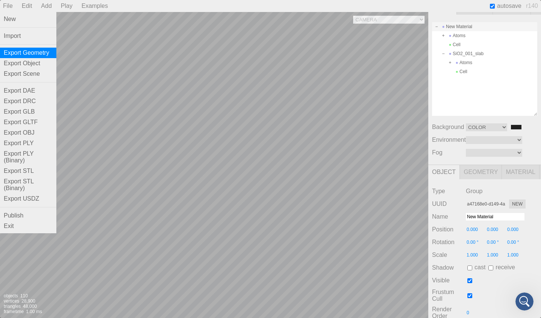
click at [23, 51] on div "Export Geometry" at bounding box center [28, 53] width 56 height 11
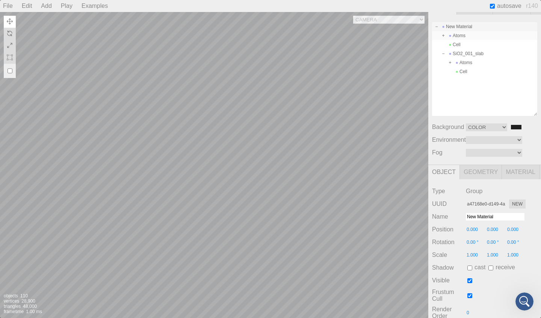
click at [461, 36] on div "Atoms" at bounding box center [484, 35] width 105 height 9
click at [464, 37] on div "Atoms" at bounding box center [484, 35] width 105 height 9
click at [463, 43] on div "Cell" at bounding box center [484, 44] width 105 height 9
click at [465, 51] on div "SiO2_001_slab" at bounding box center [484, 53] width 105 height 9
click at [464, 39] on div "Atoms" at bounding box center [484, 35] width 105 height 9
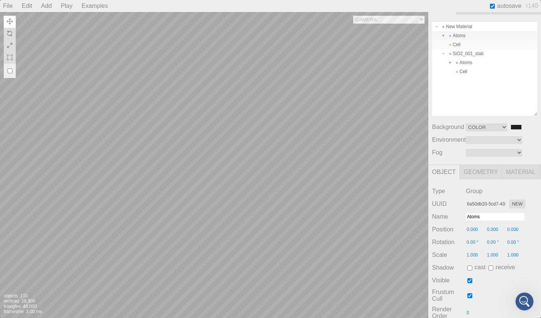
click at [463, 42] on div "Cell" at bounding box center [484, 44] width 105 height 9
click at [467, 50] on div "SiO2_001_slab" at bounding box center [484, 53] width 105 height 9
click at [464, 66] on div "Atoms" at bounding box center [484, 62] width 105 height 9
click at [454, 26] on div "New Material" at bounding box center [484, 26] width 105 height 9
click at [435, 26] on span at bounding box center [436, 26] width 5 height 5
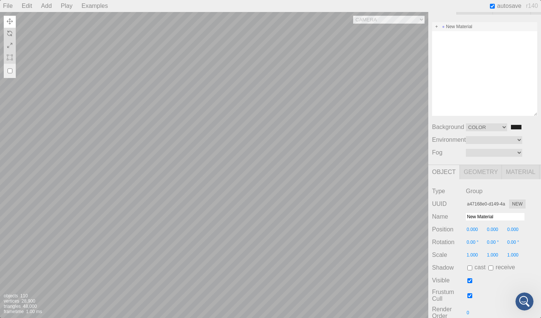
click at [464, 27] on div "New Material" at bounding box center [484, 26] width 105 height 9
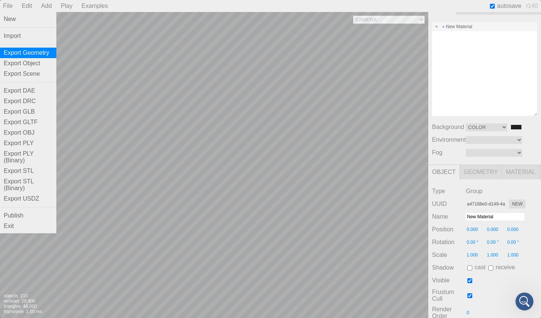
click at [30, 55] on div "Export Geometry" at bounding box center [28, 53] width 56 height 11
click at [8, 8] on div "File" at bounding box center [8, 6] width 16 height 12
click at [18, 63] on div "Export Object" at bounding box center [28, 63] width 56 height 11
click at [4, 9] on div "File" at bounding box center [8, 6] width 16 height 12
click at [35, 75] on div "Export Scene" at bounding box center [28, 74] width 56 height 11
